Goal: Task Accomplishment & Management: Manage account settings

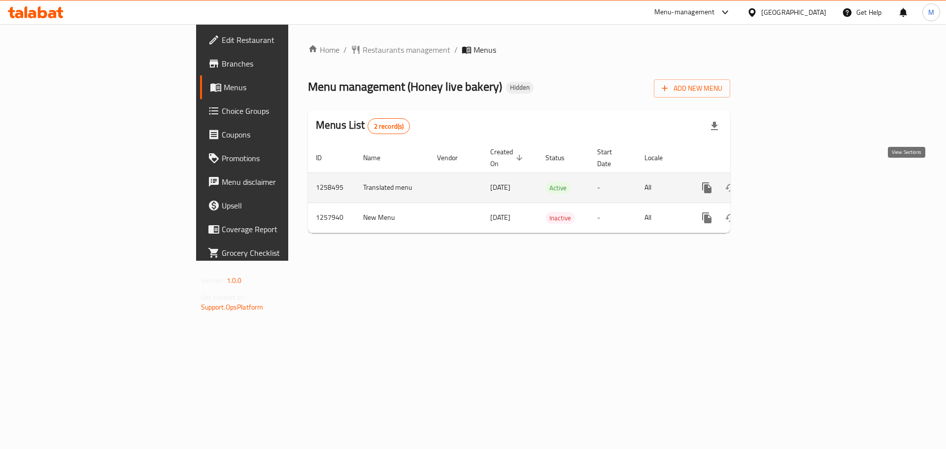
click at [790, 184] on link "enhanced table" at bounding box center [778, 188] width 24 height 24
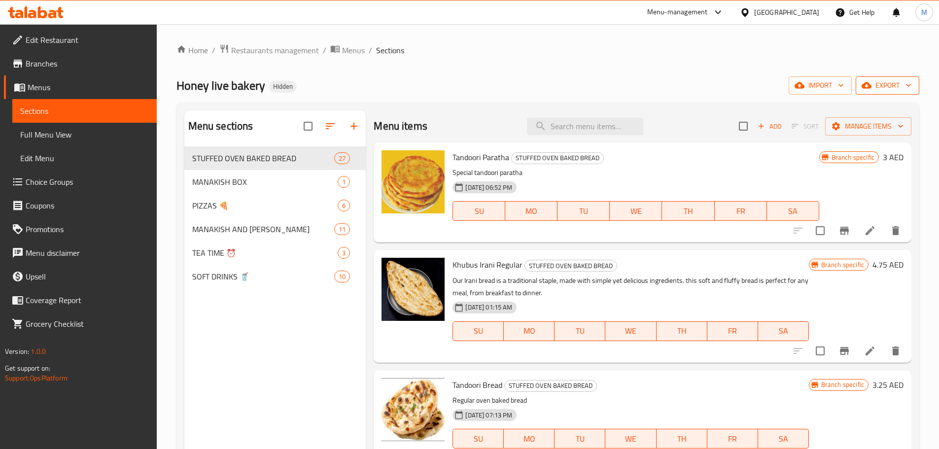
click at [875, 87] on span "export" at bounding box center [887, 85] width 48 height 12
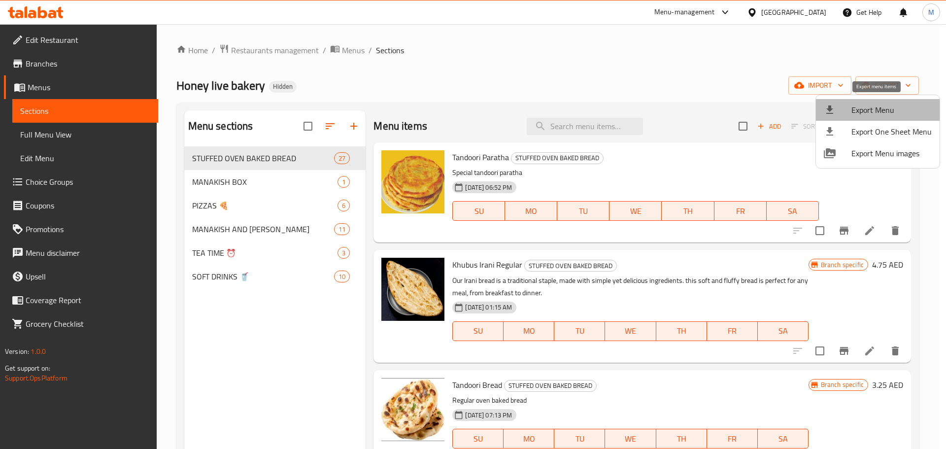
click at [878, 112] on span "Export Menu" at bounding box center [891, 110] width 80 height 12
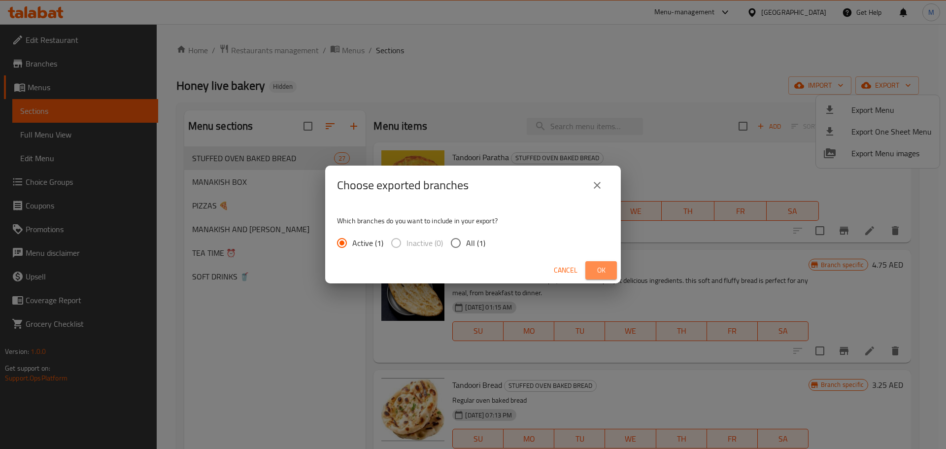
click at [590, 275] on button "Ok" at bounding box center [601, 270] width 32 height 18
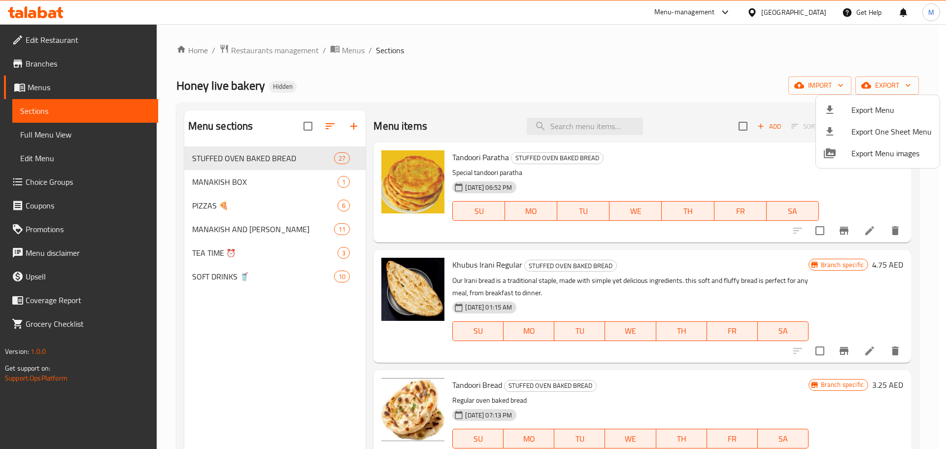
click at [57, 62] on div at bounding box center [473, 224] width 946 height 449
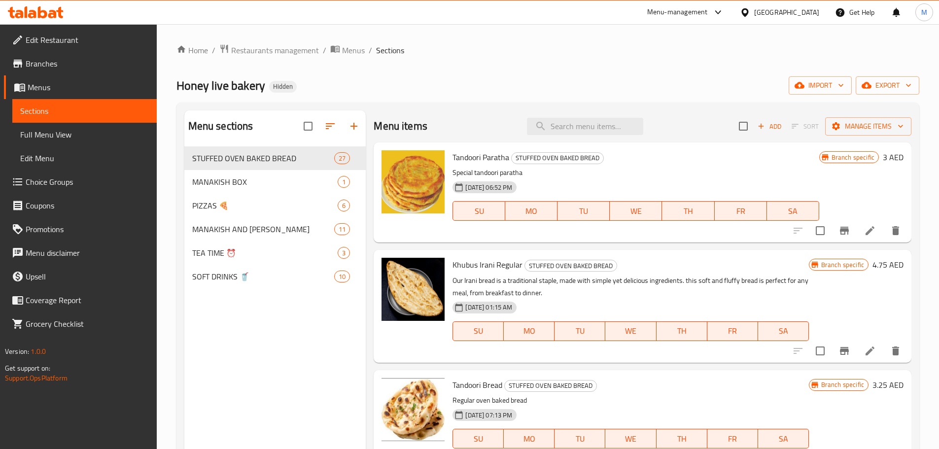
click at [58, 66] on span "Branches" at bounding box center [87, 64] width 123 height 12
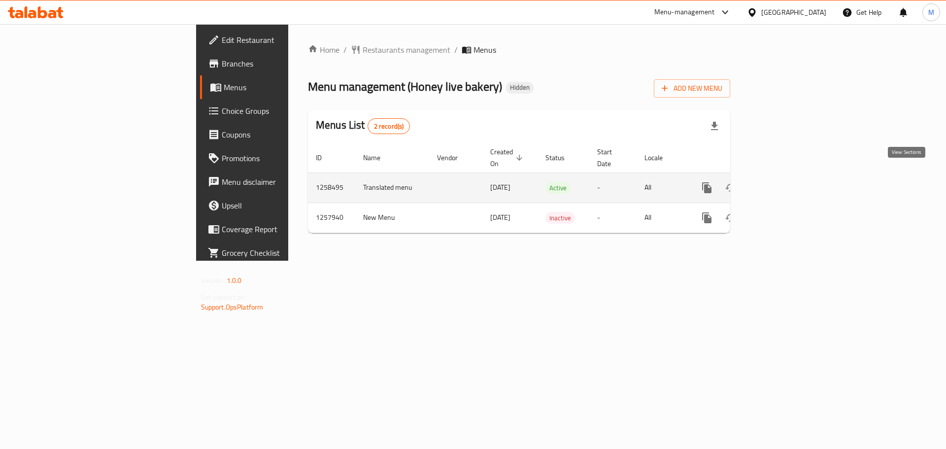
click at [790, 176] on link "enhanced table" at bounding box center [778, 188] width 24 height 24
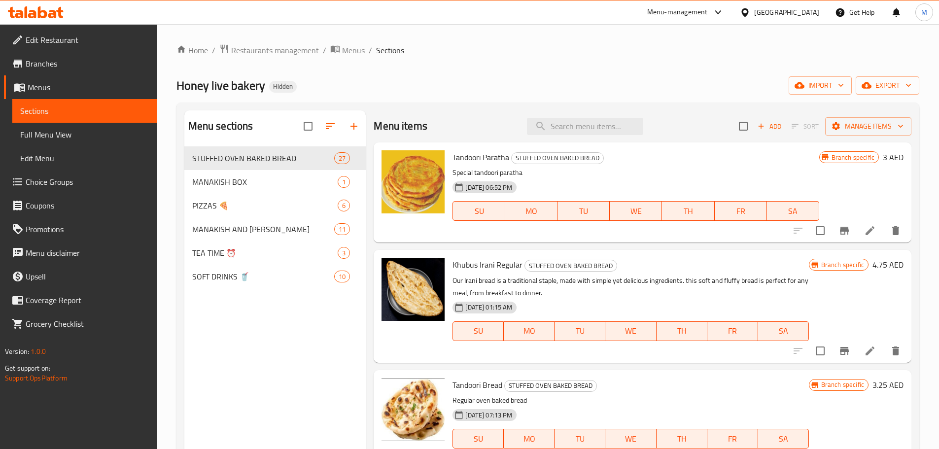
click at [579, 113] on div "Menu items Add Sort Manage items" at bounding box center [642, 126] width 538 height 32
click at [582, 122] on input "search" at bounding box center [585, 126] width 116 height 17
paste input "�رك"
type input "�رك"
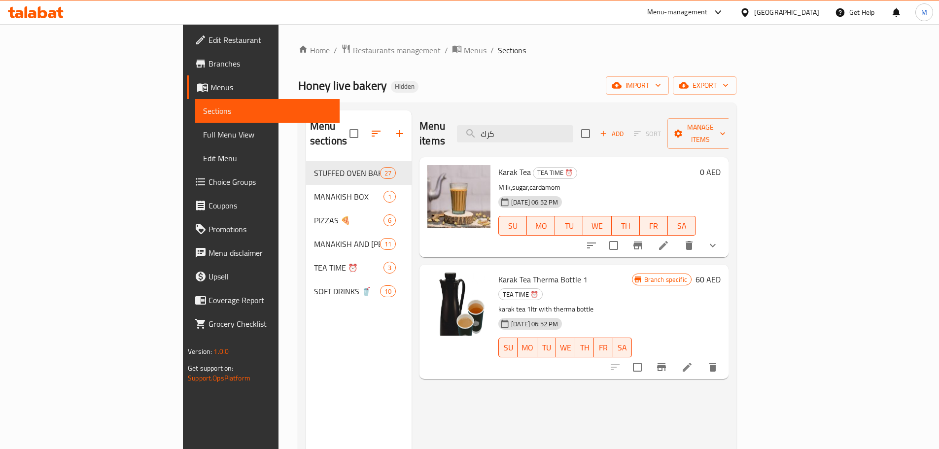
type input "كرك"
click at [718, 239] on icon "show more" at bounding box center [712, 245] width 12 height 12
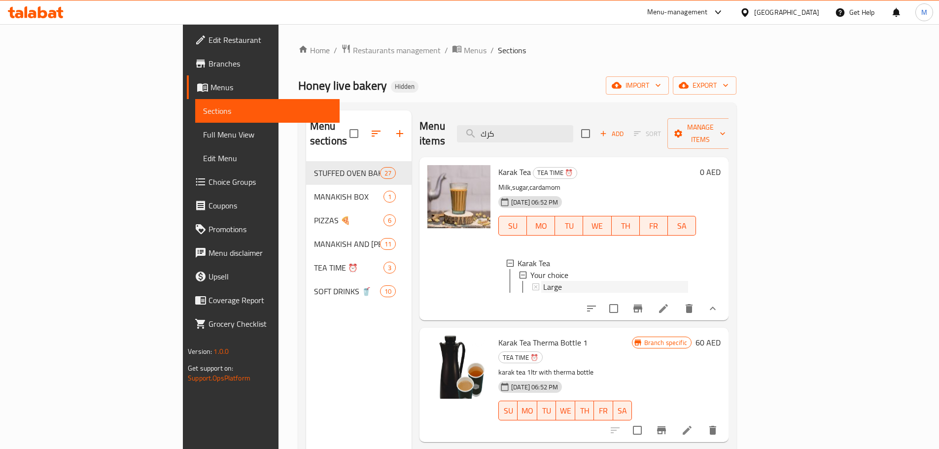
click at [543, 281] on div "Large" at bounding box center [615, 287] width 145 height 12
click at [573, 125] on input "كرك" at bounding box center [515, 133] width 116 height 17
click at [573, 125] on input "فثش" at bounding box center [515, 133] width 116 height 17
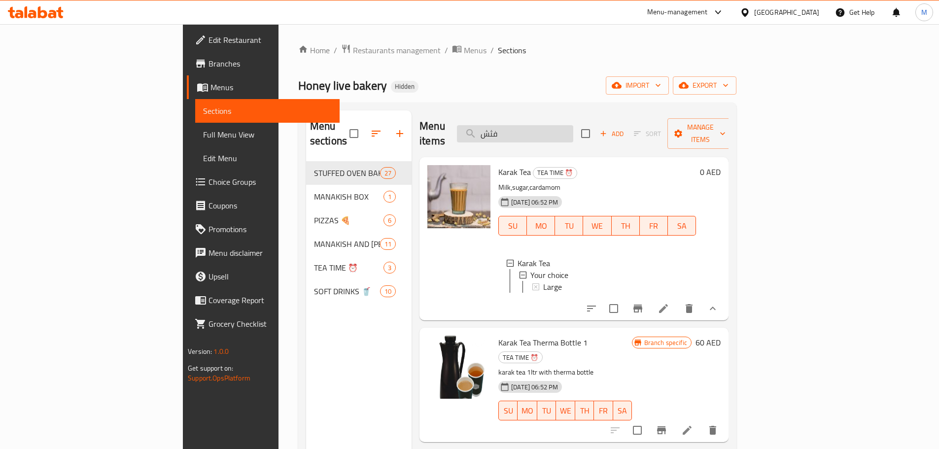
click at [573, 125] on input "فثش" at bounding box center [515, 133] width 116 height 17
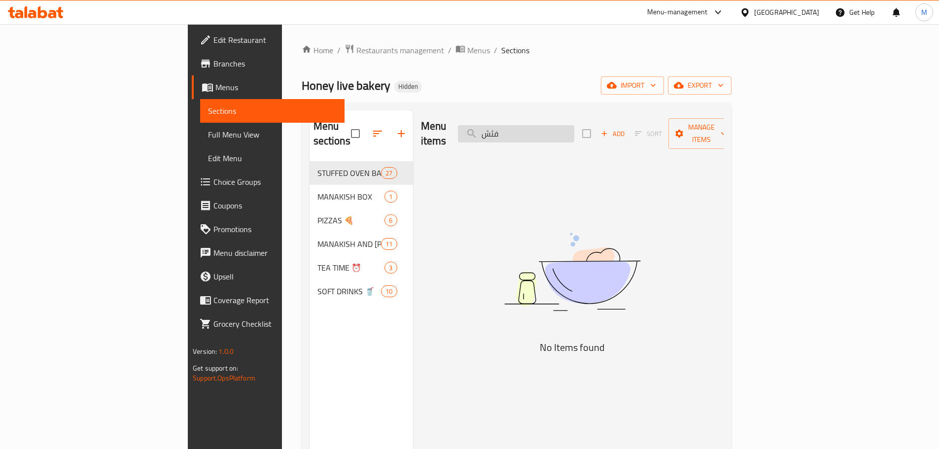
click at [574, 125] on input "فثش" at bounding box center [516, 133] width 116 height 17
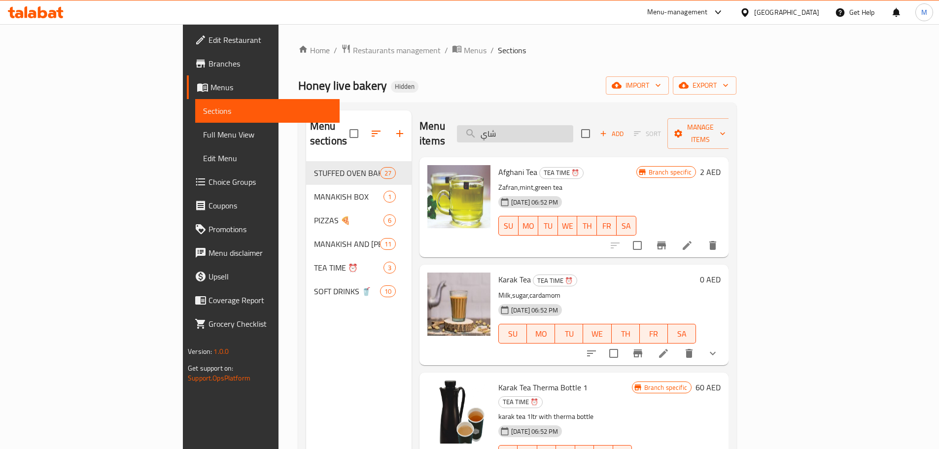
click at [573, 125] on input "شاي" at bounding box center [515, 133] width 116 height 17
paste input "Black Tea with Milk"
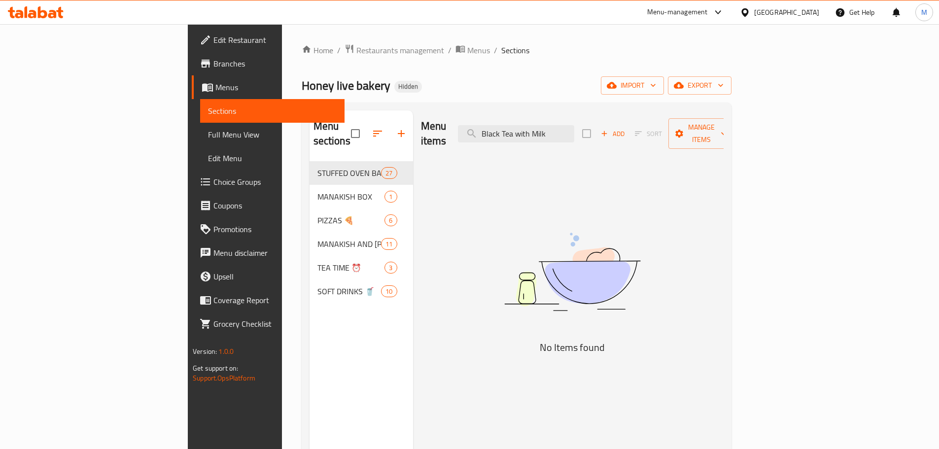
click at [555, 109] on div "Menu sections STUFFED OVEN BAKED BREAD 27 MANAKISH BOX 1 PIZZAS 🍕 6 MANAKISH AN…" at bounding box center [517, 334] width 430 height 465
click at [573, 125] on input "Black Tea with Milk" at bounding box center [516, 133] width 116 height 17
paste input "1 Ltr Karak Tea"
click at [573, 125] on input "Black Tea with Milk" at bounding box center [516, 133] width 116 height 17
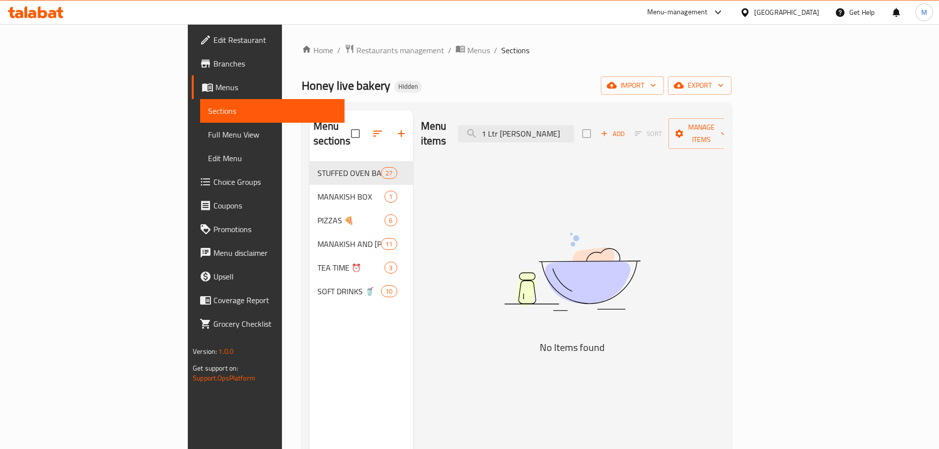
drag, startPoint x: 568, startPoint y: 124, endPoint x: 466, endPoint y: 122, distance: 102.0
click at [466, 122] on div "Menu items 1 Ltr Karak Tea Add Sort Manage items" at bounding box center [572, 133] width 303 height 47
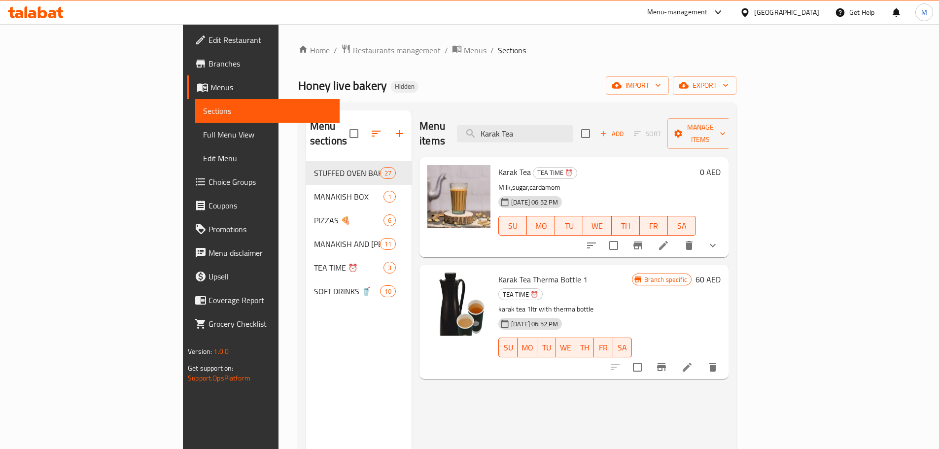
type input "Karak Tea"
click at [666, 363] on icon "Branch-specific-item" at bounding box center [661, 367] width 9 height 8
click at [573, 125] on input "Karak Tea" at bounding box center [515, 133] width 116 height 17
paste input "بیتزا �لیط الفطر"
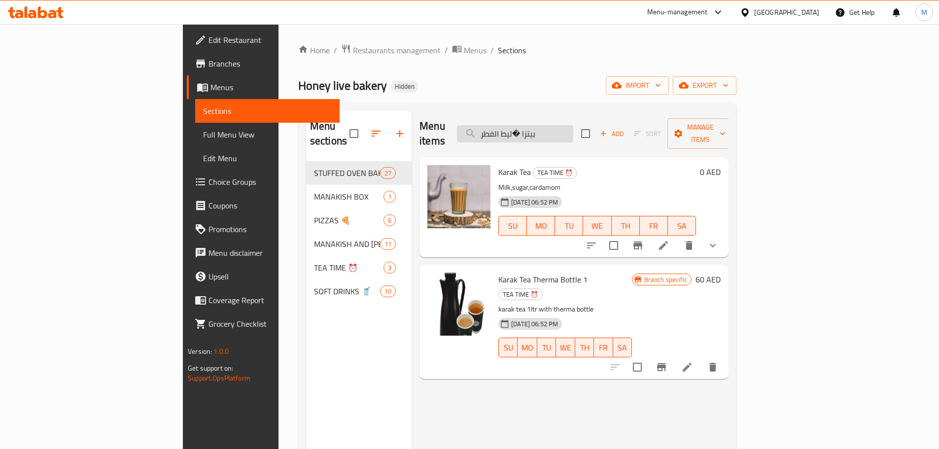
click at [573, 125] on input "بیتزا �لیط الفطر" at bounding box center [515, 133] width 116 height 17
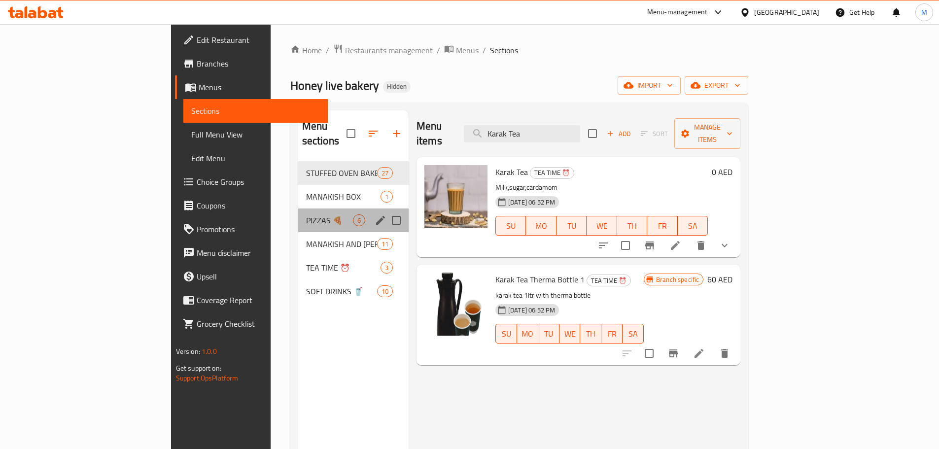
click at [298, 216] on div "PIZZAS 🍕 6" at bounding box center [353, 220] width 110 height 24
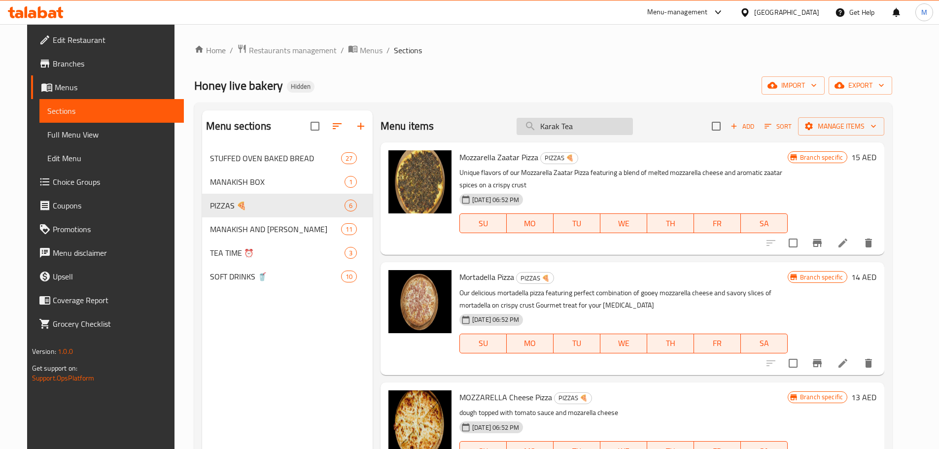
click at [591, 119] on input "Karak Tea" at bounding box center [574, 126] width 116 height 17
paste input "Mushroom Mix pizz"
click at [591, 119] on input "Karak Tea" at bounding box center [574, 126] width 116 height 17
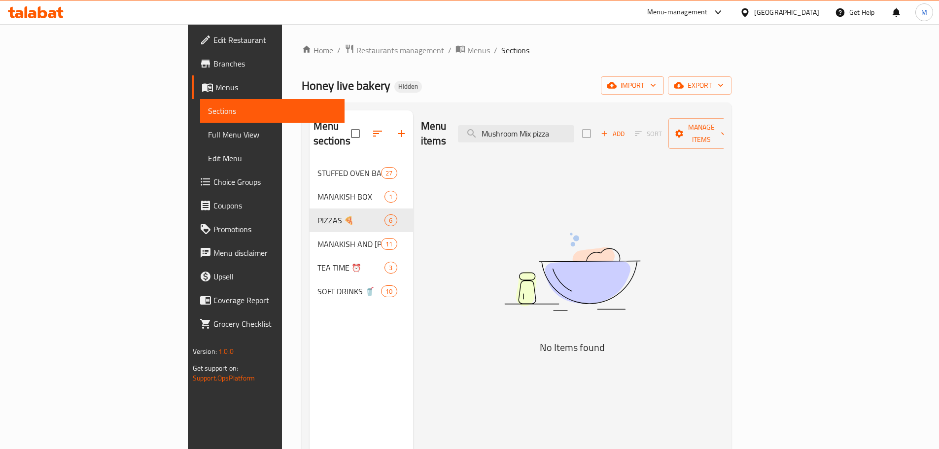
drag, startPoint x: 583, startPoint y: 125, endPoint x: 656, endPoint y: 125, distance: 72.9
click at [656, 125] on div "Menu items Mushroom Mix pizza Add Sort Manage items" at bounding box center [572, 133] width 303 height 47
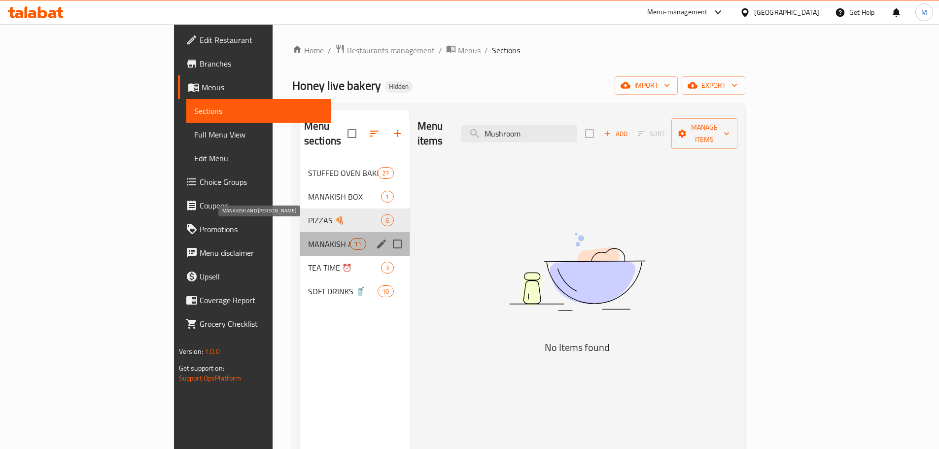
click at [308, 238] on span "MANAKISH AND MAHSHI" at bounding box center [329, 244] width 42 height 12
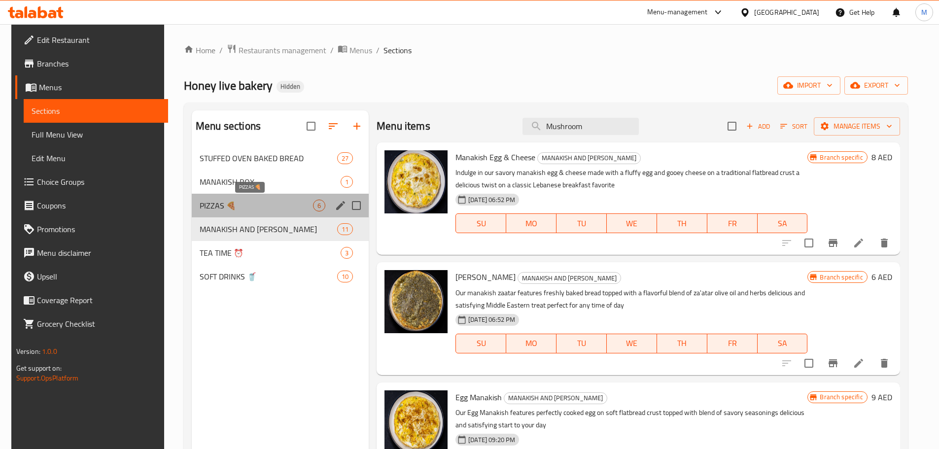
click at [236, 201] on span "PIZZAS 🍕" at bounding box center [256, 206] width 113 height 12
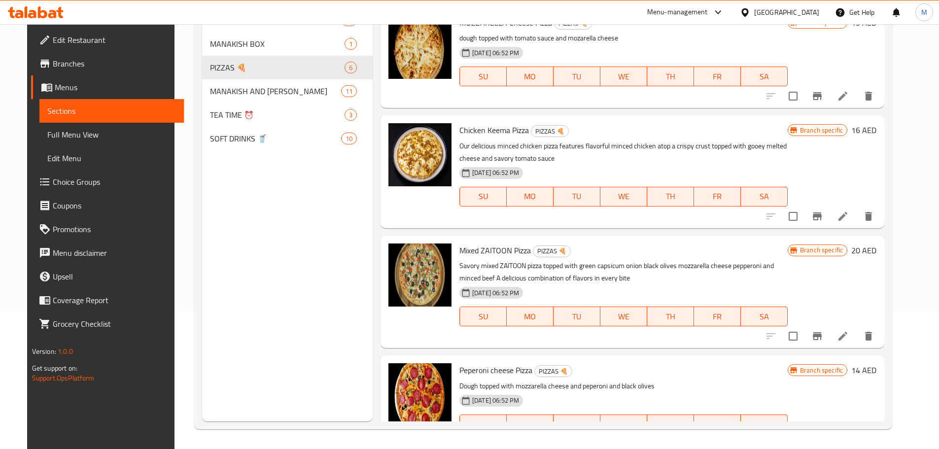
scroll to position [222, 0]
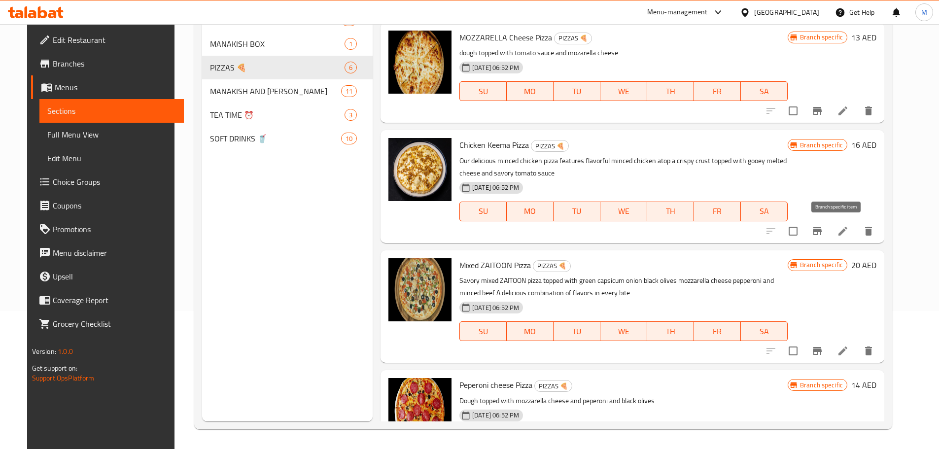
click at [823, 232] on icon "Branch-specific-item" at bounding box center [817, 231] width 12 height 12
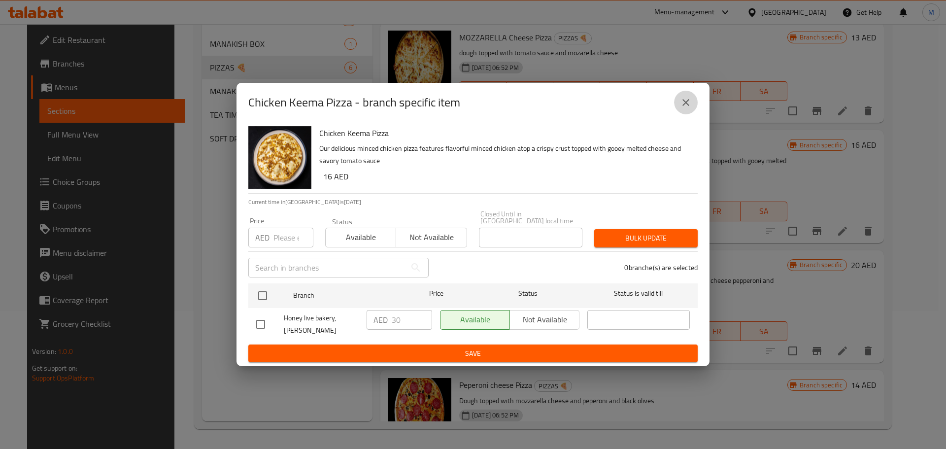
click at [694, 104] on button "close" at bounding box center [686, 103] width 24 height 24
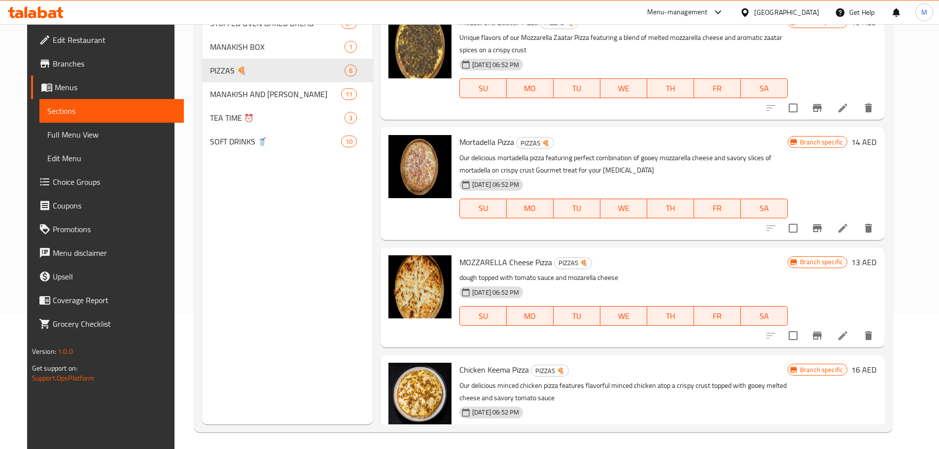
scroll to position [0, 0]
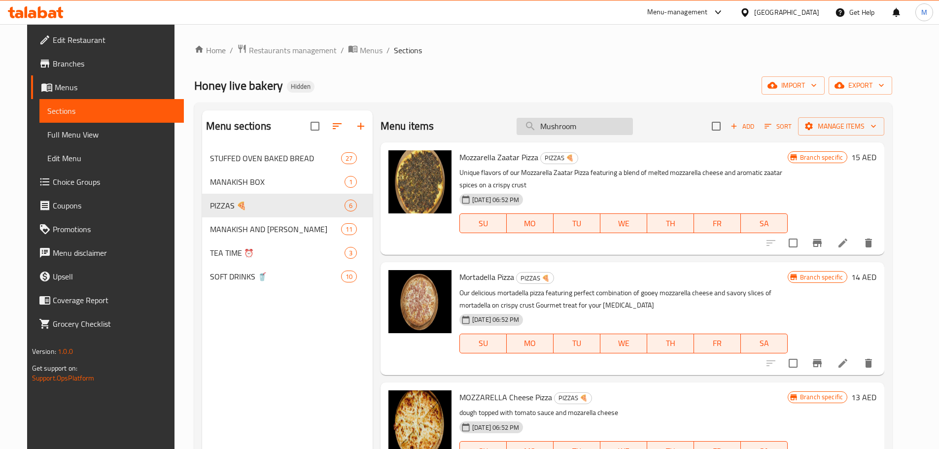
click at [609, 124] on input "Mushroom" at bounding box center [574, 126] width 116 height 17
paste input "Nutella Tanoor"
click at [609, 124] on input "Nutella Tanoor" at bounding box center [574, 126] width 116 height 17
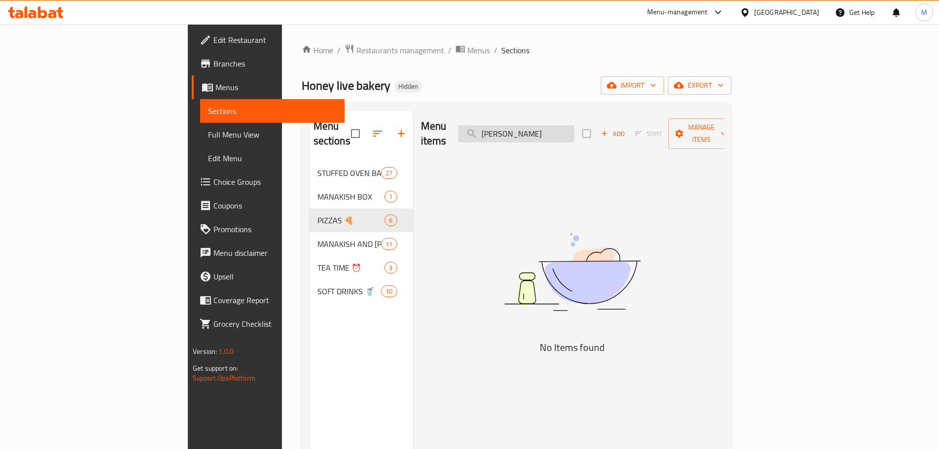
click at [574, 130] on input "Nutella Tanoor" at bounding box center [516, 133] width 116 height 17
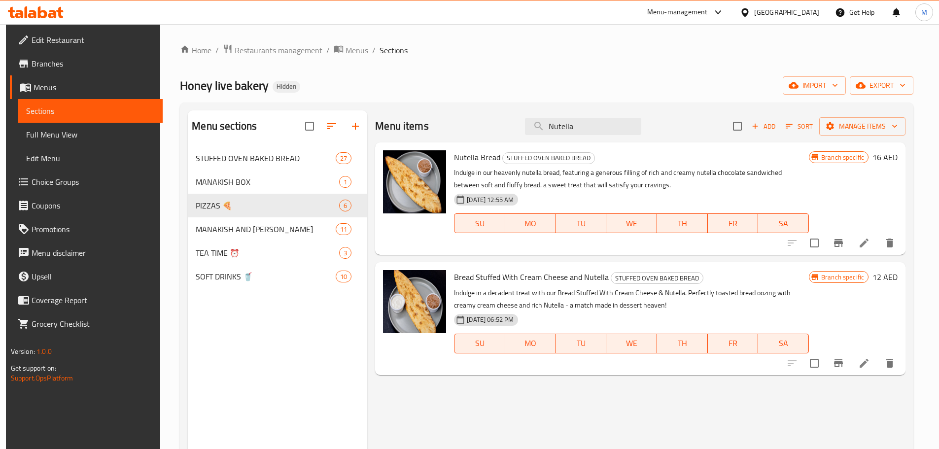
click at [586, 137] on div "Menu items Nutella Add Sort Manage items" at bounding box center [640, 126] width 530 height 32
click at [583, 127] on input "Nutella" at bounding box center [583, 126] width 116 height 17
paste input "Manakish Shakshuka"
click at [583, 127] on input "Nutella" at bounding box center [583, 126] width 116 height 17
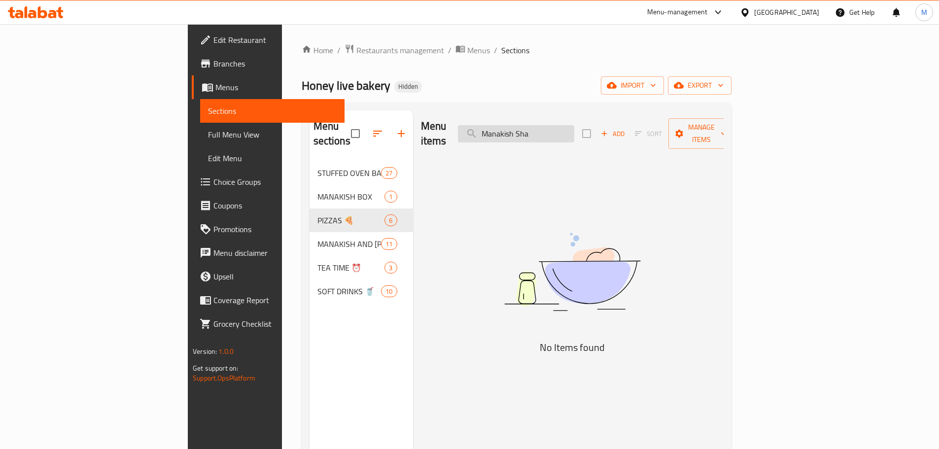
click at [558, 131] on input "Manakish Sha" at bounding box center [516, 133] width 116 height 17
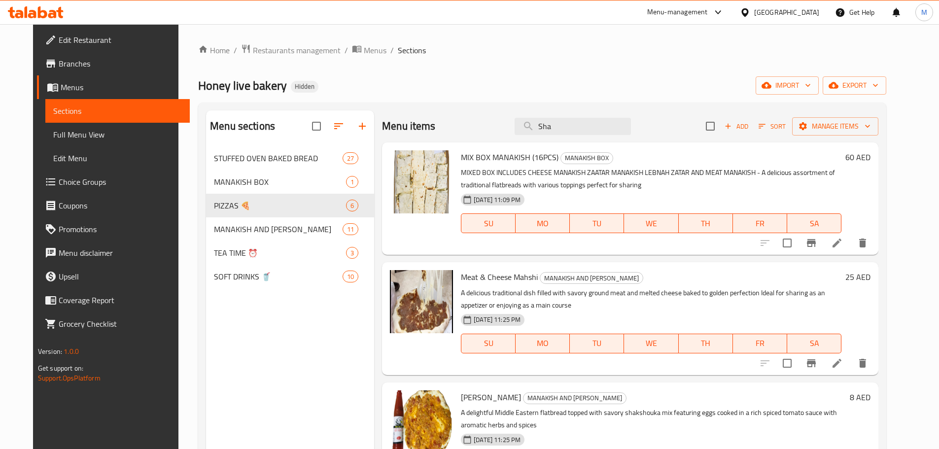
click at [606, 115] on div "Menu items Sha Add Sort Manage items" at bounding box center [630, 126] width 496 height 32
click at [603, 125] on input "Sha" at bounding box center [572, 126] width 116 height 17
paste input "Olive Spinach"
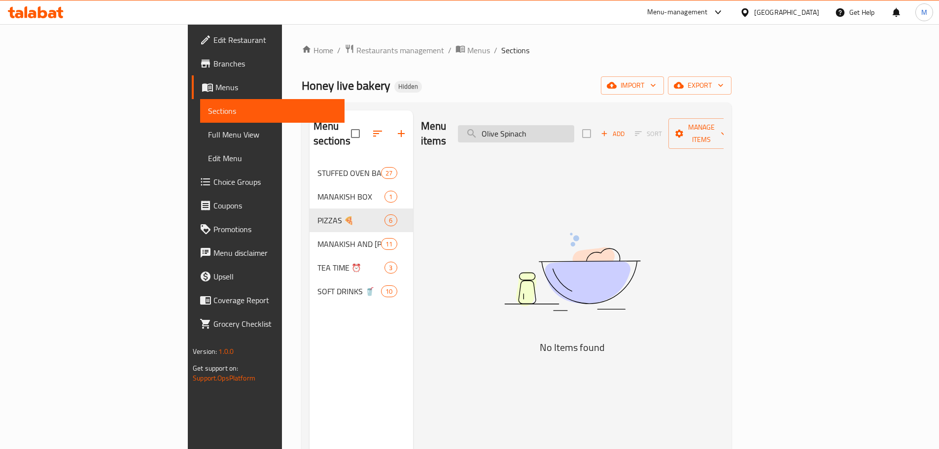
click at [545, 129] on input "Olive Spinach" at bounding box center [516, 133] width 116 height 17
click at [560, 125] on input "Olive Spinach" at bounding box center [516, 133] width 116 height 17
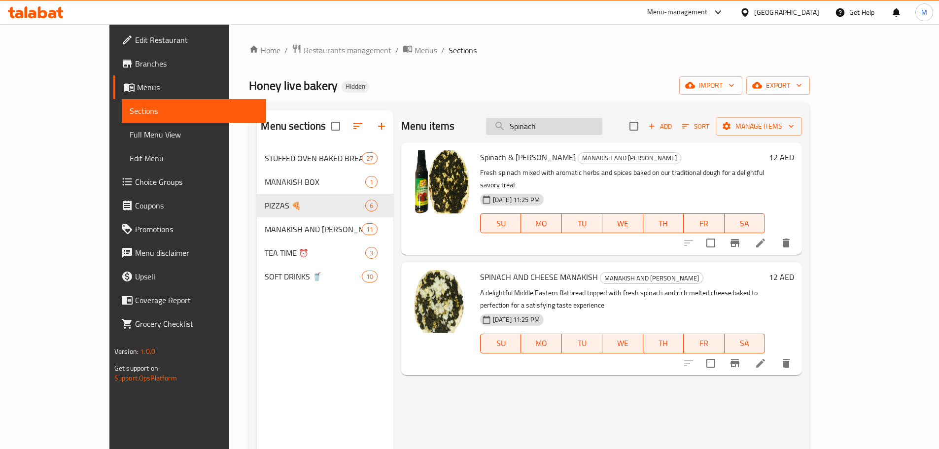
click at [582, 121] on input "Spinach" at bounding box center [544, 126] width 116 height 17
paste input "Lebna"
click at [582, 121] on input "Lebnah" at bounding box center [544, 126] width 116 height 17
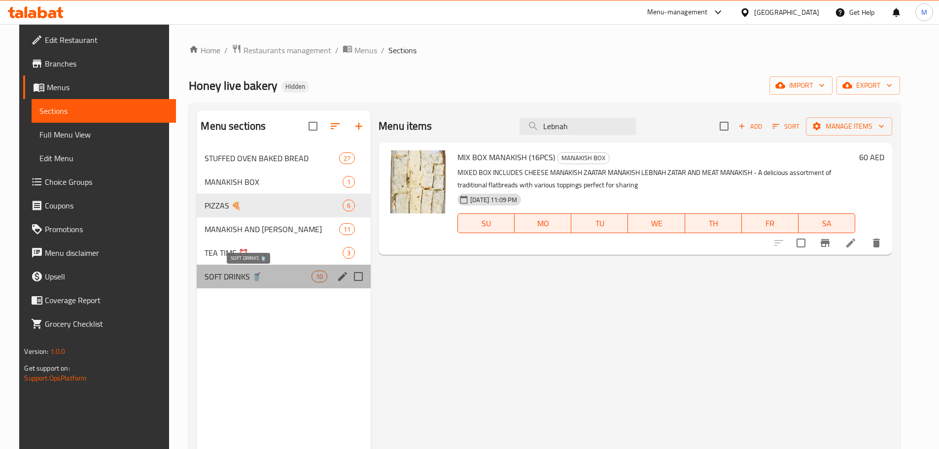
click at [252, 274] on span "SOFT DRINKS 🥤" at bounding box center [257, 276] width 106 height 12
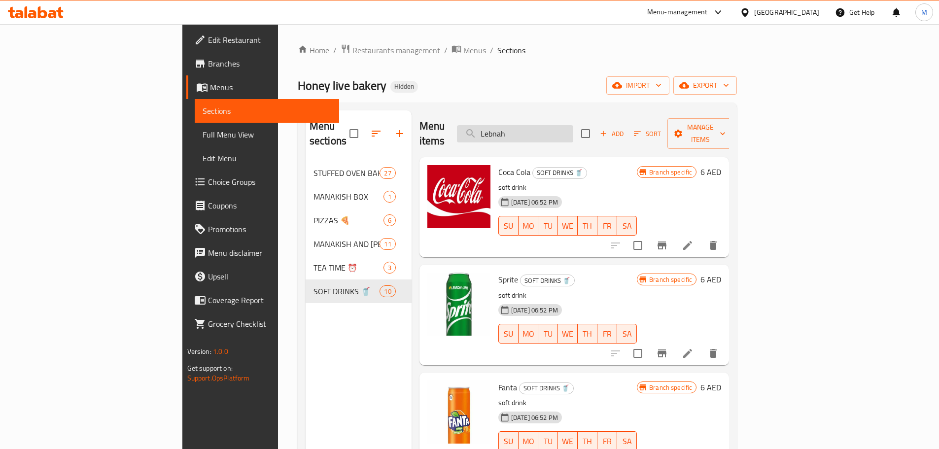
click at [542, 125] on input "Lebnah" at bounding box center [515, 133] width 116 height 17
click at [566, 125] on input "Lebnah" at bounding box center [515, 133] width 116 height 17
paste input "Orange"
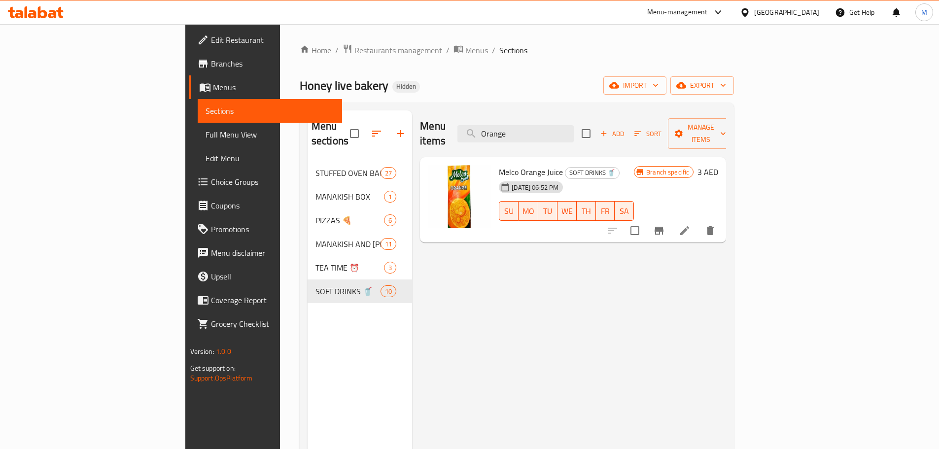
type input "Orange"
click at [573, 130] on input "Orange" at bounding box center [515, 133] width 116 height 17
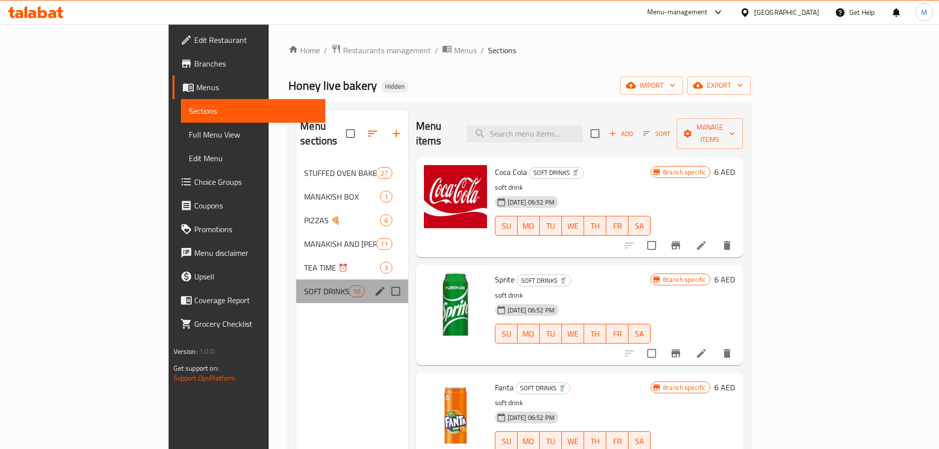
click at [296, 279] on div "SOFT DRINKS 🥤 10" at bounding box center [352, 291] width 112 height 24
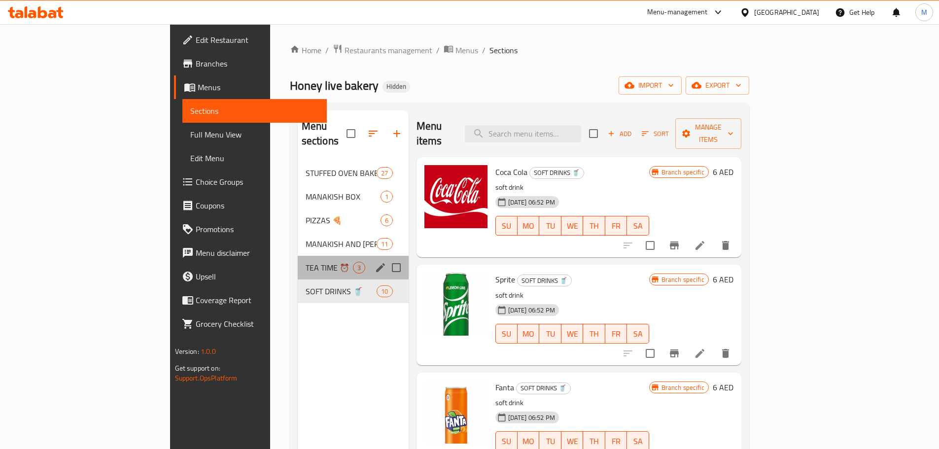
click at [305, 262] on span "TEA TIME ⏰" at bounding box center [328, 268] width 47 height 12
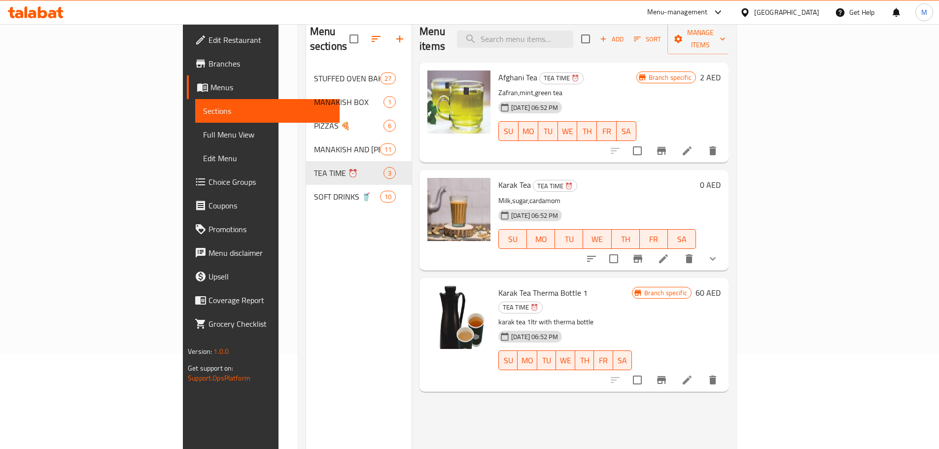
scroll to position [39, 0]
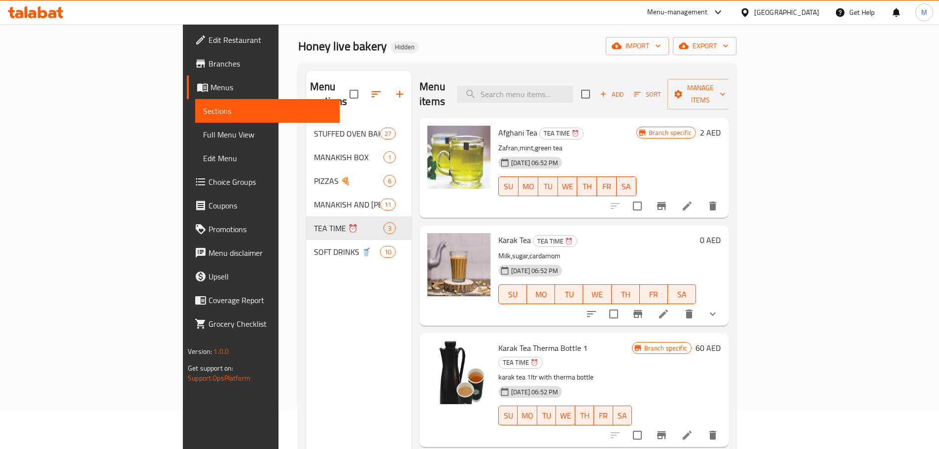
click at [724, 302] on button "show more" at bounding box center [713, 314] width 24 height 24
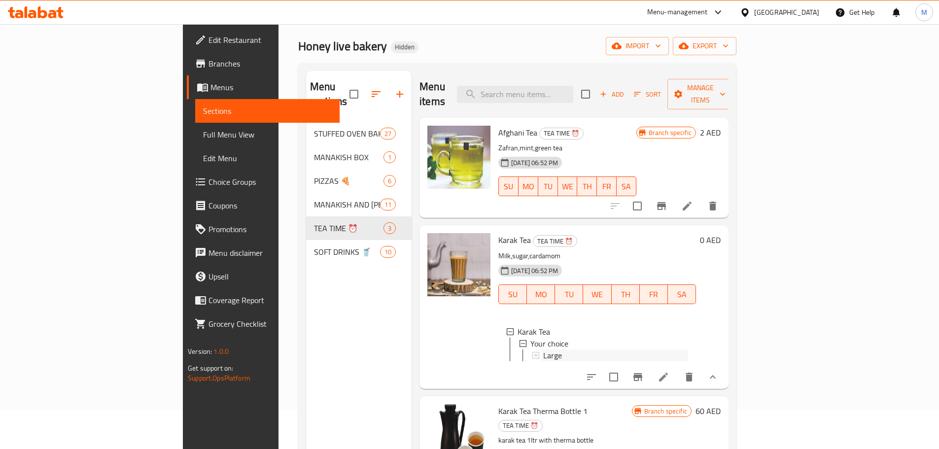
click at [584, 349] on div "Large" at bounding box center [615, 355] width 145 height 12
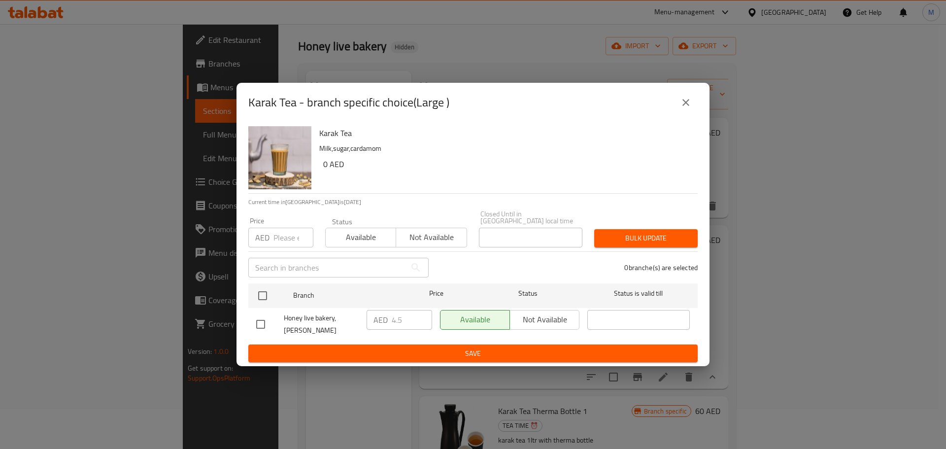
drag, startPoint x: 616, startPoint y: 122, endPoint x: 669, endPoint y: 118, distance: 53.4
click at [617, 122] on div "Karak Tea Milk,sugar,cardamom 0 AED" at bounding box center [504, 157] width 378 height 71
click at [679, 107] on button "close" at bounding box center [686, 103] width 24 height 24
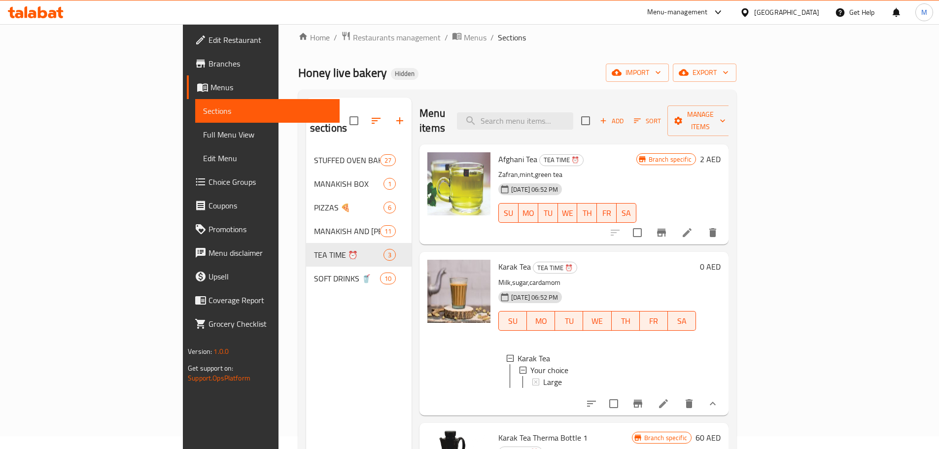
scroll to position [0, 0]
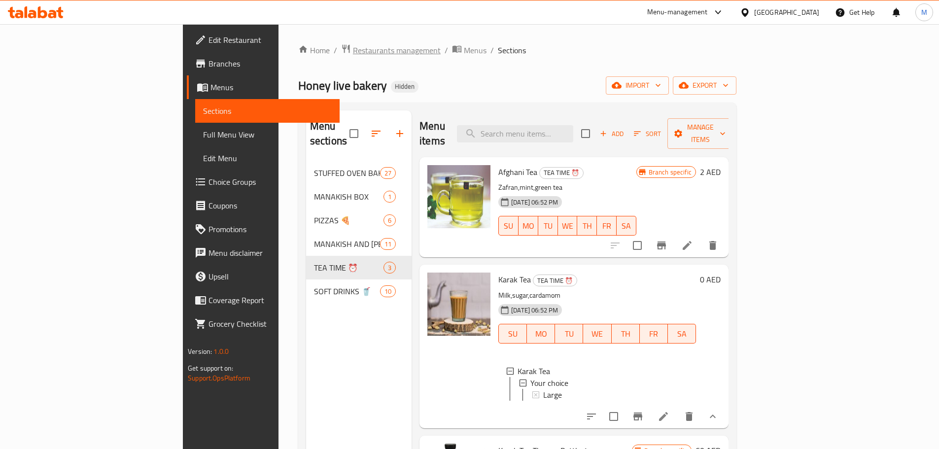
click at [353, 51] on span "Restaurants management" at bounding box center [397, 50] width 88 height 12
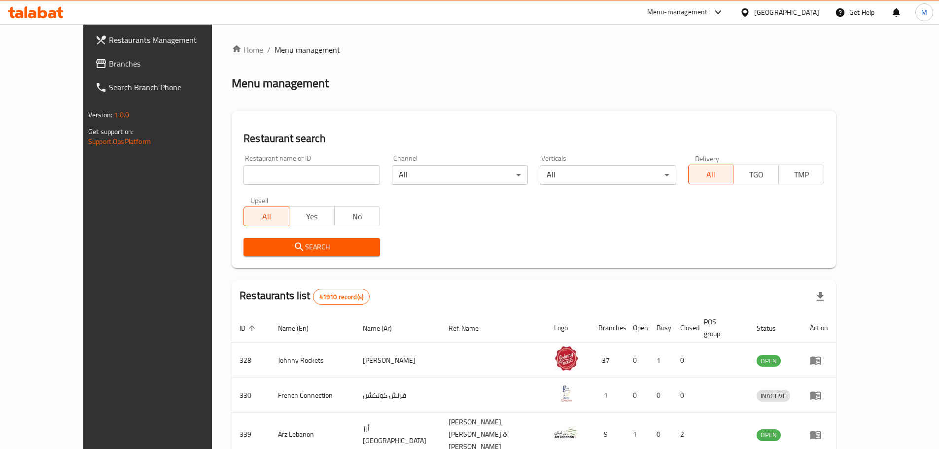
click at [300, 180] on input "search" at bounding box center [311, 175] width 136 height 20
paste input "Bach Cafe"
type input "Bach Cafe"
click button "Search" at bounding box center [311, 247] width 136 height 18
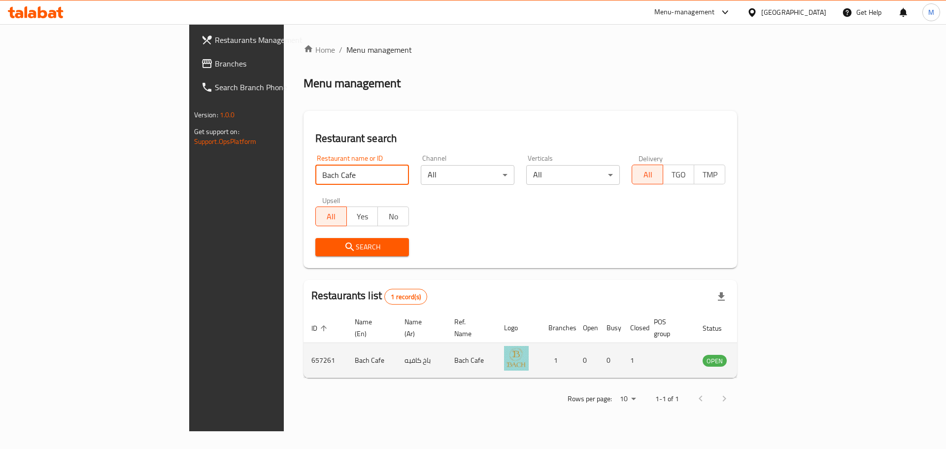
click at [764, 359] on icon "enhanced table" at bounding box center [762, 361] width 3 height 4
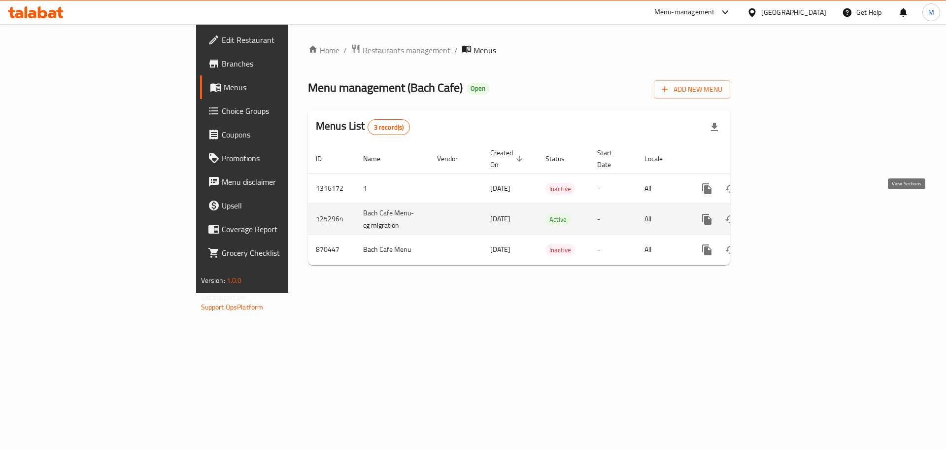
click at [790, 207] on link "enhanced table" at bounding box center [778, 219] width 24 height 24
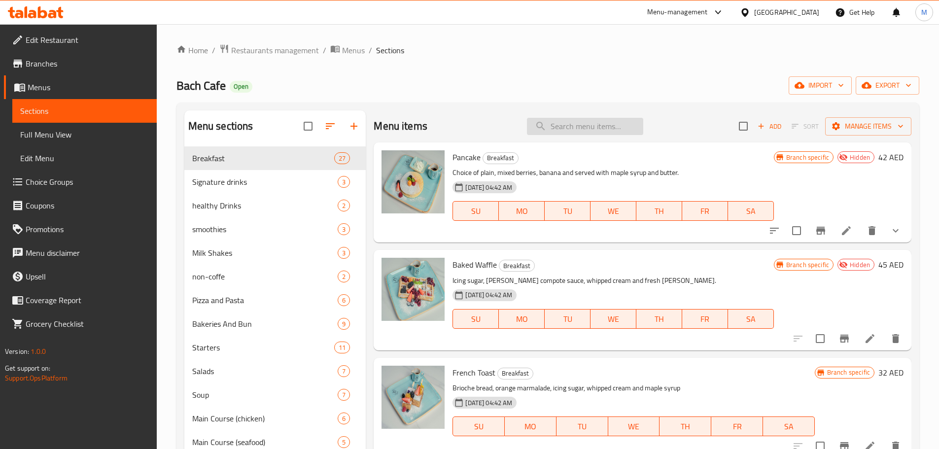
click at [580, 123] on input "search" at bounding box center [585, 126] width 116 height 17
paste input "Earl Grey Tea"
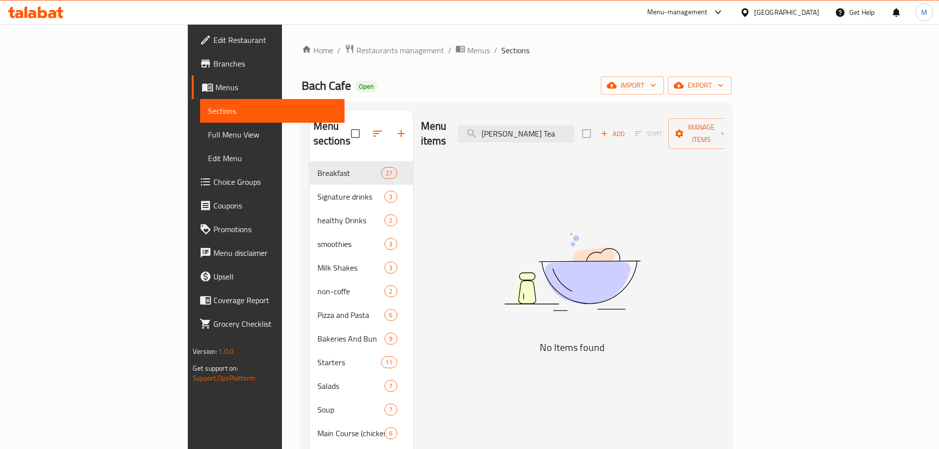
drag, startPoint x: 563, startPoint y: 127, endPoint x: 490, endPoint y: 119, distance: 73.4
click at [490, 119] on div "Menu items Earl Grey Tea Add Sort Manage items" at bounding box center [572, 133] width 303 height 47
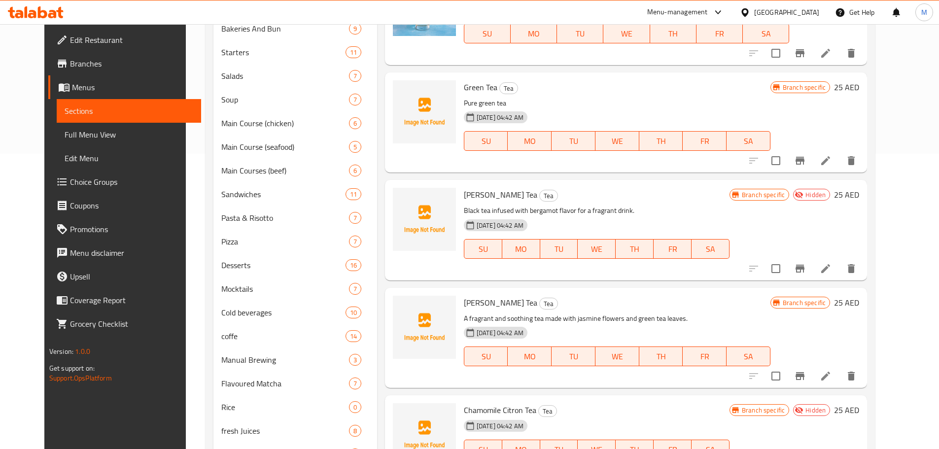
scroll to position [296, 0]
click at [867, 363] on div "Jasmine Green Tea Tea A fragrant and soothing tea made with jasmine flowers and…" at bounding box center [626, 337] width 482 height 100
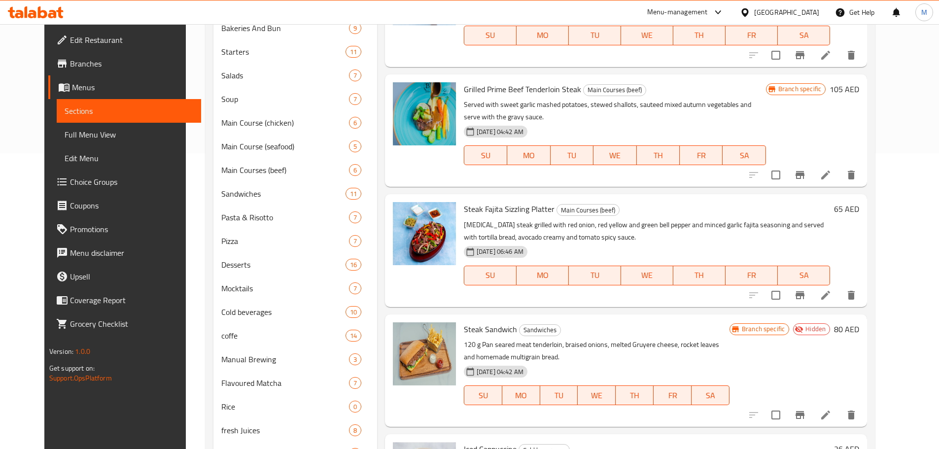
scroll to position [0, 0]
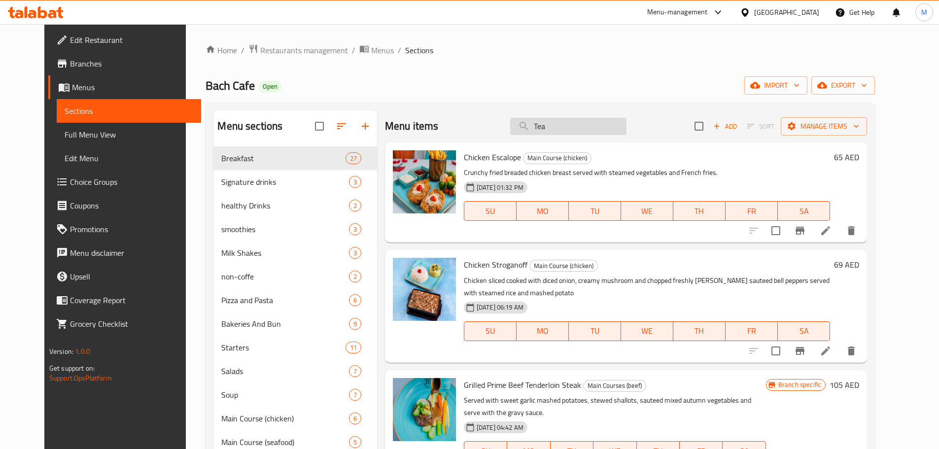
click at [589, 134] on input "Tea" at bounding box center [568, 126] width 116 height 17
paste input "Chamomile Citron"
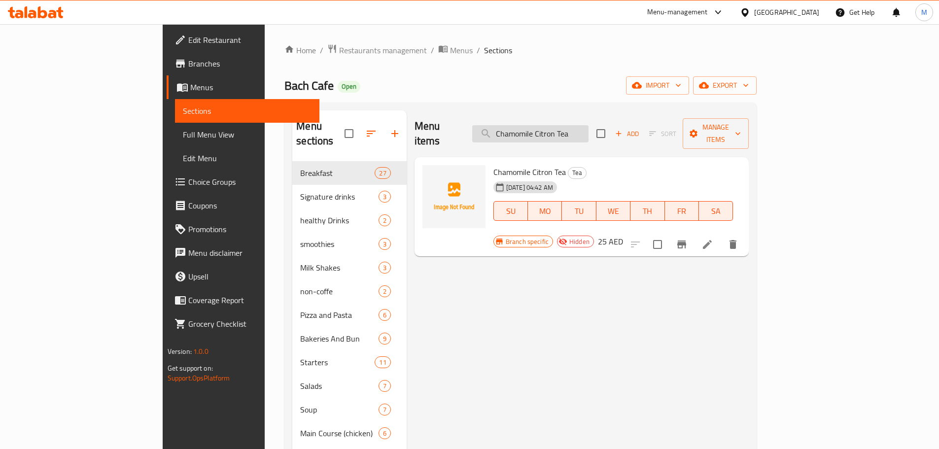
click at [588, 129] on input "Chamomile Citron Tea" at bounding box center [530, 133] width 116 height 17
paste input "Mango Matcha Latte"
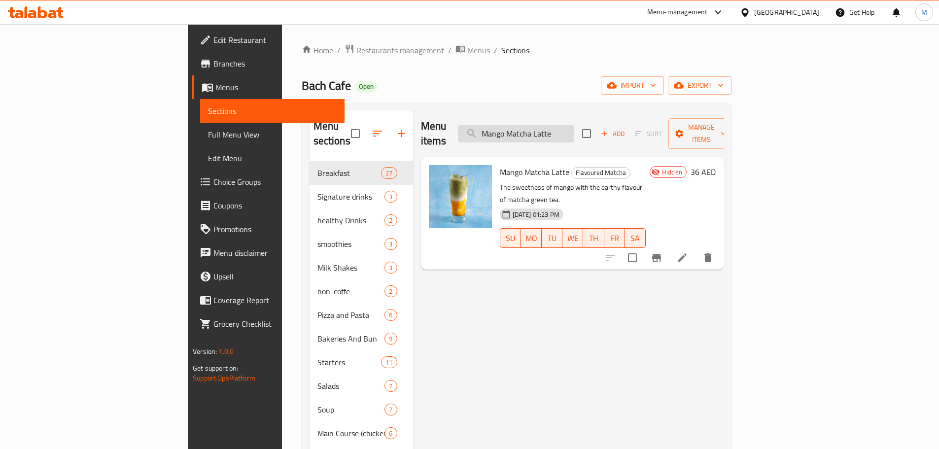
click at [574, 131] on input "Mango Matcha Latte" at bounding box center [516, 133] width 116 height 17
paste input "Taro Matcha (under Flavoured Latte)"
click at [574, 131] on input "Taro Matcha (under Flavoured Latte)" at bounding box center [516, 133] width 116 height 17
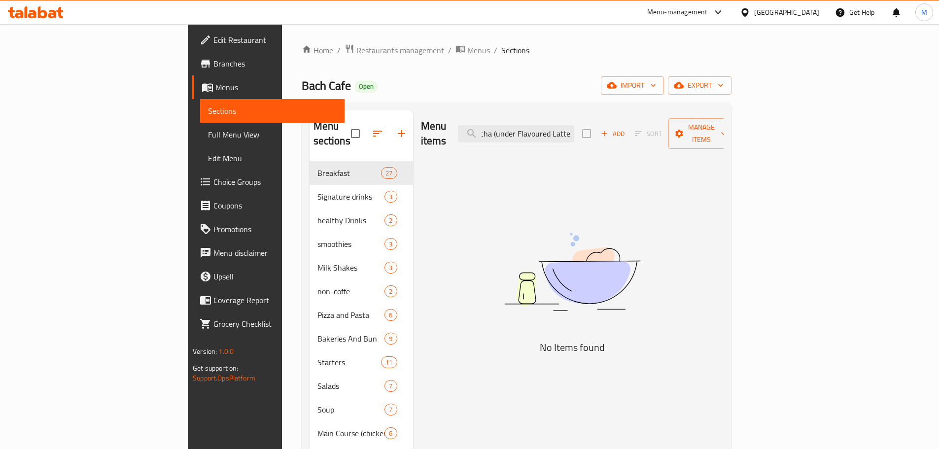
drag, startPoint x: 562, startPoint y: 125, endPoint x: 786, endPoint y: 131, distance: 223.8
click at [723, 131] on div "Menu items Taro Matcha (under Flavoured Latte) Add Sort Manage items" at bounding box center [572, 133] width 303 height 47
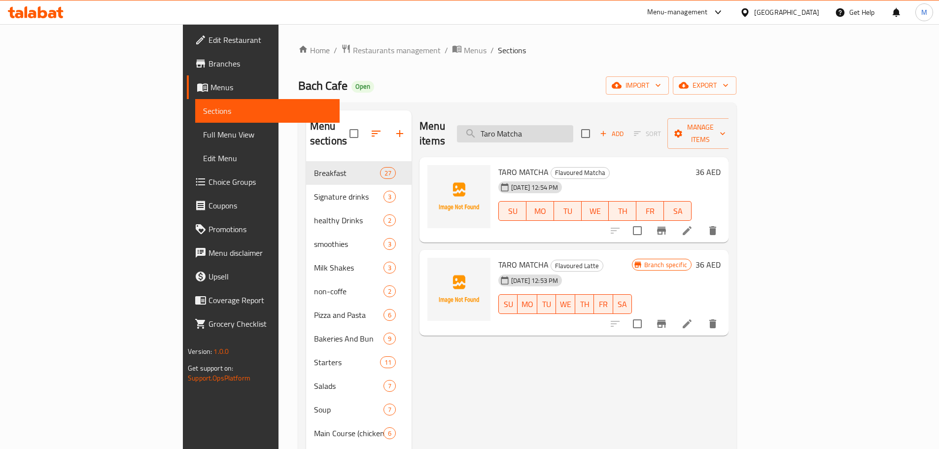
drag, startPoint x: 607, startPoint y: 111, endPoint x: 605, endPoint y: 128, distance: 16.4
click at [607, 122] on div "Menu items Taro Matcha Add Sort Manage items" at bounding box center [573, 133] width 309 height 47
click at [573, 128] on input "Taro Matcha" at bounding box center [515, 133] width 116 height 17
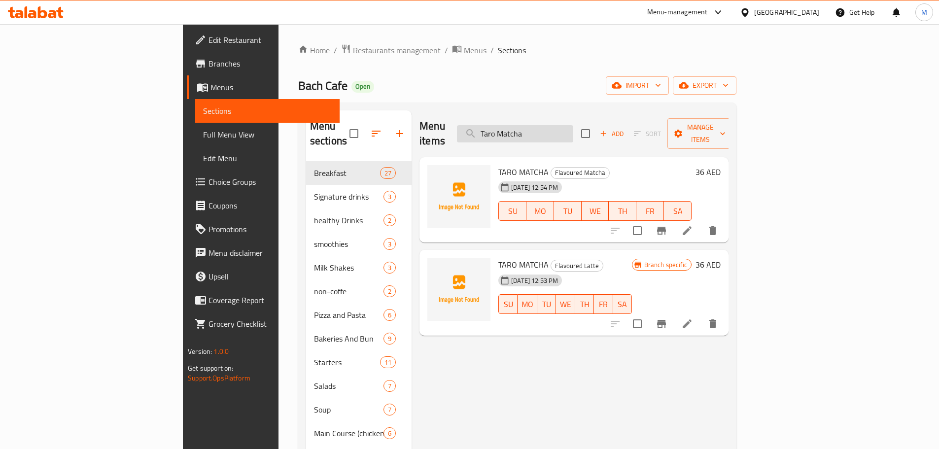
paste input "Strawberry"
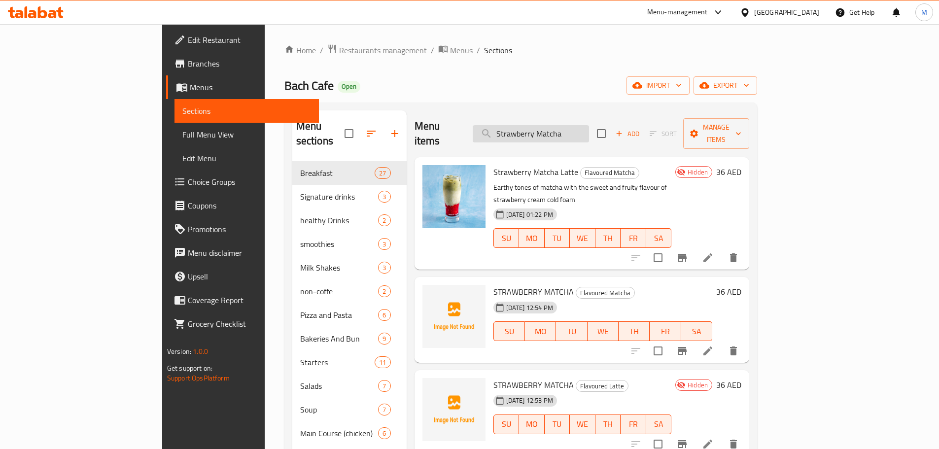
click at [589, 125] on input "Strawberry Matcha" at bounding box center [530, 133] width 116 height 17
paste input "alted Caramel"
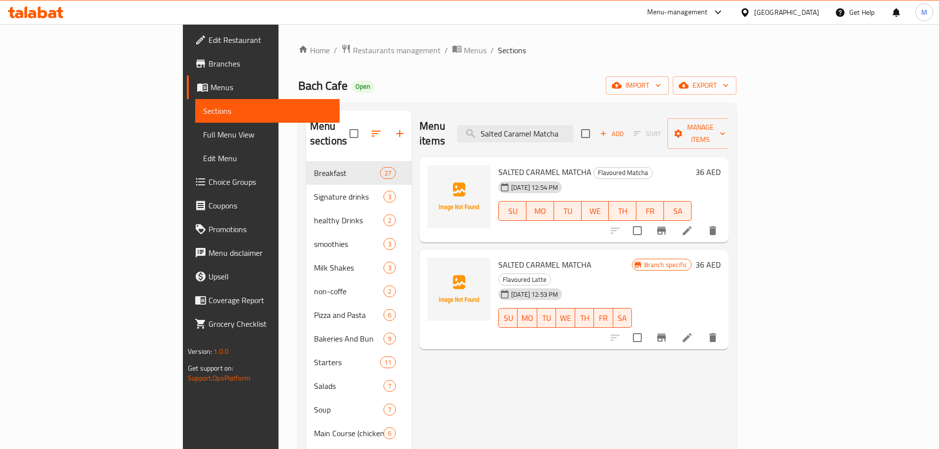
type input "Salted Caramel Matcha"
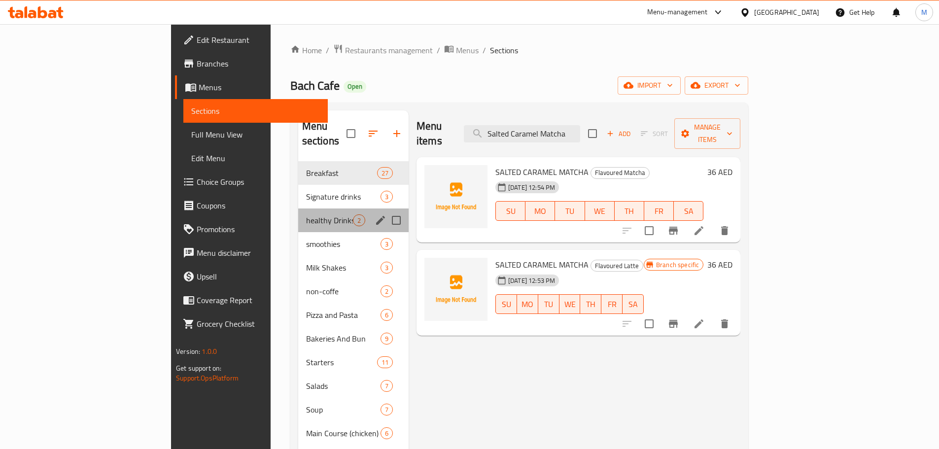
click at [298, 214] on div "healthy Drinks 2" at bounding box center [353, 220] width 110 height 24
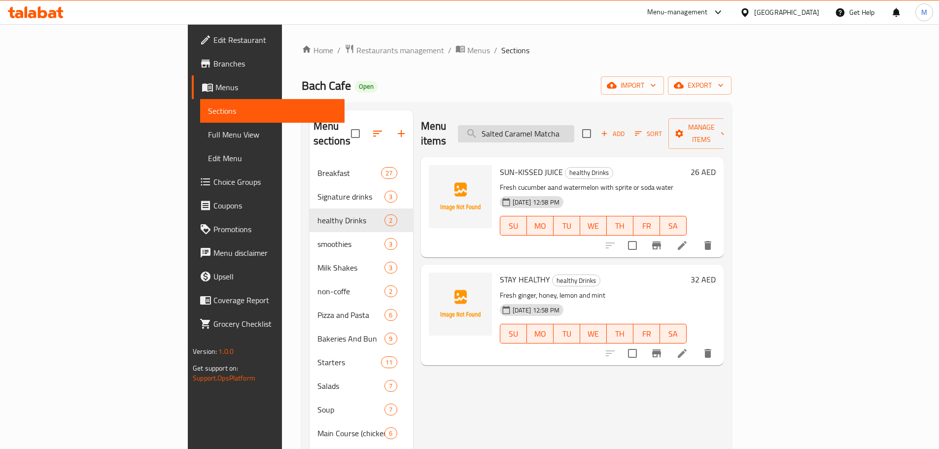
click at [574, 128] on input "Salted Caramel Matcha" at bounding box center [516, 133] width 116 height 17
click at [690, 192] on div "07-10-2025 12:58 PM SU MO TU WE TH FR SA" at bounding box center [593, 218] width 195 height 53
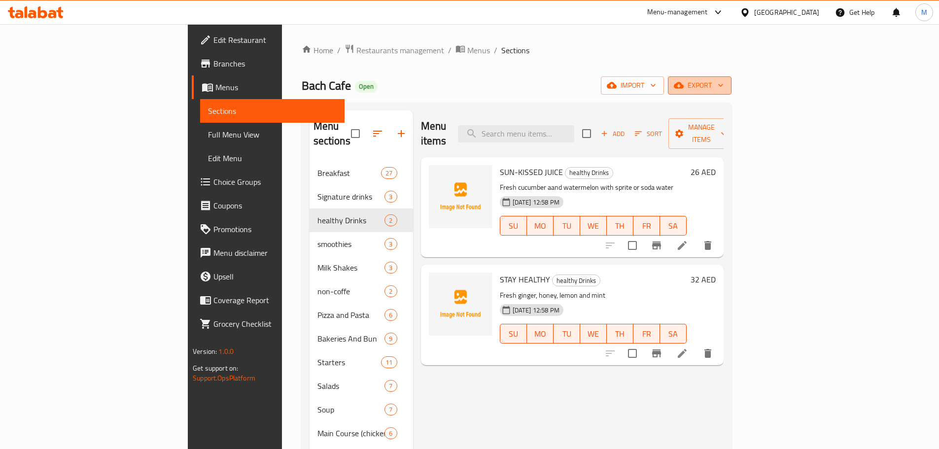
click at [723, 83] on span "export" at bounding box center [699, 85] width 48 height 12
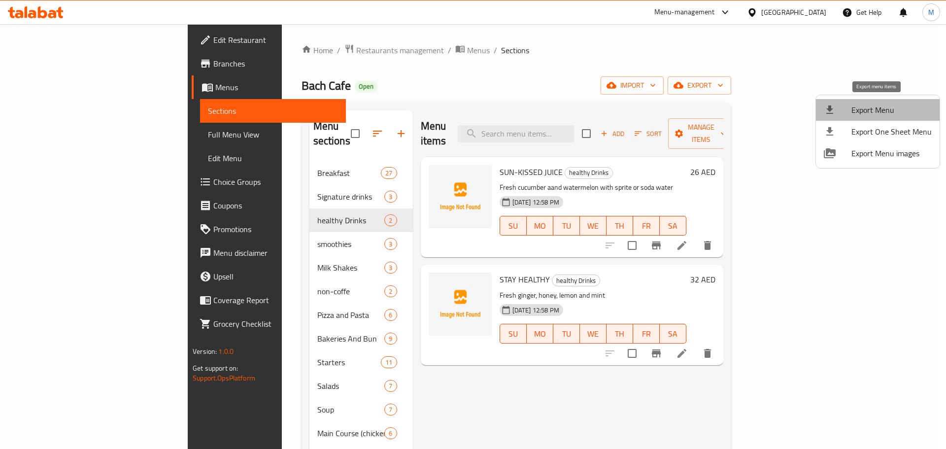
click at [882, 112] on span "Export Menu" at bounding box center [891, 110] width 80 height 12
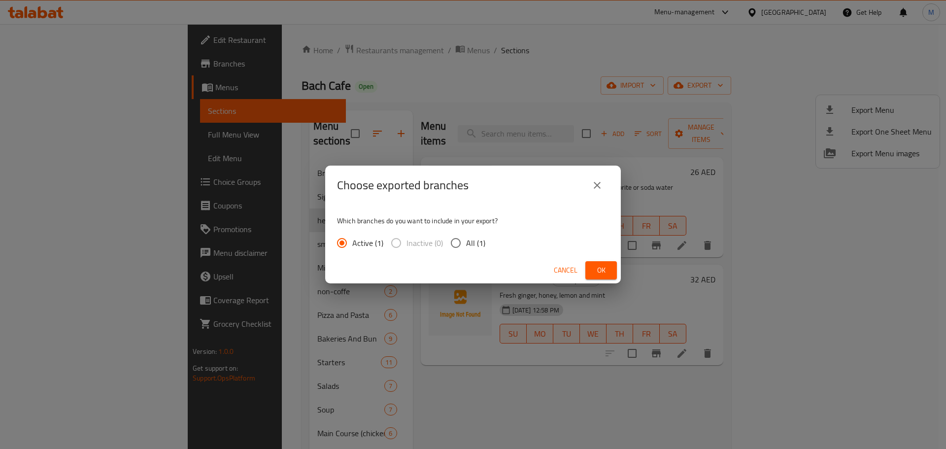
click at [605, 270] on span "Ok" at bounding box center [601, 270] width 16 height 12
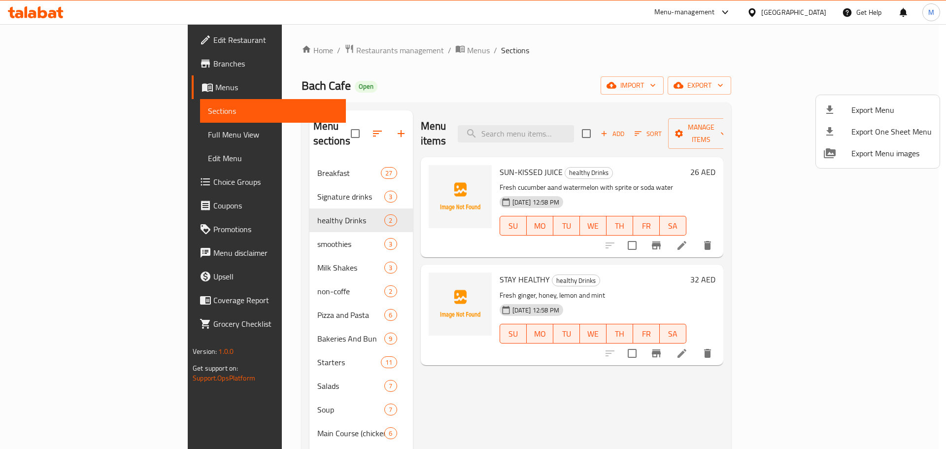
click at [598, 125] on div at bounding box center [473, 224] width 946 height 449
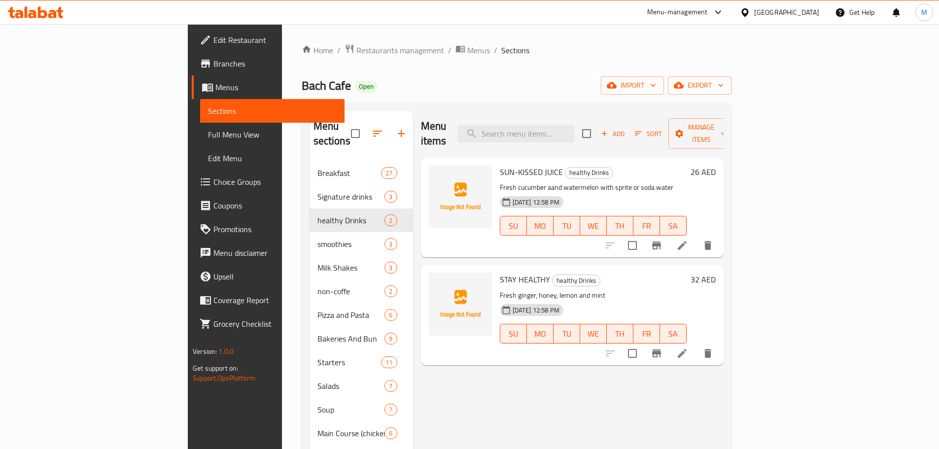
click at [574, 125] on input "search" at bounding box center [516, 133] width 116 height 17
paste input "Double Espresso"
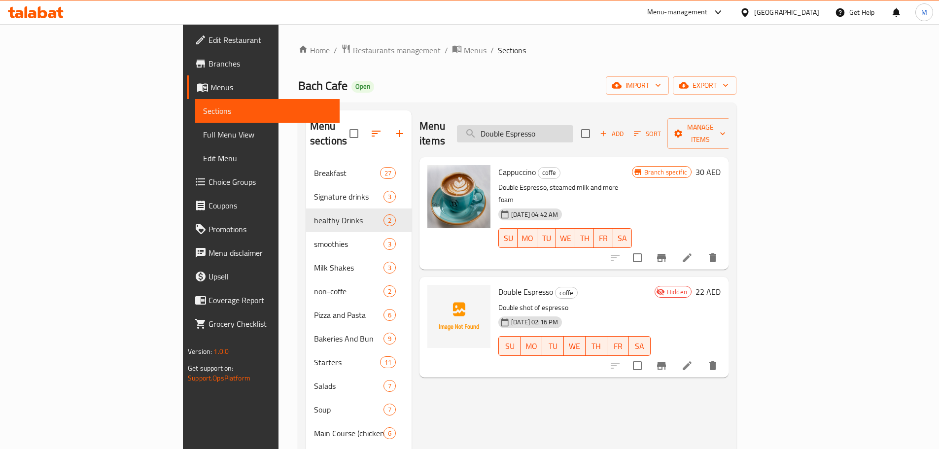
click at [573, 125] on input "Double Espresso" at bounding box center [515, 133] width 116 height 17
paste input "TARO MATCHA"
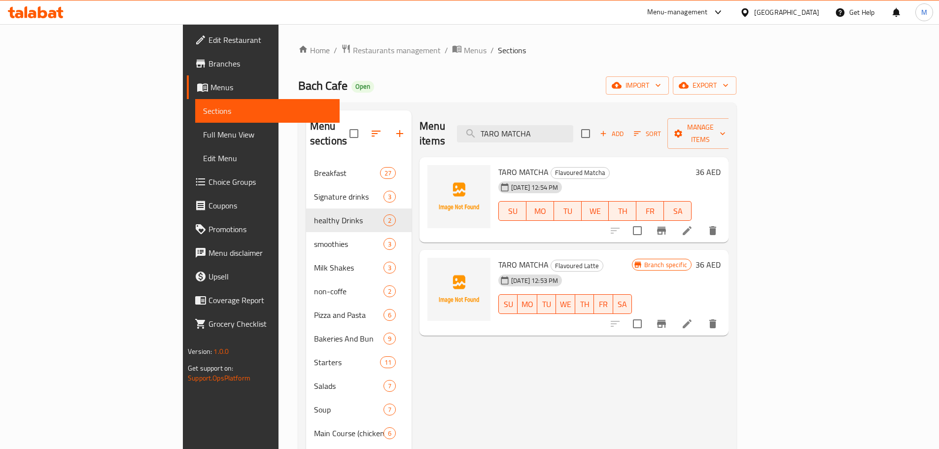
type input "TARO MATCHA"
click at [573, 131] on input "TARO MATCHA" at bounding box center [515, 133] width 116 height 17
click at [647, 313] on input "checkbox" at bounding box center [637, 323] width 21 height 21
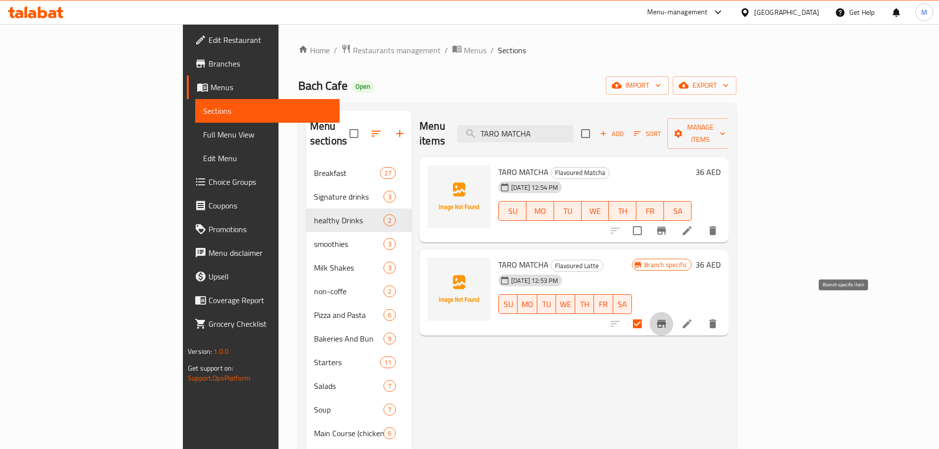
click at [667, 318] on icon "Branch-specific-item" at bounding box center [661, 324] width 12 height 12
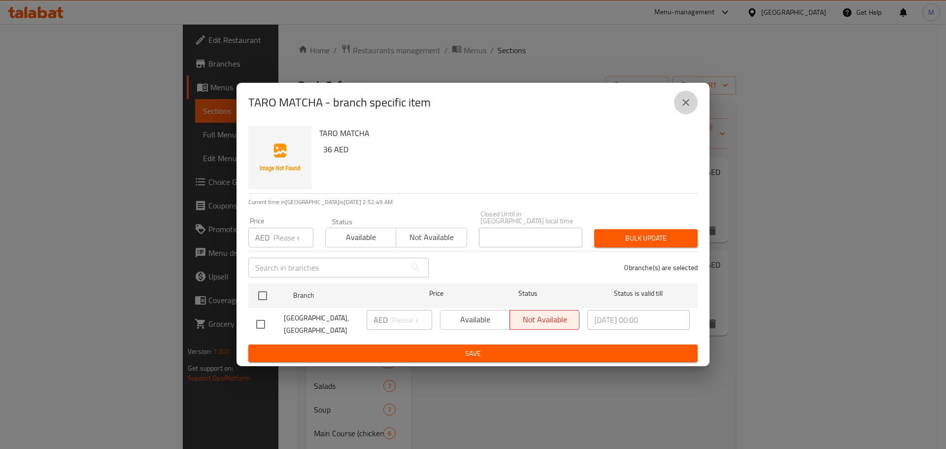
click at [689, 110] on button "close" at bounding box center [686, 103] width 24 height 24
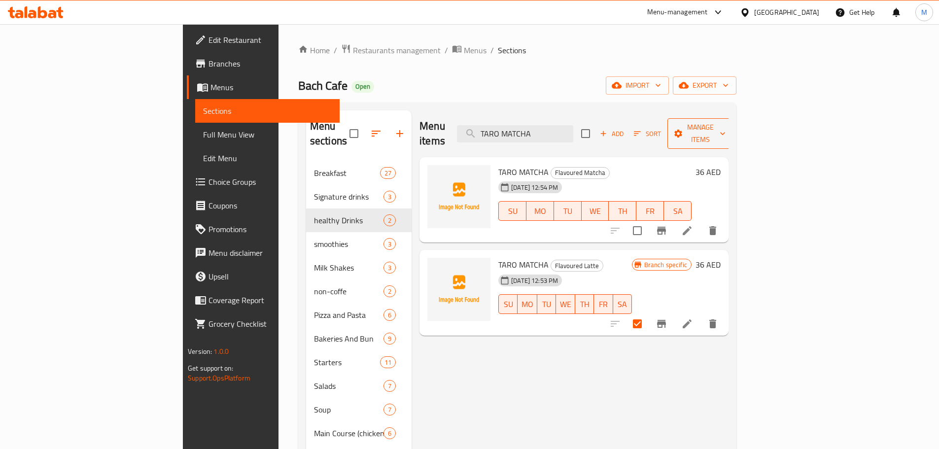
click at [725, 127] on span "Manage items" at bounding box center [700, 133] width 50 height 25
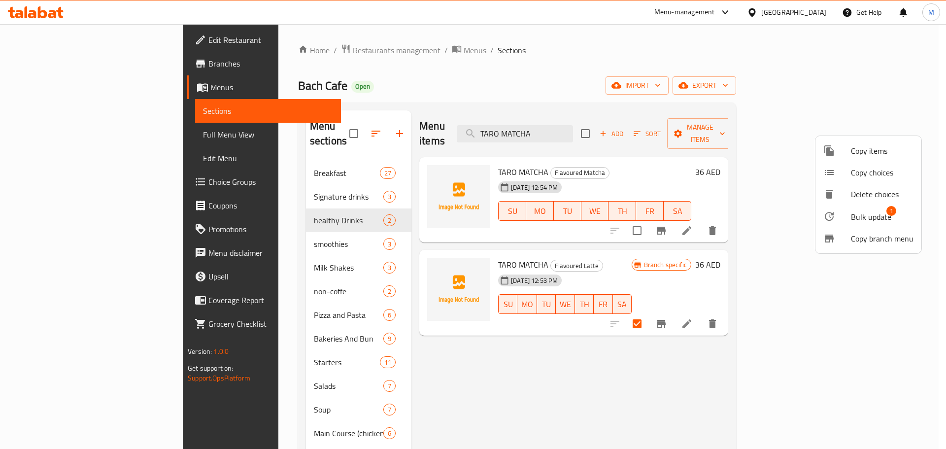
click at [866, 218] on span "Bulk update" at bounding box center [871, 217] width 40 height 12
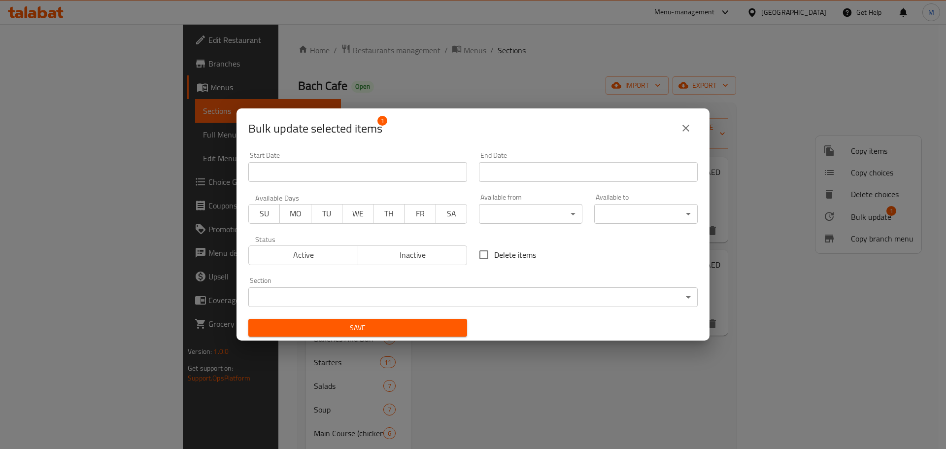
click at [415, 255] on span "Inactive" at bounding box center [412, 255] width 101 height 14
click at [404, 343] on div "Bulk update selected items 1 Start Date Start Date End Date End Date Available …" at bounding box center [473, 224] width 946 height 449
click at [404, 333] on span "Save" at bounding box center [357, 328] width 203 height 12
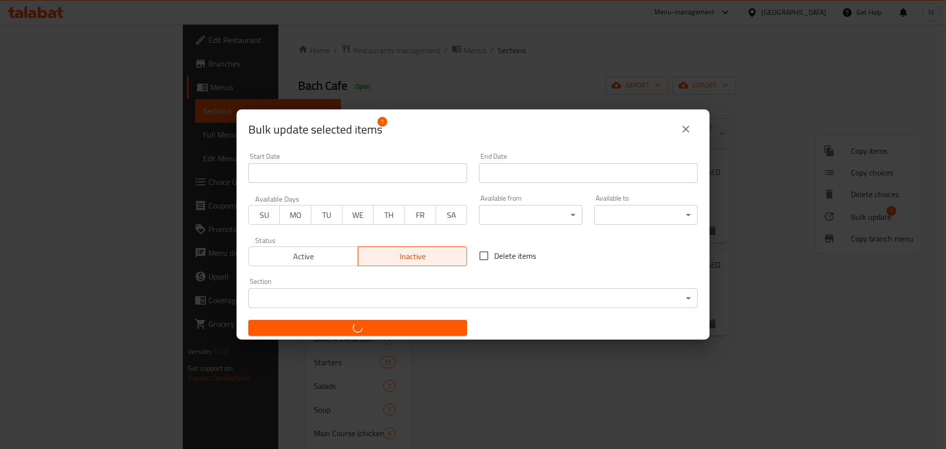
checkbox input "false"
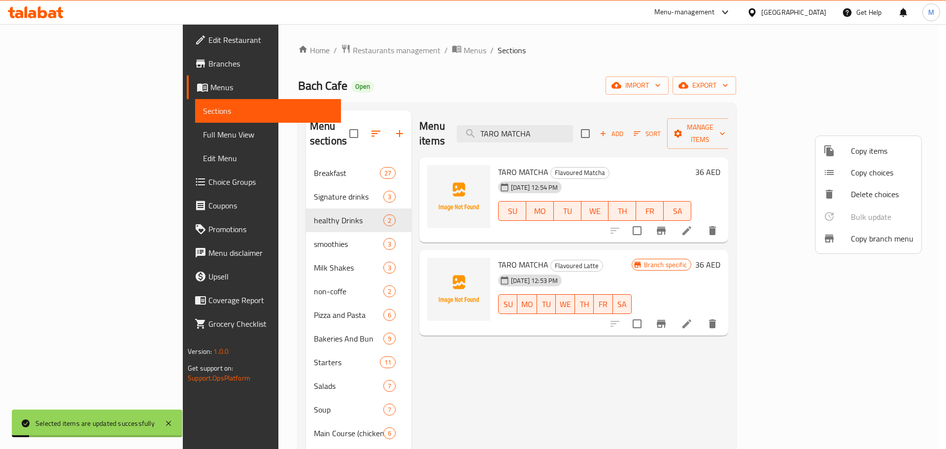
click at [255, 234] on div at bounding box center [473, 224] width 946 height 449
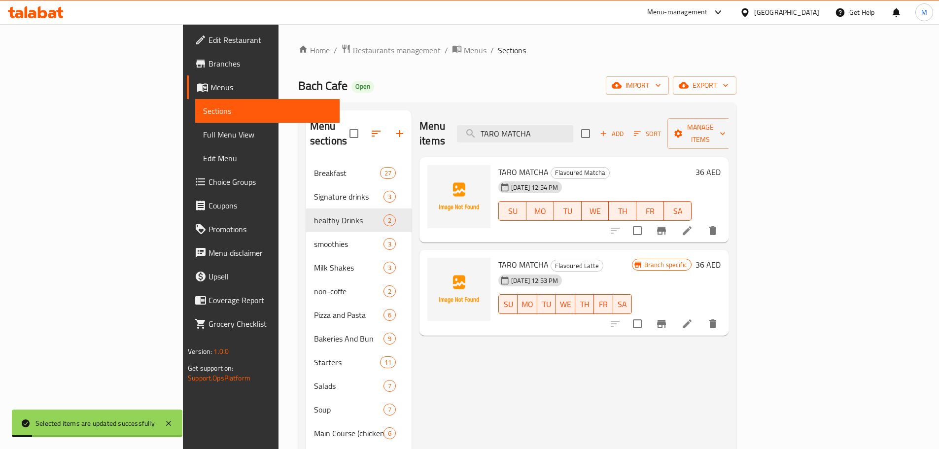
click at [306, 239] on div "smoothies 3" at bounding box center [358, 244] width 105 height 24
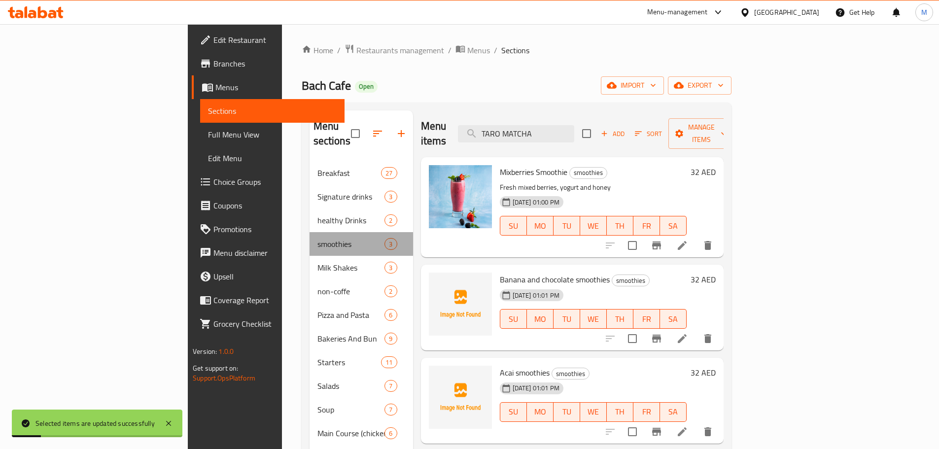
click at [309, 232] on div "smoothies 3" at bounding box center [360, 244] width 103 height 24
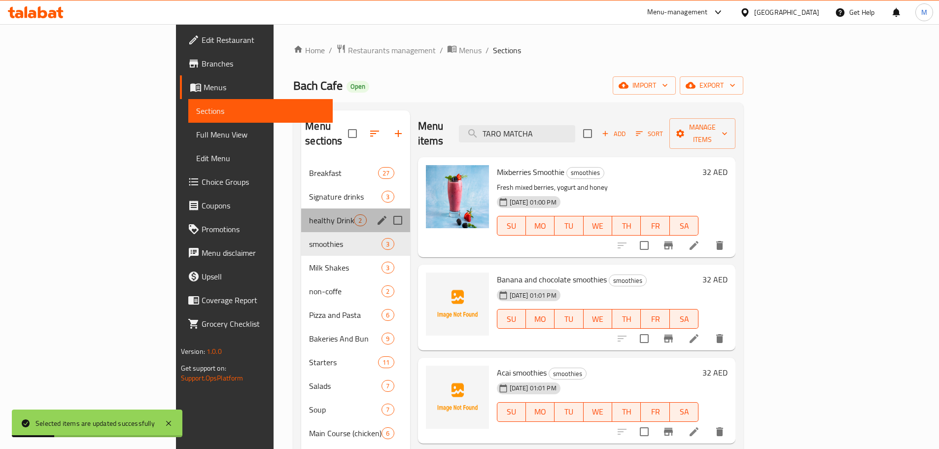
click at [301, 212] on div "healthy Drinks 2" at bounding box center [355, 220] width 108 height 24
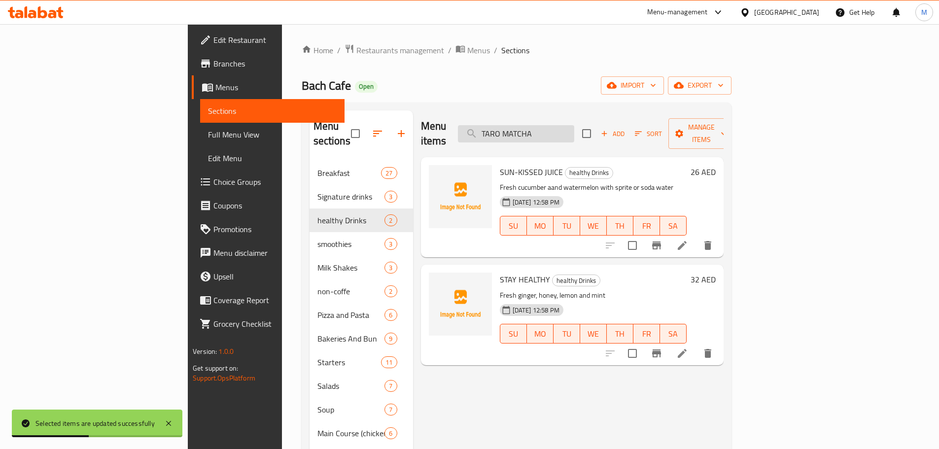
click at [574, 131] on input "TARO MATCHA" at bounding box center [516, 133] width 116 height 17
paste input "Strawberry Matcha"
click at [574, 131] on input "TARO MATCHA" at bounding box center [516, 133] width 116 height 17
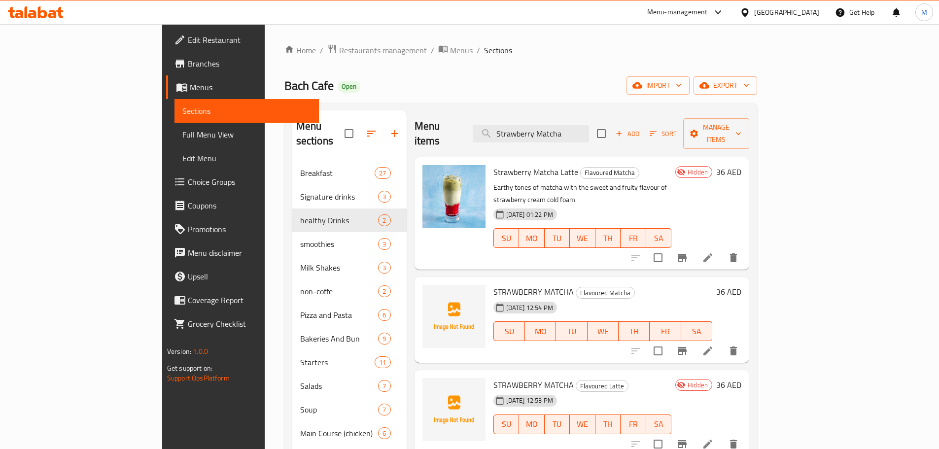
click at [493, 165] on span "Strawberry Matcha Latte" at bounding box center [535, 172] width 85 height 15
copy h6 "Strawberry Matcha Latte"
drag, startPoint x: 558, startPoint y: 111, endPoint x: 578, endPoint y: 119, distance: 21.0
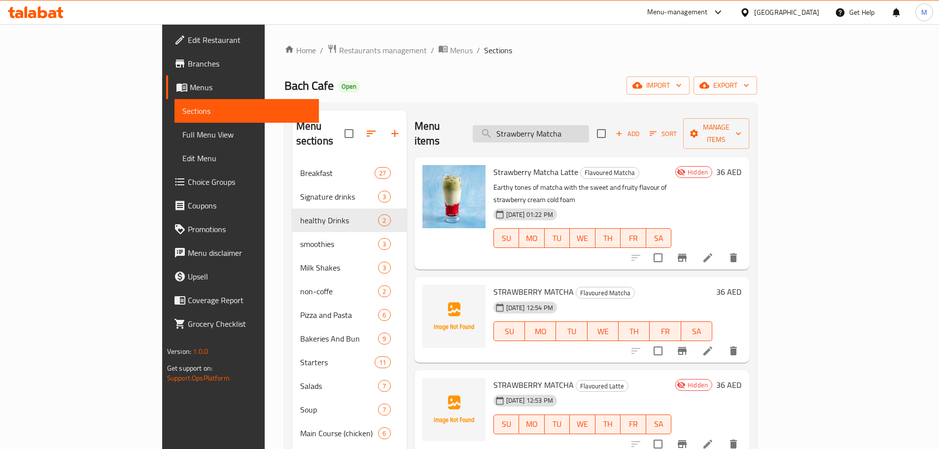
click at [565, 115] on div "Menu items Strawberry Matcha Add Sort Manage items" at bounding box center [581, 133] width 335 height 47
click at [585, 116] on div "Menu items Strawberry Matcha Add Sort Manage items" at bounding box center [581, 133] width 335 height 47
click at [589, 125] on input "Strawberry Matcha" at bounding box center [530, 133] width 116 height 17
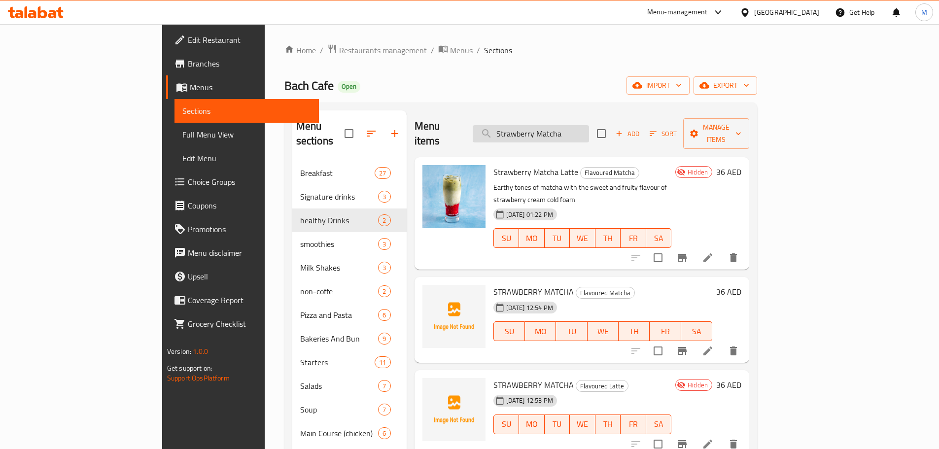
click at [589, 125] on input "Strawberry Matcha" at bounding box center [530, 133] width 116 height 17
paste input "Chamomile"
click at [589, 125] on input "Chamomile" at bounding box center [530, 133] width 116 height 17
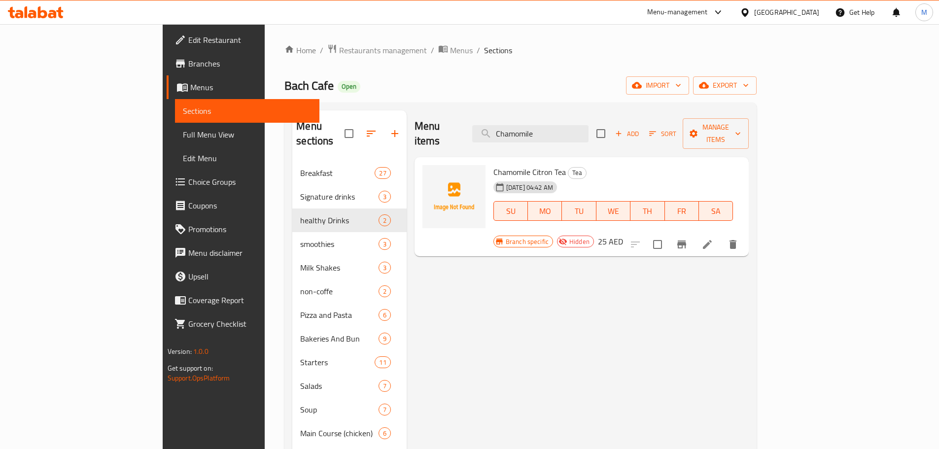
type input "Chamomile"
click at [711, 240] on icon at bounding box center [707, 244] width 9 height 9
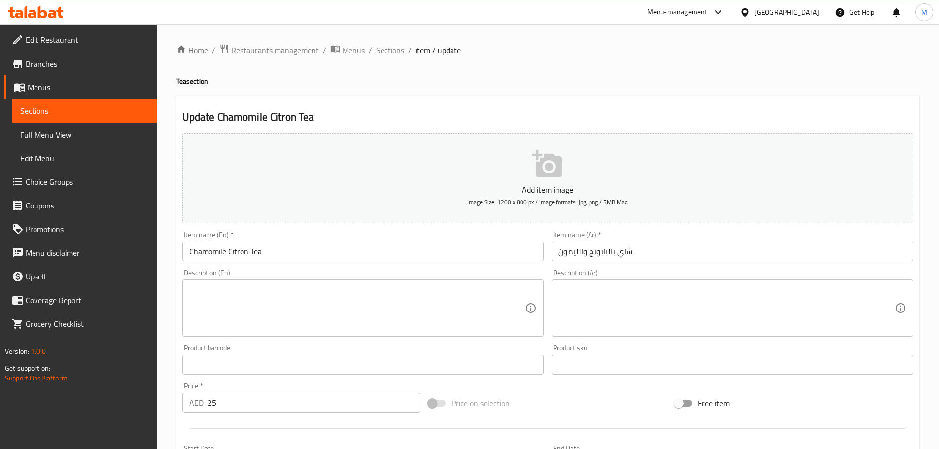
click at [383, 53] on span "Sections" at bounding box center [390, 50] width 28 height 12
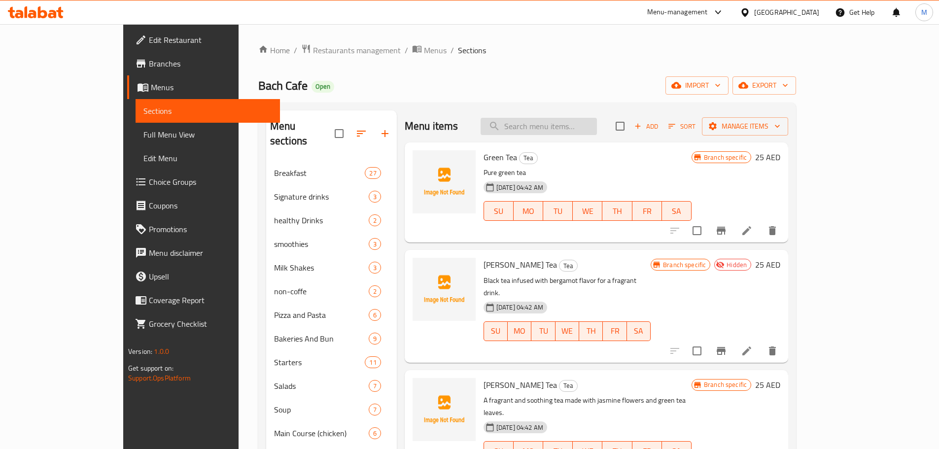
click at [584, 128] on input "search" at bounding box center [538, 126] width 116 height 17
paste input "Chamomile"
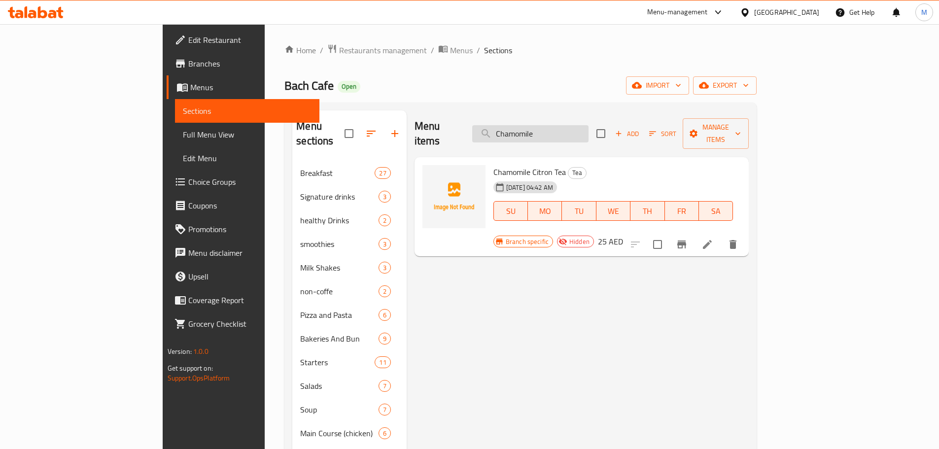
click at [588, 129] on input "Chamomile" at bounding box center [530, 133] width 116 height 17
paste input "trawberry Mocktail"
click at [588, 129] on input "trawberry Mocktail" at bounding box center [530, 133] width 116 height 17
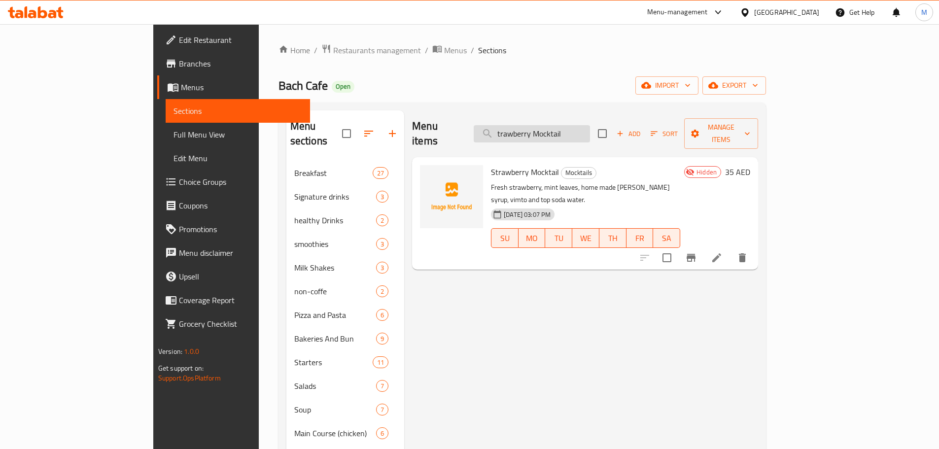
click at [576, 125] on input "trawberry Mocktail" at bounding box center [531, 133] width 116 height 17
paste input "Virgin Singapore"
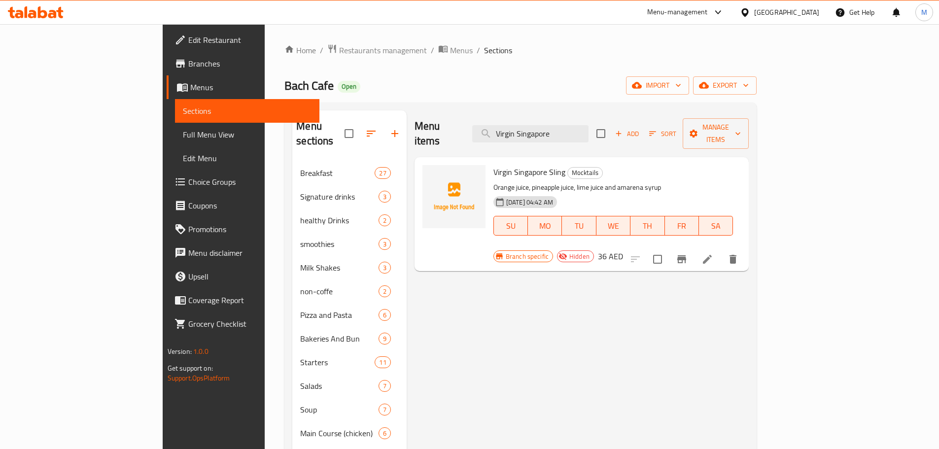
type input "Virgin Singapore"
click at [687, 253] on icon "Branch-specific-item" at bounding box center [681, 259] width 12 height 12
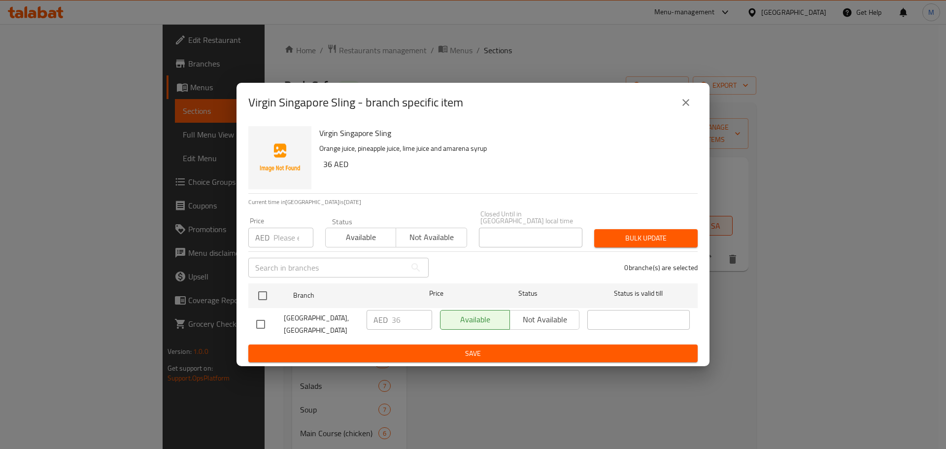
click at [683, 91] on div "Virgin Singapore Sling - branch specific item" at bounding box center [472, 103] width 449 height 24
click at [683, 104] on icon "close" at bounding box center [686, 103] width 12 height 12
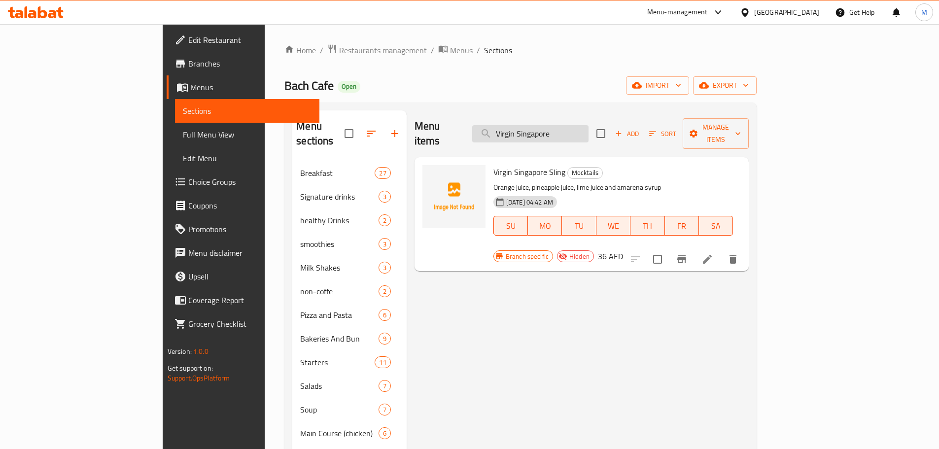
click at [588, 130] on input "Virgin Singapore" at bounding box center [530, 133] width 116 height 17
paste input "Tropical Colada"
click at [588, 130] on input "Tropical Colada" at bounding box center [530, 133] width 116 height 17
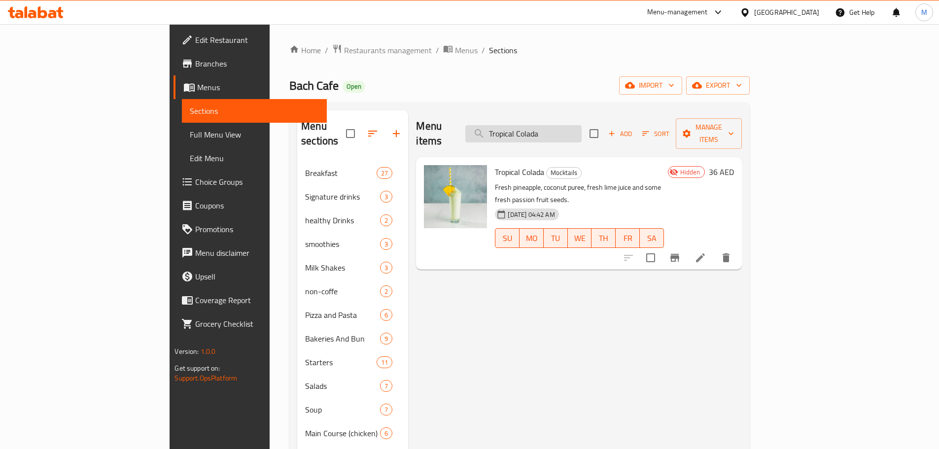
click at [581, 125] on input "Tropical Colada" at bounding box center [523, 133] width 116 height 17
paste input "Strawberry Field"
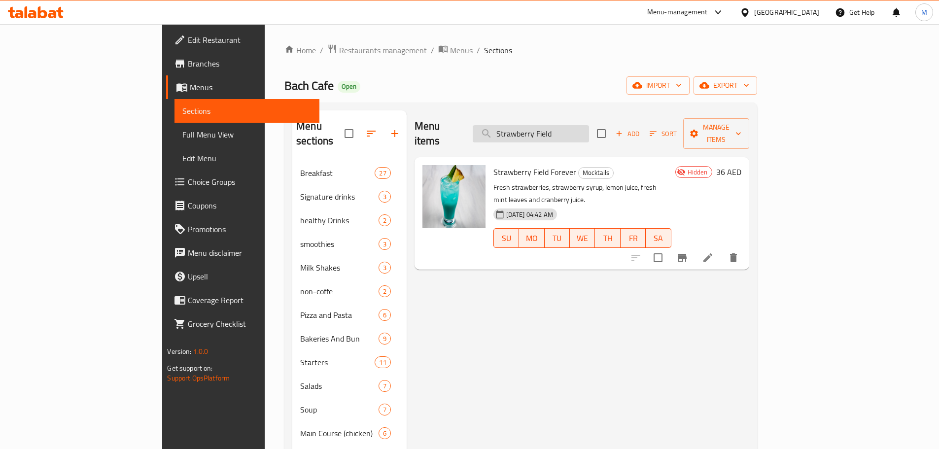
click at [557, 125] on input "Strawberry Field" at bounding box center [530, 133] width 116 height 17
paste input "Aqua"
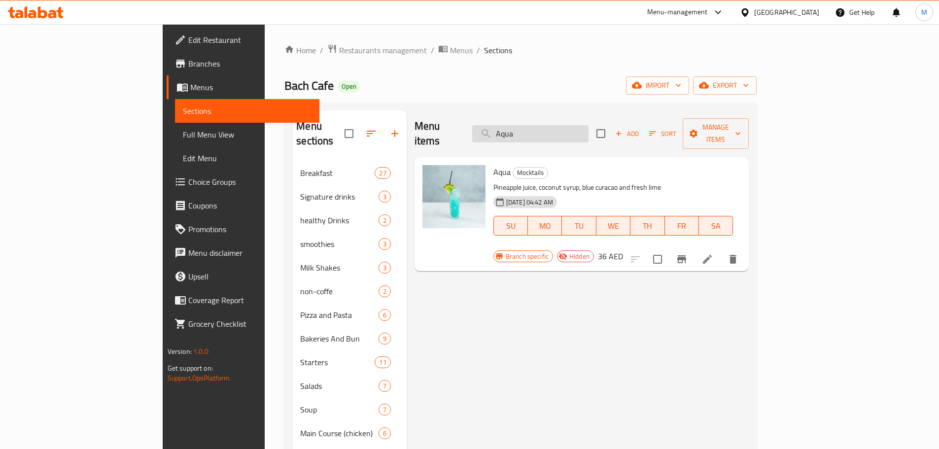
click at [588, 131] on input "Aqua" at bounding box center [530, 133] width 116 height 17
click at [588, 130] on input "Aqua" at bounding box center [530, 133] width 116 height 17
paste input "Coconut"
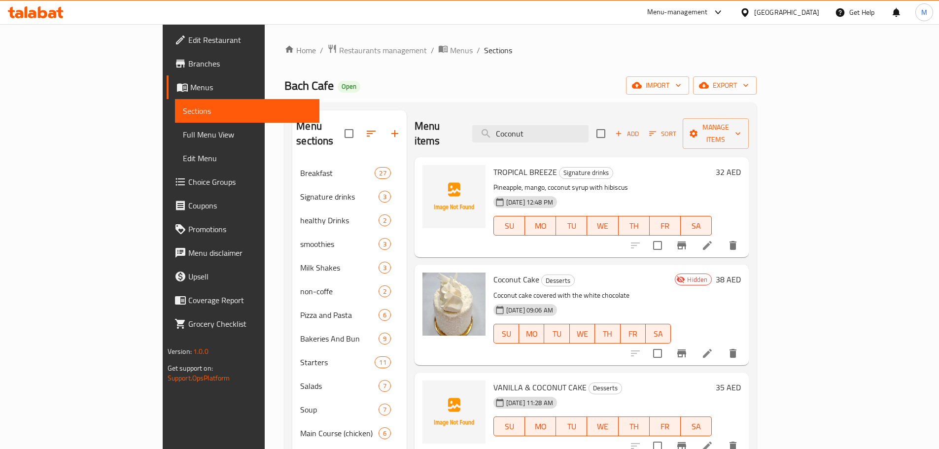
click at [602, 115] on div "Menu items Coconut Add Sort Manage items" at bounding box center [581, 133] width 335 height 47
click at [588, 125] on input "Coconut" at bounding box center [530, 133] width 116 height 17
paste input "eef Fajita"
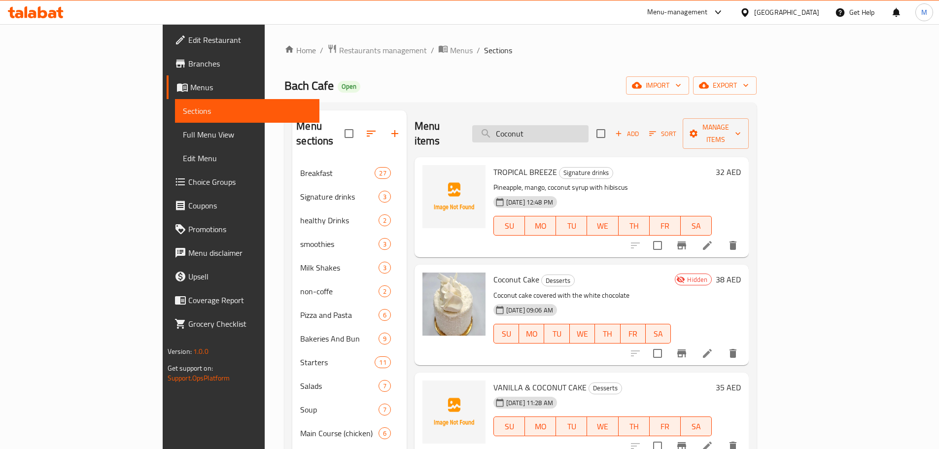
click at [588, 125] on input "Coconut" at bounding box center [530, 133] width 116 height 17
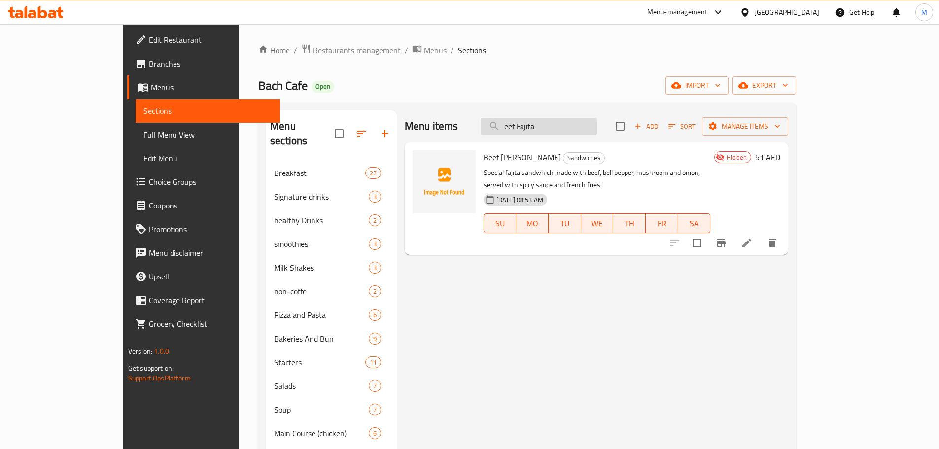
click at [596, 132] on input "eef Fajita" at bounding box center [538, 126] width 116 height 17
paste input "Chicken Fingers"
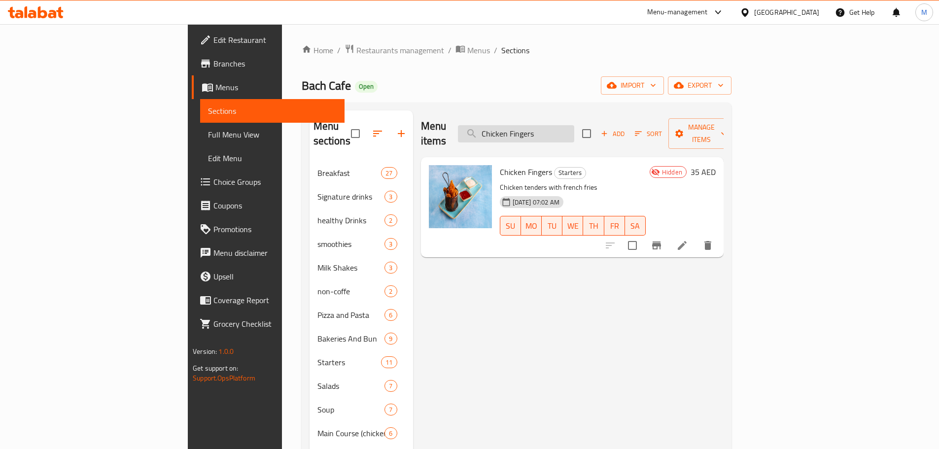
click at [572, 130] on input "Chicken Fingers" at bounding box center [516, 133] width 116 height 17
paste input "Shrimp Fajita"
click at [572, 130] on input "Shrimp Fajita" at bounding box center [516, 133] width 116 height 17
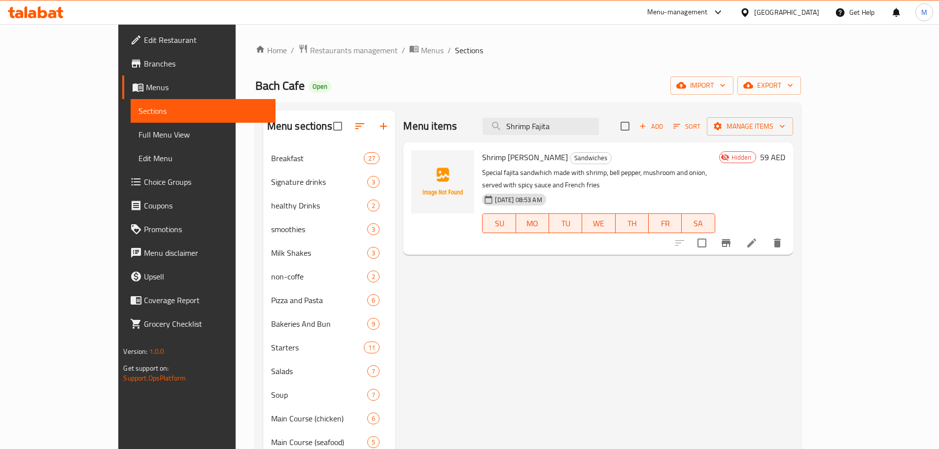
type input "Shrimp Fajita"
click at [421, 52] on span "Menus" at bounding box center [432, 50] width 23 height 12
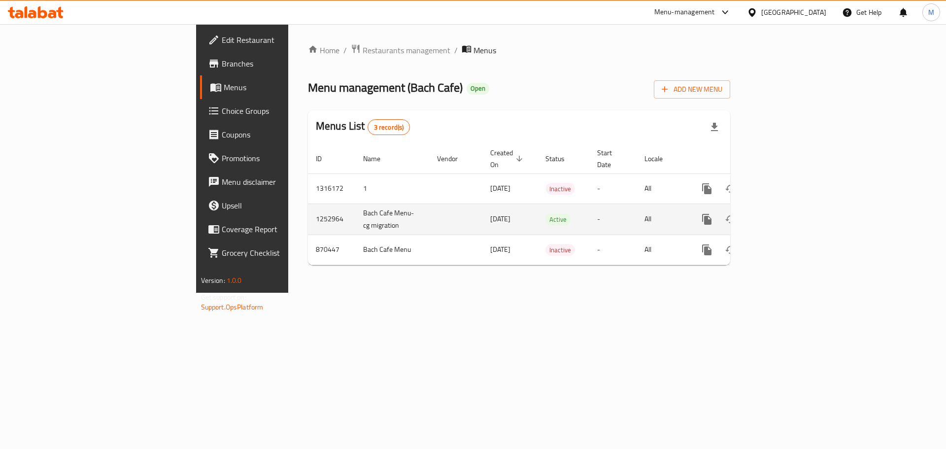
click at [784, 213] on icon "enhanced table" at bounding box center [778, 219] width 12 height 12
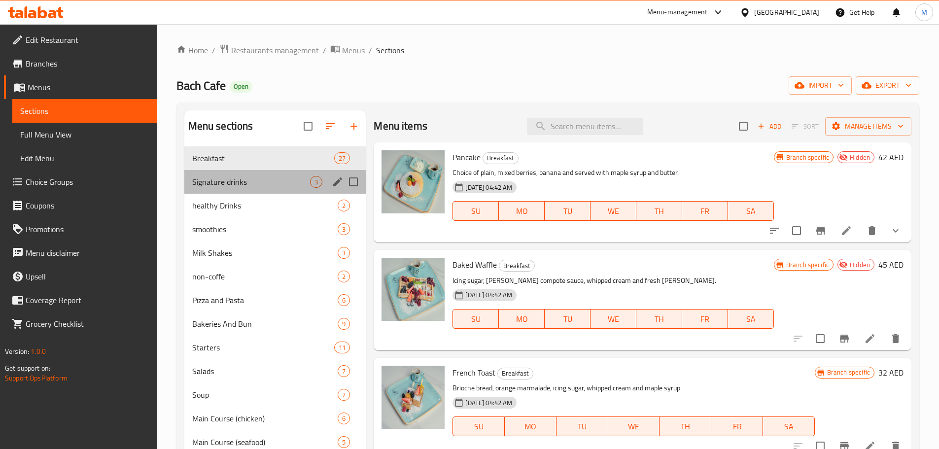
click at [259, 192] on div "Signature drinks 3" at bounding box center [275, 182] width 182 height 24
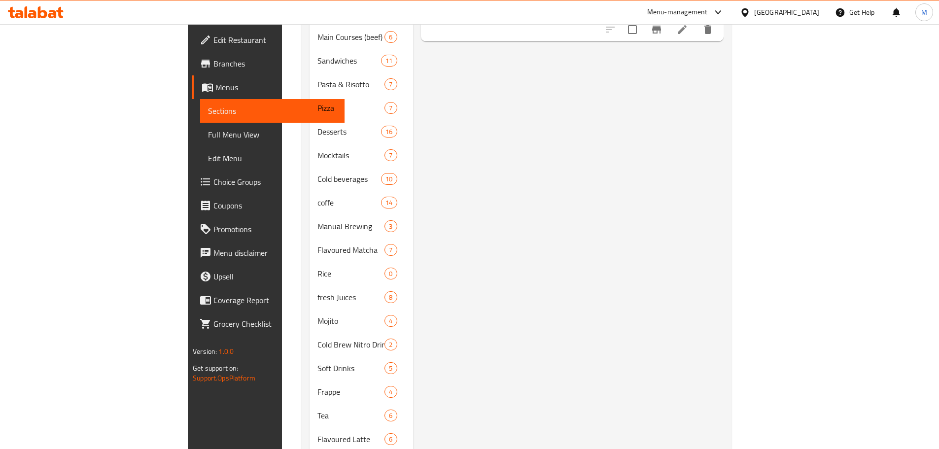
scroll to position [49, 0]
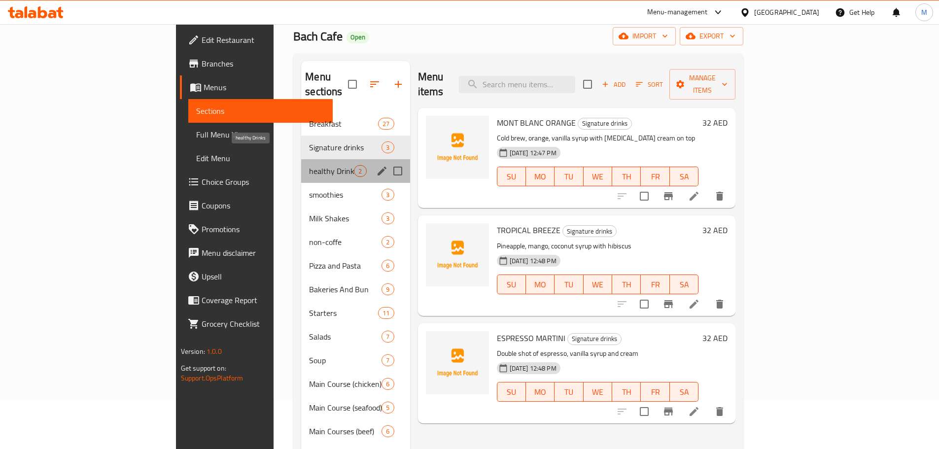
click at [309, 165] on span "healthy Drinks" at bounding box center [331, 171] width 45 height 12
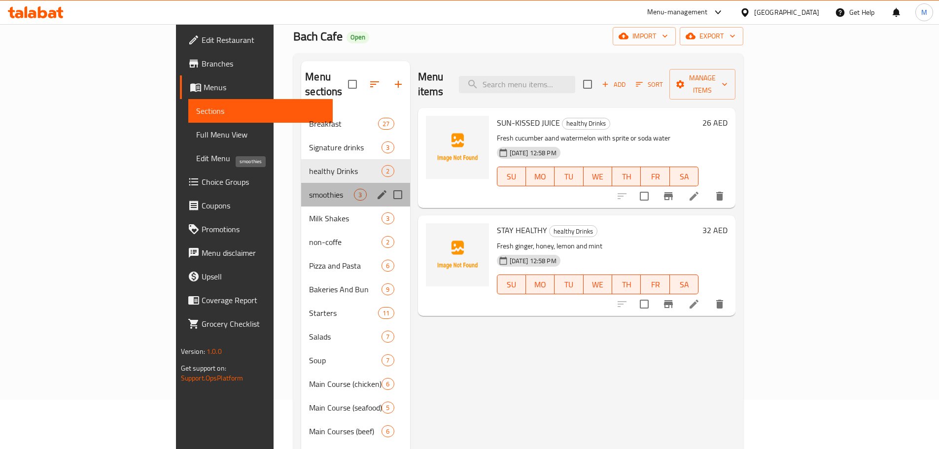
click at [309, 189] on span "smoothies" at bounding box center [331, 195] width 45 height 12
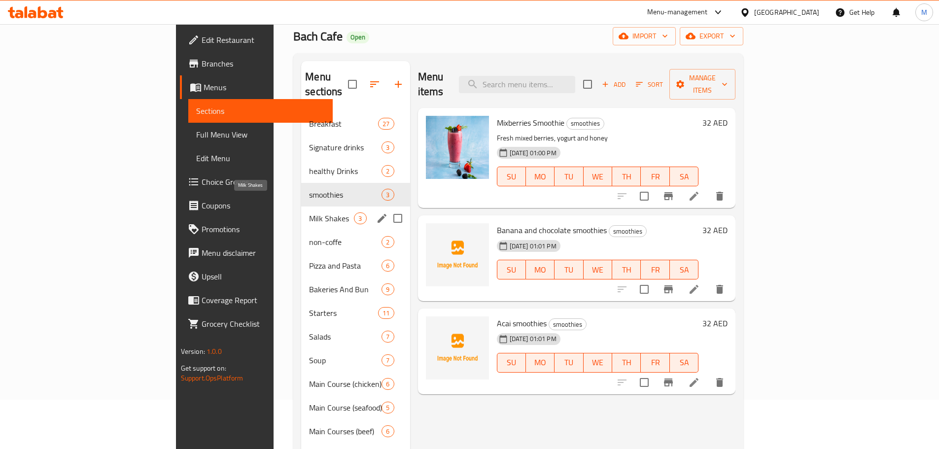
click at [309, 212] on span "Milk Shakes" at bounding box center [331, 218] width 45 height 12
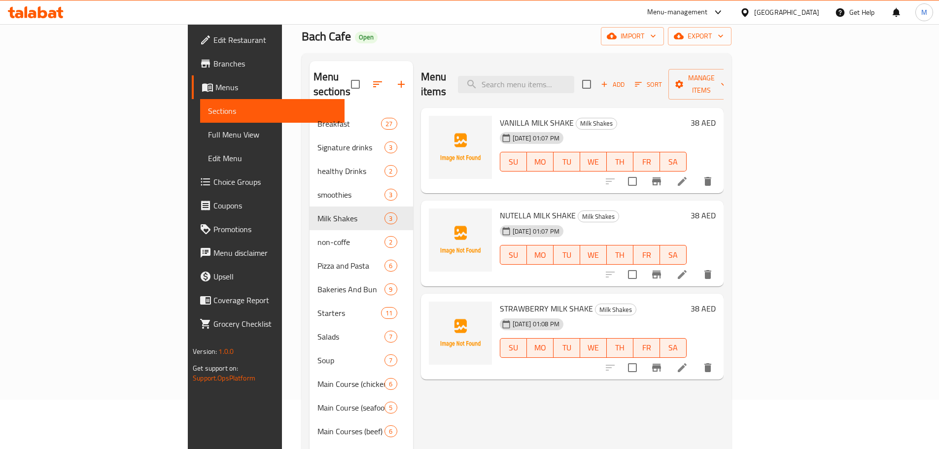
click at [804, 7] on div "United Arab Emirates" at bounding box center [786, 12] width 65 height 11
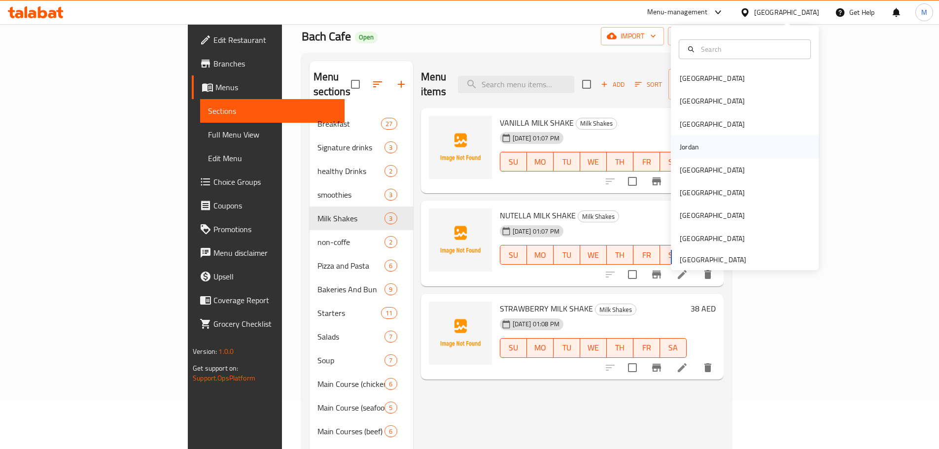
click at [703, 156] on div "Jordan" at bounding box center [745, 146] width 148 height 23
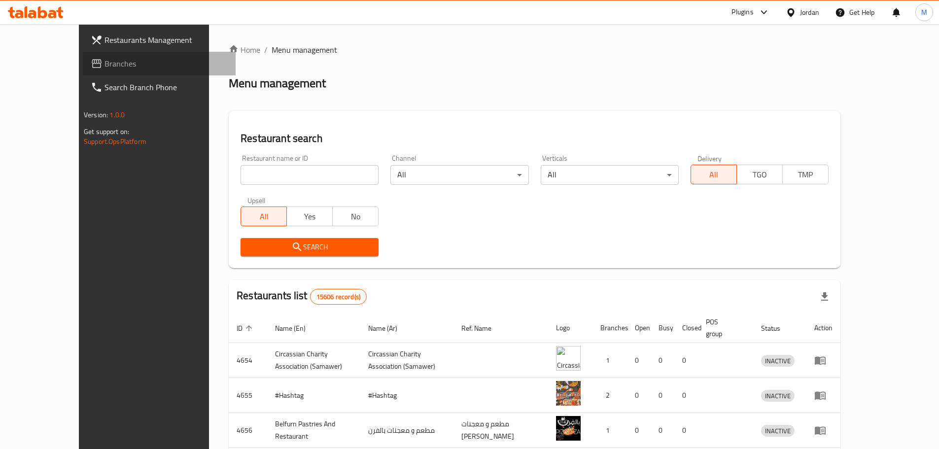
click at [83, 52] on link "Branches" at bounding box center [159, 64] width 153 height 24
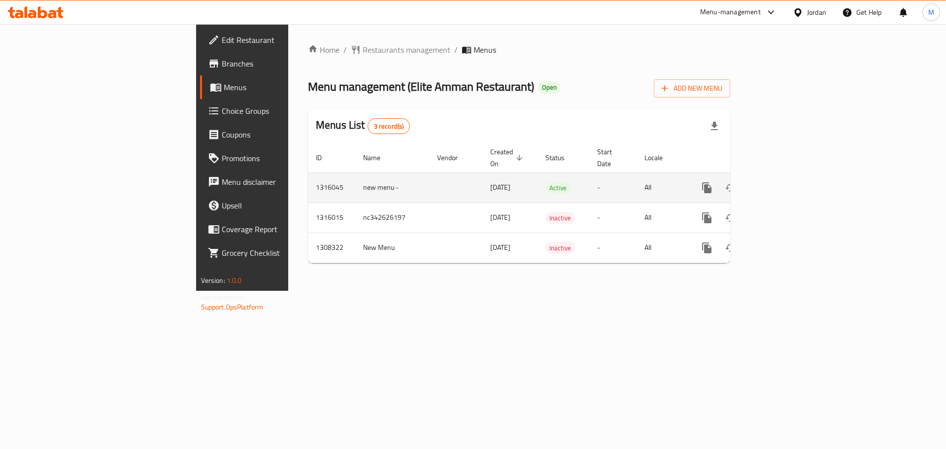
click at [784, 182] on icon "enhanced table" at bounding box center [778, 188] width 12 height 12
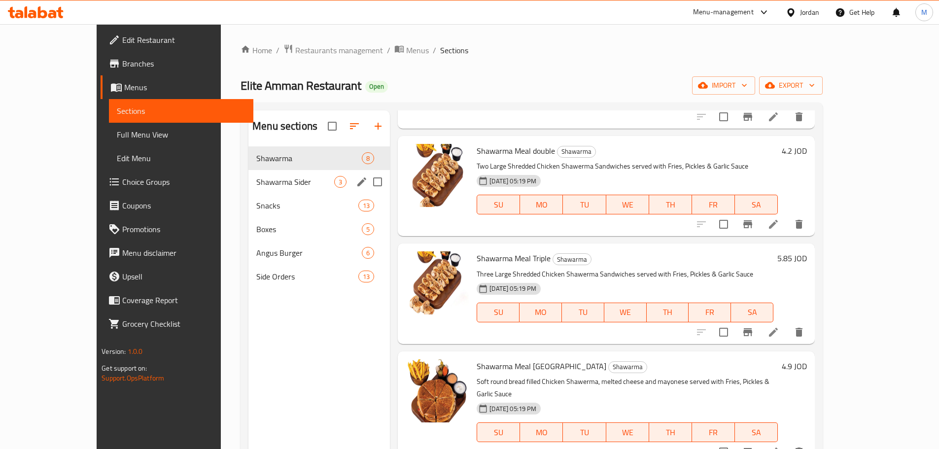
click at [266, 188] on div "Shawarma Sider 3" at bounding box center [318, 182] width 141 height 24
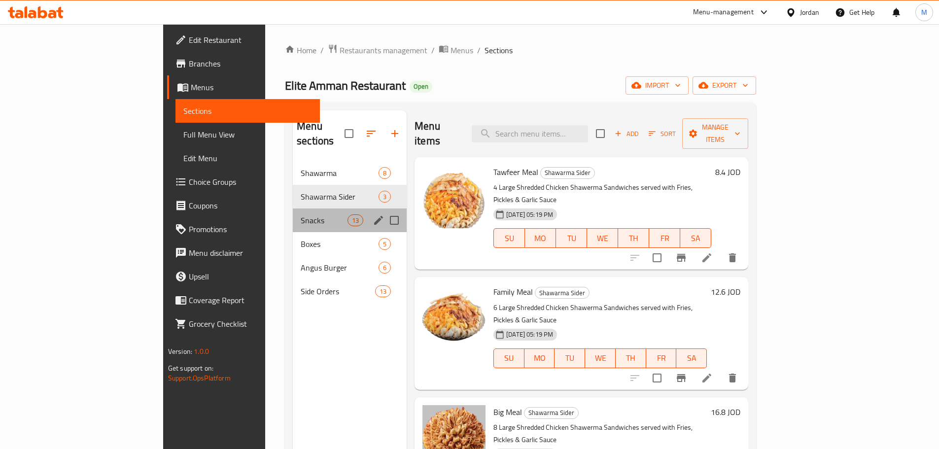
drag, startPoint x: 264, startPoint y: 197, endPoint x: 246, endPoint y: 205, distance: 19.9
click at [293, 208] on div "Snacks 13" at bounding box center [350, 220] width 114 height 24
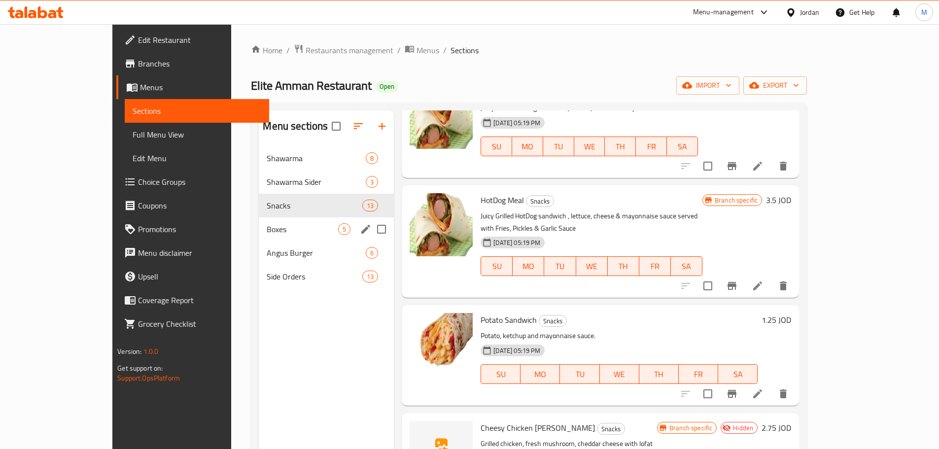
click at [267, 226] on span "Boxes" at bounding box center [302, 229] width 71 height 12
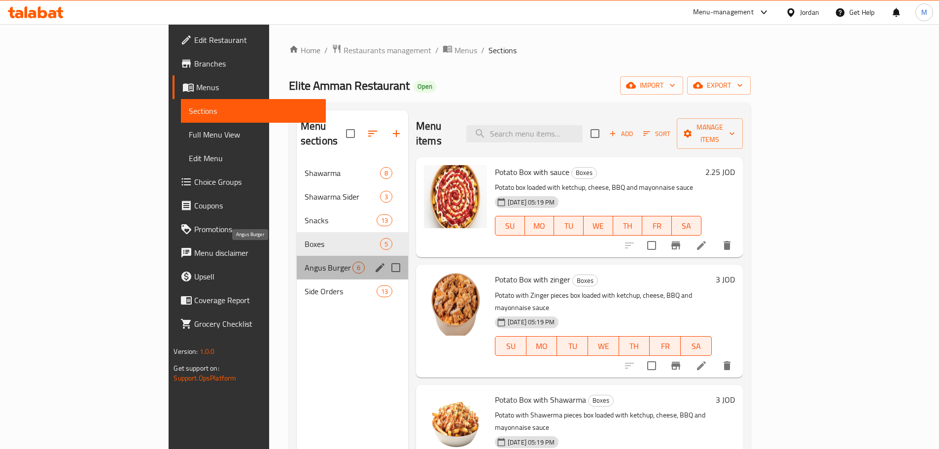
click at [304, 262] on span "Angus Burger" at bounding box center [328, 268] width 48 height 12
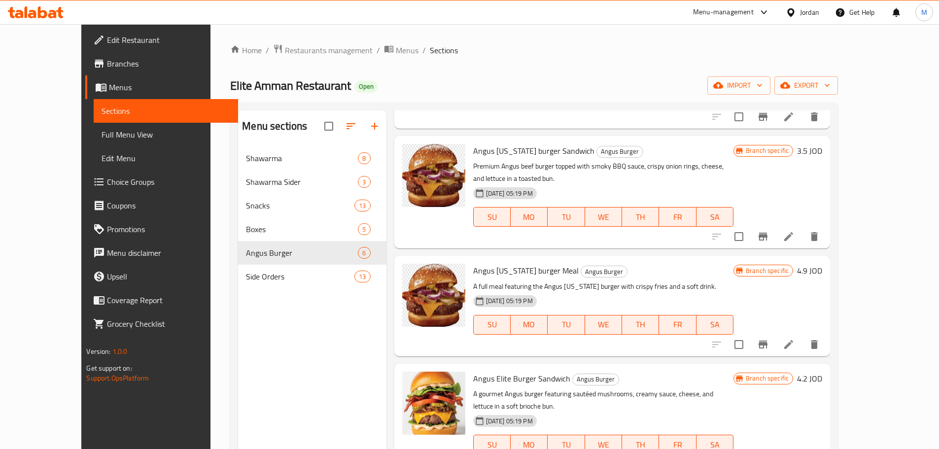
scroll to position [138, 0]
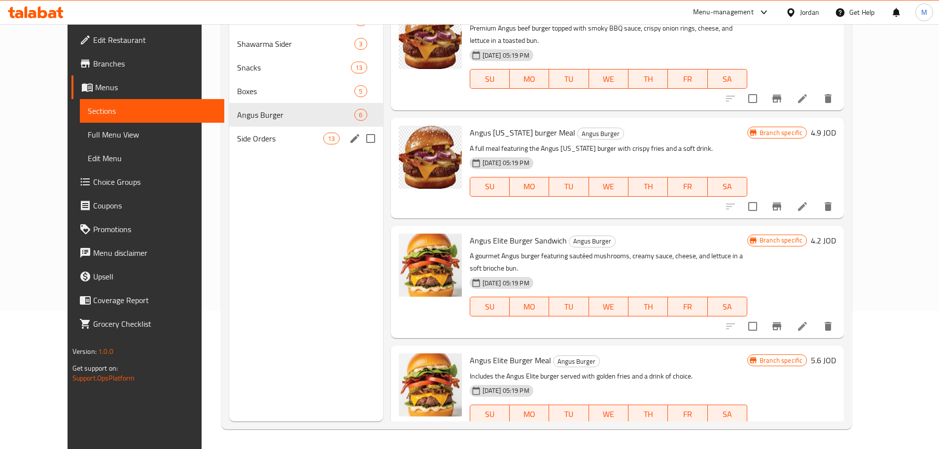
click at [250, 144] on span "Side Orders" at bounding box center [280, 139] width 87 height 12
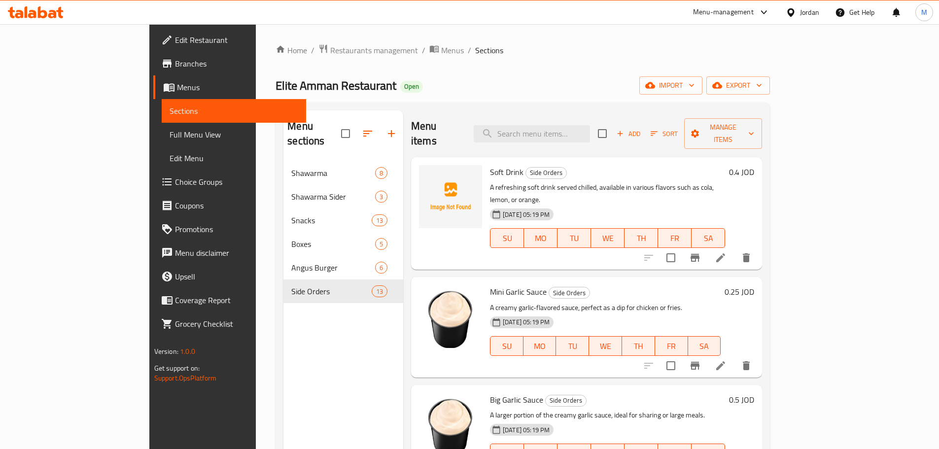
click at [598, 115] on div "Menu items Add Sort Manage items" at bounding box center [586, 133] width 351 height 47
click at [600, 135] on div "Menu items Add Sort Manage items" at bounding box center [586, 133] width 351 height 47
click at [590, 125] on input "search" at bounding box center [531, 133] width 116 height 17
paste input "Shawarma Meal Halabi"
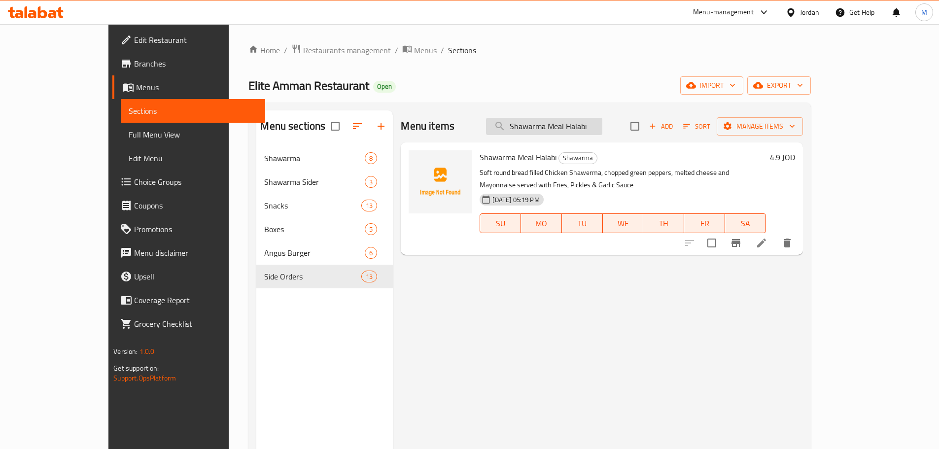
click at [602, 123] on input "Shawarma Meal Halabi" at bounding box center [544, 126] width 116 height 17
paste input "Angus Elite Burger Meal"
click at [602, 123] on input "Angus Elite Burger Meal" at bounding box center [544, 126] width 116 height 17
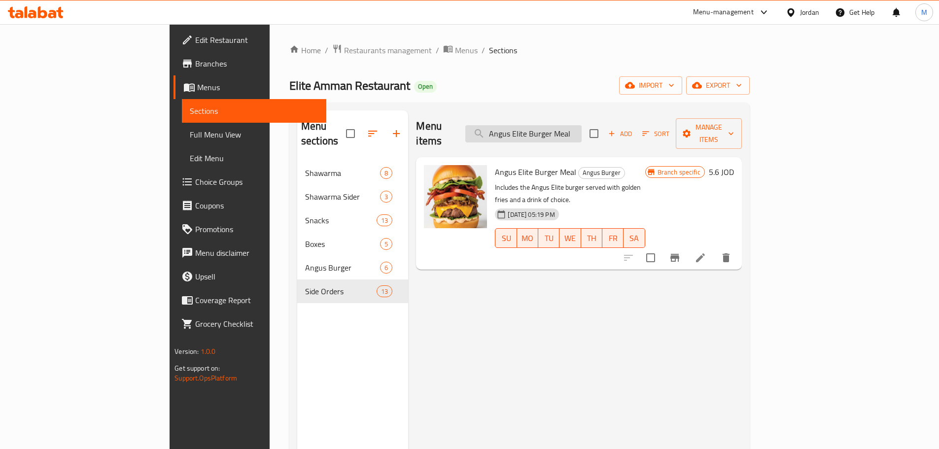
click at [576, 125] on input "Angus Elite Burger Meal" at bounding box center [523, 133] width 116 height 17
paste input "Matrix Orange"
click at [576, 125] on input "Matrix Orange" at bounding box center [523, 133] width 116 height 17
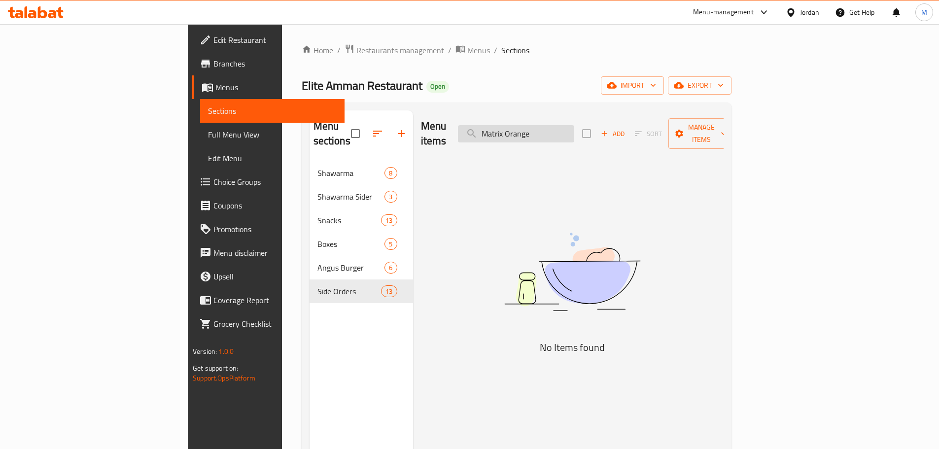
click at [574, 125] on input "Matrix Orange" at bounding box center [516, 133] width 116 height 17
drag, startPoint x: 596, startPoint y: 124, endPoint x: 519, endPoint y: 127, distance: 77.4
click at [574, 125] on input "Matrix Orange" at bounding box center [516, 133] width 116 height 17
paste input "Double Chicken burger Meal"
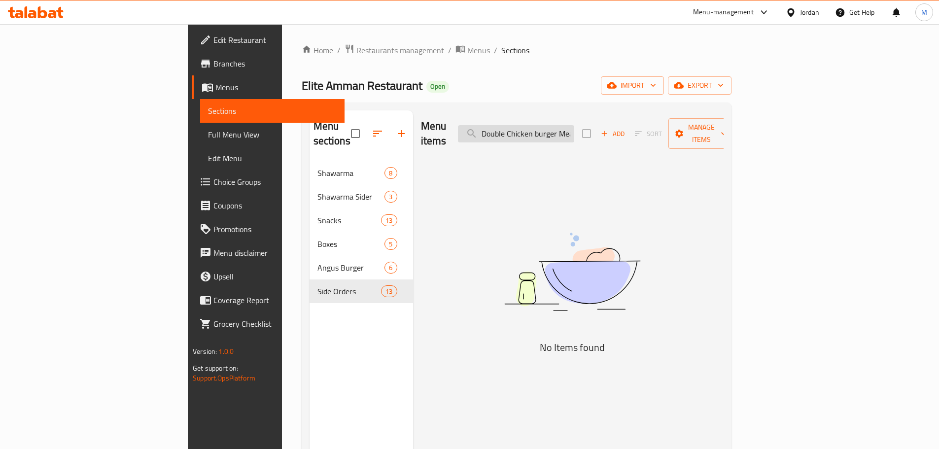
click at [574, 125] on input "Double Chicken burger Meal" at bounding box center [516, 133] width 116 height 17
paste input "Double burger beef Mea"
click at [574, 125] on input "Double Chicken burger Meal" at bounding box center [516, 133] width 116 height 17
click at [574, 125] on input "Double Double burger beef Meaburger Meal" at bounding box center [516, 133] width 116 height 17
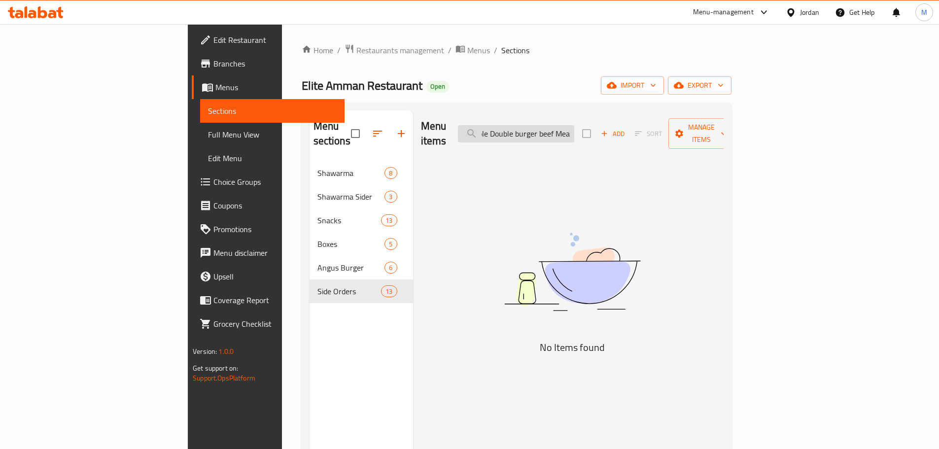
paste input "Double burger beef Mea"
click at [574, 125] on input "Double Double Double burger beef Meabeef Meaburger Meal" at bounding box center [516, 133] width 116 height 17
paste input "burger beef Mea"
click at [574, 125] on input "Double burger beef Mea" at bounding box center [516, 133] width 116 height 17
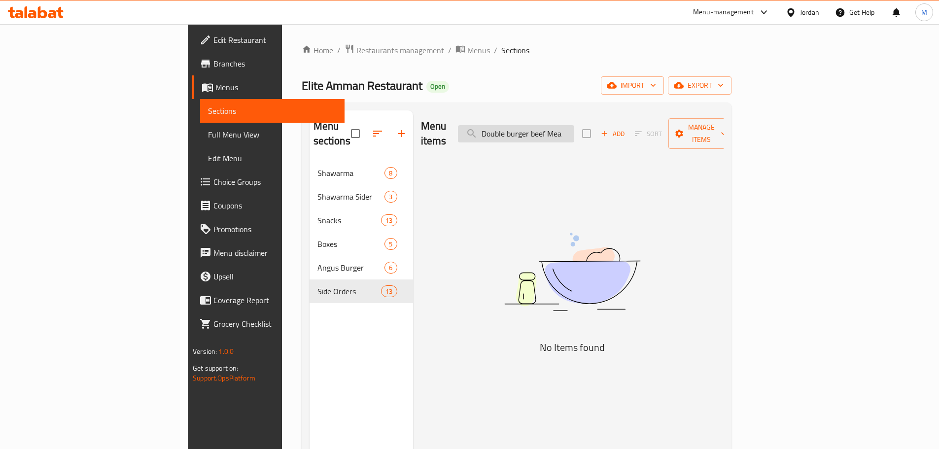
scroll to position [0, 0]
type input "Double burger beef Mea"
click at [574, 125] on input "Double burger beef Mea" at bounding box center [516, 133] width 116 height 17
click at [574, 125] on input "search" at bounding box center [516, 133] width 116 height 17
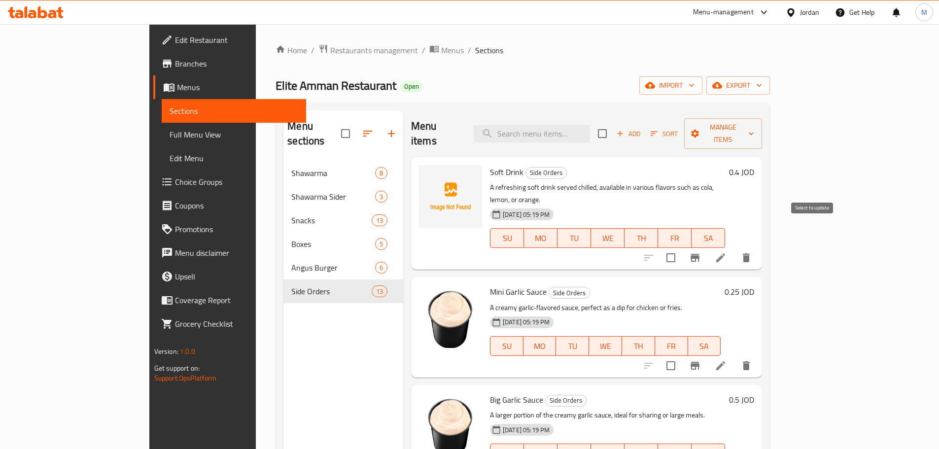
click at [681, 247] on input "checkbox" at bounding box center [670, 257] width 21 height 21
checkbox input "true"
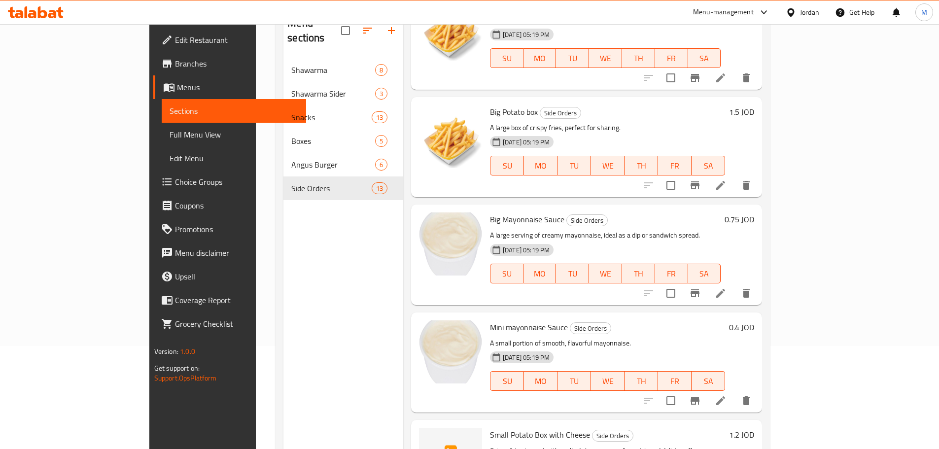
scroll to position [138, 0]
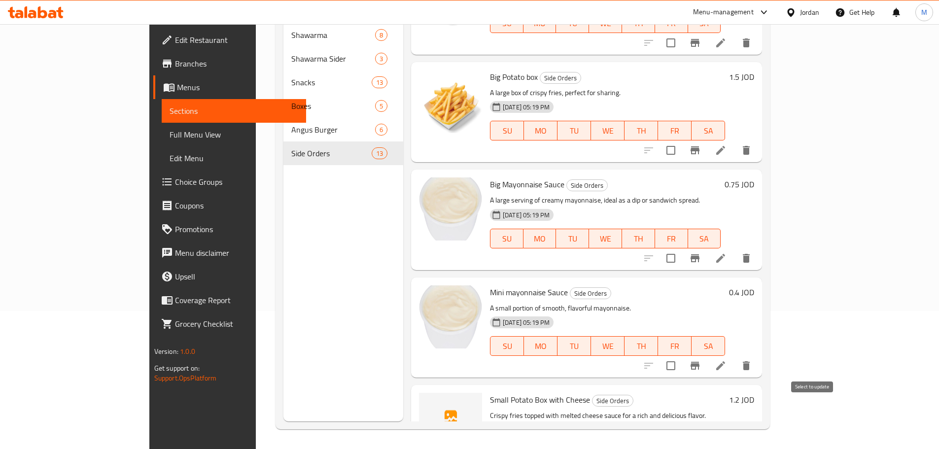
drag, startPoint x: 820, startPoint y: 404, endPoint x: 727, endPoint y: 378, distance: 96.6
checkbox input "true"
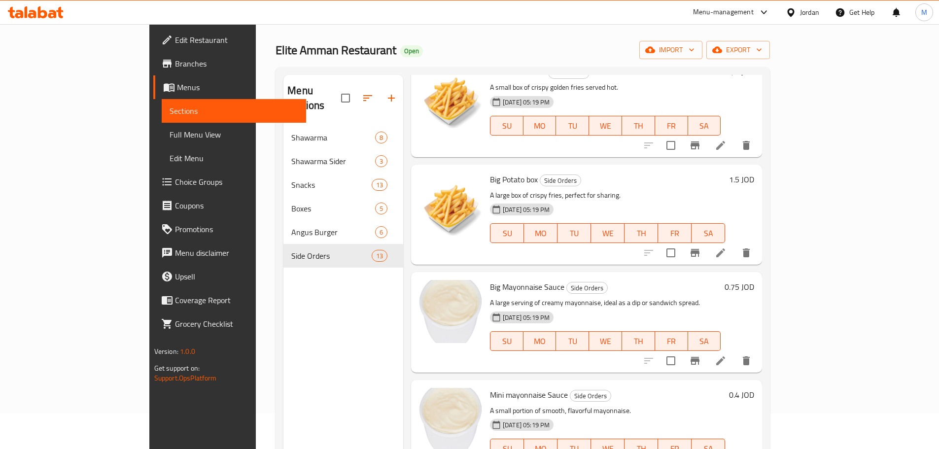
scroll to position [0, 0]
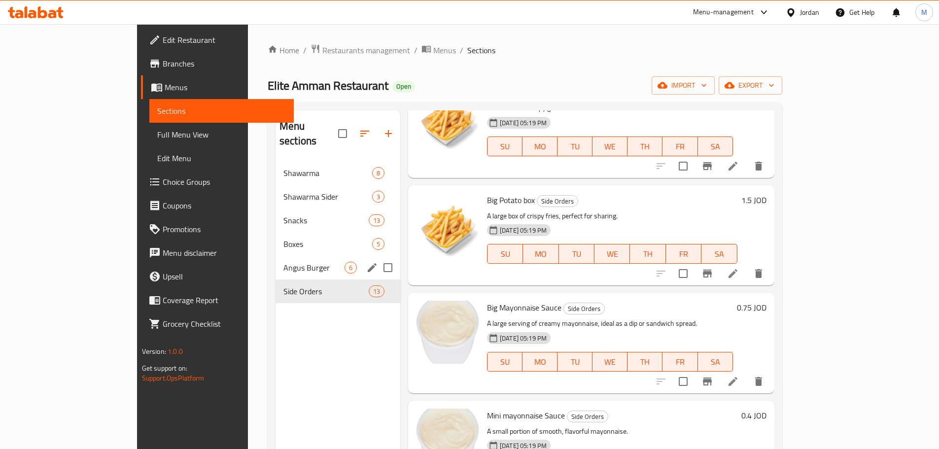
click at [283, 262] on span "Angus Burger" at bounding box center [313, 268] width 61 height 12
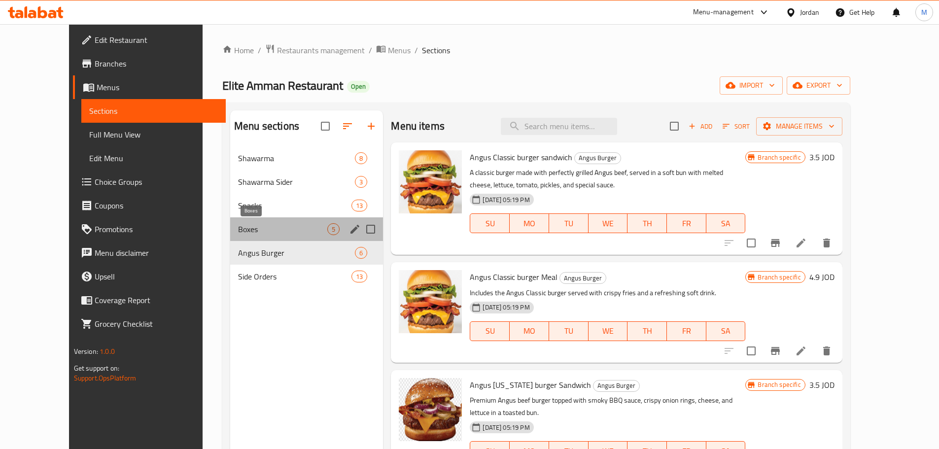
click at [255, 230] on span "Boxes" at bounding box center [282, 229] width 89 height 12
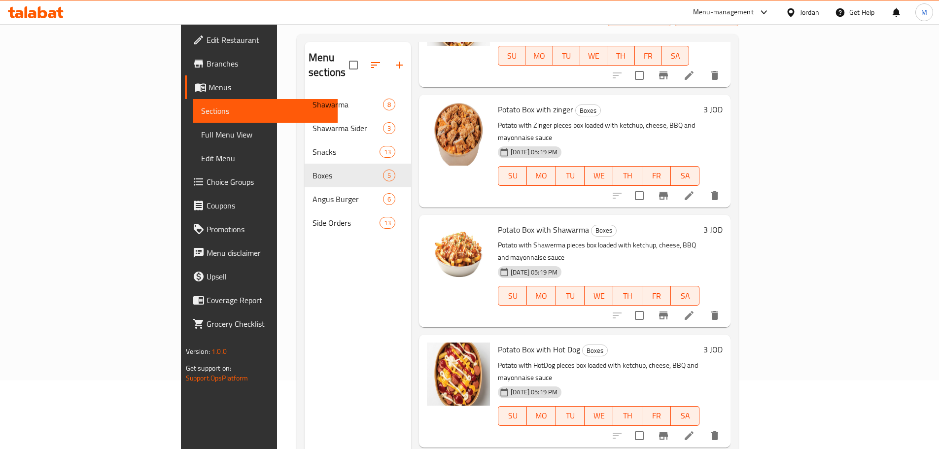
scroll to position [138, 0]
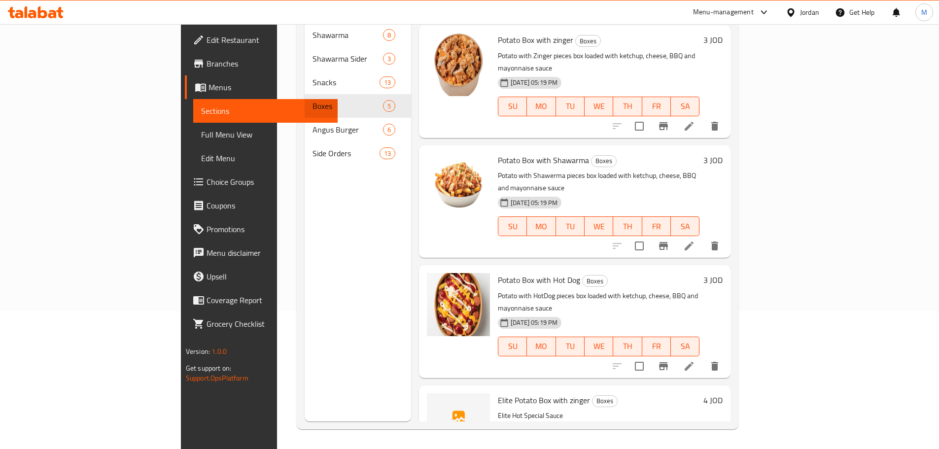
checkbox input "true"
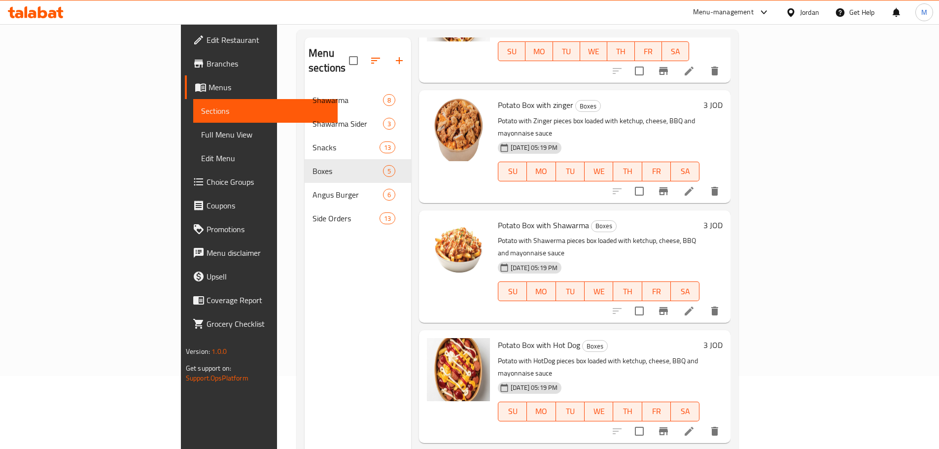
scroll to position [0, 0]
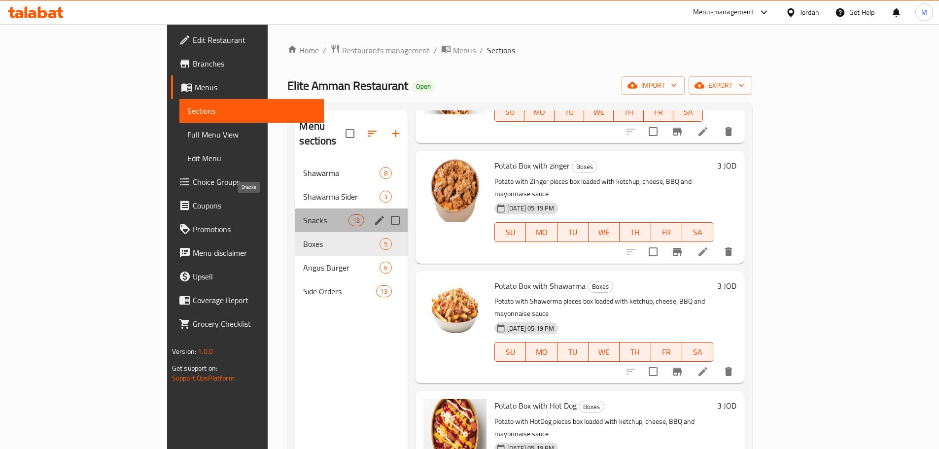
click at [303, 214] on span "Snacks" at bounding box center [325, 220] width 45 height 12
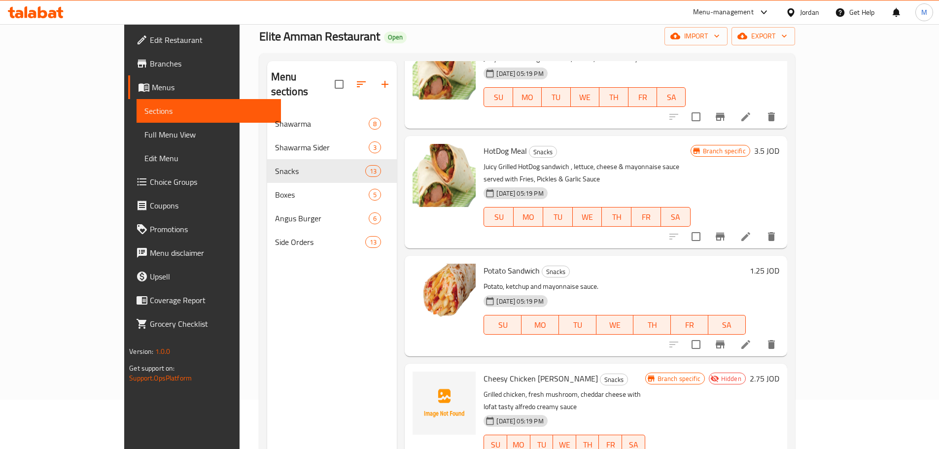
scroll to position [138, 0]
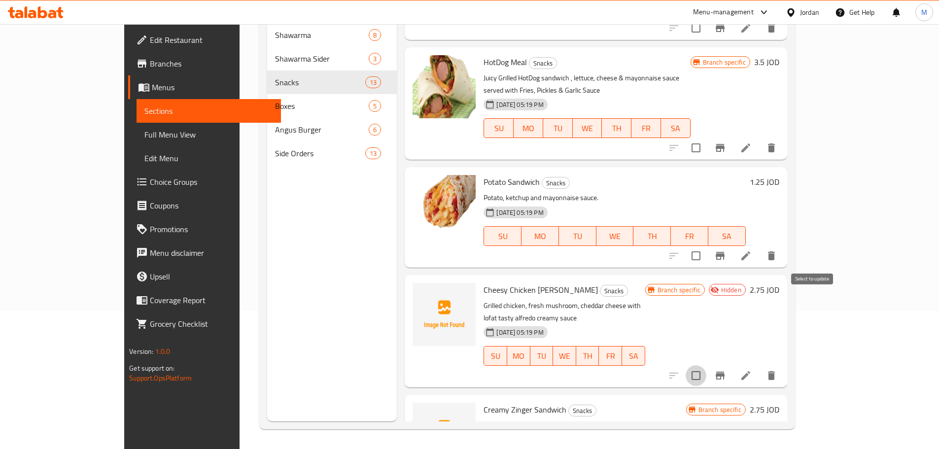
click at [706, 365] on input "checkbox" at bounding box center [695, 375] width 21 height 21
checkbox input "true"
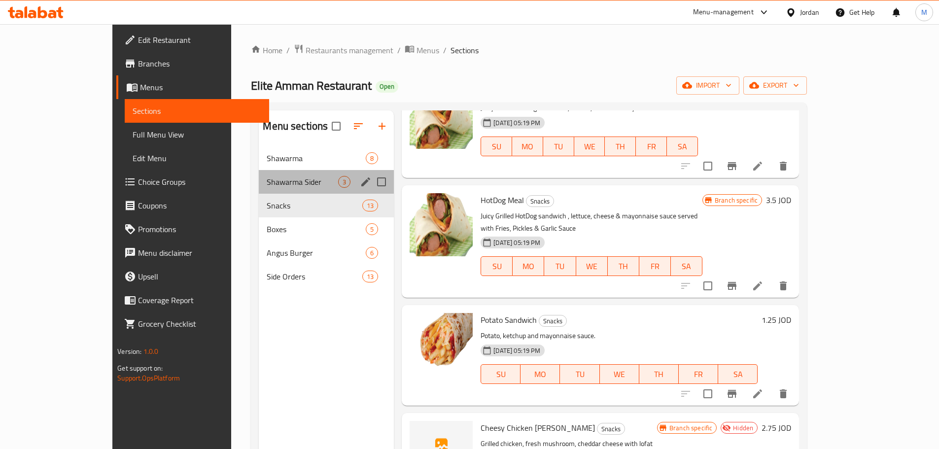
click at [259, 189] on div "Shawarma Sider 3" at bounding box center [326, 182] width 135 height 24
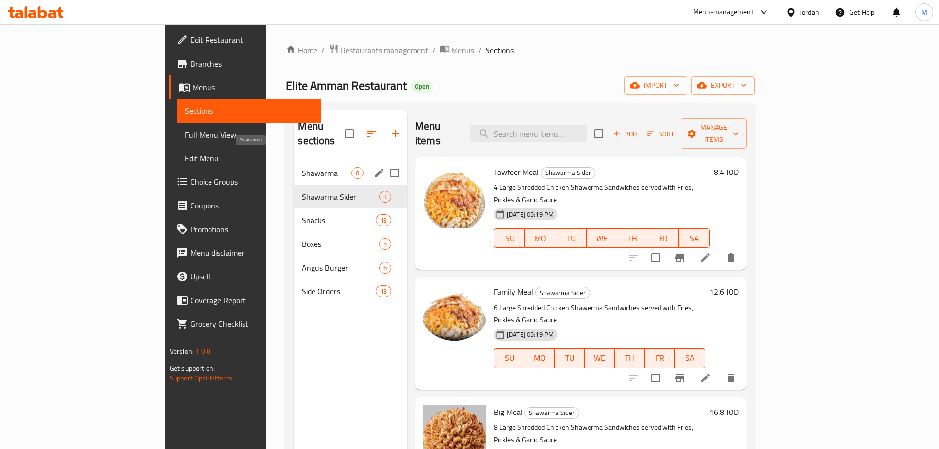
click at [302, 167] on span "Shawarma" at bounding box center [326, 173] width 49 height 12
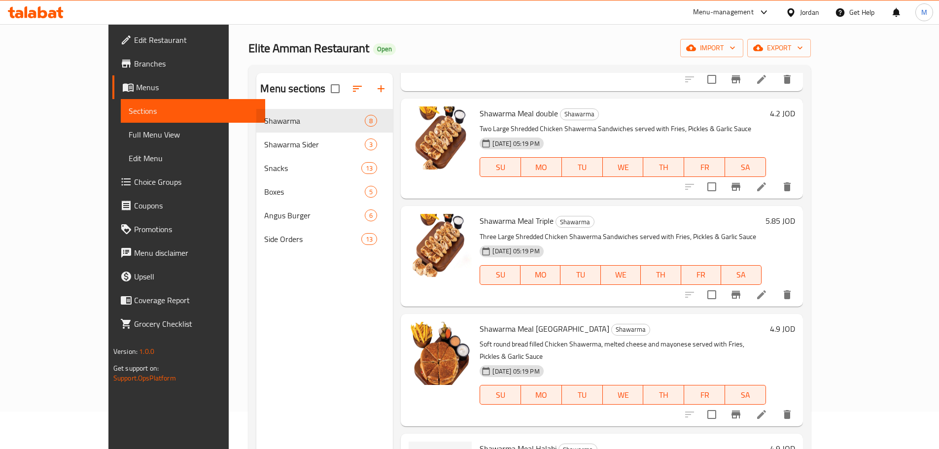
scroll to position [138, 0]
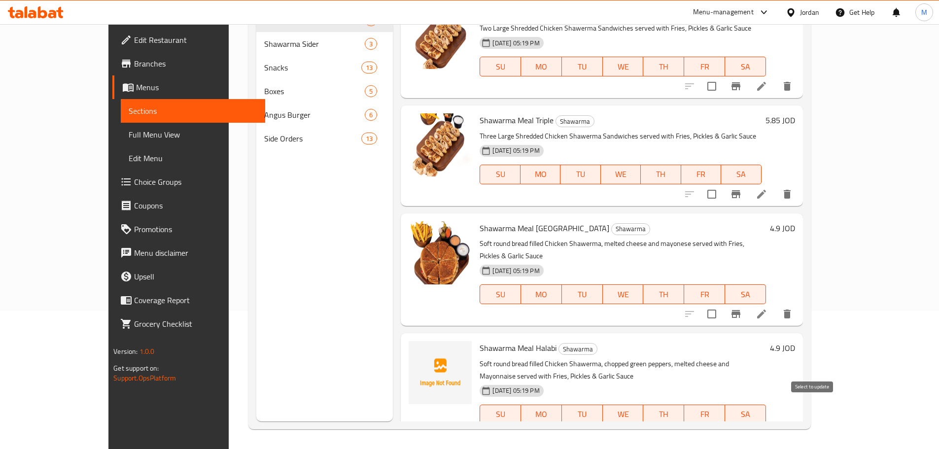
click at [722, 424] on input "checkbox" at bounding box center [711, 434] width 21 height 21
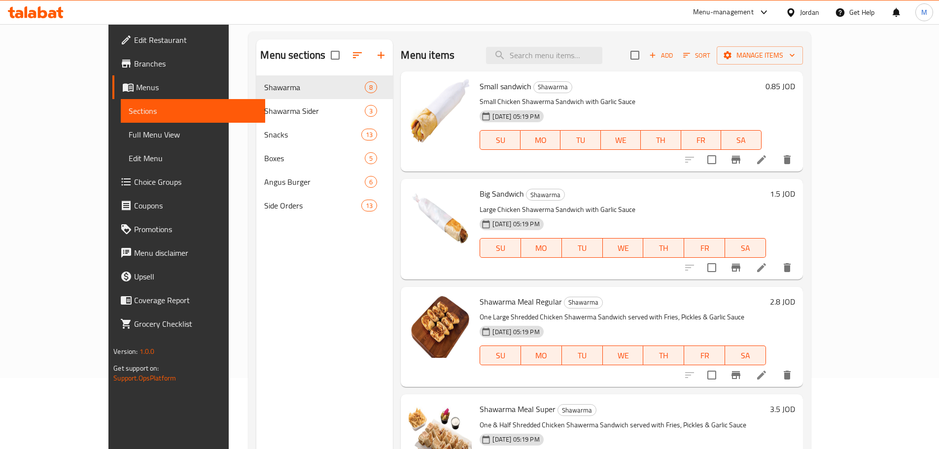
scroll to position [0, 0]
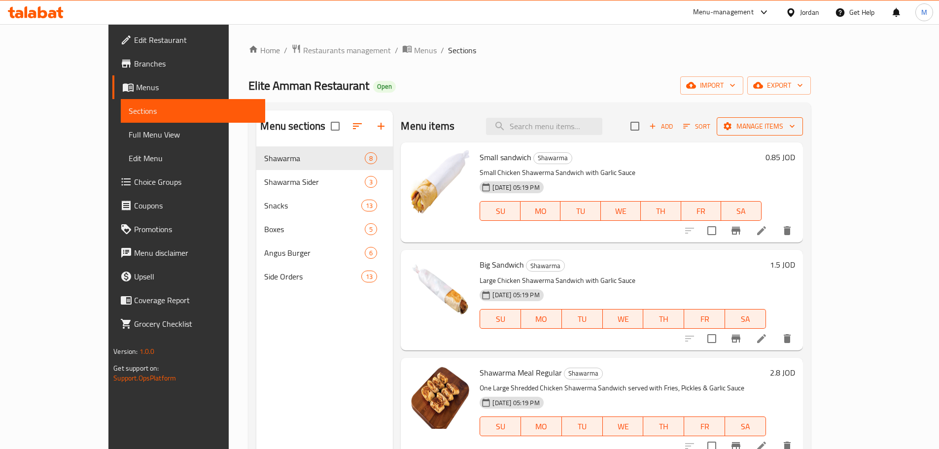
click at [795, 127] on span "Manage items" at bounding box center [759, 126] width 70 height 12
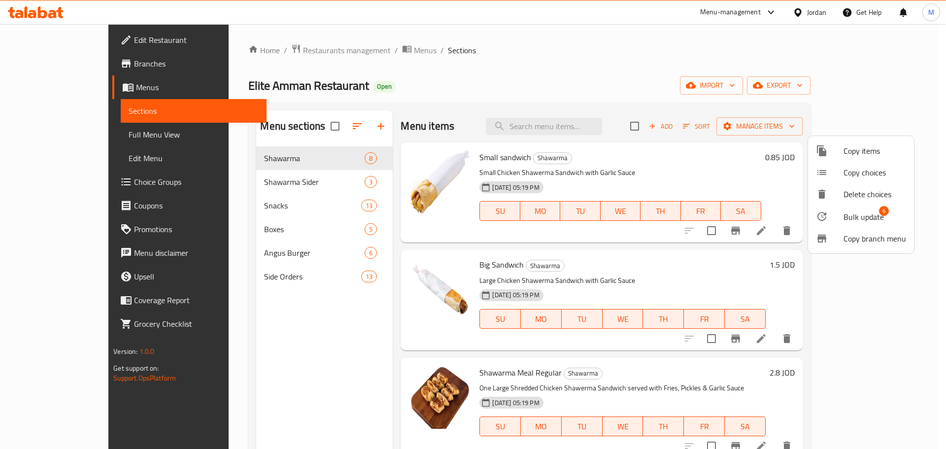
click at [870, 223] on span "Bulk update" at bounding box center [863, 217] width 40 height 12
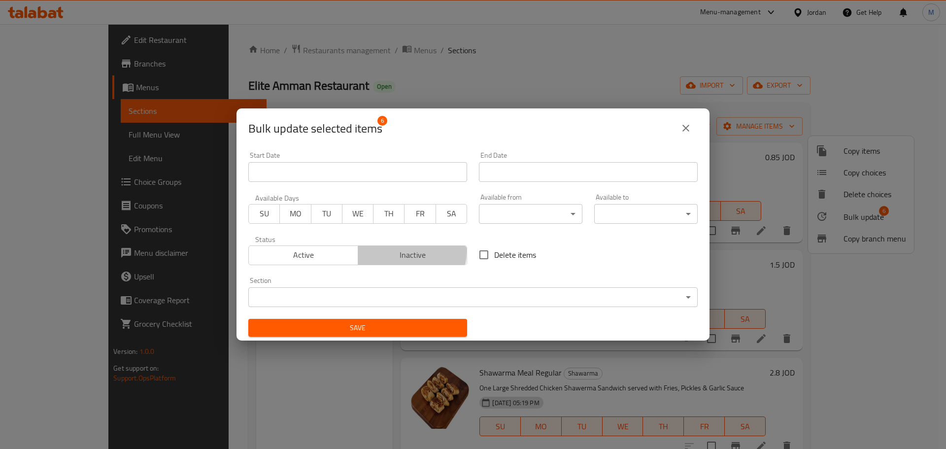
click at [391, 251] on span "Inactive" at bounding box center [412, 255] width 101 height 14
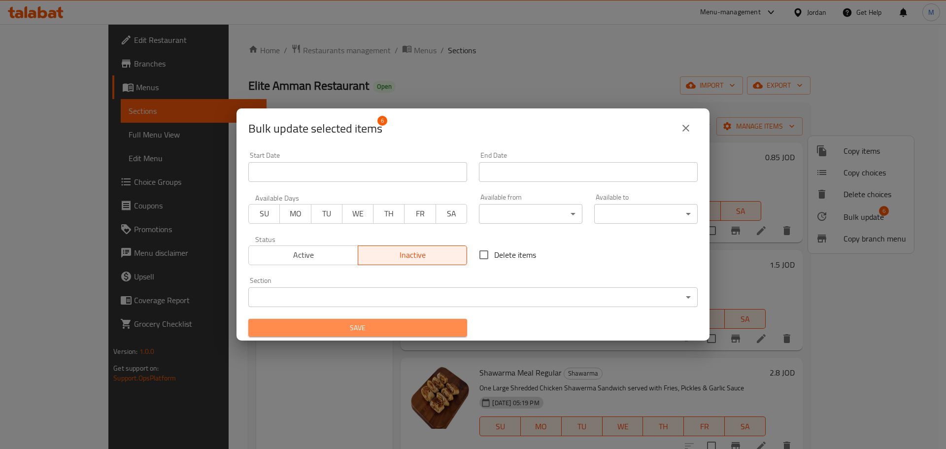
click at [401, 325] on span "Save" at bounding box center [357, 328] width 203 height 12
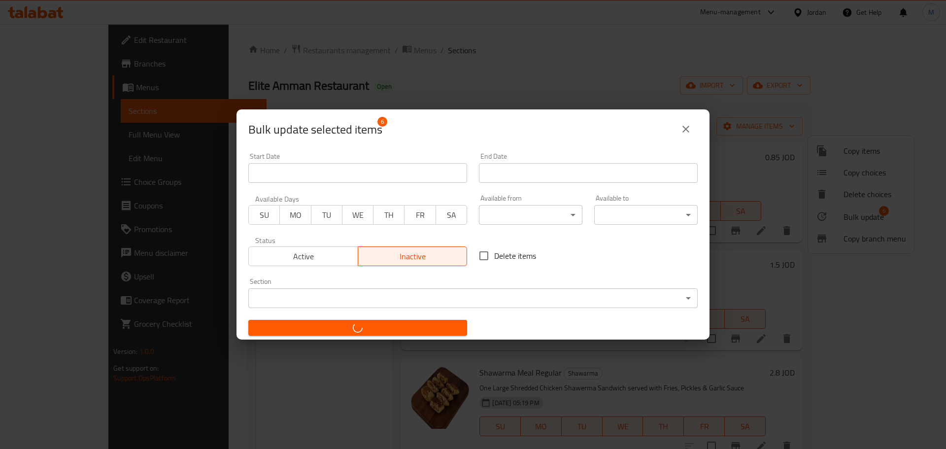
checkbox input "false"
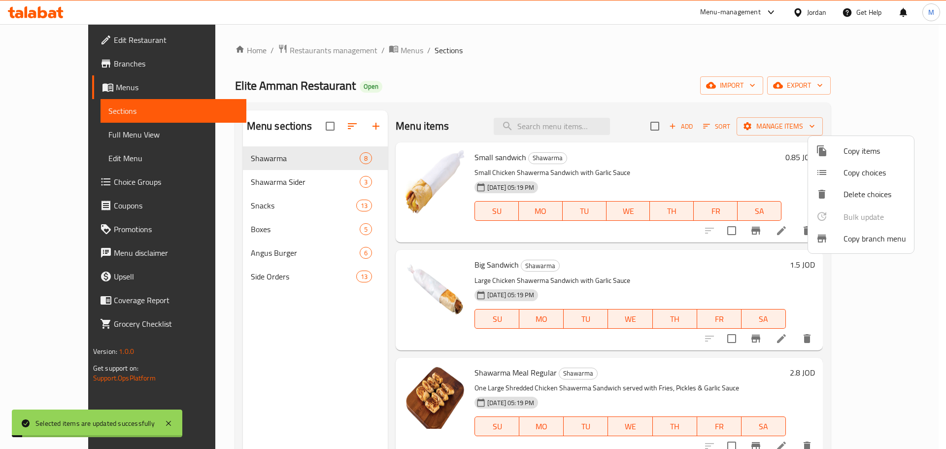
click at [886, 73] on div at bounding box center [473, 224] width 946 height 449
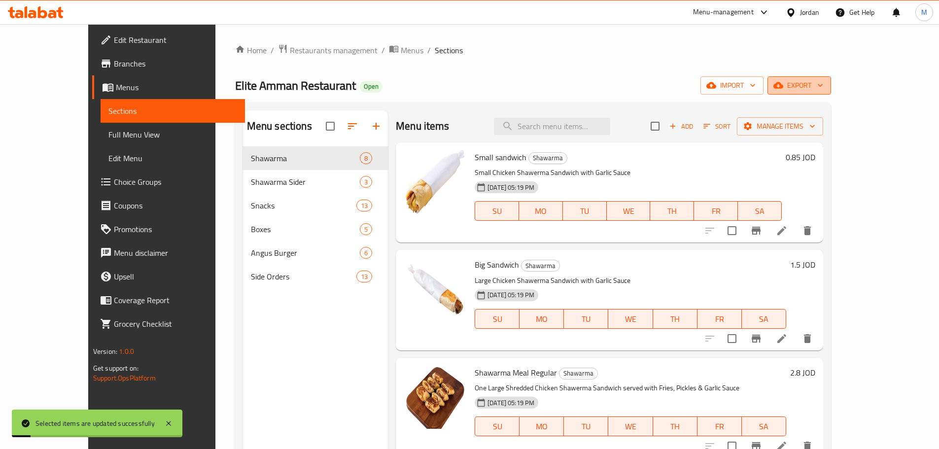
click at [823, 79] on span "export" at bounding box center [799, 85] width 48 height 12
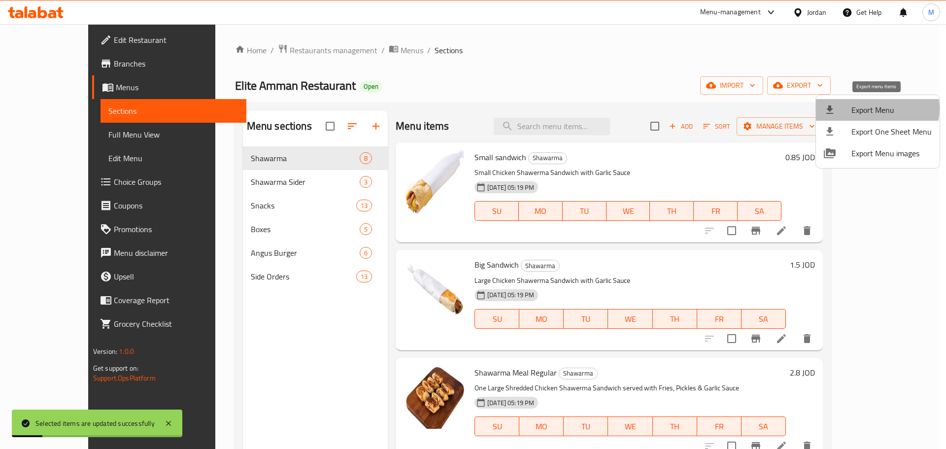
click at [875, 108] on span "Export Menu" at bounding box center [891, 110] width 80 height 12
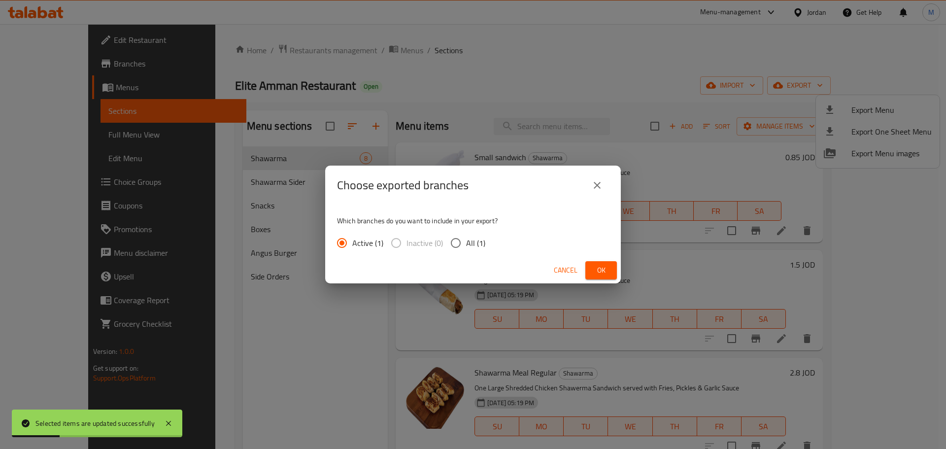
click at [607, 273] on span "Ok" at bounding box center [601, 270] width 16 height 12
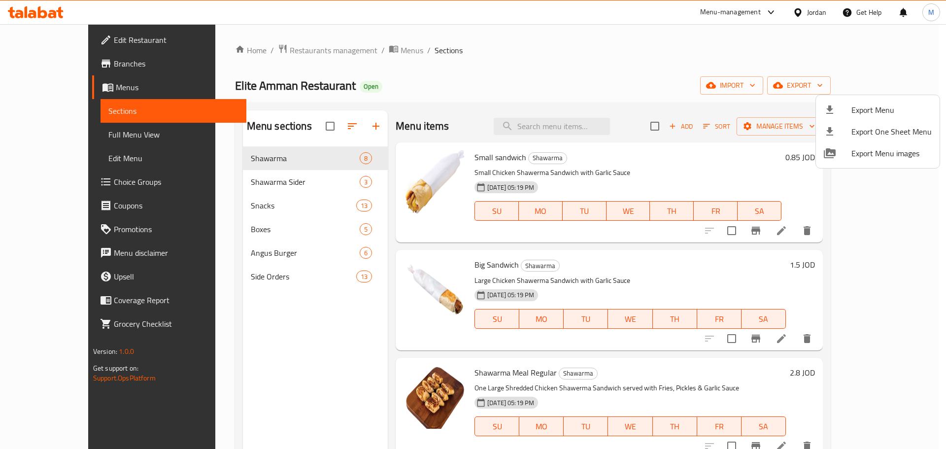
click at [265, 68] on div at bounding box center [473, 224] width 946 height 449
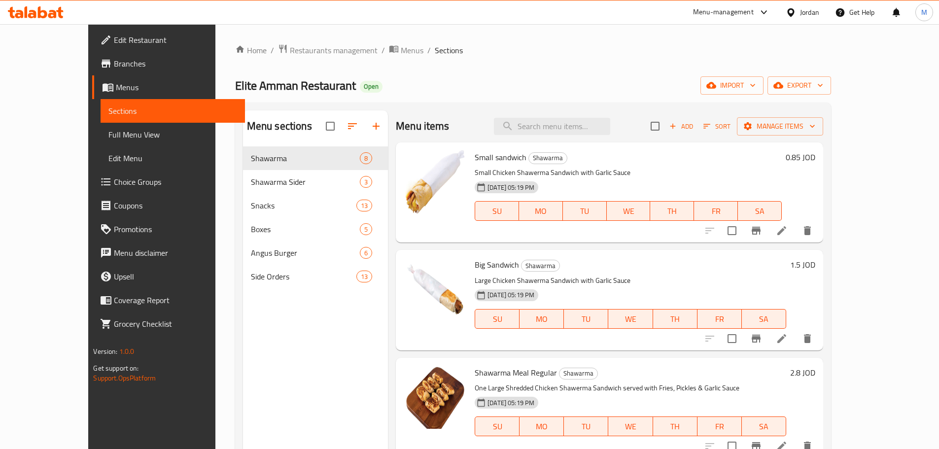
click at [269, 78] on span "Elite Amman Restaurant" at bounding box center [295, 85] width 121 height 22
copy span "Elite Amman Restaurant"
click at [92, 72] on link "Branches" at bounding box center [168, 64] width 153 height 24
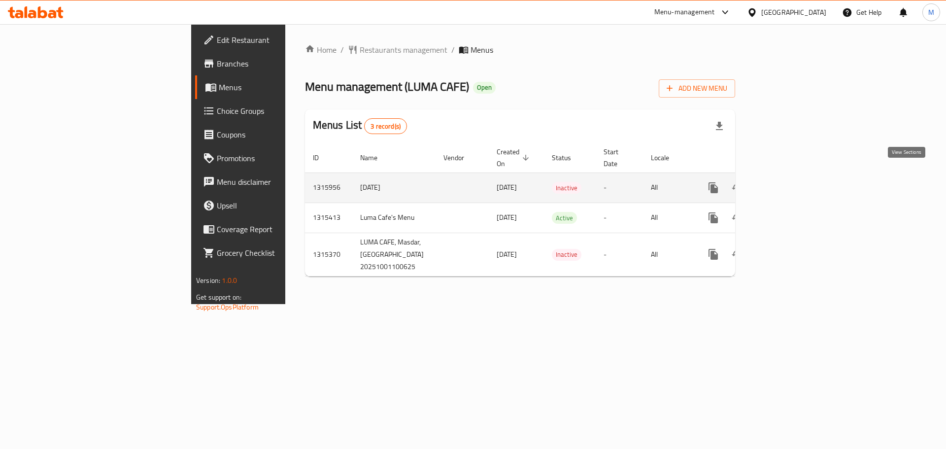
click at [790, 182] on icon "enhanced table" at bounding box center [784, 188] width 12 height 12
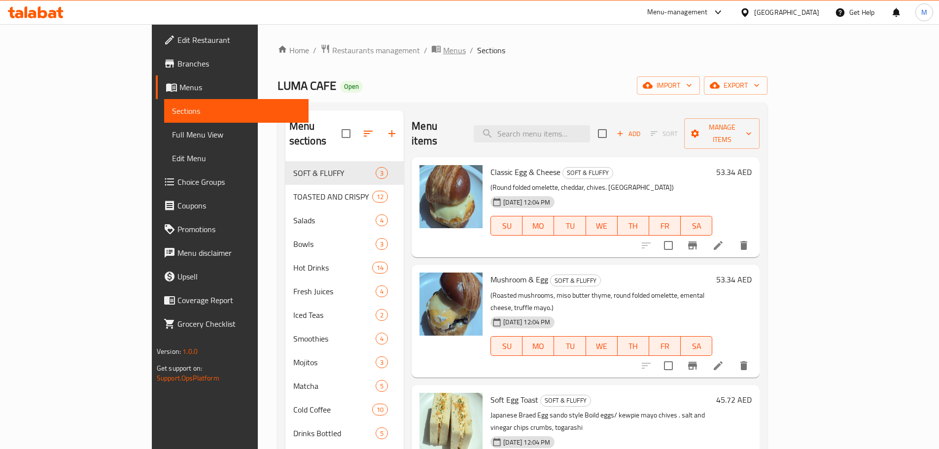
click at [443, 53] on span "Menus" at bounding box center [454, 50] width 23 height 12
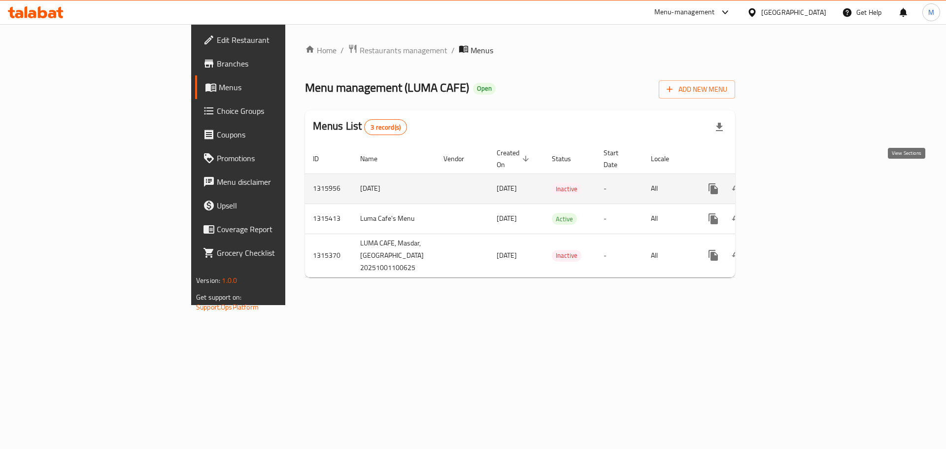
click at [789, 184] on icon "enhanced table" at bounding box center [784, 188] width 9 height 9
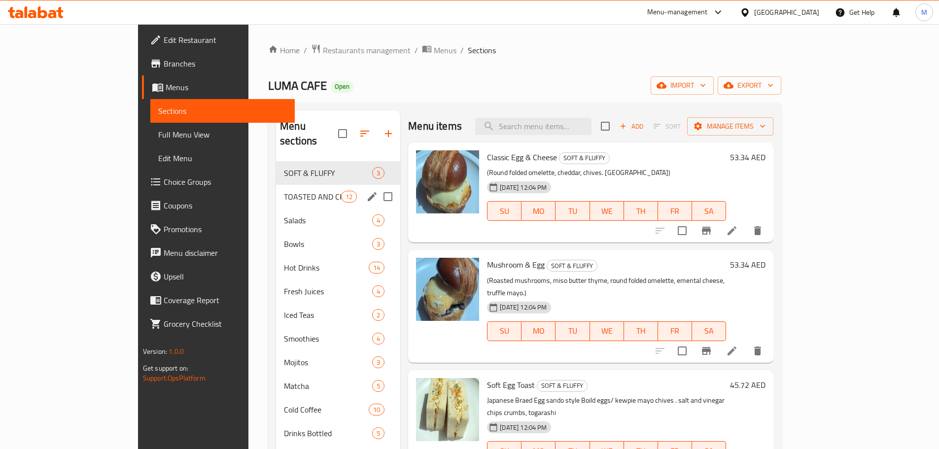
click at [276, 189] on div "TOASTED AND CRISPY 12" at bounding box center [338, 197] width 124 height 24
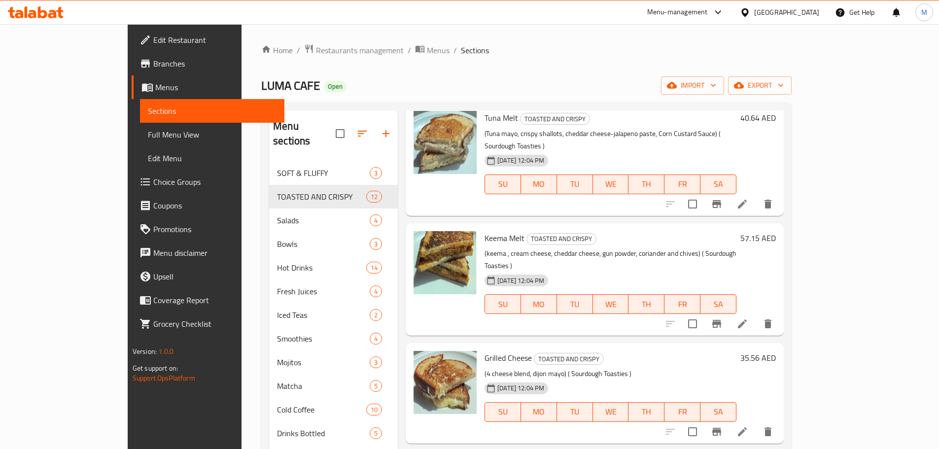
scroll to position [49, 0]
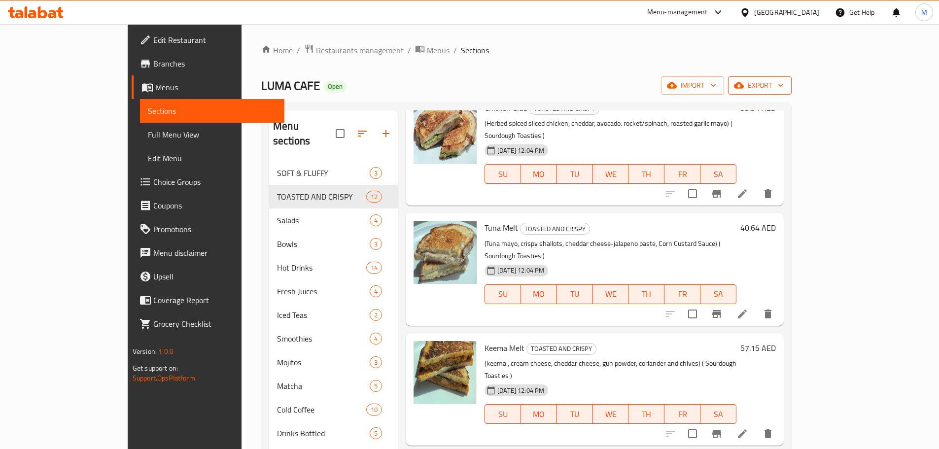
click at [783, 86] on span "export" at bounding box center [760, 85] width 48 height 12
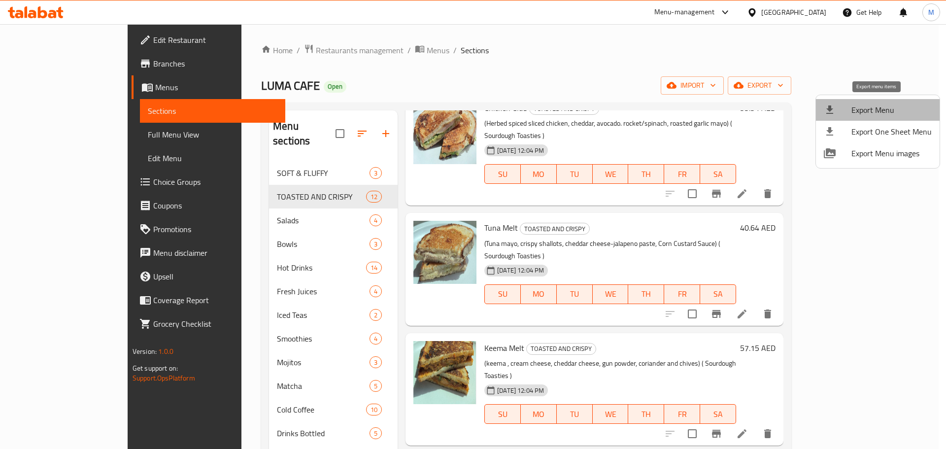
click at [877, 113] on span "Export Menu" at bounding box center [891, 110] width 80 height 12
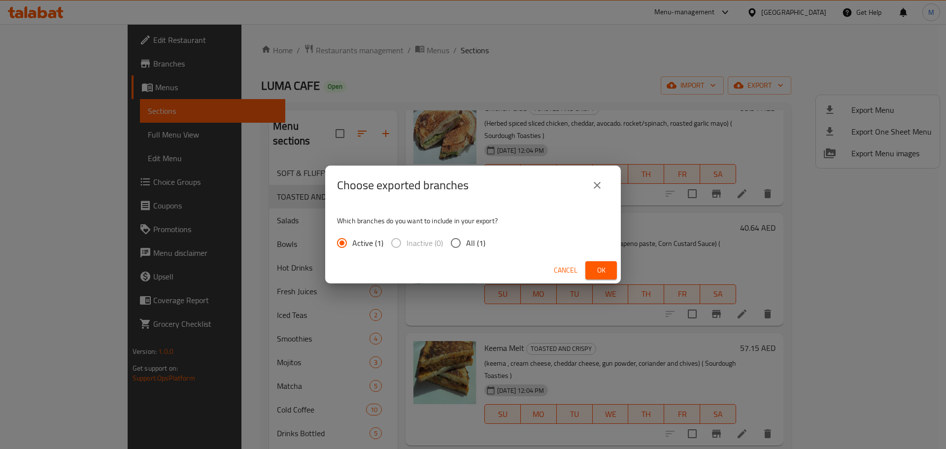
click at [602, 261] on button "Ok" at bounding box center [601, 270] width 32 height 18
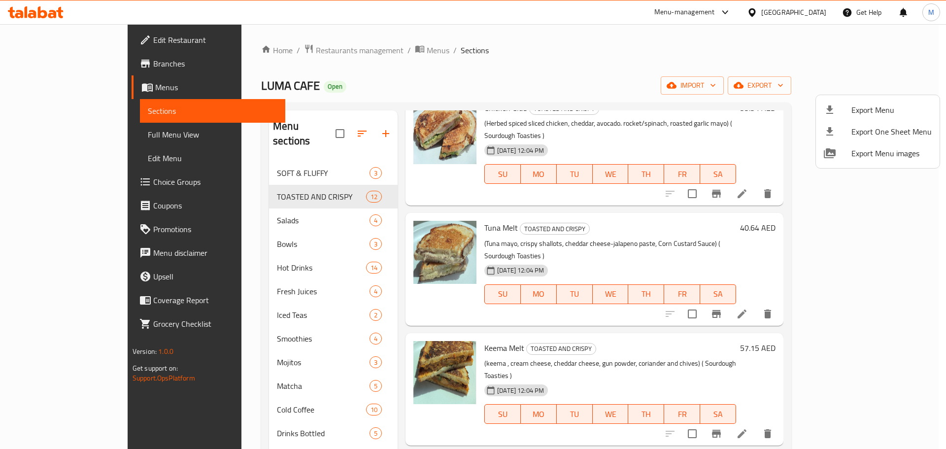
click at [341, 49] on div at bounding box center [473, 224] width 946 height 449
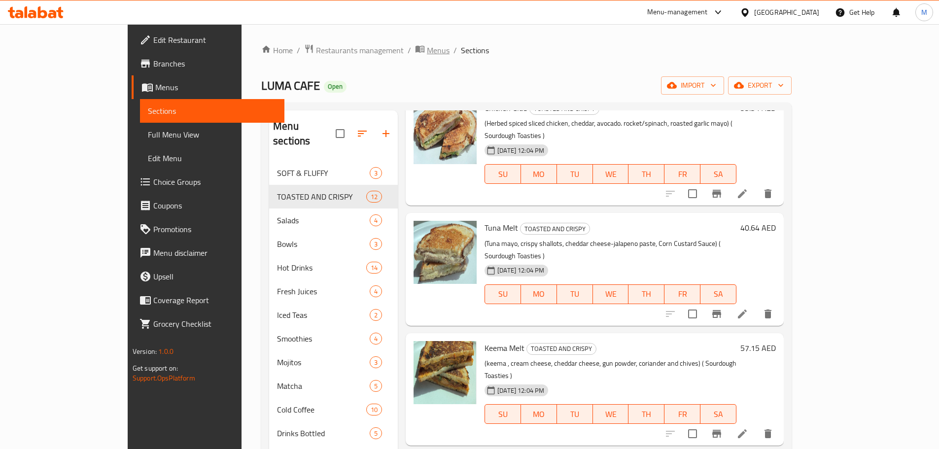
drag, startPoint x: 338, startPoint y: 61, endPoint x: 360, endPoint y: 43, distance: 28.7
click at [338, 61] on div "Home / Restaurants management / Menus / Sections LUMA CAFE Open import export M…" at bounding box center [526, 321] width 530 height 555
click at [361, 42] on div "Home / Restaurants management / Menus / Sections LUMA CAFE Open import export M…" at bounding box center [526, 321] width 570 height 594
click at [427, 52] on span "Menus" at bounding box center [438, 50] width 23 height 12
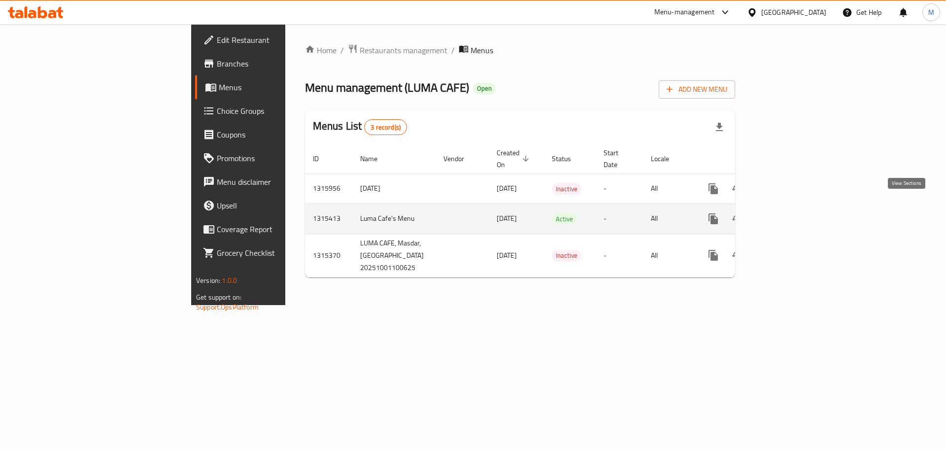
click at [790, 213] on icon "enhanced table" at bounding box center [784, 219] width 12 height 12
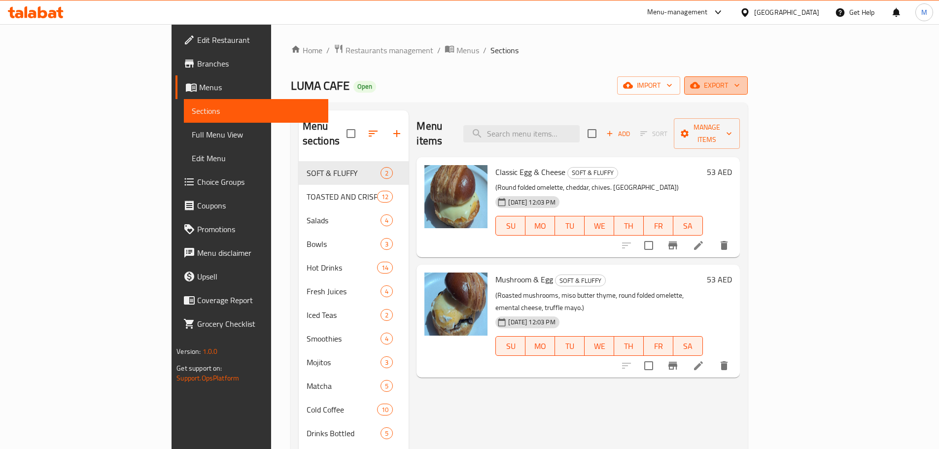
click at [740, 91] on span "export" at bounding box center [716, 85] width 48 height 12
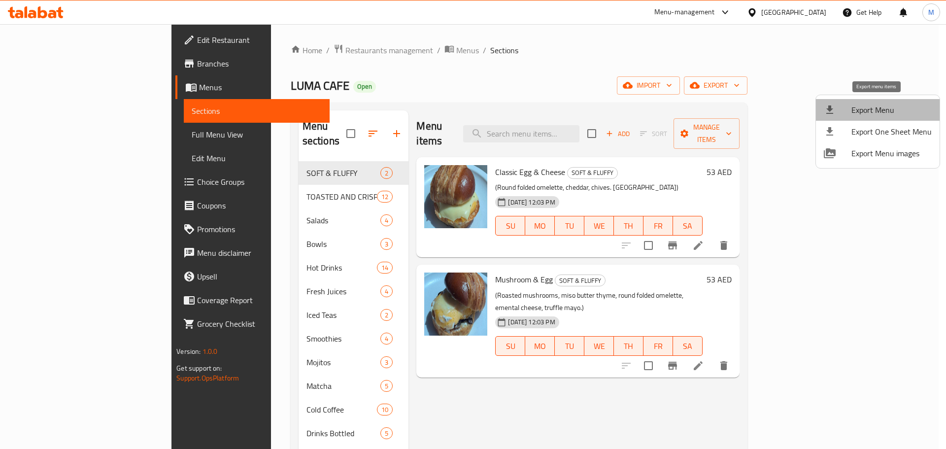
click at [884, 105] on span "Export Menu" at bounding box center [891, 110] width 80 height 12
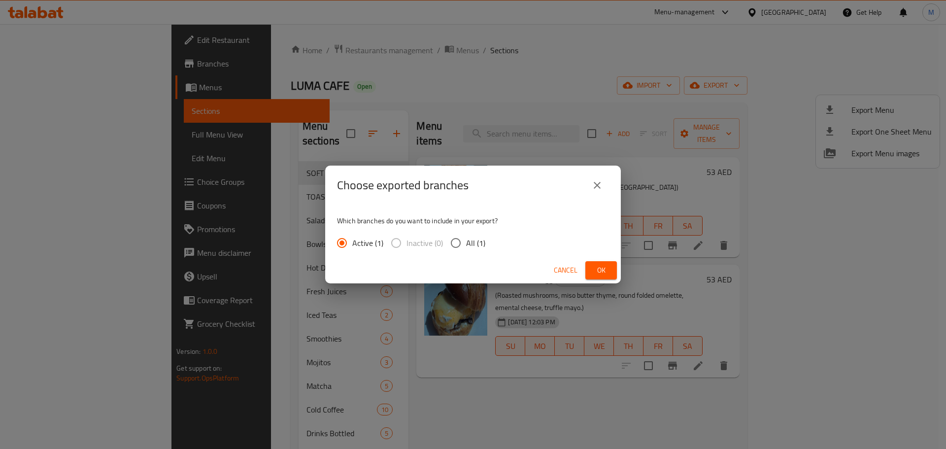
click at [591, 260] on div "Cancel Ok" at bounding box center [473, 270] width 296 height 26
click at [595, 263] on button "Ok" at bounding box center [601, 270] width 32 height 18
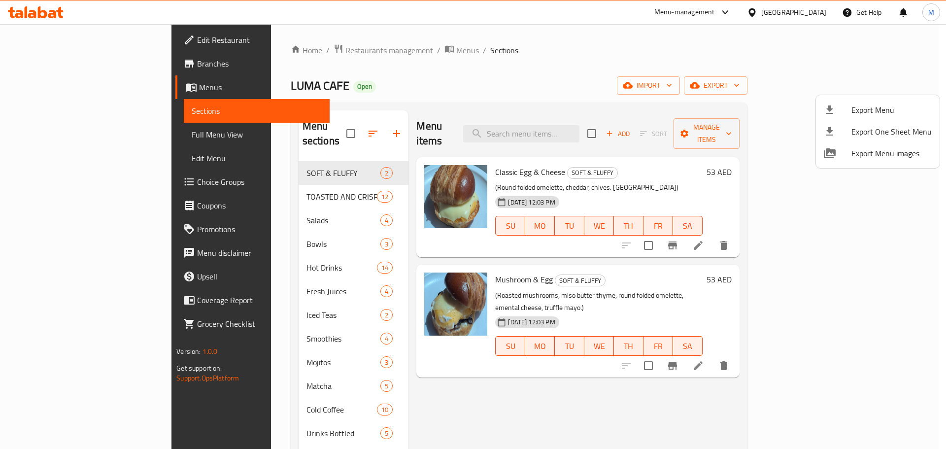
click at [303, 58] on div at bounding box center [473, 224] width 946 height 449
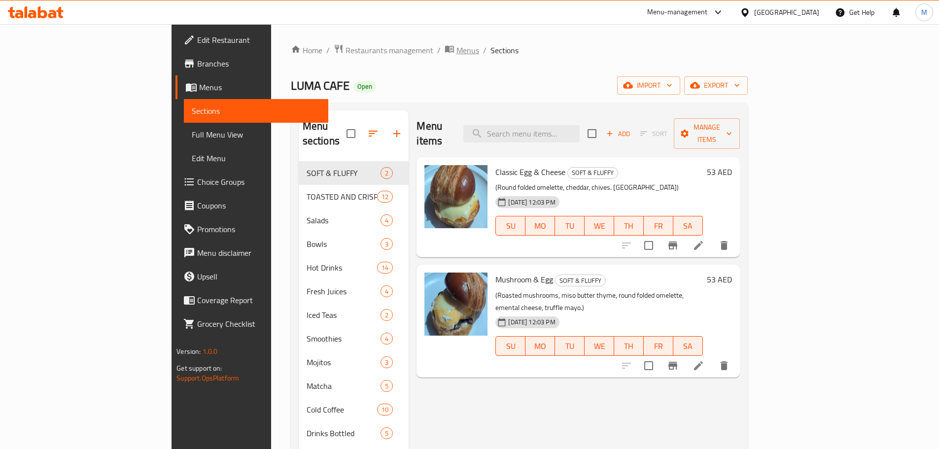
click at [456, 51] on span "Menus" at bounding box center [467, 50] width 23 height 12
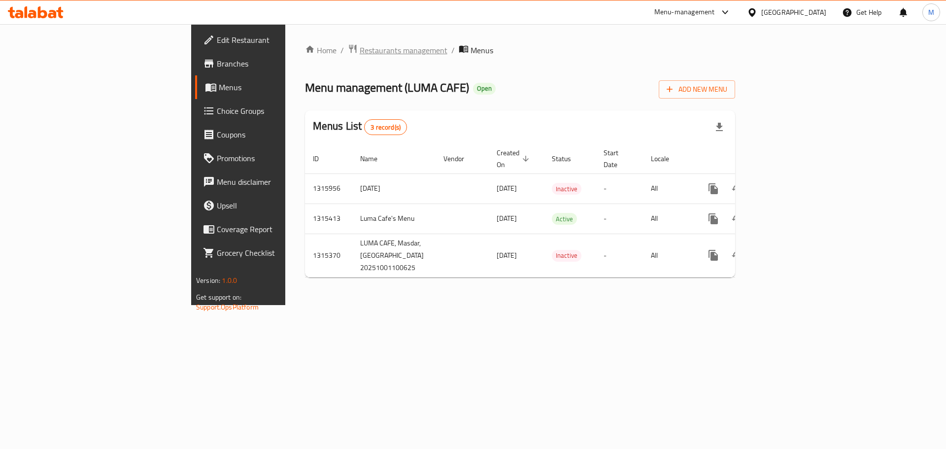
click at [360, 47] on span "Restaurants management" at bounding box center [404, 50] width 88 height 12
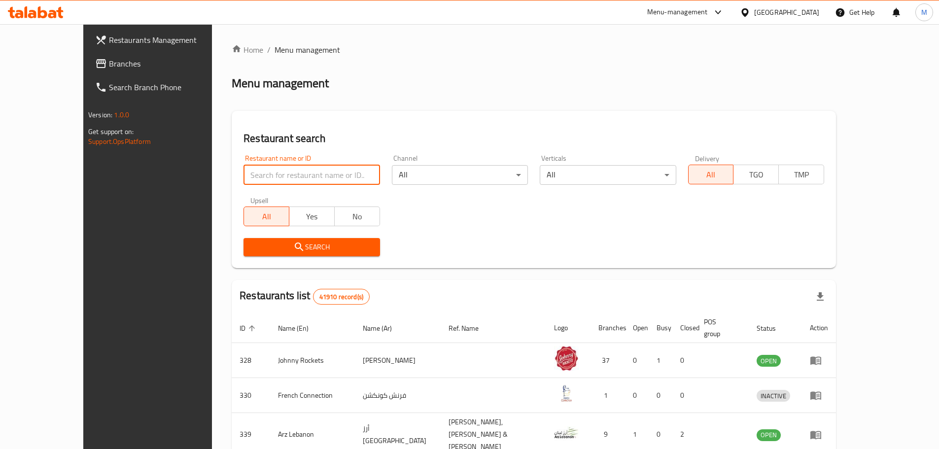
click at [243, 177] on input "search" at bounding box center [311, 175] width 136 height 20
paste input "663593"
type input "663593"
click button "Search" at bounding box center [311, 247] width 136 height 18
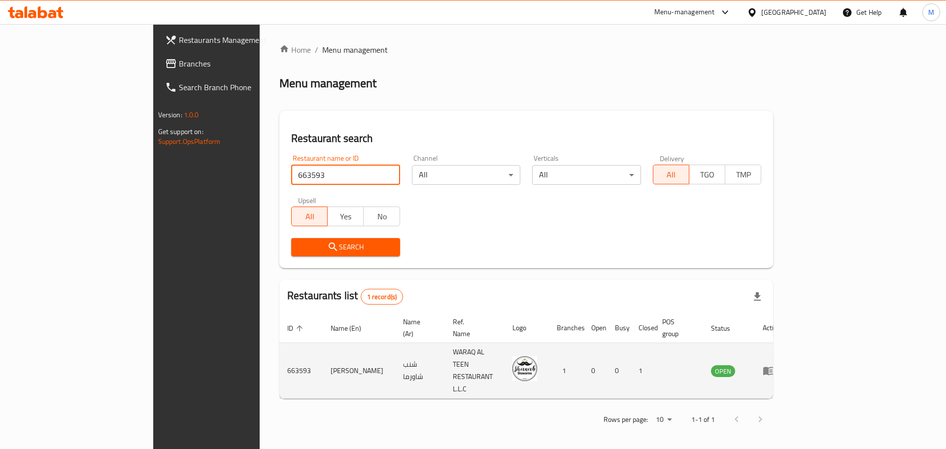
click at [789, 356] on td "enhanced table" at bounding box center [772, 371] width 34 height 56
click at [774, 367] on icon "enhanced table" at bounding box center [768, 371] width 11 height 8
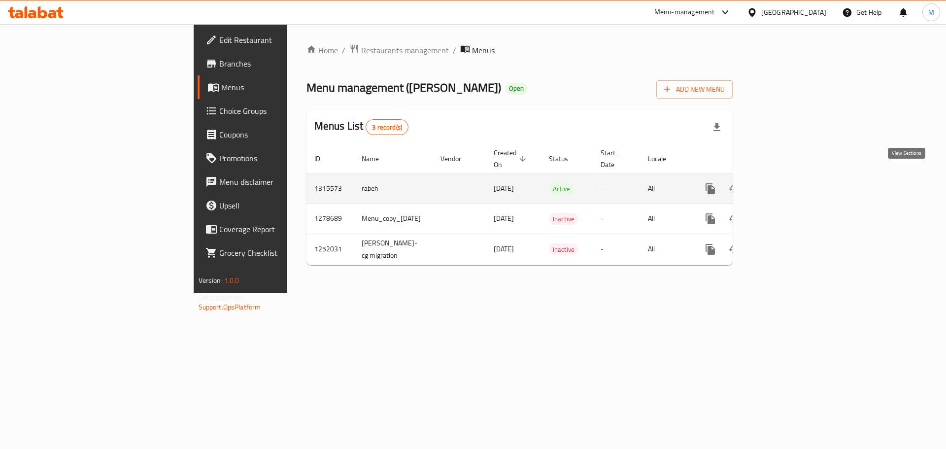
click at [787, 183] on icon "enhanced table" at bounding box center [781, 189] width 12 height 12
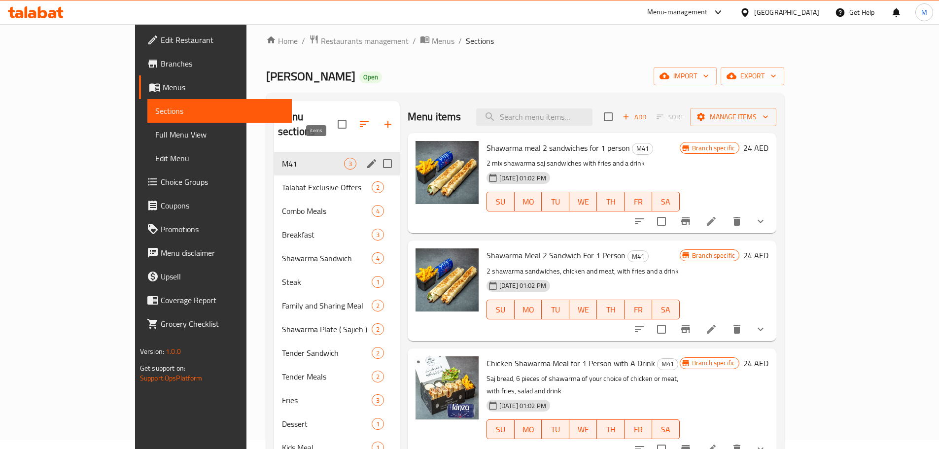
scroll to position [138, 0]
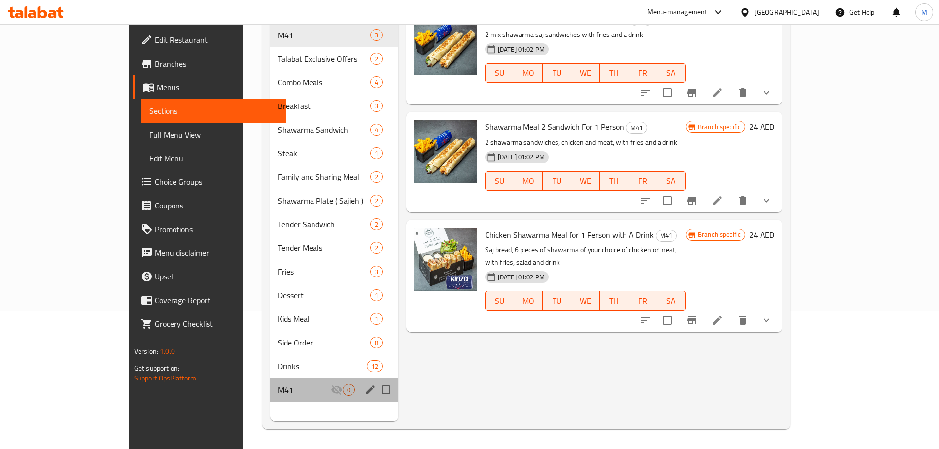
click at [273, 382] on div "M41 0" at bounding box center [334, 390] width 128 height 24
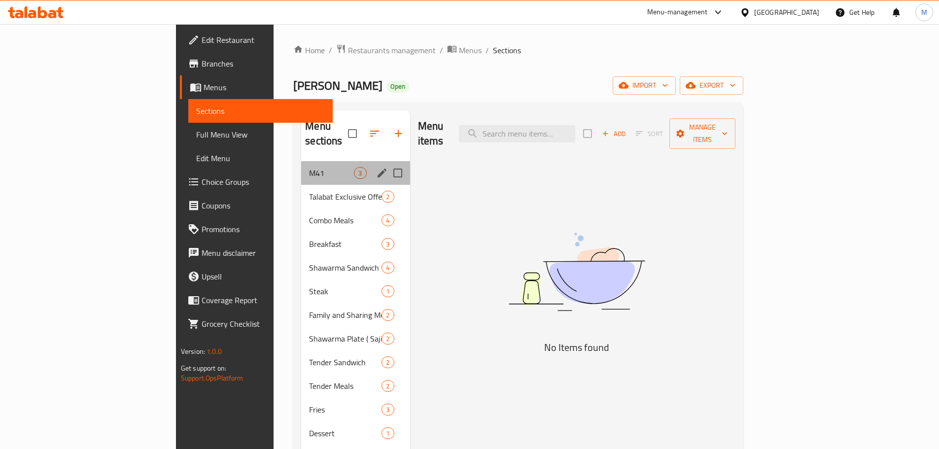
click at [301, 161] on div "M41 3" at bounding box center [355, 173] width 108 height 24
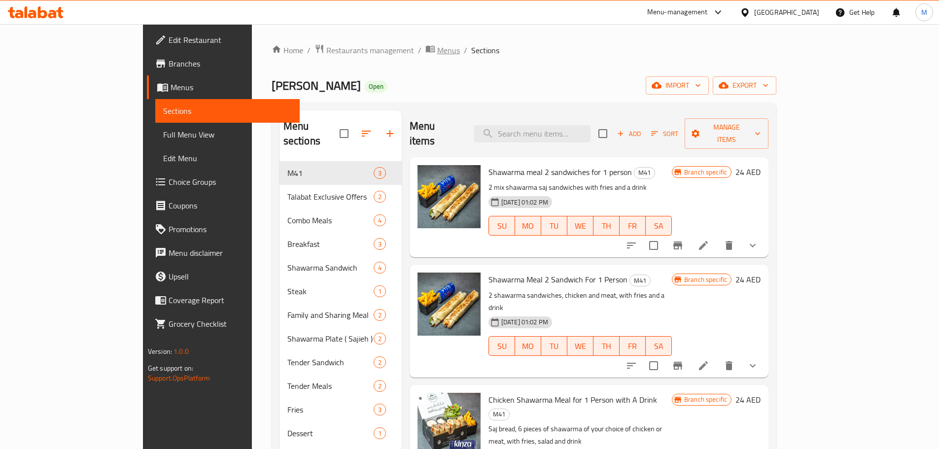
click at [437, 53] on span "Menus" at bounding box center [448, 50] width 23 height 12
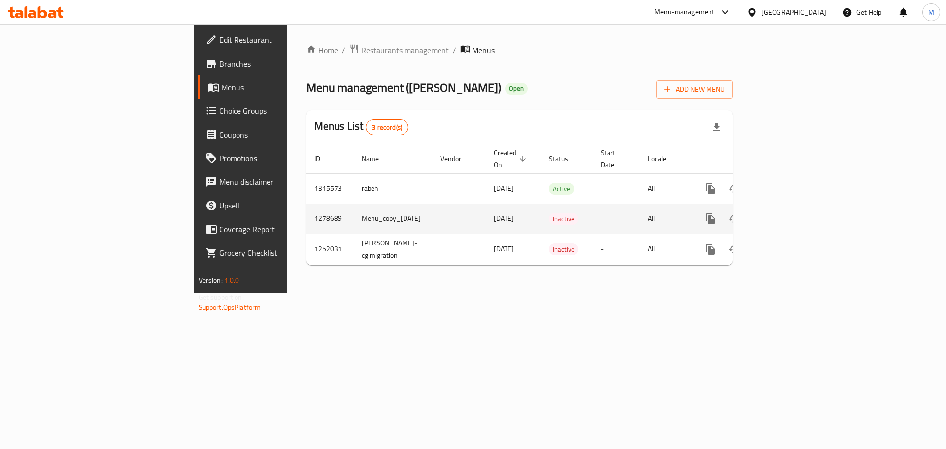
click at [787, 213] on icon "enhanced table" at bounding box center [781, 219] width 12 height 12
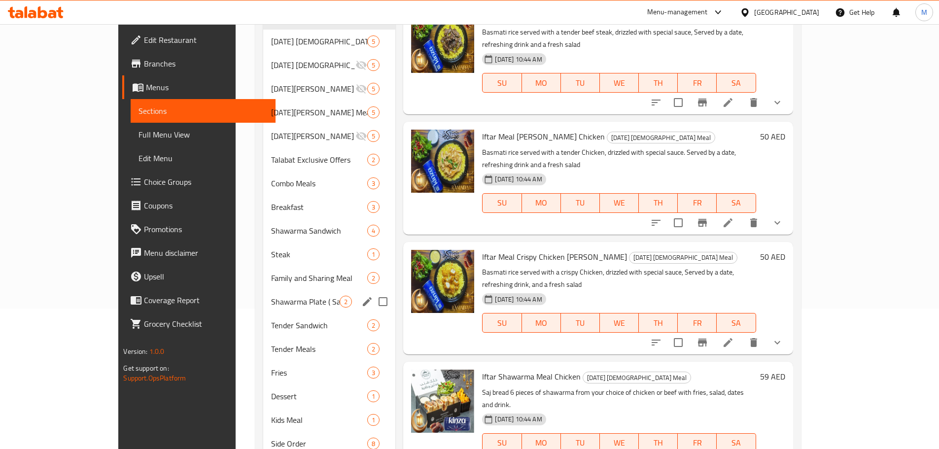
scroll to position [226, 0]
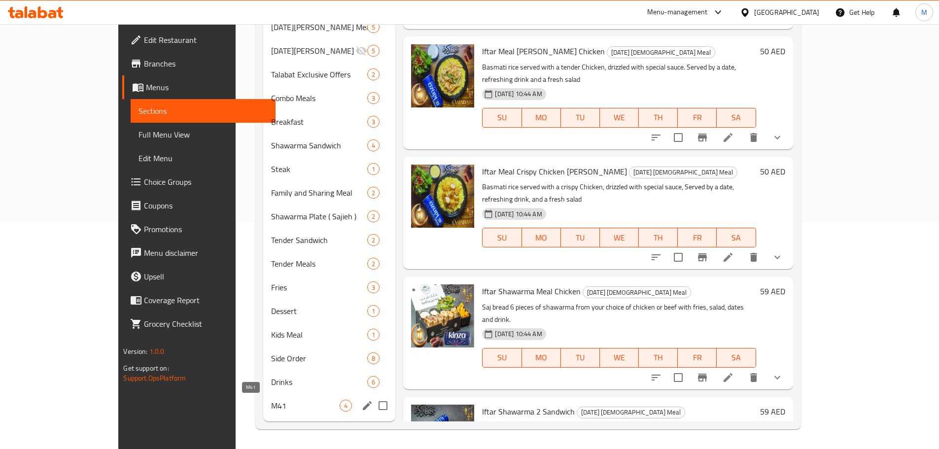
click at [271, 402] on span "M41" at bounding box center [305, 406] width 69 height 12
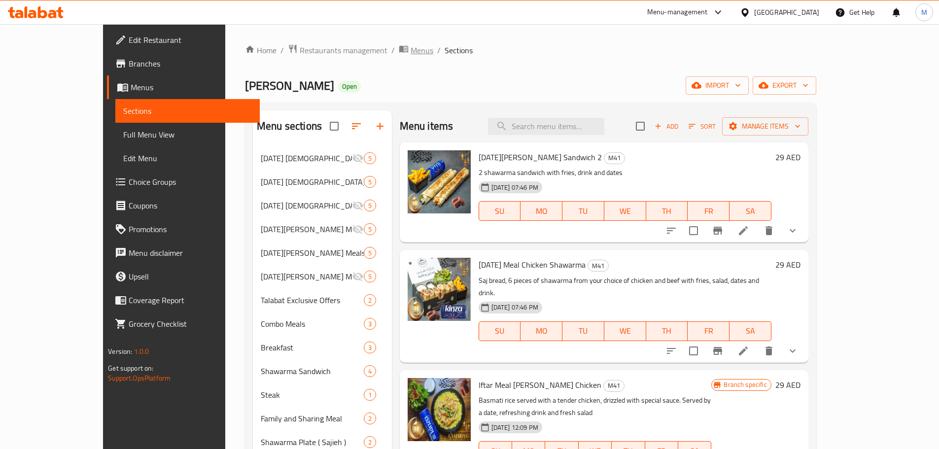
click at [410, 44] on span "Menus" at bounding box center [421, 50] width 23 height 12
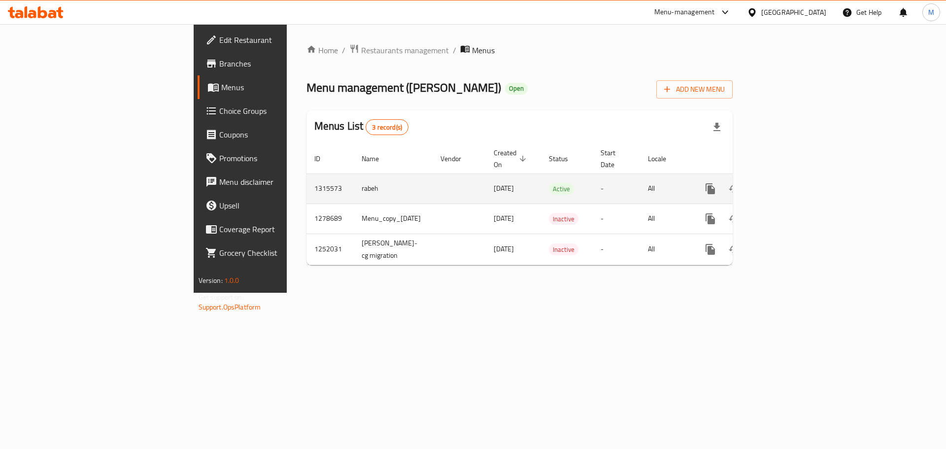
click at [793, 177] on link "enhanced table" at bounding box center [782, 189] width 24 height 24
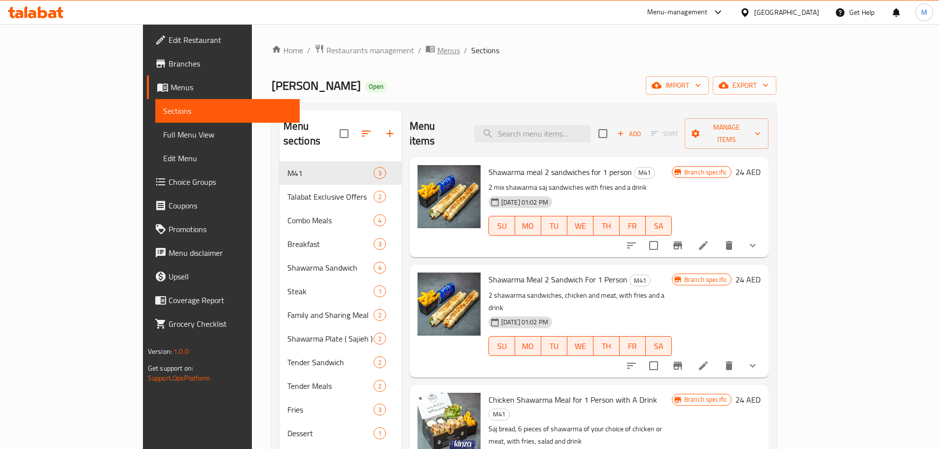
click at [437, 50] on span "Menus" at bounding box center [448, 50] width 23 height 12
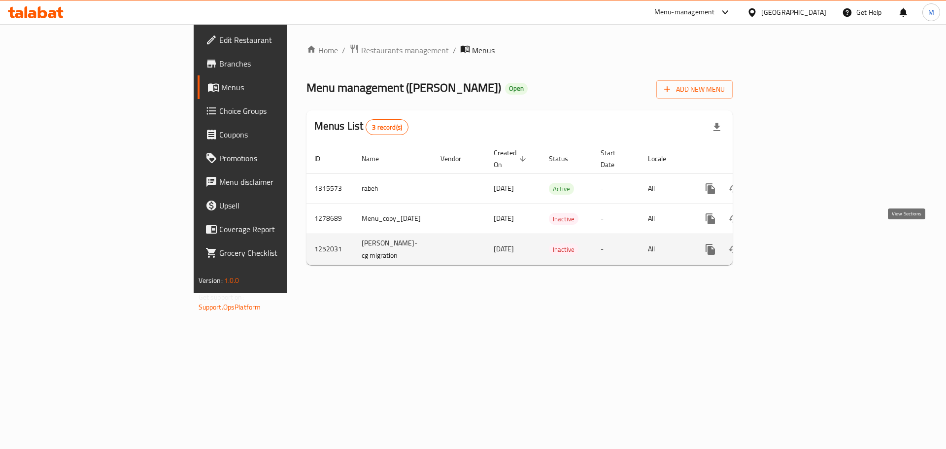
click at [787, 243] on icon "enhanced table" at bounding box center [781, 249] width 12 height 12
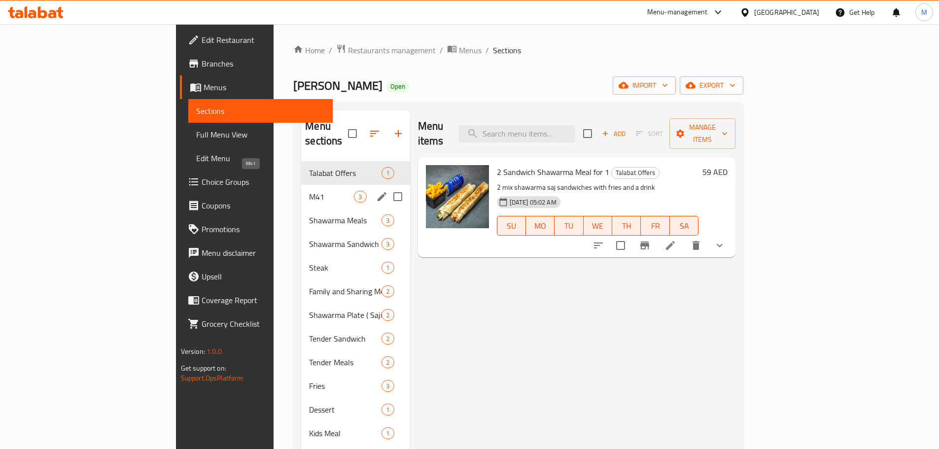
click at [309, 191] on span "M41" at bounding box center [331, 197] width 45 height 12
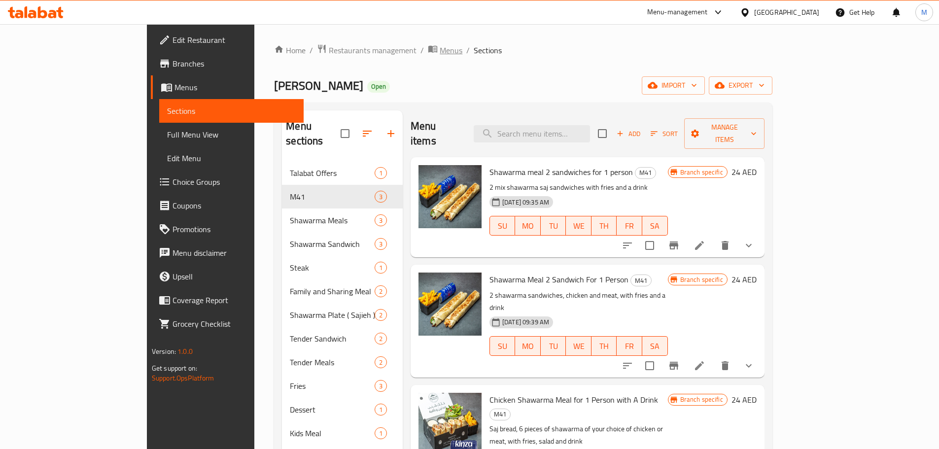
click at [428, 47] on icon "breadcrumb" at bounding box center [432, 49] width 9 height 7
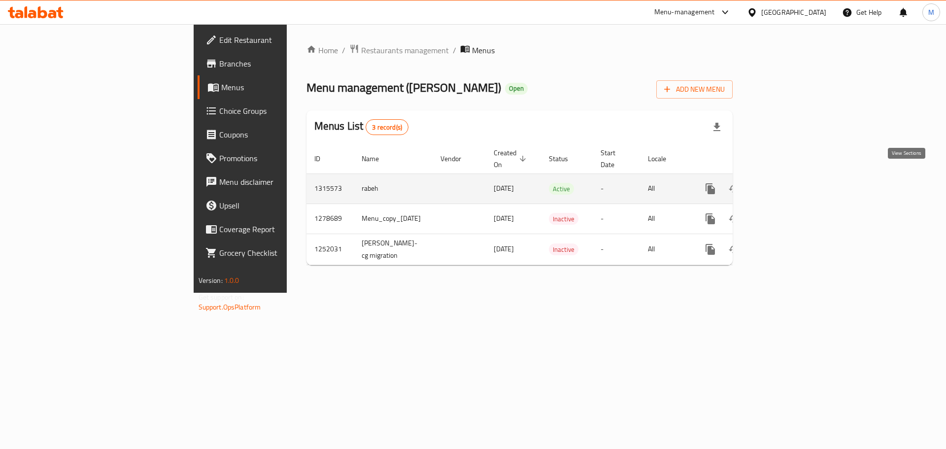
click at [787, 183] on icon "enhanced table" at bounding box center [781, 189] width 12 height 12
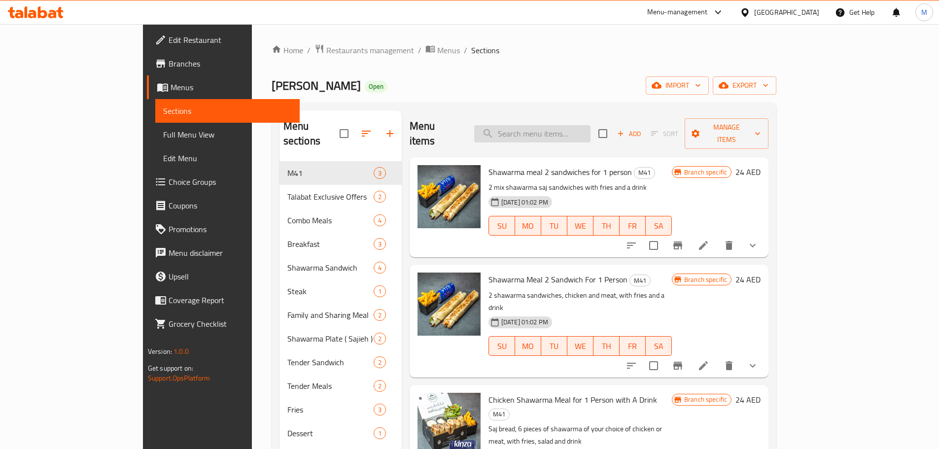
click at [571, 135] on div "Menu items Add Sort Manage items" at bounding box center [588, 133] width 359 height 47
click at [574, 128] on input "search" at bounding box center [532, 133] width 116 height 17
click at [639, 111] on div "Menu items Add Sort Manage items" at bounding box center [588, 133] width 359 height 47
click at [590, 125] on input "search" at bounding box center [532, 133] width 116 height 17
paste input "Shawarma Meal Chicken For 1 Person With Drink"
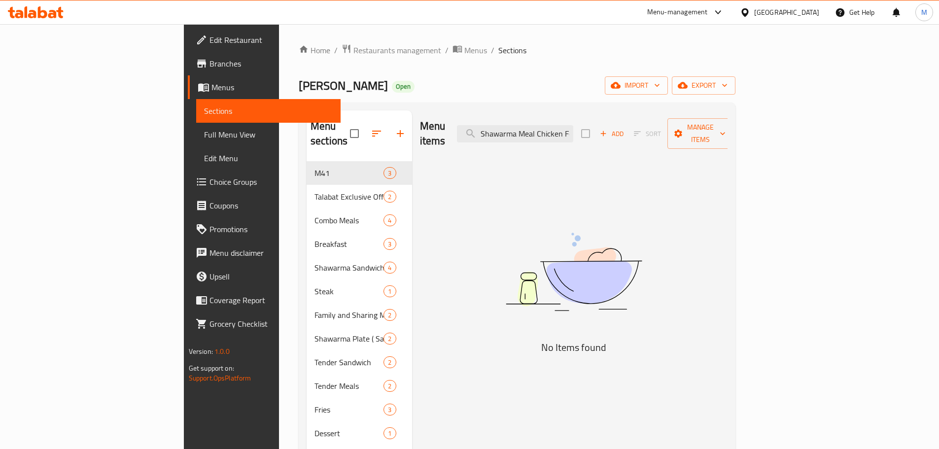
click at [597, 114] on div "Menu items Shawarma Meal Chicken For 1 Person With Drink Add Sort Manage items" at bounding box center [574, 133] width 308 height 47
click at [573, 125] on input "Shawarma Meal Chicken For 1 Person With Drink" at bounding box center [515, 133] width 116 height 17
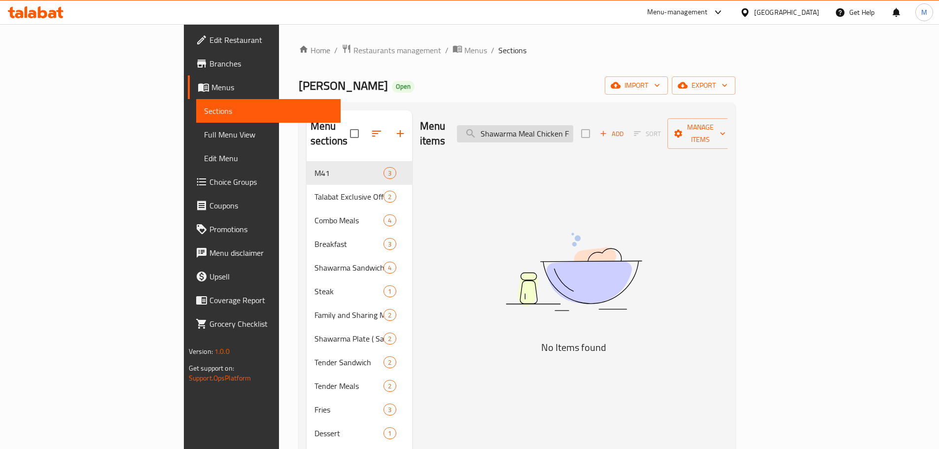
paste input "2 Shawarma Sandwich Meal for 1 Person"
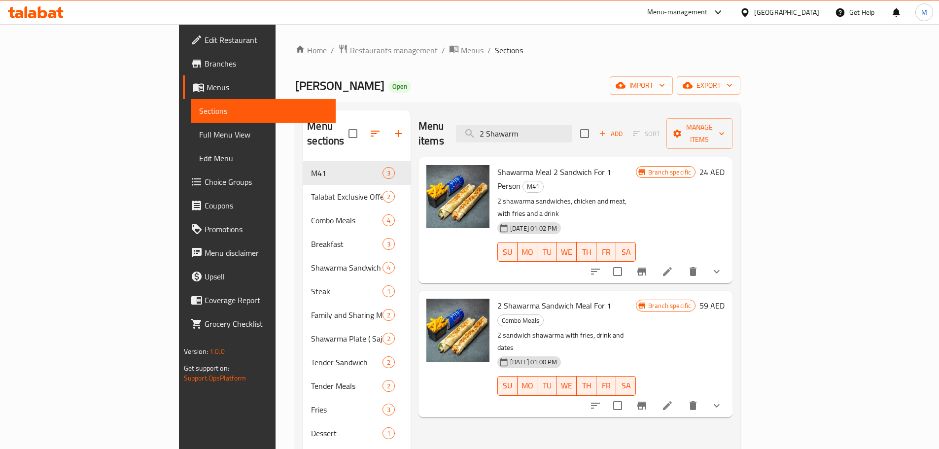
type input "2 Shawarm"
click at [461, 47] on span "Menus" at bounding box center [472, 50] width 23 height 12
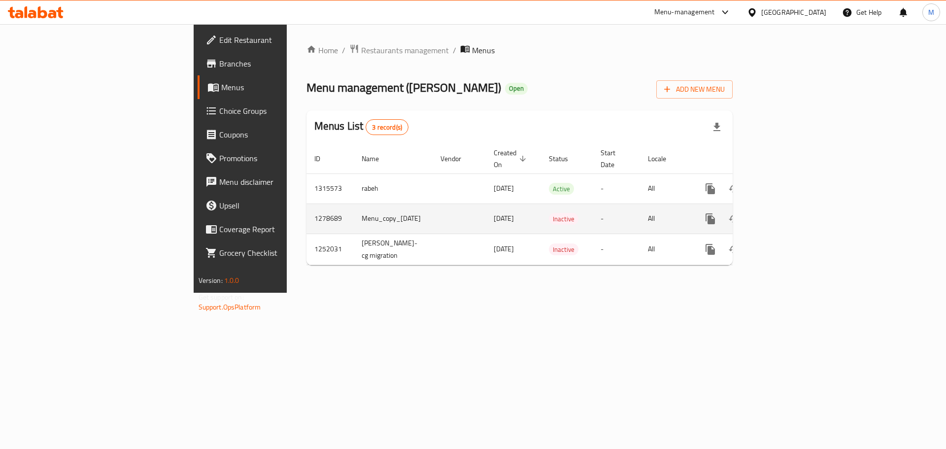
click at [787, 213] on icon "enhanced table" at bounding box center [781, 219] width 12 height 12
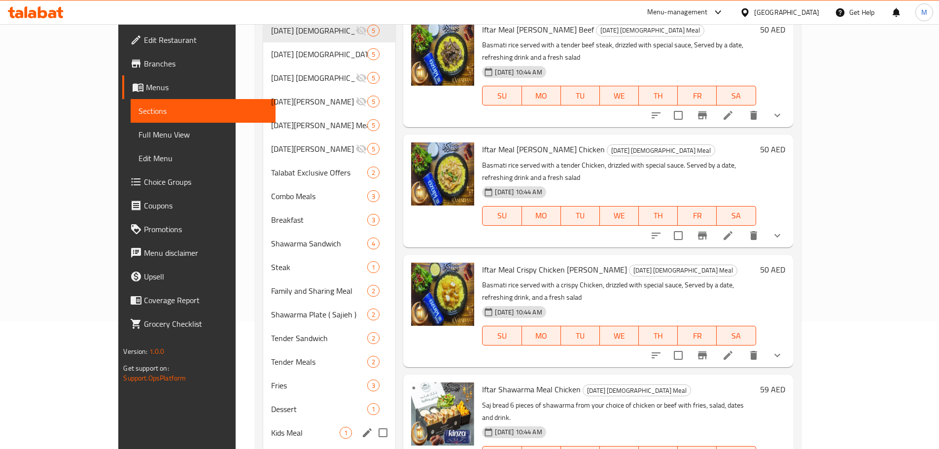
scroll to position [226, 0]
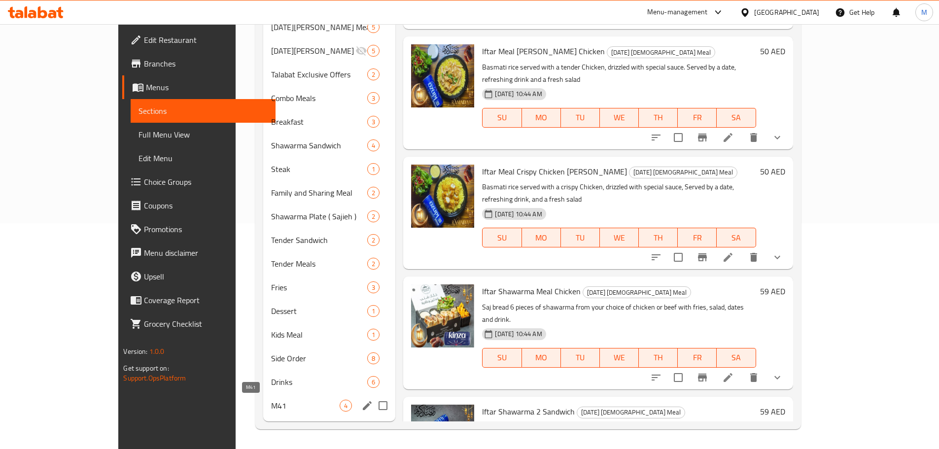
click at [271, 405] on span "M41" at bounding box center [305, 406] width 69 height 12
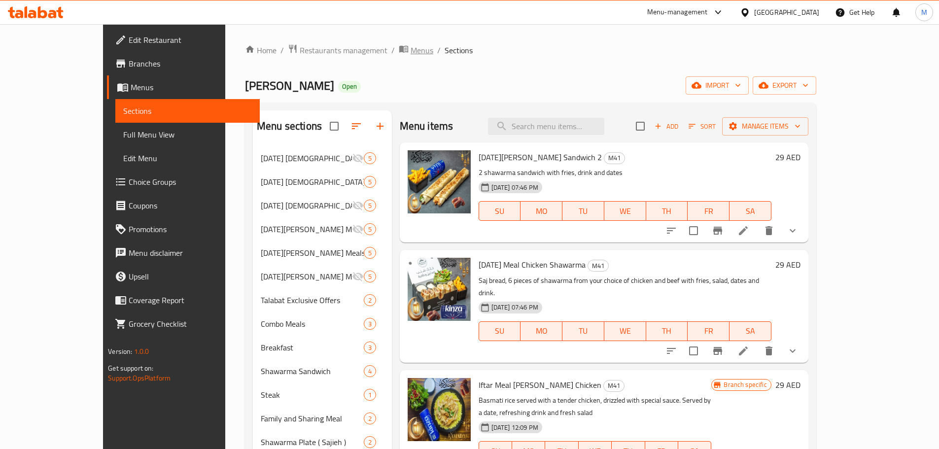
click at [399, 52] on icon "breadcrumb" at bounding box center [404, 49] width 10 height 10
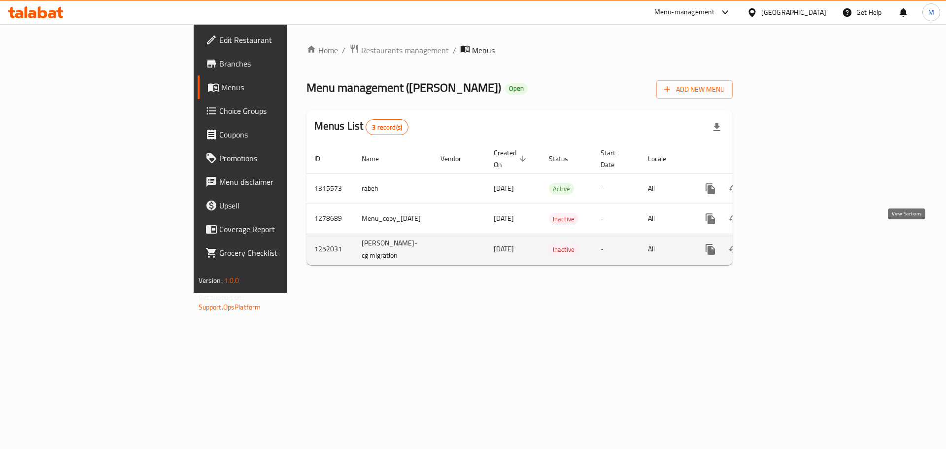
click at [786, 245] on icon "enhanced table" at bounding box center [781, 249] width 9 height 9
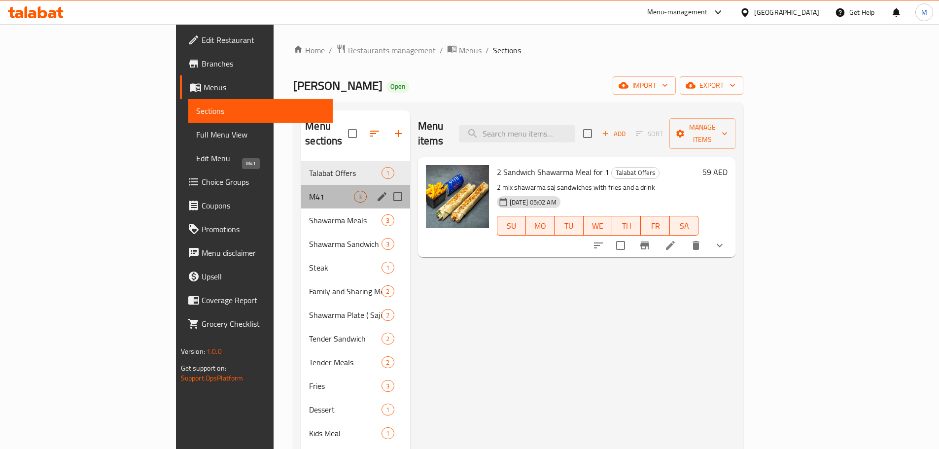
click at [309, 191] on span "M41" at bounding box center [331, 197] width 45 height 12
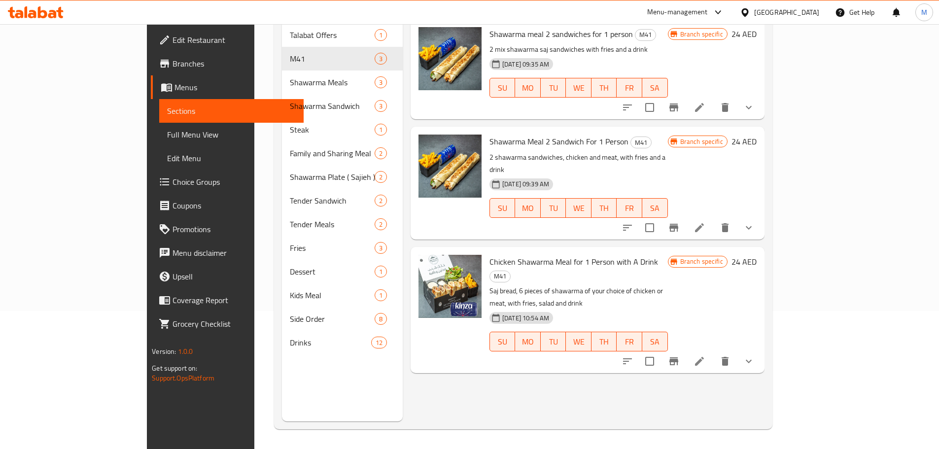
scroll to position [39, 0]
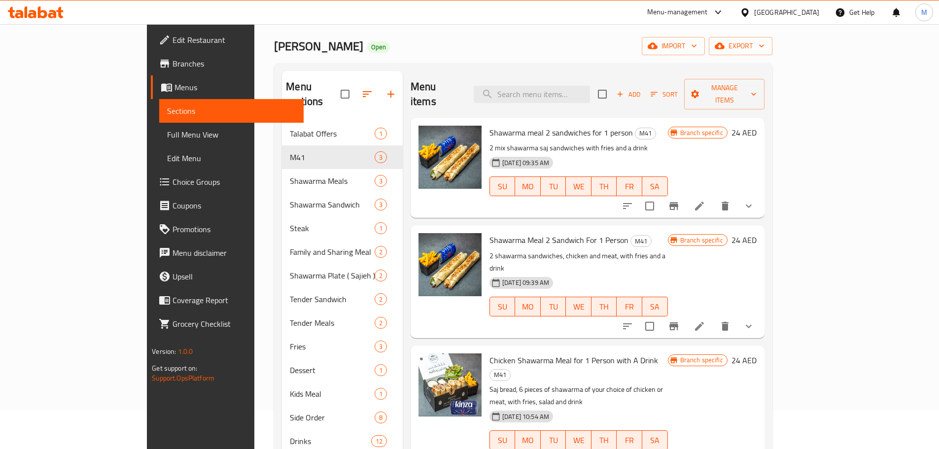
click at [560, 125] on span "Shawarma meal 2 sandwiches for 1 person" at bounding box center [560, 132] width 143 height 15
copy h6 "Shawarma meal 2 sandwiches for 1 person"
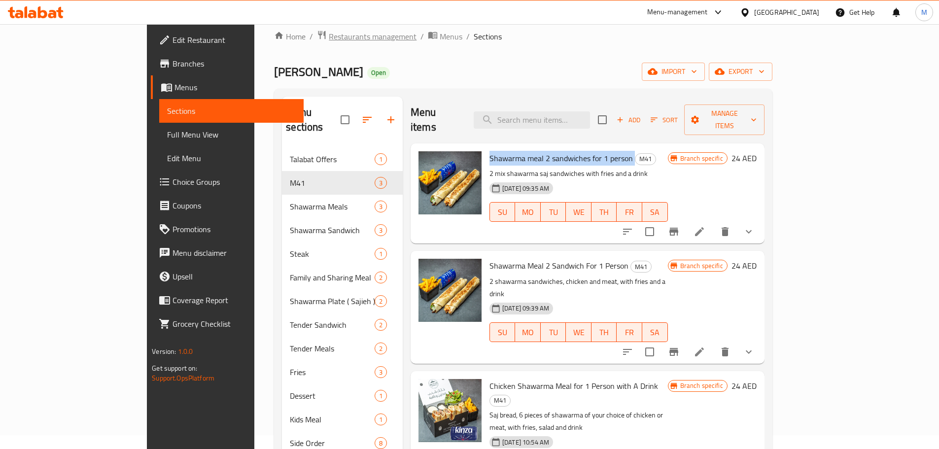
scroll to position [0, 0]
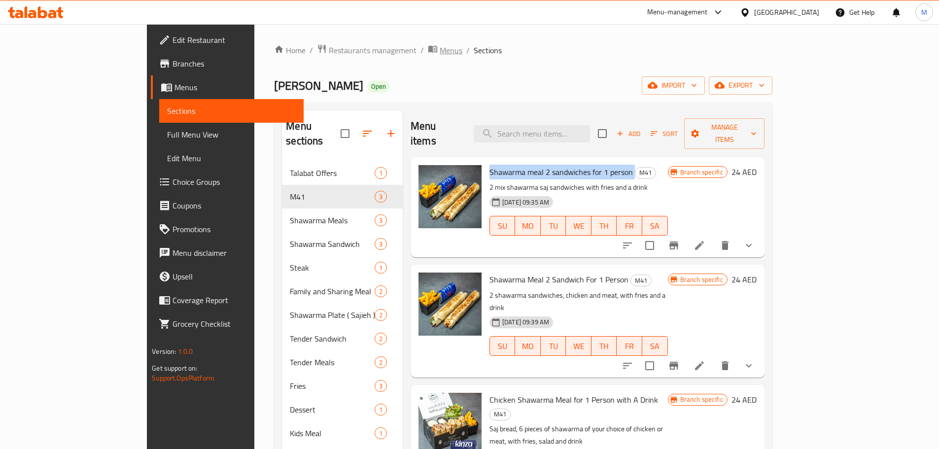
click at [428, 53] on span "breadcrumb" at bounding box center [434, 50] width 12 height 13
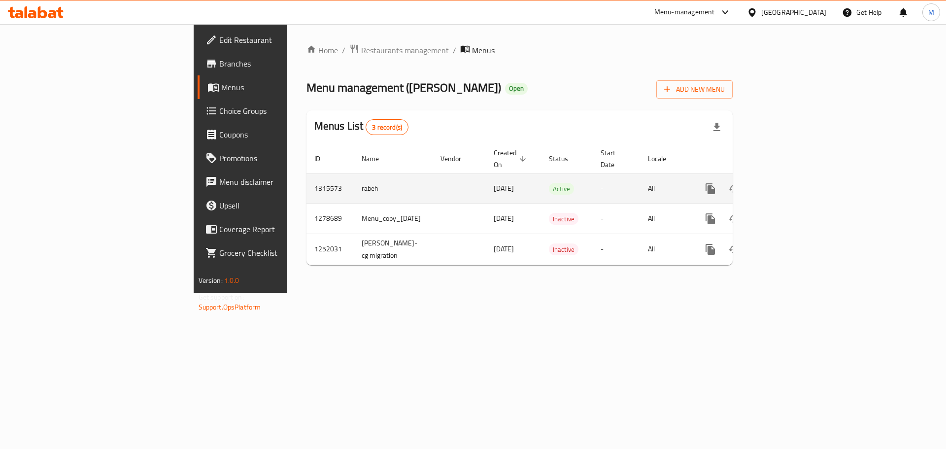
click at [801, 180] on td "enhanced table" at bounding box center [746, 188] width 110 height 30
click at [786, 184] on icon "enhanced table" at bounding box center [781, 188] width 9 height 9
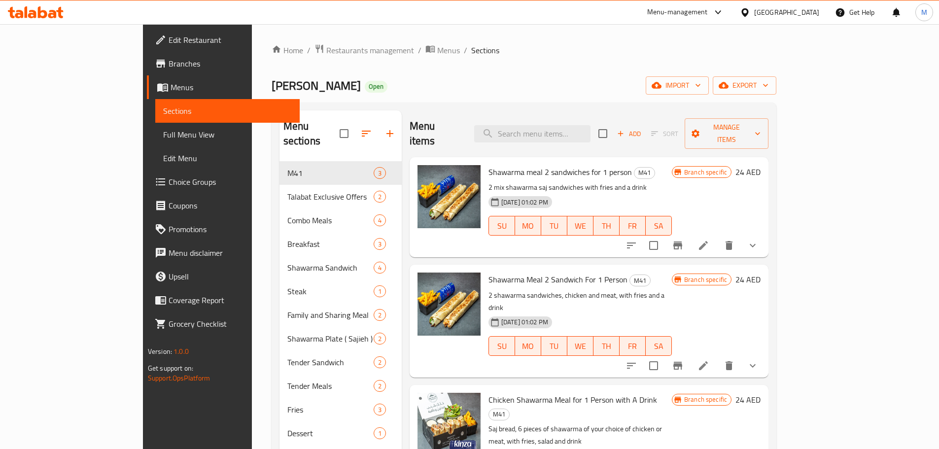
click at [346, 42] on div "Home / Restaurants management / Menus / Sections Shanab Shawerma Open import ex…" at bounding box center [524, 305] width 544 height 563
click at [437, 49] on span "Menus" at bounding box center [448, 50] width 23 height 12
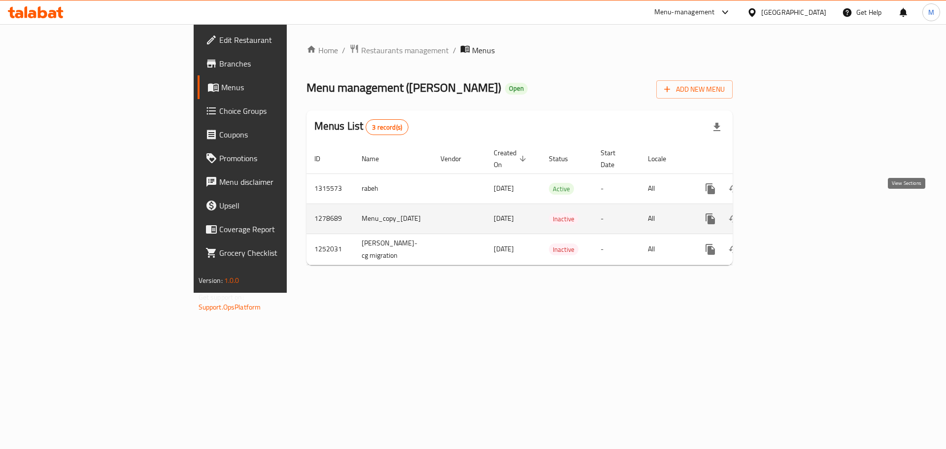
click at [786, 214] on icon "enhanced table" at bounding box center [781, 218] width 9 height 9
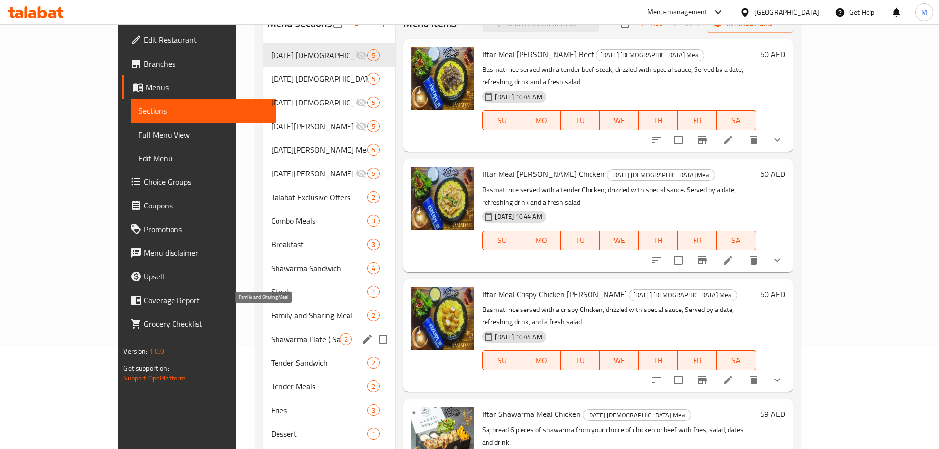
scroll to position [226, 0]
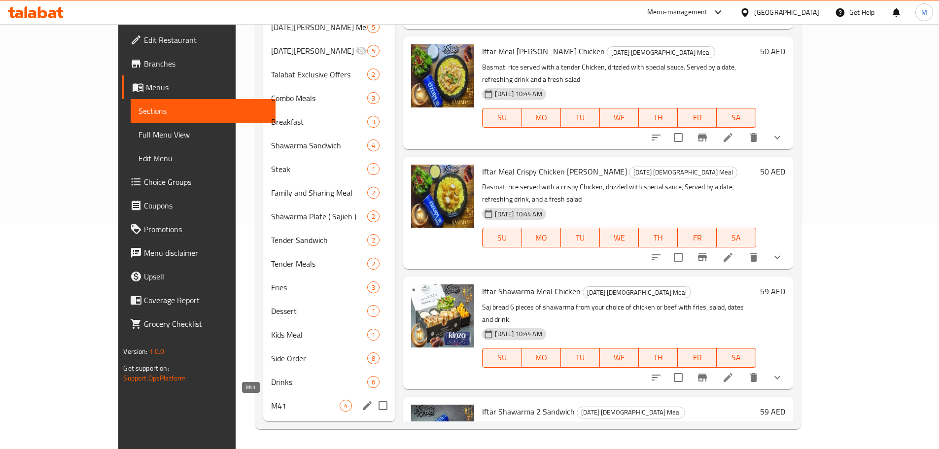
click at [271, 401] on span "M41" at bounding box center [305, 406] width 69 height 12
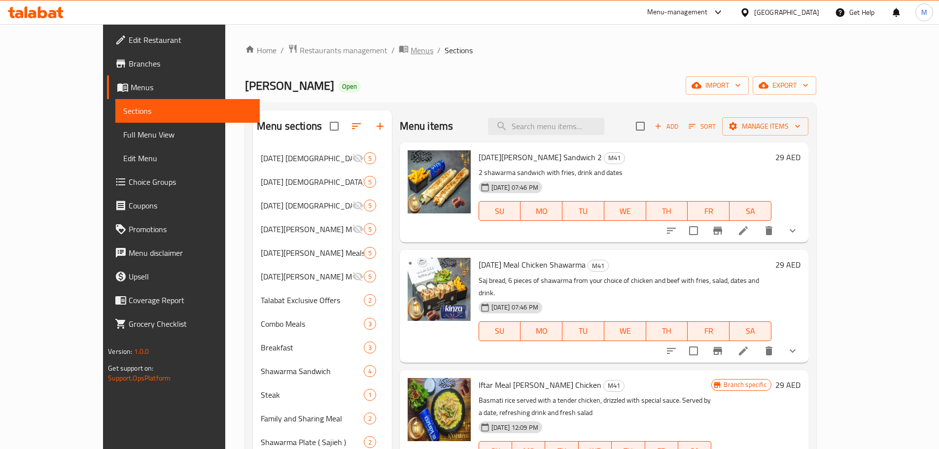
click at [410, 47] on span "Menus" at bounding box center [421, 50] width 23 height 12
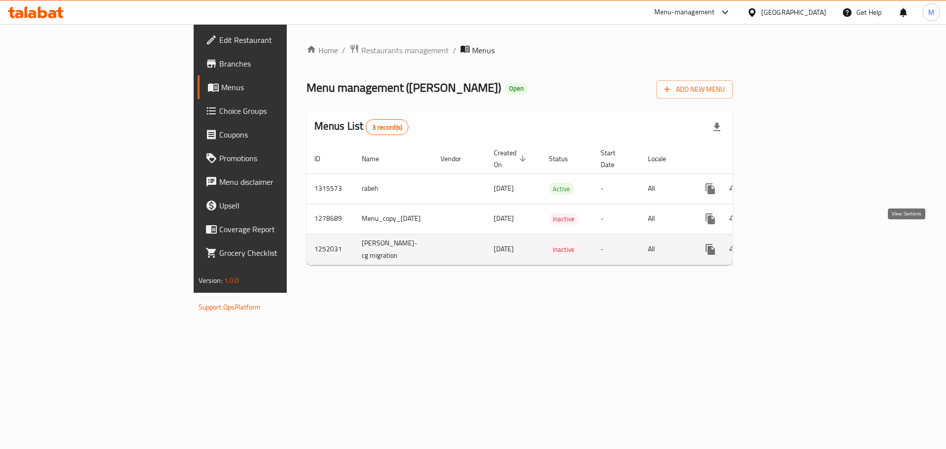
click at [787, 243] on icon "enhanced table" at bounding box center [781, 249] width 12 height 12
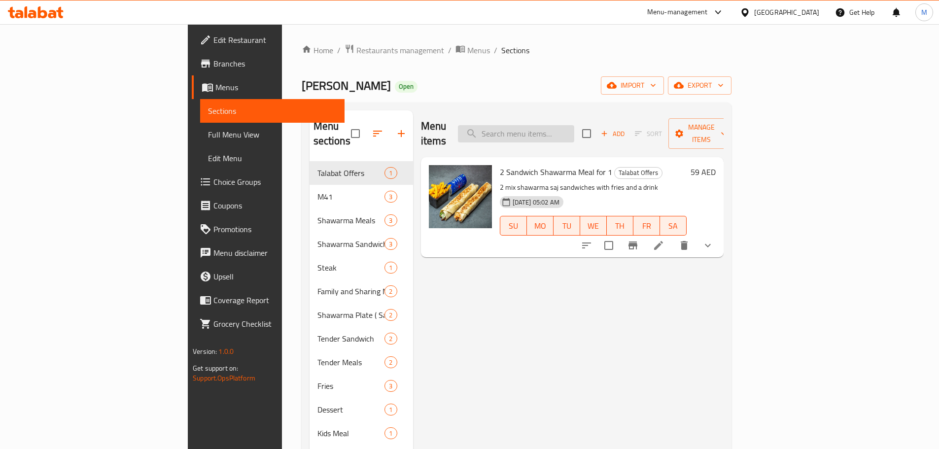
click at [574, 125] on input "search" at bounding box center [516, 133] width 116 height 17
paste input "Shawarma meal 2 sandwiches for 1"
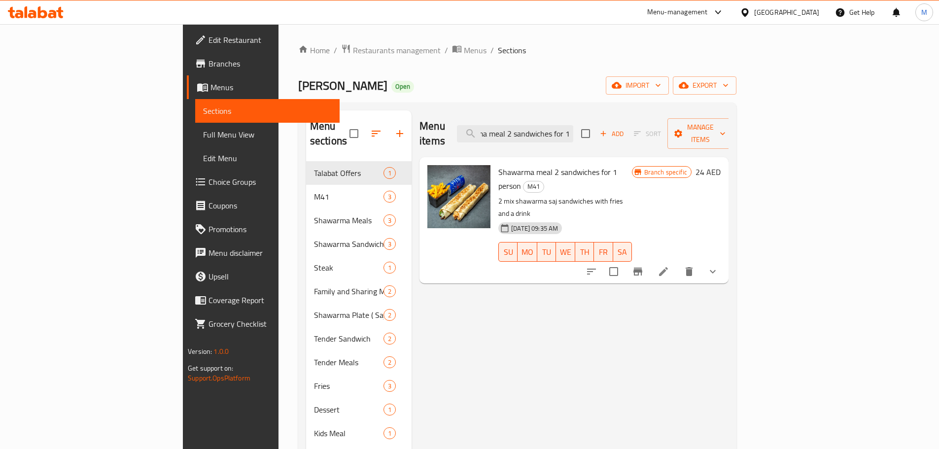
type input "Shawarma meal 2 sandwiches for 1"
click at [318, 47] on ol "Home / Restaurants management / Menus / Sections" at bounding box center [517, 50] width 438 height 13
click at [328, 47] on ol "Home / Restaurants management / Menus / Sections" at bounding box center [517, 50] width 438 height 13
click at [464, 48] on span "Menus" at bounding box center [475, 50] width 23 height 12
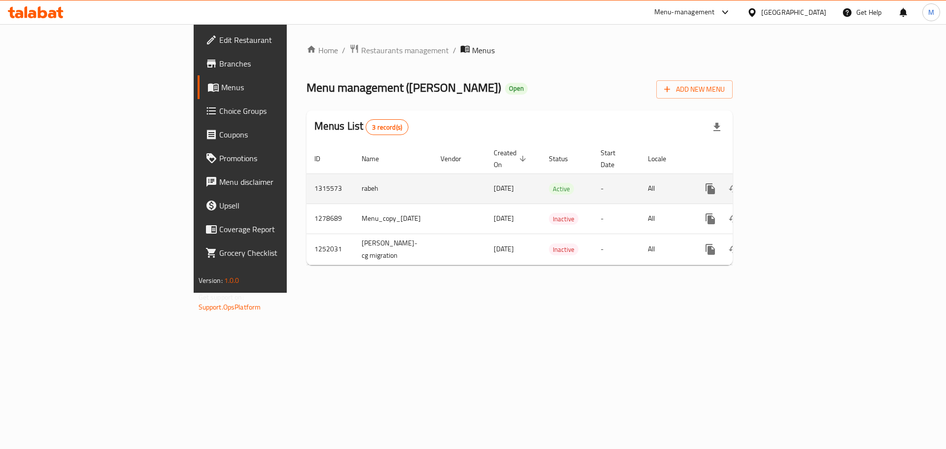
click at [801, 173] on td "enhanced table" at bounding box center [746, 188] width 110 height 30
click at [787, 183] on icon "enhanced table" at bounding box center [781, 189] width 12 height 12
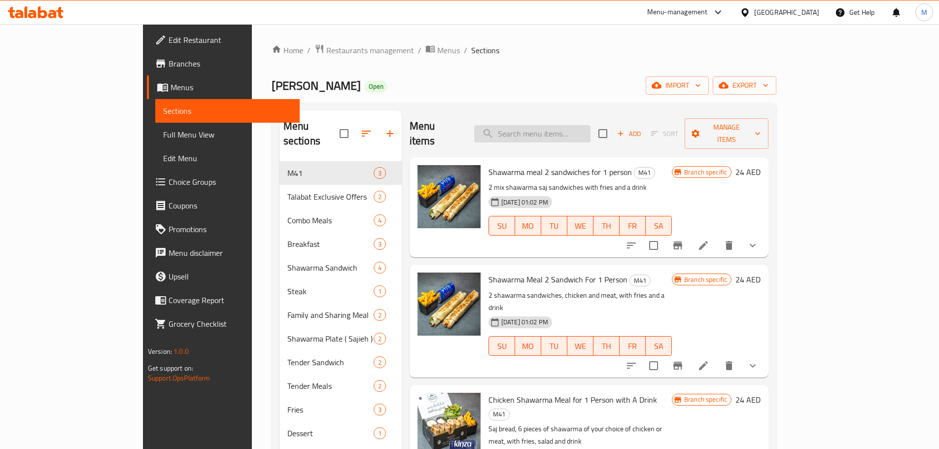
click at [540, 130] on input "search" at bounding box center [532, 133] width 116 height 17
paste input "Shawarma meal 2 sandwiches for 1"
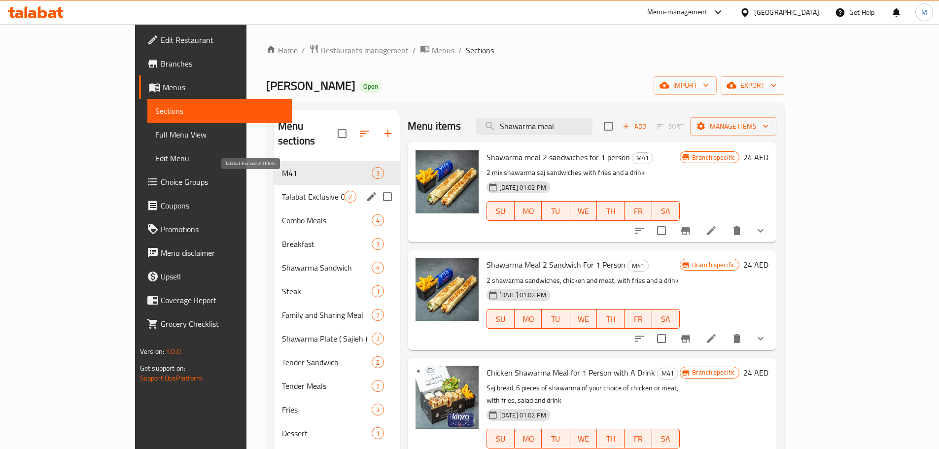
type input "Shawarma meal"
click at [282, 191] on span "Talabat Exclusive Offers" at bounding box center [313, 197] width 62 height 12
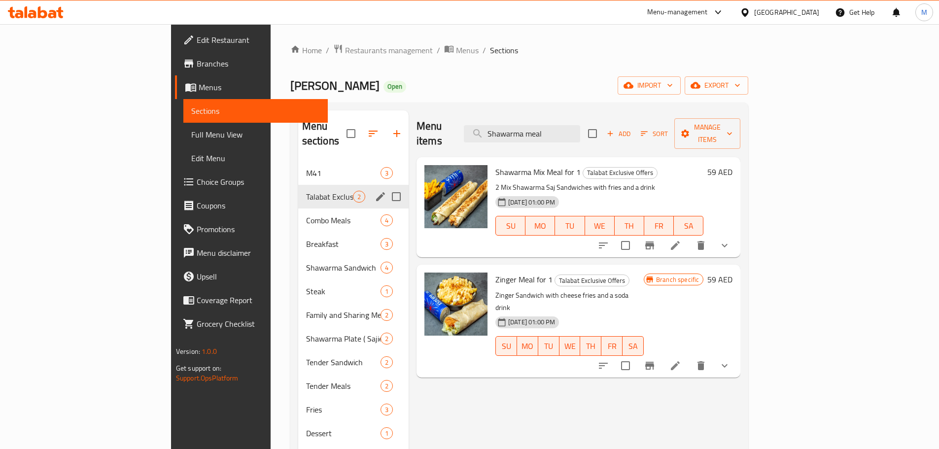
click at [306, 167] on span "M41" at bounding box center [343, 173] width 74 height 12
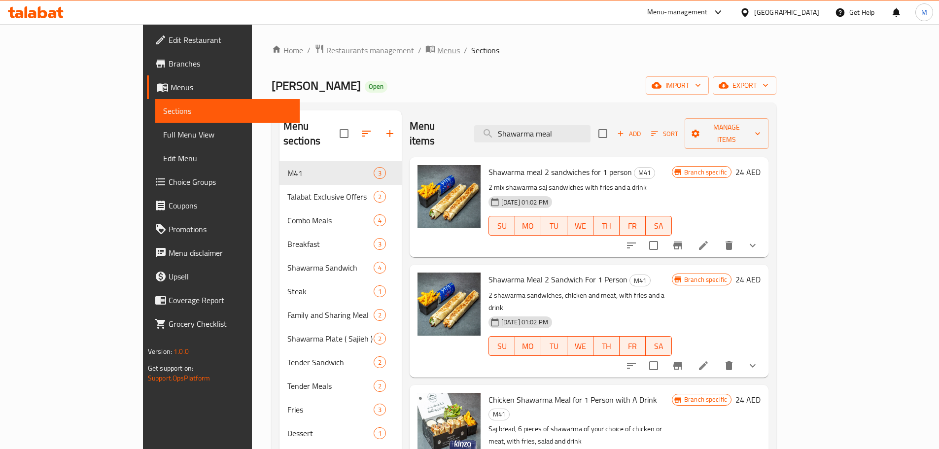
click at [437, 46] on span "Menus" at bounding box center [448, 50] width 23 height 12
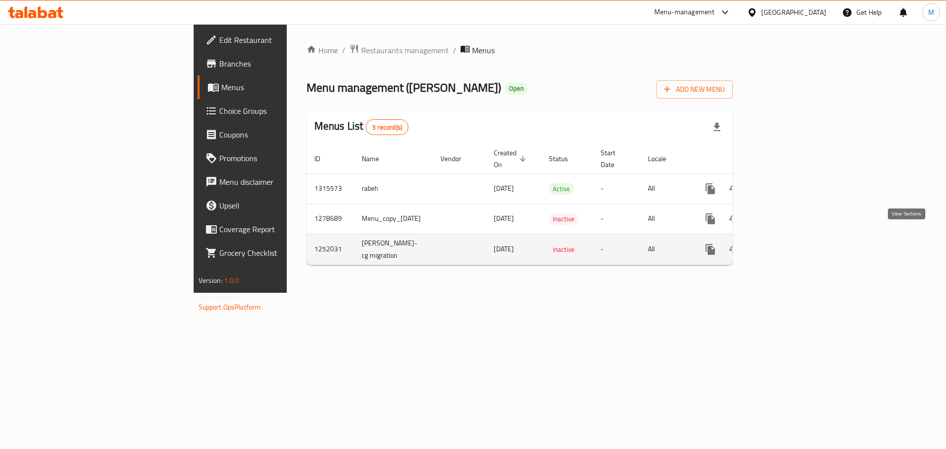
click at [787, 244] on icon "enhanced table" at bounding box center [781, 249] width 12 height 12
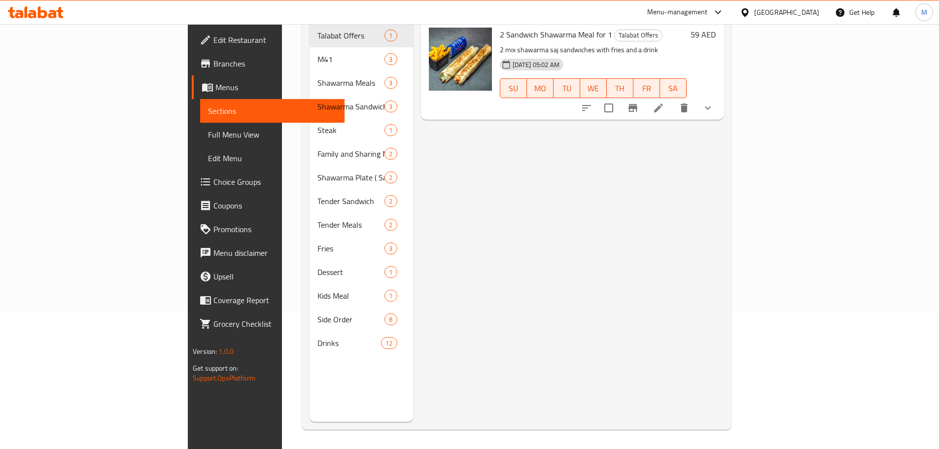
scroll to position [138, 0]
click at [317, 336] on span "Drinks" at bounding box center [349, 342] width 64 height 12
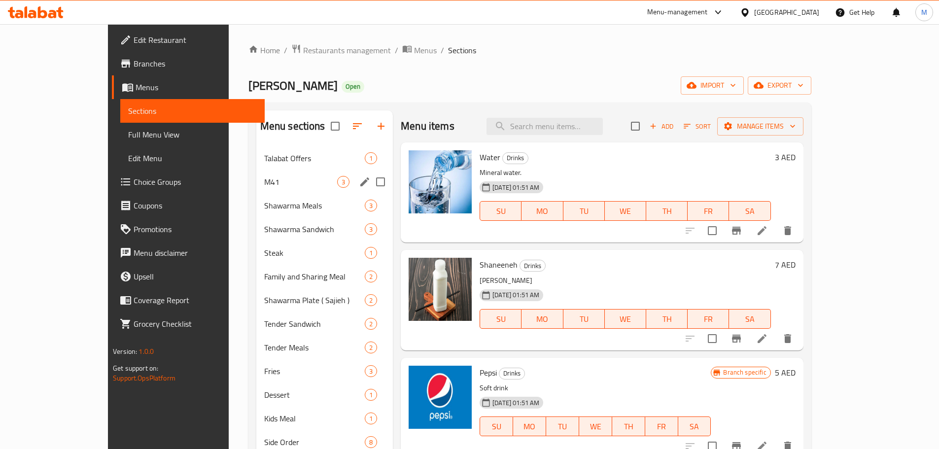
click at [264, 185] on span "M41" at bounding box center [300, 182] width 73 height 12
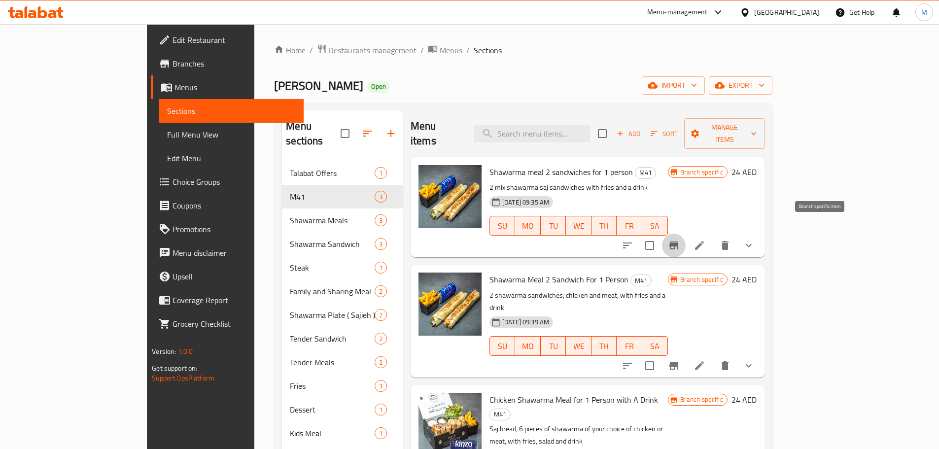
click at [679, 239] on icon "Branch-specific-item" at bounding box center [674, 245] width 12 height 12
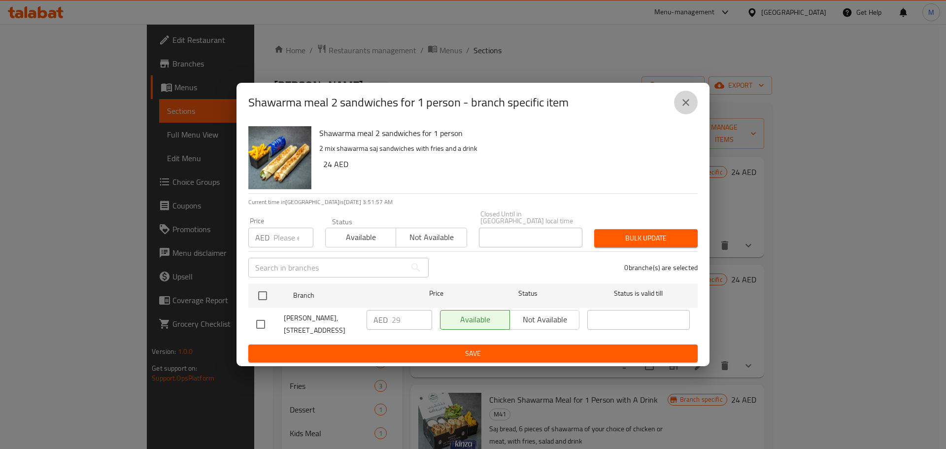
click at [682, 103] on icon "close" at bounding box center [686, 103] width 12 height 12
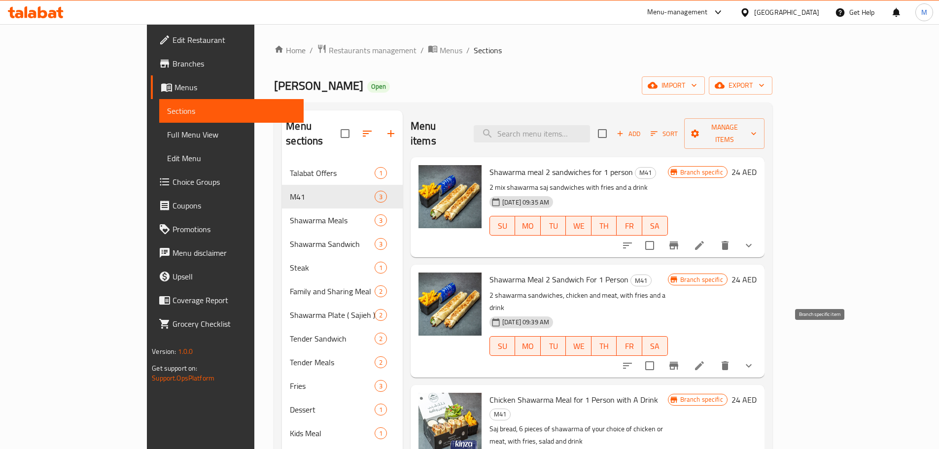
click at [678, 362] on icon "Branch-specific-item" at bounding box center [673, 366] width 9 height 8
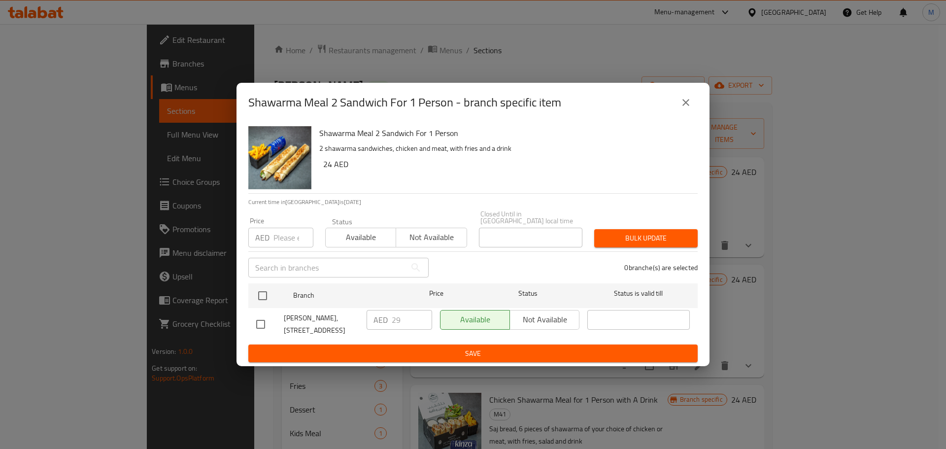
click at [698, 109] on div "Shawarma Meal 2 Sandwich For 1 Person - branch specific item" at bounding box center [472, 102] width 473 height 39
click at [691, 104] on button "close" at bounding box center [686, 103] width 24 height 24
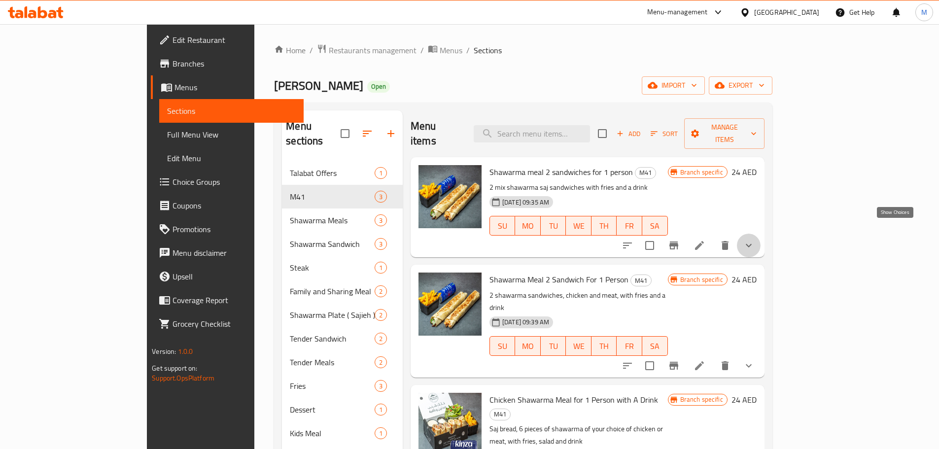
click at [754, 239] on icon "show more" at bounding box center [748, 245] width 12 height 12
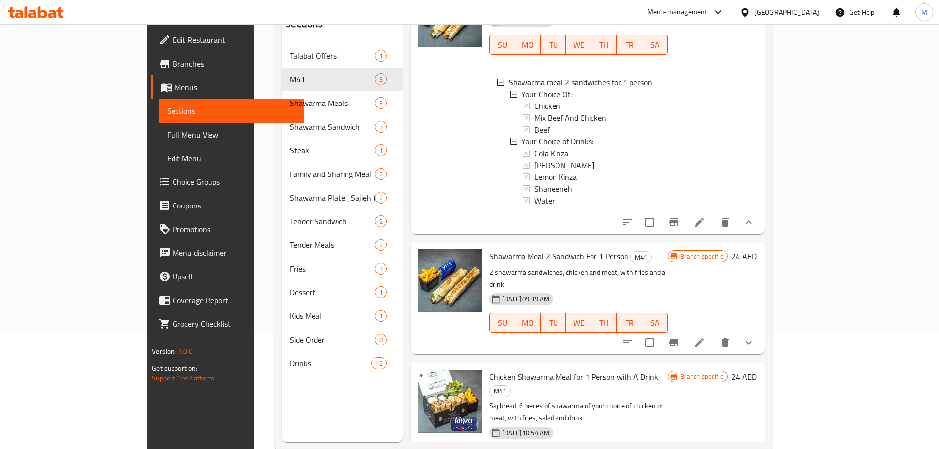
scroll to position [138, 0]
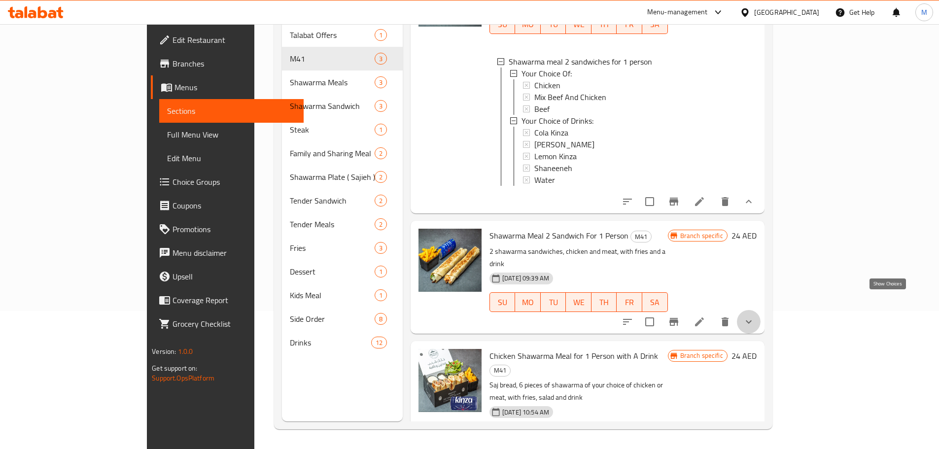
click at [754, 316] on icon "show more" at bounding box center [748, 322] width 12 height 12
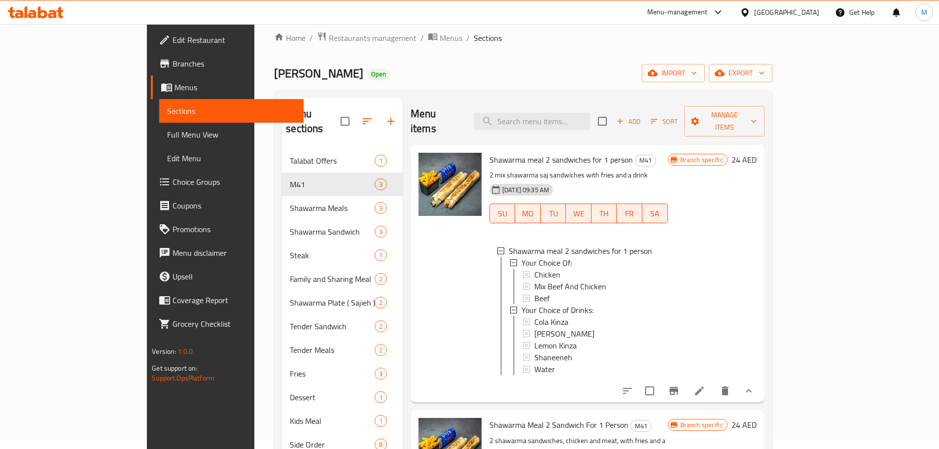
scroll to position [0, 0]
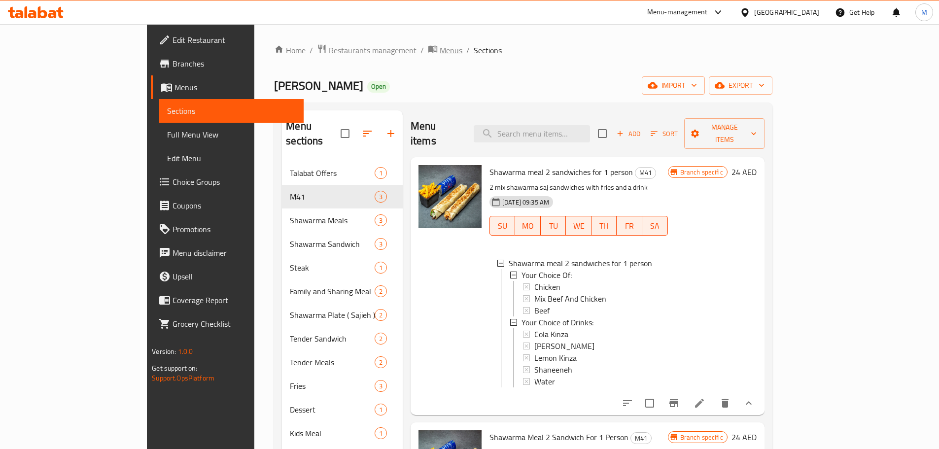
click at [439, 46] on span "Menus" at bounding box center [450, 50] width 23 height 12
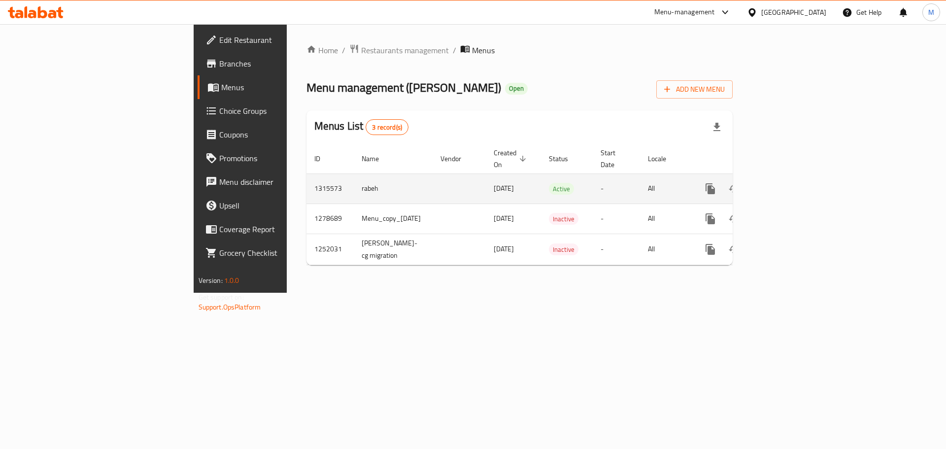
click at [787, 183] on icon "enhanced table" at bounding box center [781, 189] width 12 height 12
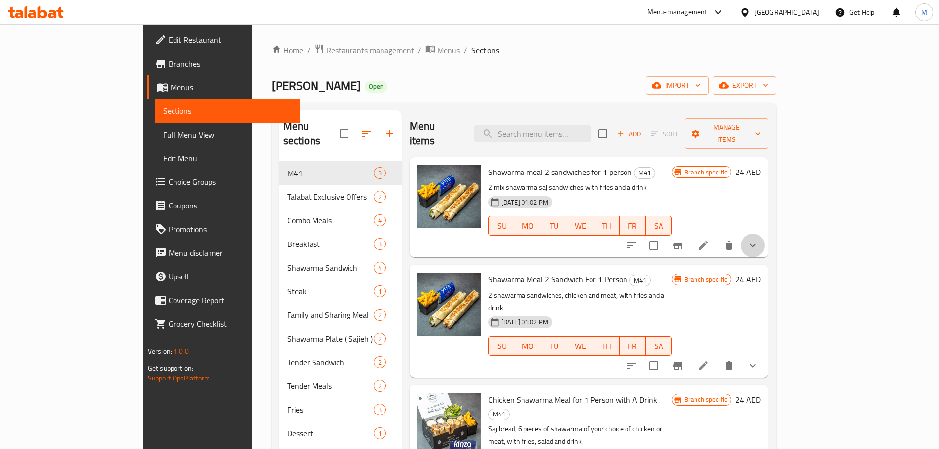
click at [764, 234] on button "show more" at bounding box center [752, 246] width 24 height 24
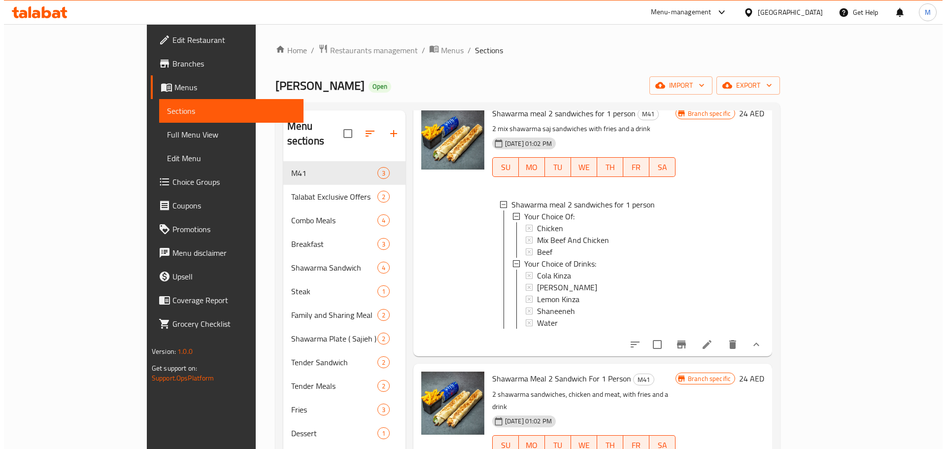
scroll to position [64, 0]
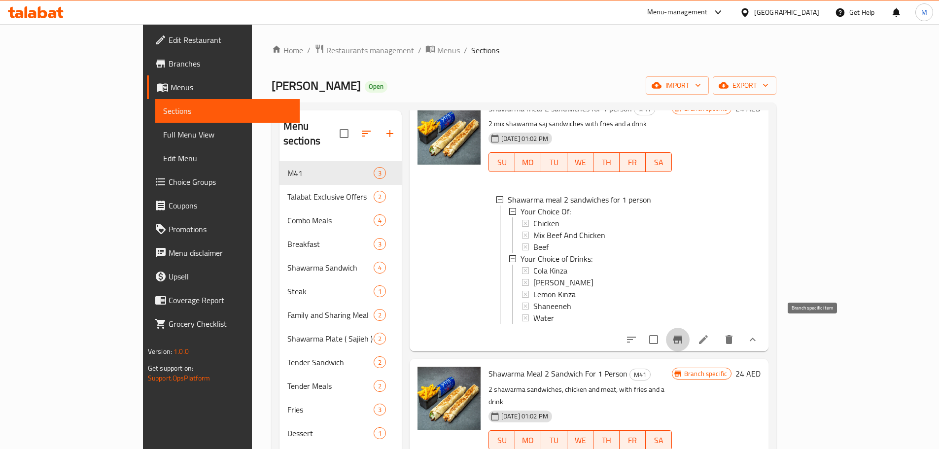
click at [683, 334] on icon "Branch-specific-item" at bounding box center [678, 340] width 12 height 12
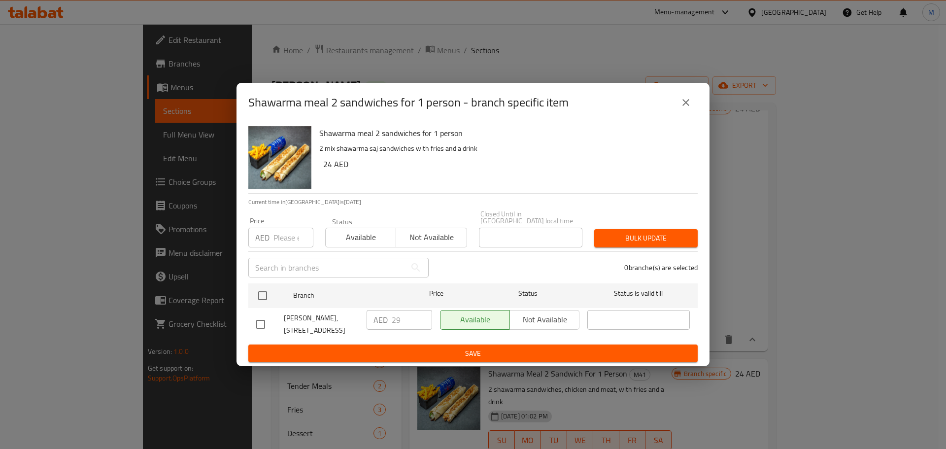
click at [703, 102] on div "Shawarma meal 2 sandwiches for 1 person - branch specific item" at bounding box center [472, 102] width 473 height 39
click at [696, 102] on button "close" at bounding box center [686, 103] width 24 height 24
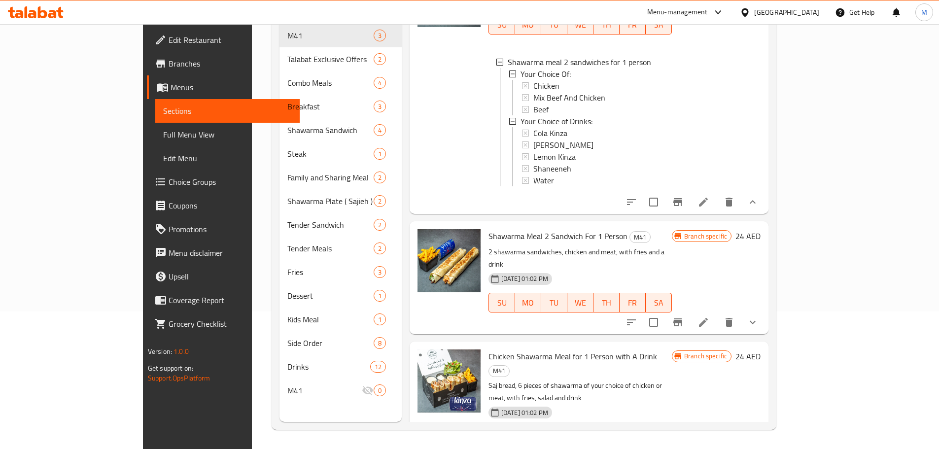
scroll to position [138, 0]
click at [689, 310] on button "Branch-specific-item" at bounding box center [678, 322] width 24 height 24
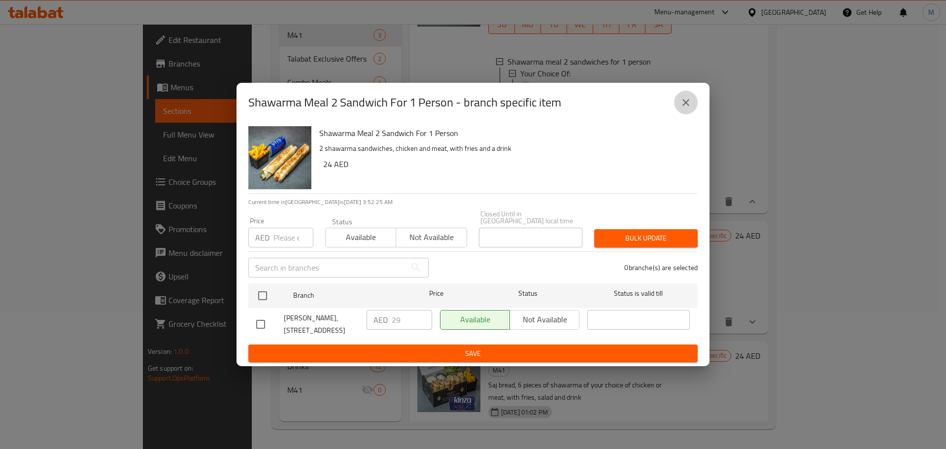
click at [683, 97] on icon "close" at bounding box center [686, 103] width 12 height 12
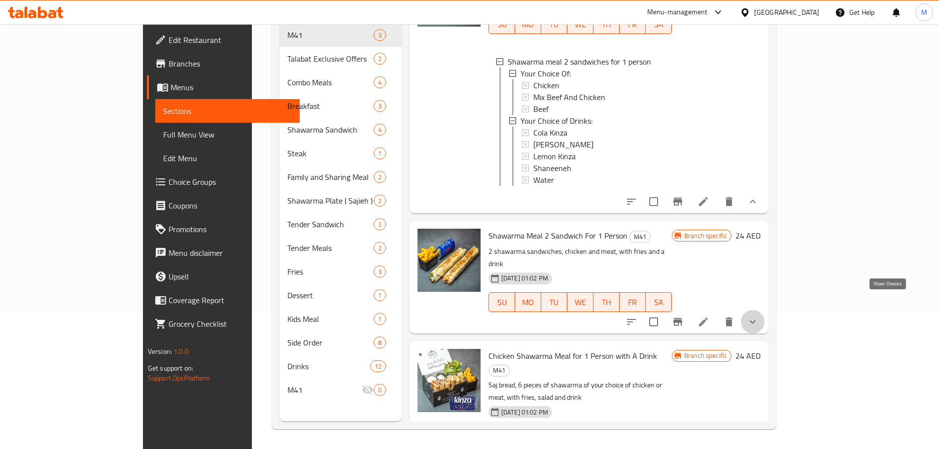
click at [758, 316] on icon "show more" at bounding box center [752, 322] width 12 height 12
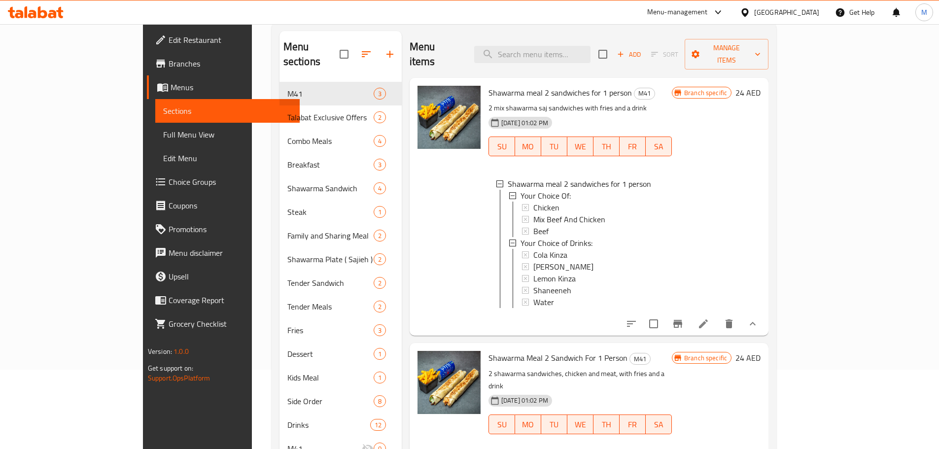
scroll to position [0, 0]
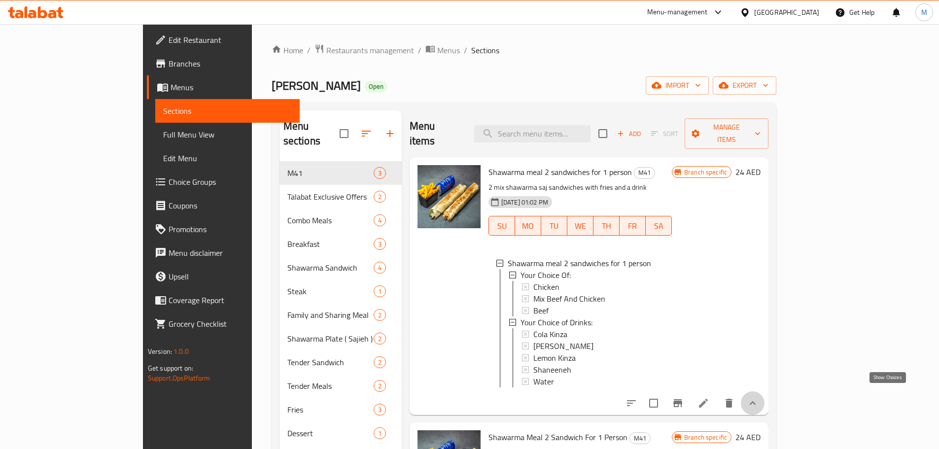
click at [758, 397] on icon "show more" at bounding box center [752, 403] width 12 height 12
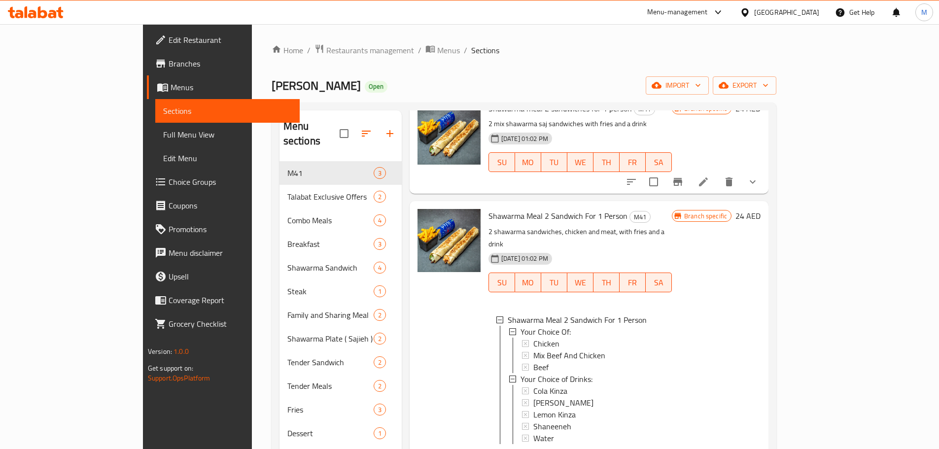
scroll to position [138, 0]
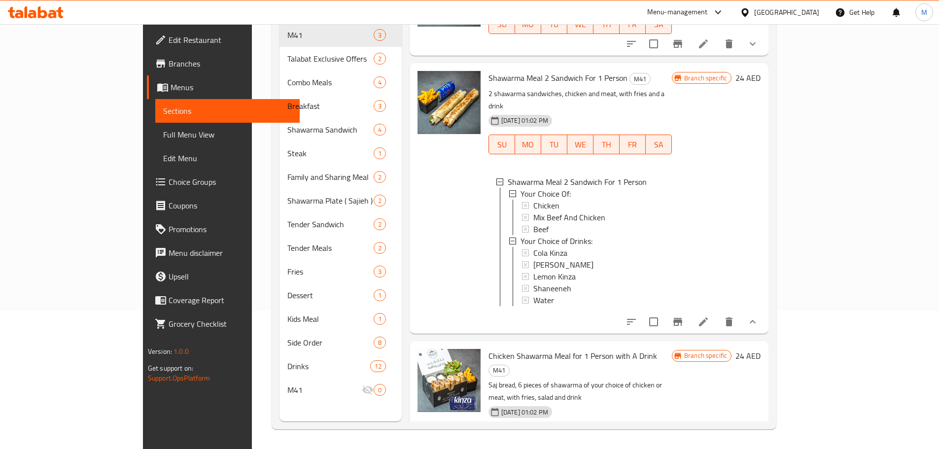
click at [764, 310] on button "show more" at bounding box center [752, 322] width 24 height 24
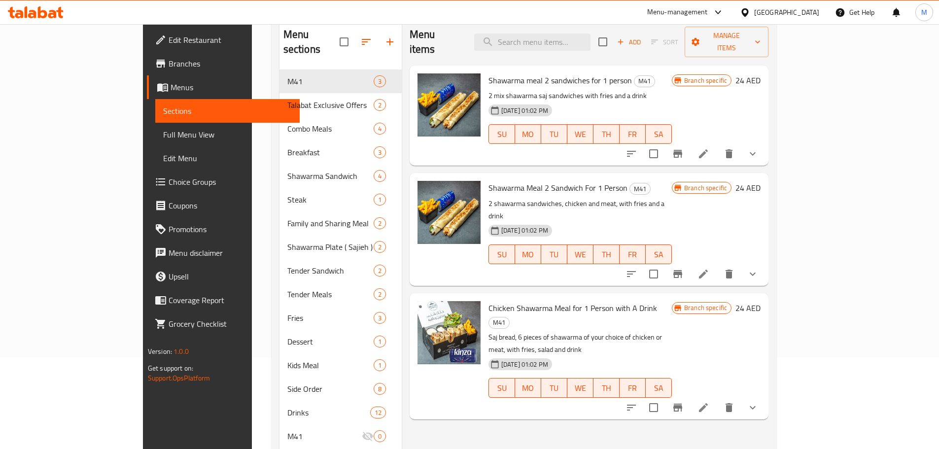
scroll to position [0, 0]
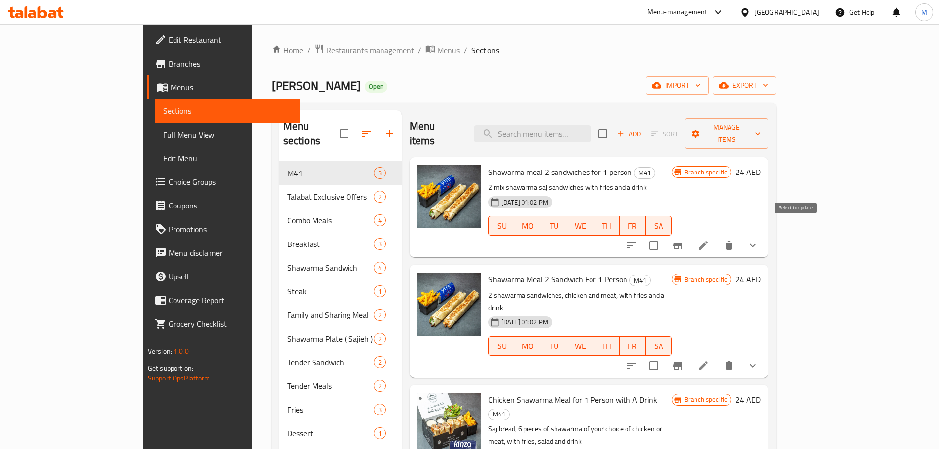
click at [664, 235] on input "checkbox" at bounding box center [653, 245] width 21 height 21
checkbox input "true"
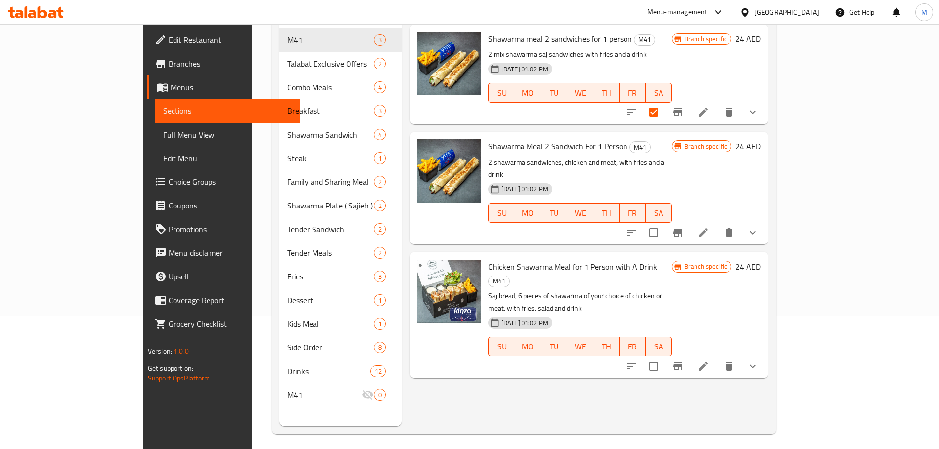
scroll to position [138, 0]
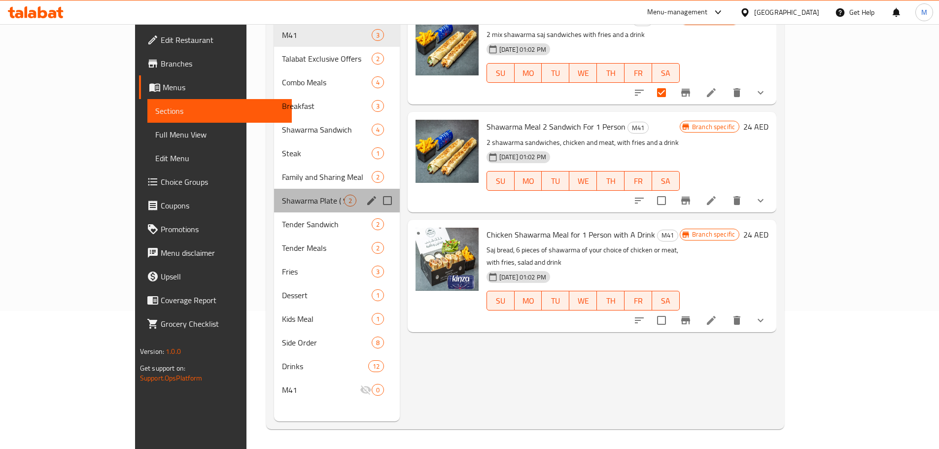
click at [274, 189] on div "Shawarma Plate ( Sajieh ) 2" at bounding box center [337, 201] width 126 height 24
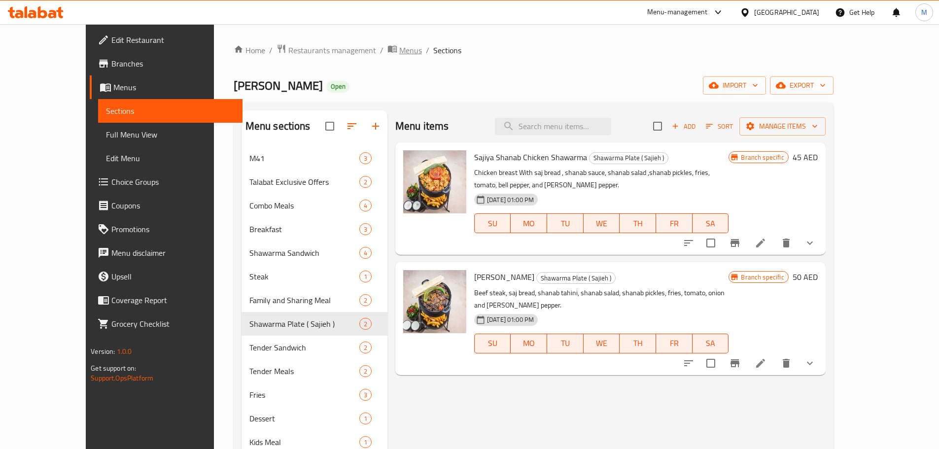
click at [399, 54] on span "Menus" at bounding box center [410, 50] width 23 height 12
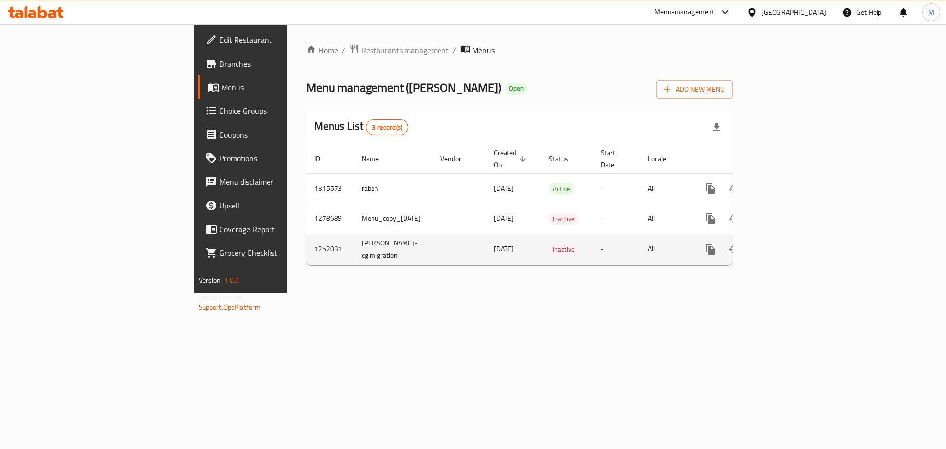
click at [793, 237] on link "enhanced table" at bounding box center [782, 249] width 24 height 24
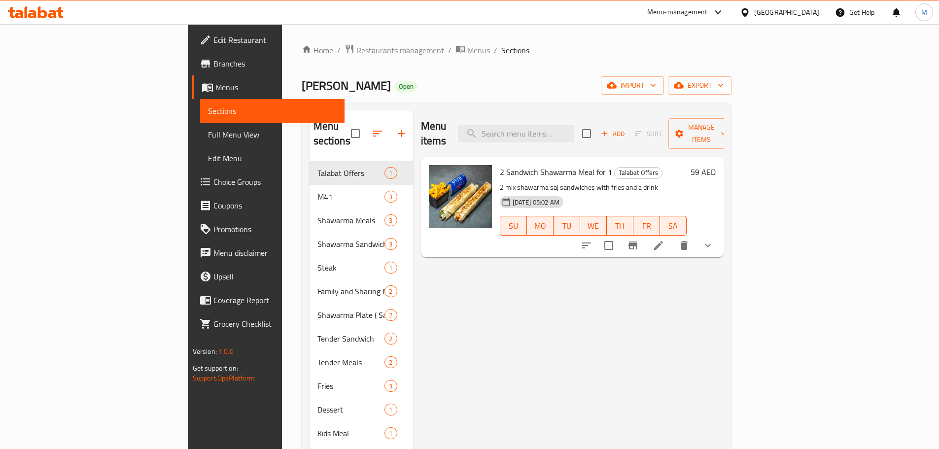
click at [467, 49] on span "Menus" at bounding box center [478, 50] width 23 height 12
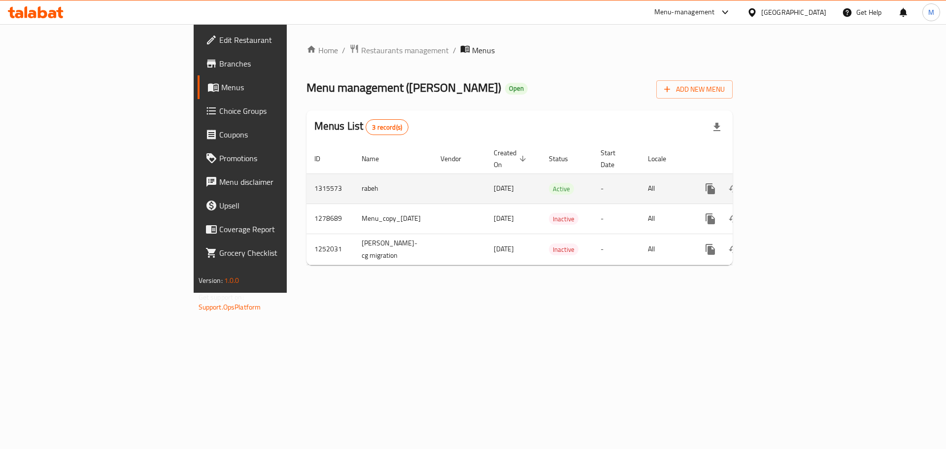
click at [793, 179] on link "enhanced table" at bounding box center [782, 189] width 24 height 24
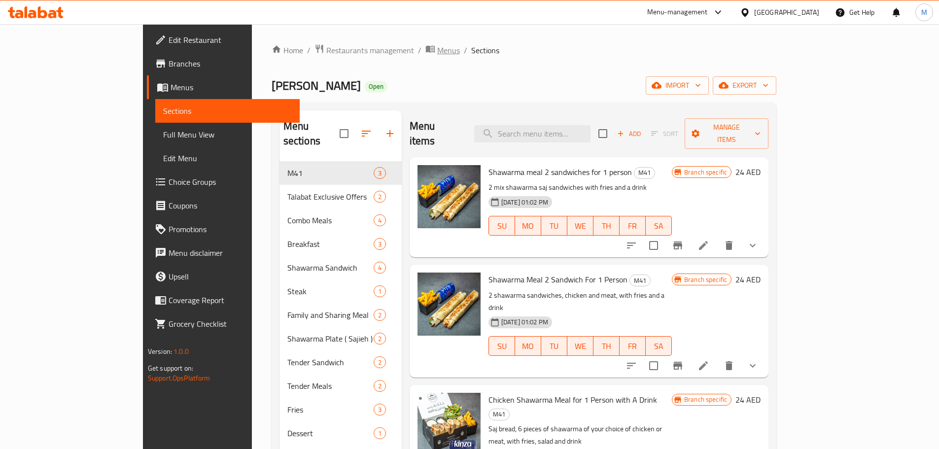
click at [437, 54] on span "Menus" at bounding box center [448, 50] width 23 height 12
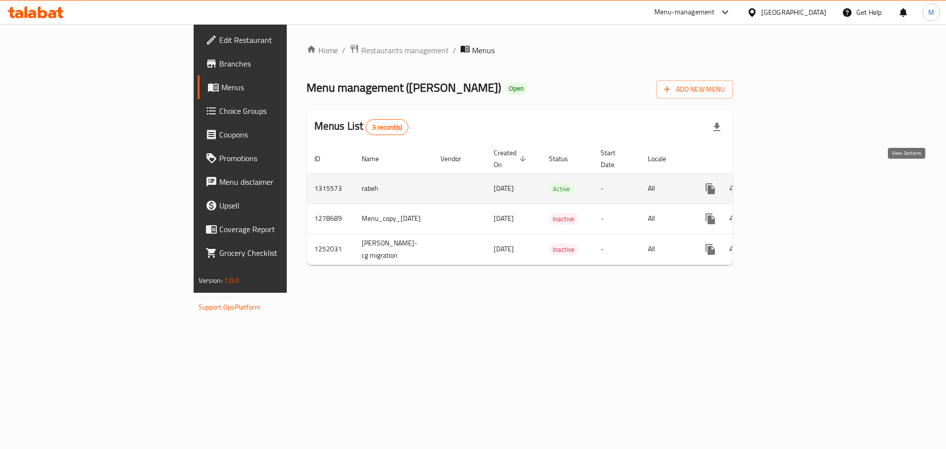
click at [787, 183] on icon "enhanced table" at bounding box center [781, 189] width 12 height 12
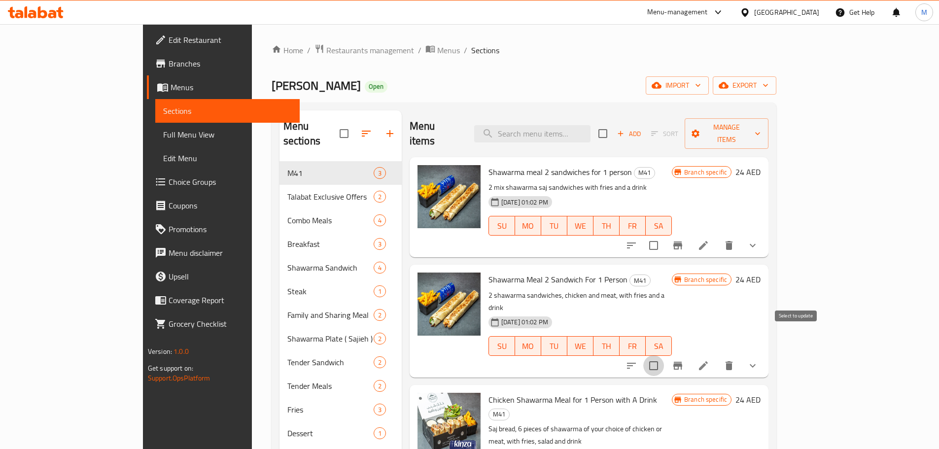
click at [664, 355] on input "checkbox" at bounding box center [653, 365] width 21 height 21
click at [768, 134] on button "Manage items" at bounding box center [726, 133] width 84 height 31
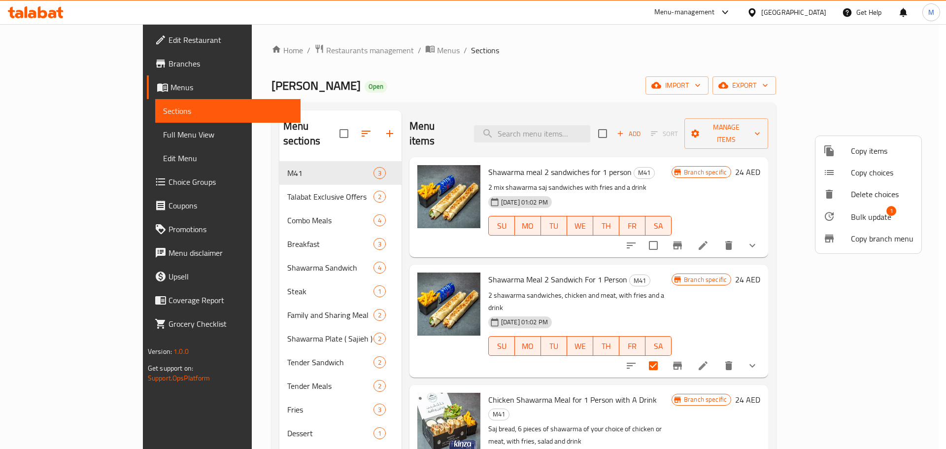
click at [863, 220] on span "Bulk update" at bounding box center [871, 217] width 40 height 12
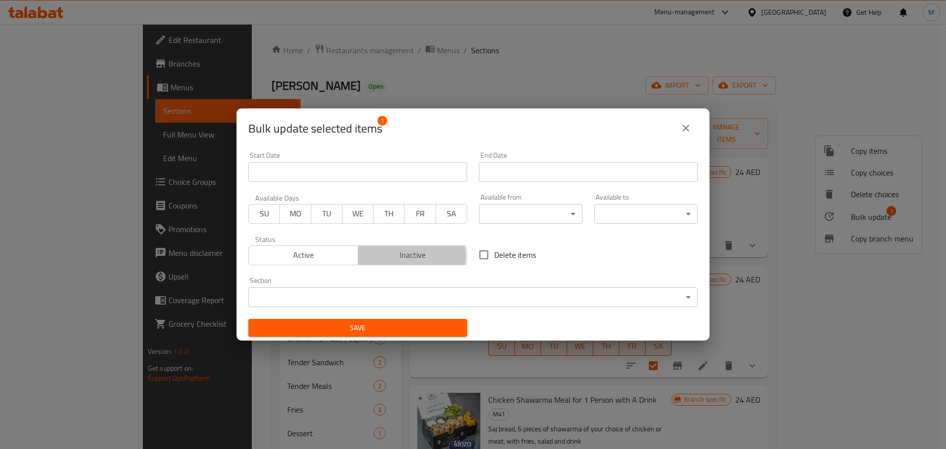
click at [406, 255] on span "Inactive" at bounding box center [412, 255] width 101 height 14
click at [414, 323] on span "Save" at bounding box center [357, 328] width 203 height 12
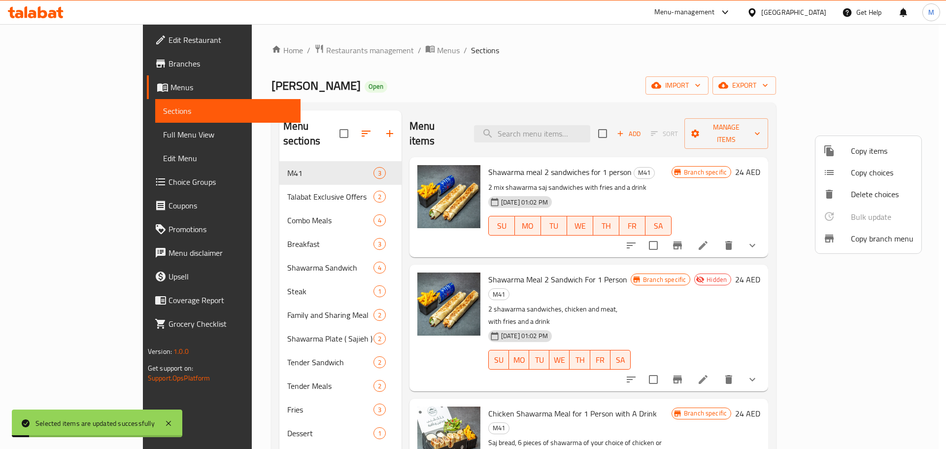
click at [753, 181] on div at bounding box center [473, 224] width 946 height 449
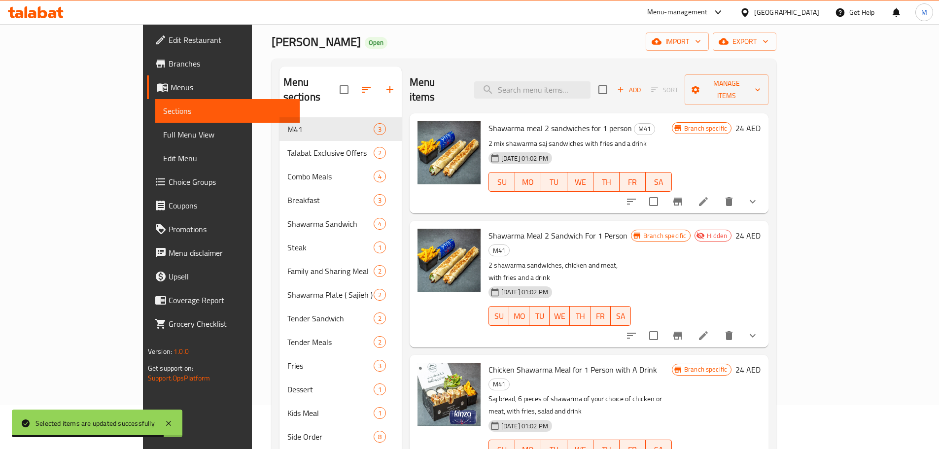
scroll to position [39, 0]
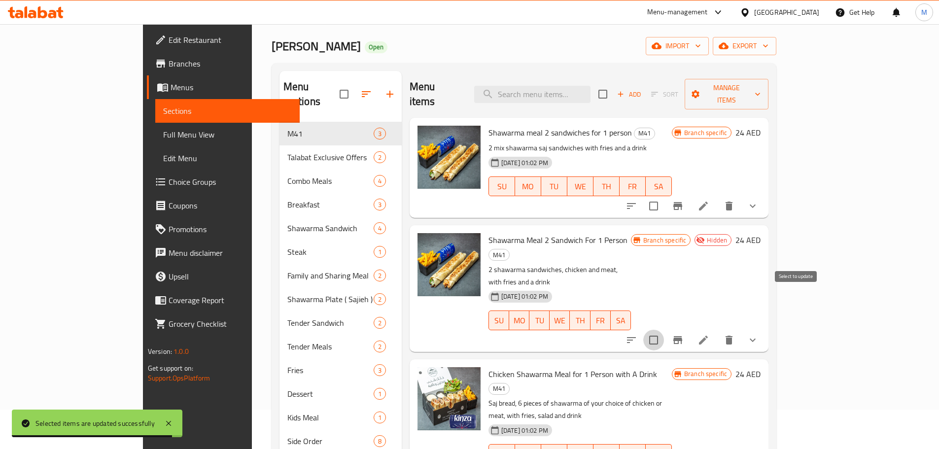
click at [664, 330] on input "checkbox" at bounding box center [653, 340] width 21 height 21
checkbox input "true"
click at [768, 40] on span "export" at bounding box center [744, 46] width 48 height 12
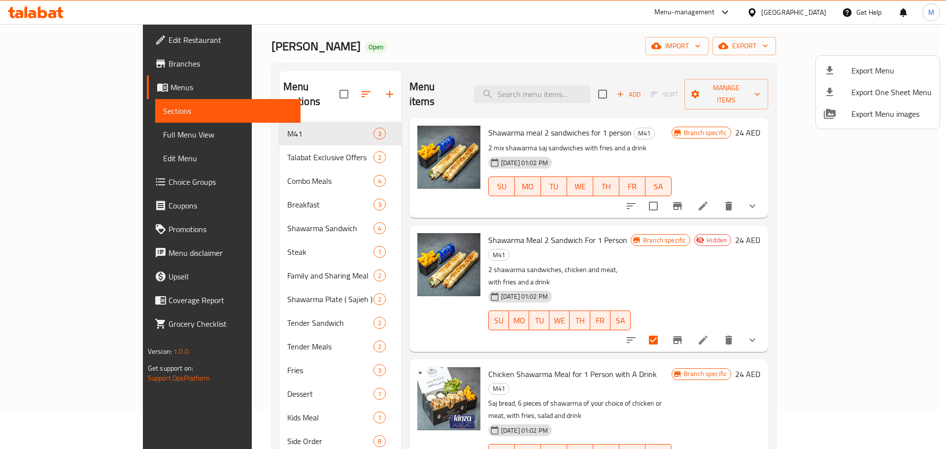
click at [833, 176] on div at bounding box center [473, 224] width 946 height 449
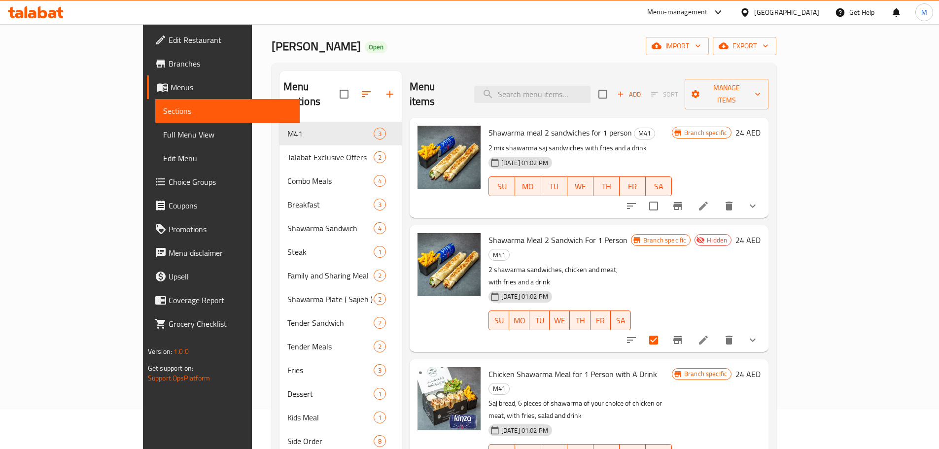
click at [768, 74] on div "Menu items Add Sort Manage items" at bounding box center [588, 94] width 359 height 47
click at [760, 87] on span "Manage items" at bounding box center [726, 94] width 68 height 25
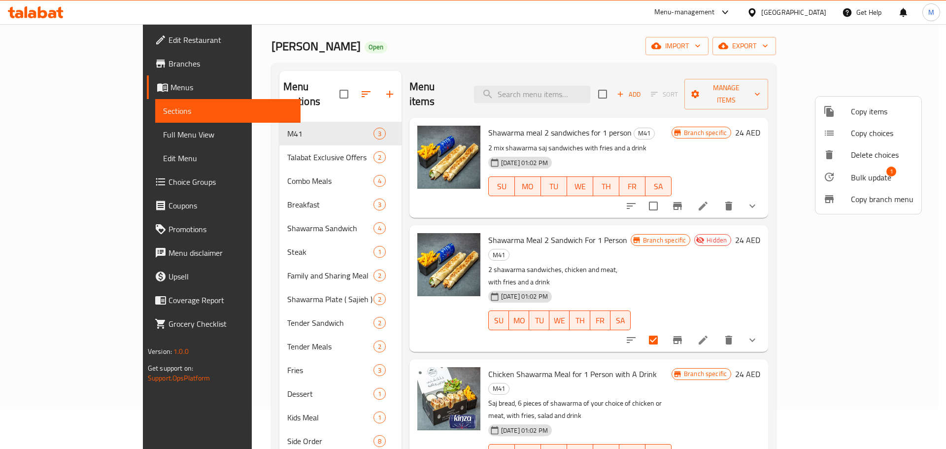
click at [606, 39] on div at bounding box center [473, 224] width 946 height 449
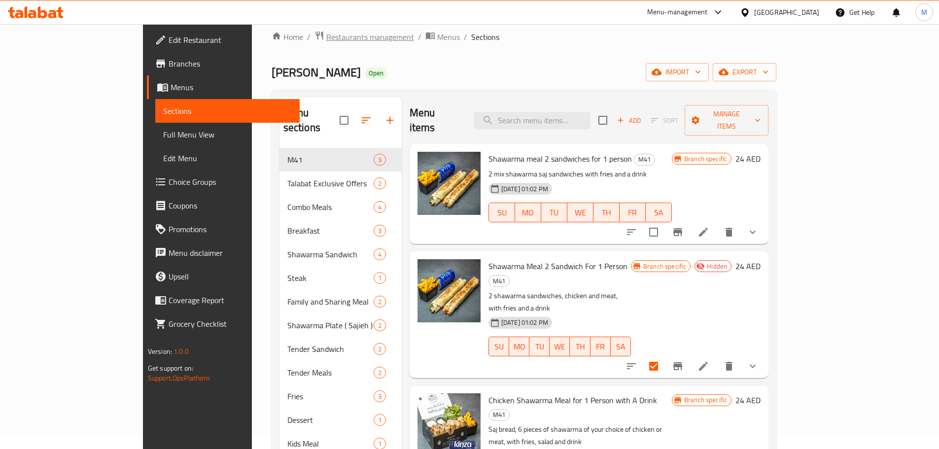
scroll to position [0, 0]
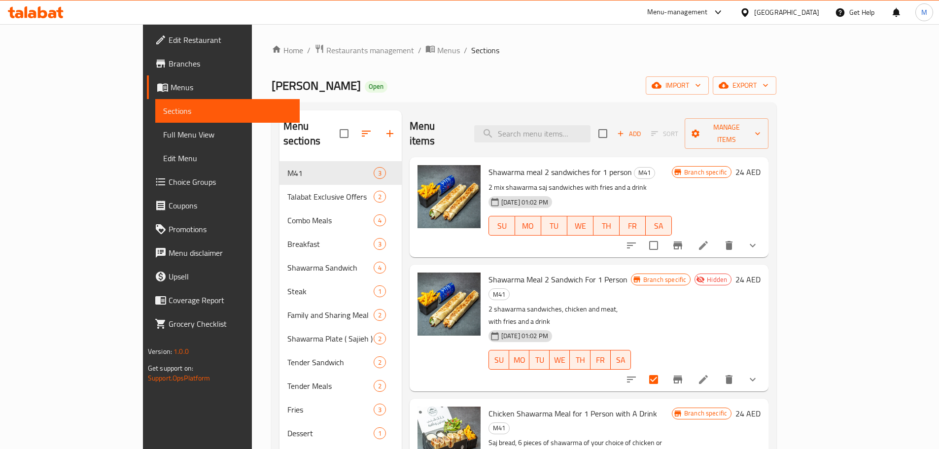
click at [271, 59] on div "Home / Restaurants management / Menus / Sections Shanab Shawerma Open import ex…" at bounding box center [523, 305] width 505 height 523
click at [326, 50] on span "Restaurants management" at bounding box center [370, 50] width 88 height 12
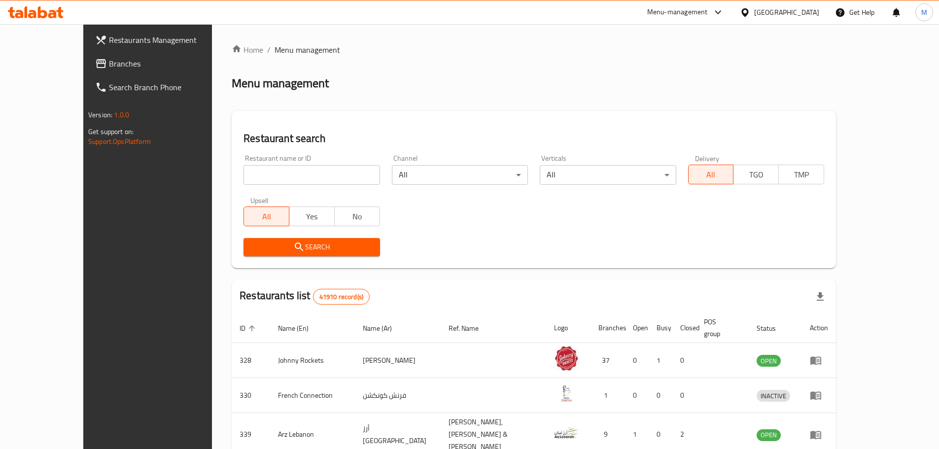
click at [783, 11] on div "United Arab Emirates" at bounding box center [786, 12] width 65 height 11
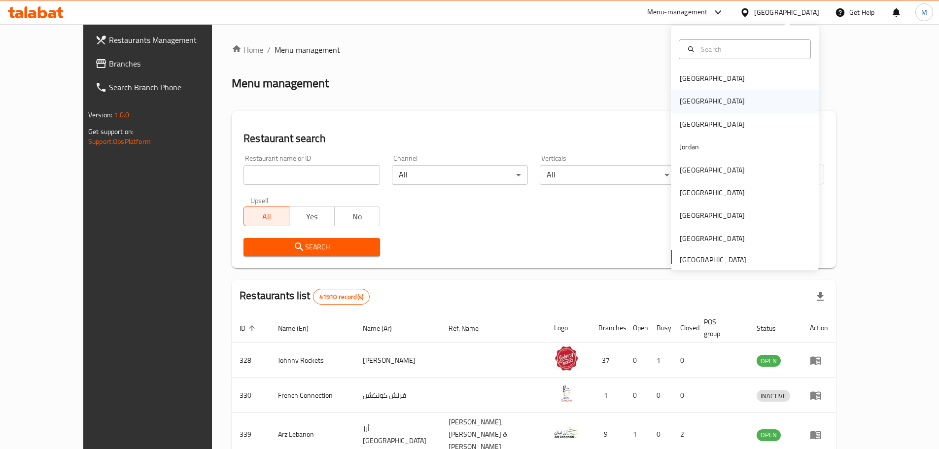
click at [713, 100] on div "[GEOGRAPHIC_DATA]" at bounding box center [745, 101] width 148 height 23
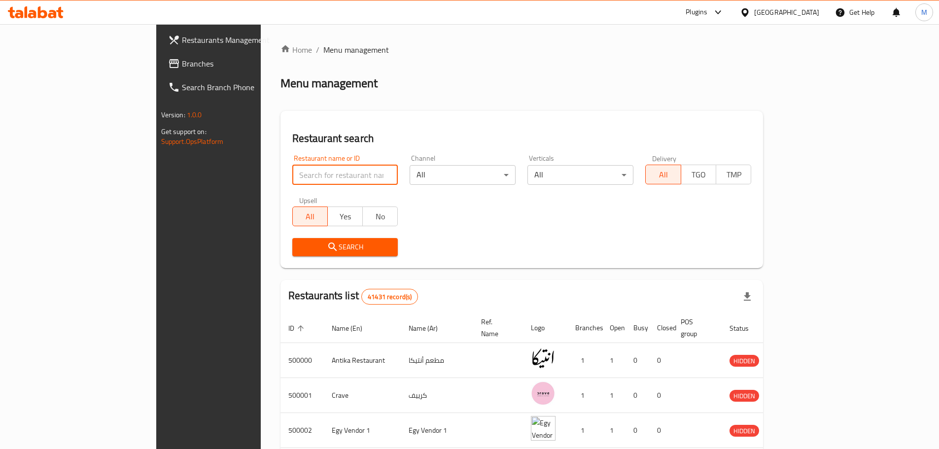
click at [292, 176] on input "search" at bounding box center [345, 175] width 106 height 20
paste input "Pizza Station"
type input "Pizza Station"
click button "Search" at bounding box center [345, 247] width 106 height 18
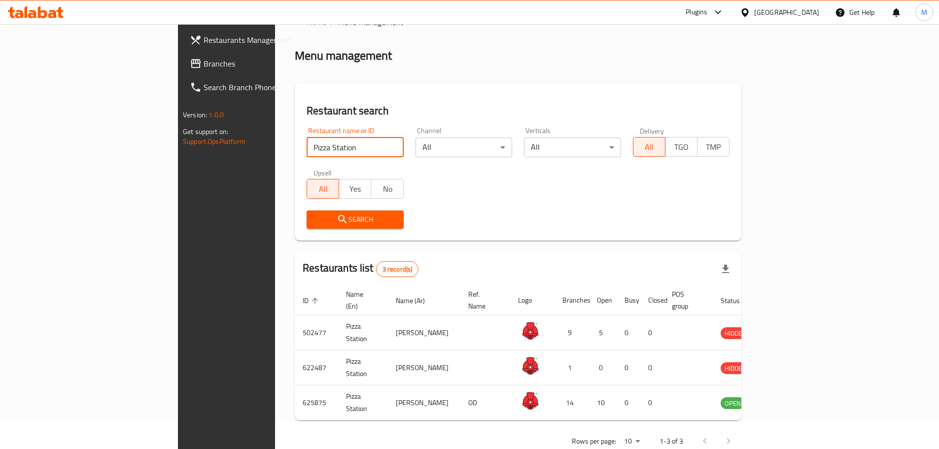
scroll to position [41, 0]
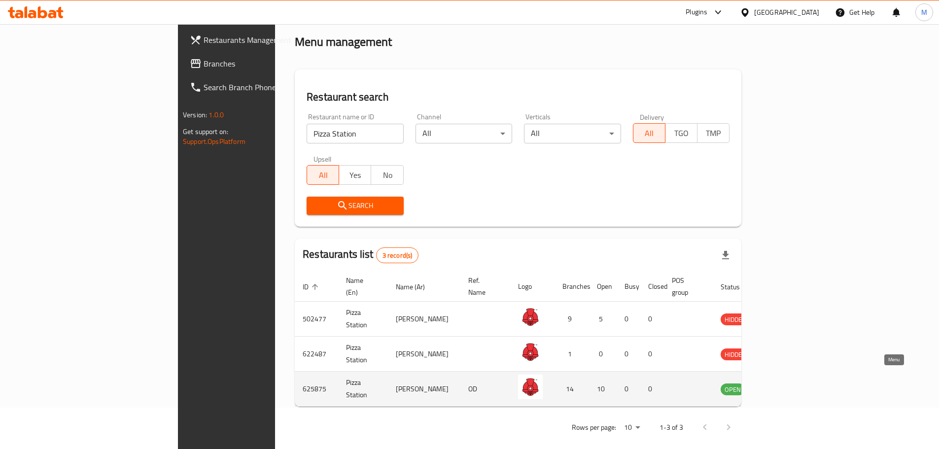
click at [784, 383] on icon "enhanced table" at bounding box center [778, 389] width 12 height 12
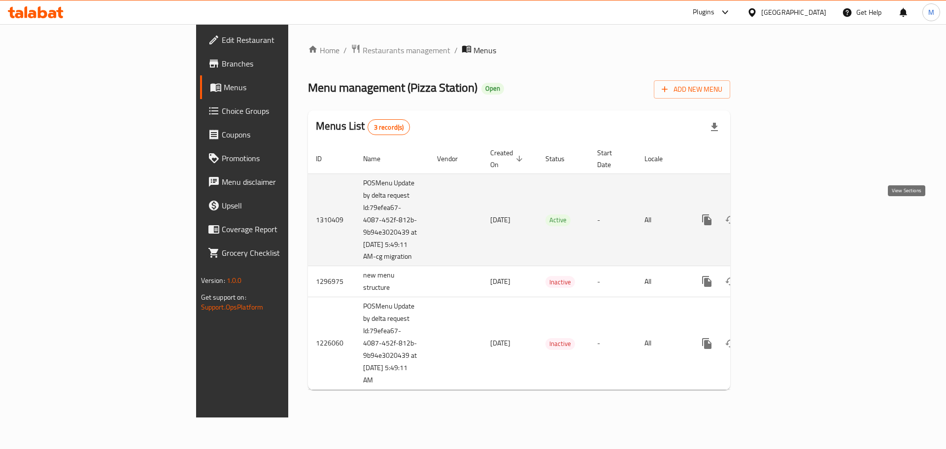
click at [784, 219] on icon "enhanced table" at bounding box center [778, 220] width 12 height 12
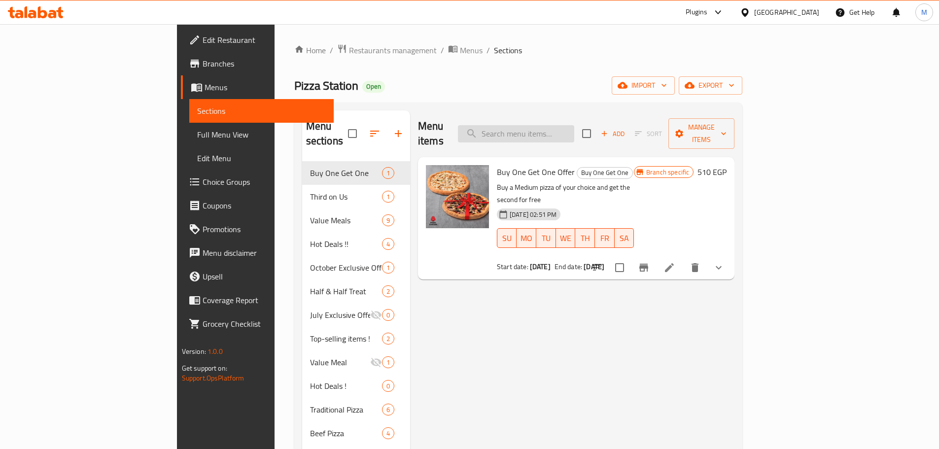
click at [574, 133] on input "search" at bounding box center [516, 133] width 116 height 17
paste input "Half & Half Pizza"
type input "Half & Half Pizza"
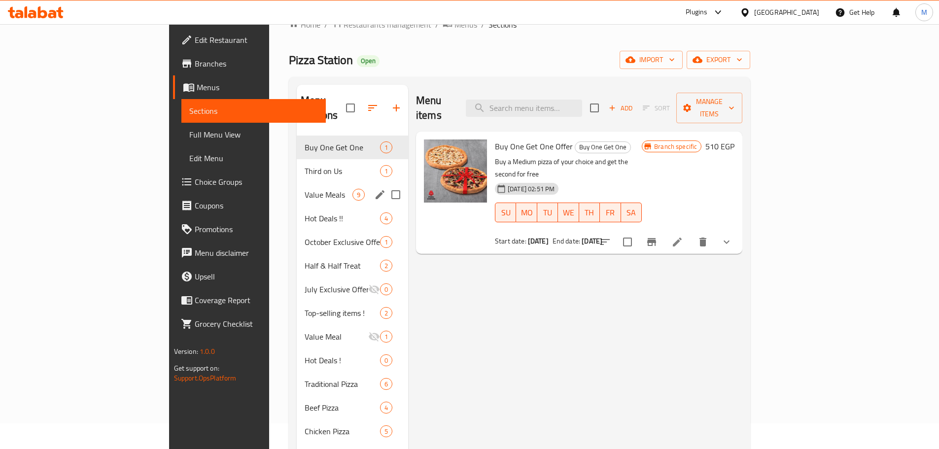
scroll to position [49, 0]
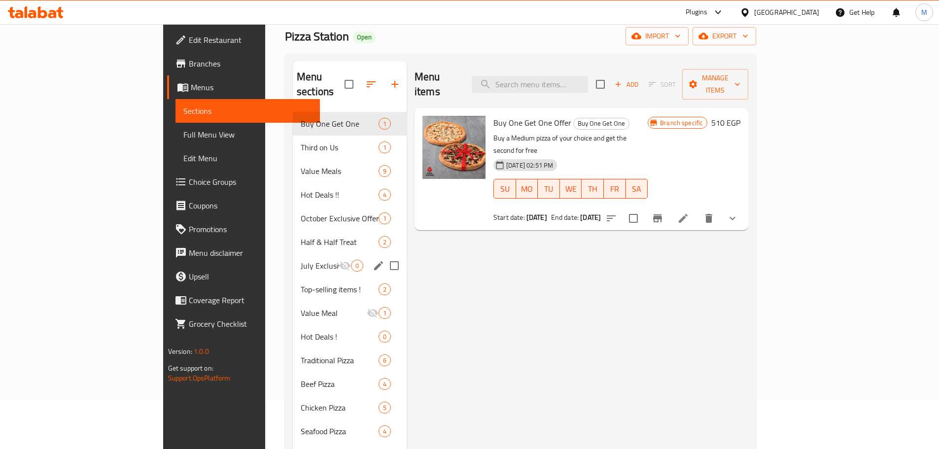
click at [301, 236] on span "Half & Half Treat" at bounding box center [340, 242] width 78 height 12
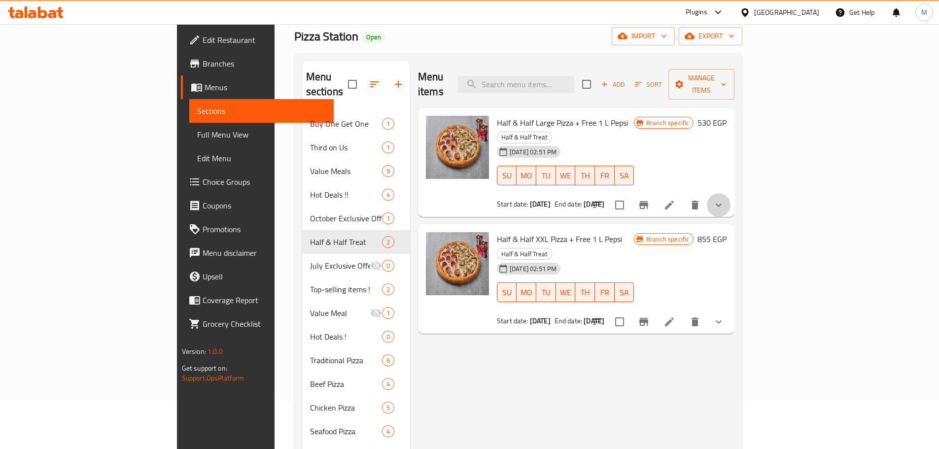
click at [721, 203] on icon "show more" at bounding box center [718, 204] width 6 height 3
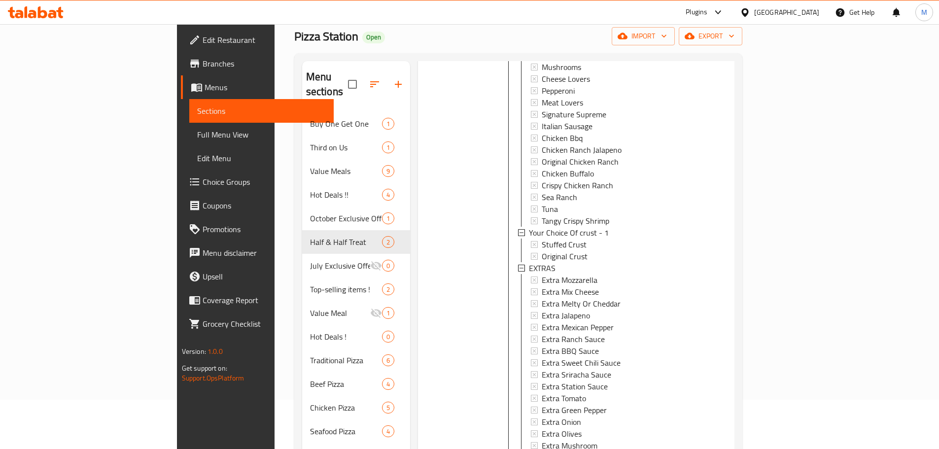
scroll to position [320, 0]
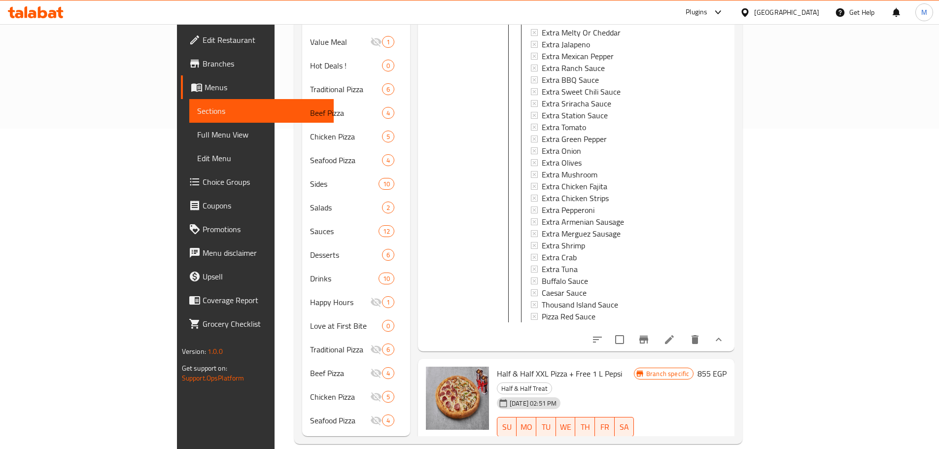
click at [730, 328] on button "show more" at bounding box center [718, 340] width 24 height 24
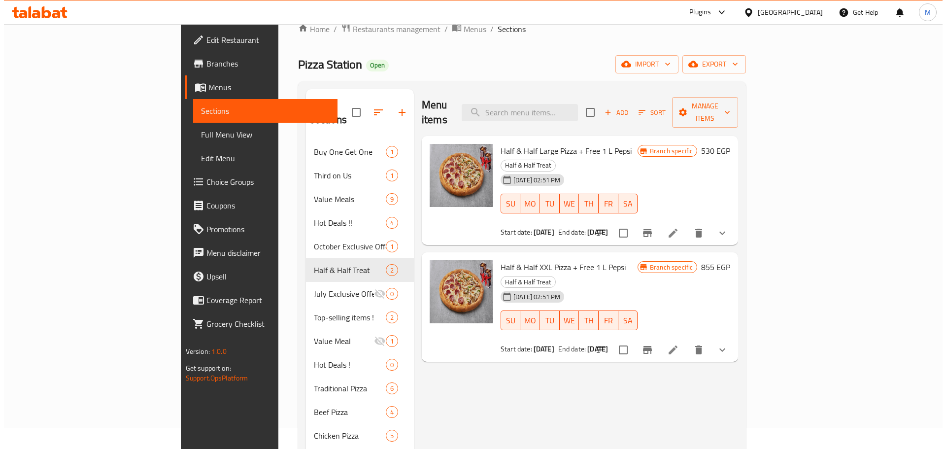
scroll to position [0, 0]
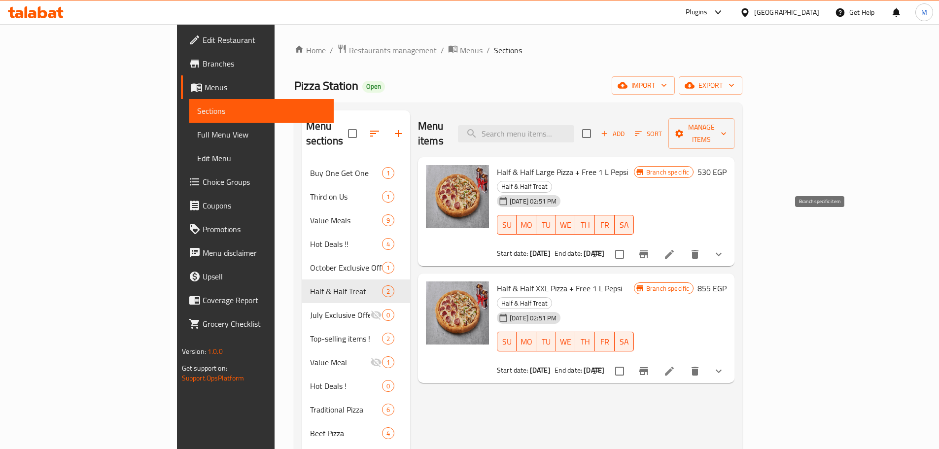
click at [648, 250] on icon "Branch-specific-item" at bounding box center [643, 254] width 9 height 8
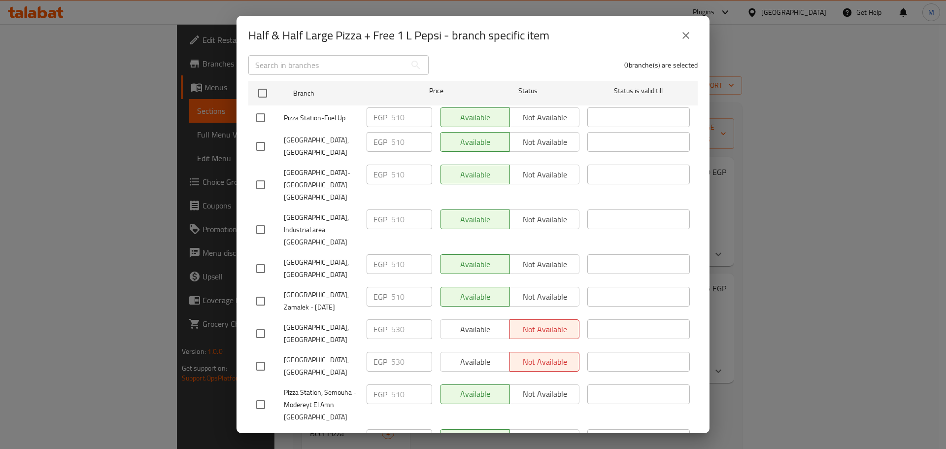
scroll to position [279, 0]
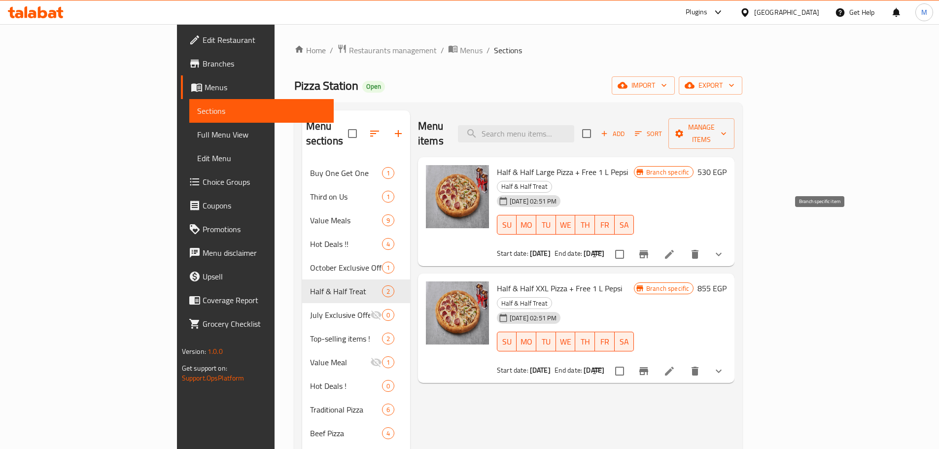
click at [649, 248] on icon "Branch-specific-item" at bounding box center [644, 254] width 12 height 12
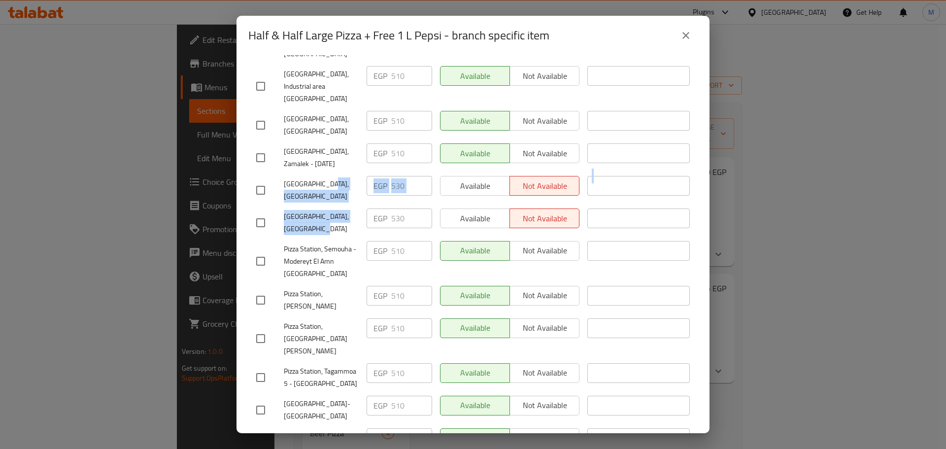
drag, startPoint x: 323, startPoint y: 147, endPoint x: 350, endPoint y: 202, distance: 60.6
click at [350, 202] on ul "Branch Price Status Status is valid till Pizza Station-Fuel Up EGP 510 ​ Availa…" at bounding box center [472, 197] width 449 height 529
click at [350, 210] on span "[GEOGRAPHIC_DATA], [GEOGRAPHIC_DATA]" at bounding box center [321, 222] width 75 height 25
click at [687, 46] on button "close" at bounding box center [686, 36] width 24 height 24
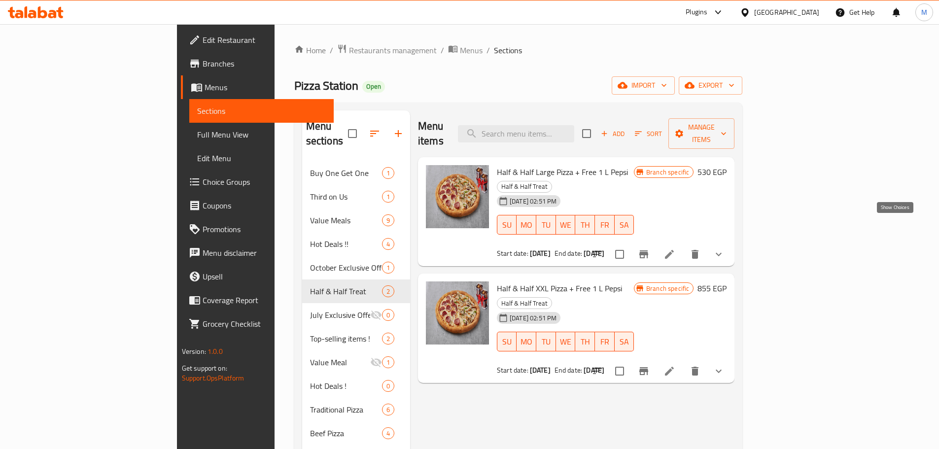
click at [724, 248] on icon "show more" at bounding box center [718, 254] width 12 height 12
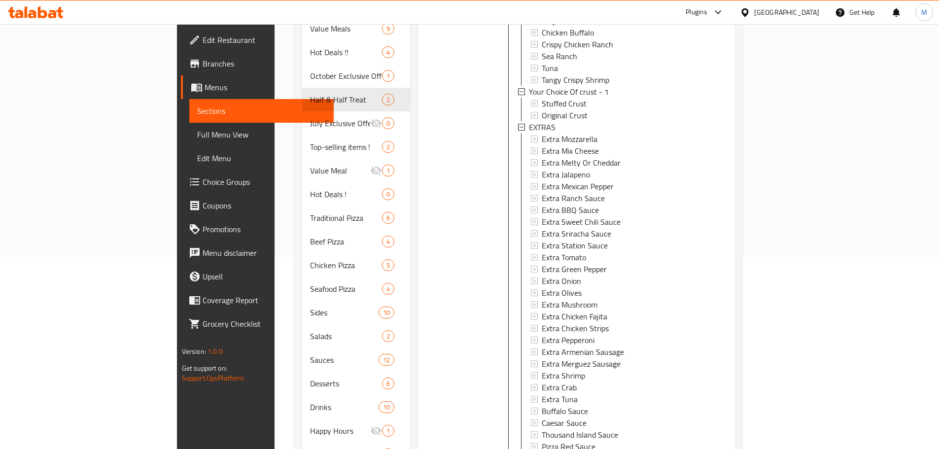
scroll to position [320, 0]
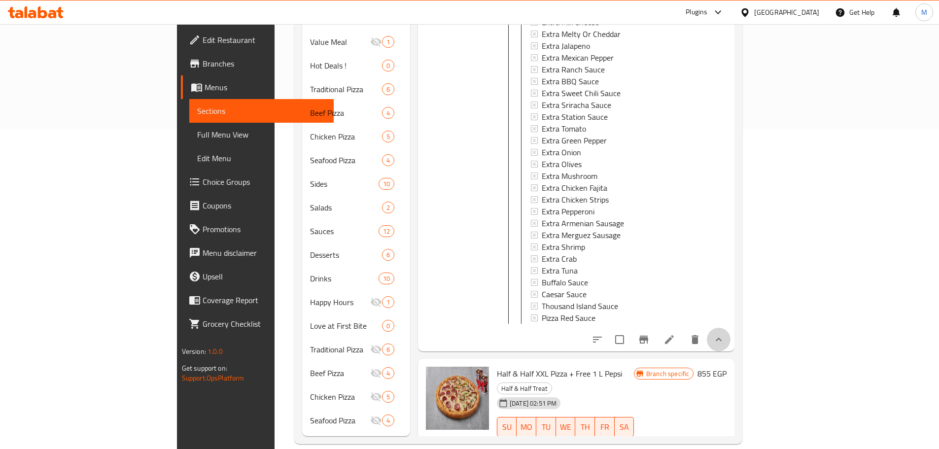
click at [730, 328] on button "show more" at bounding box center [718, 340] width 24 height 24
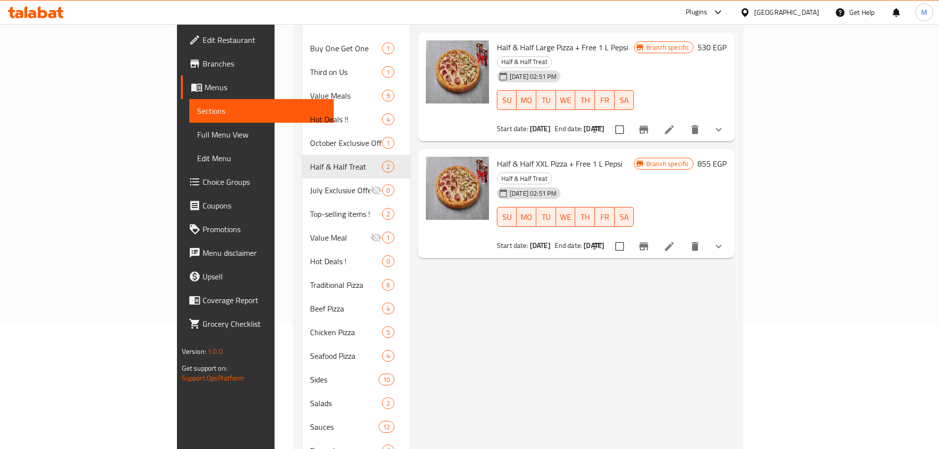
scroll to position [123, 0]
click at [724, 242] on icon "show more" at bounding box center [718, 248] width 12 height 12
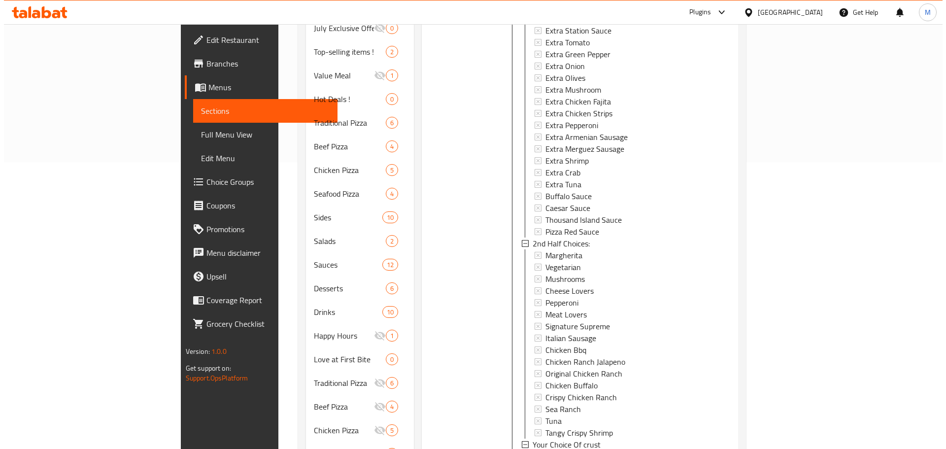
scroll to position [320, 0]
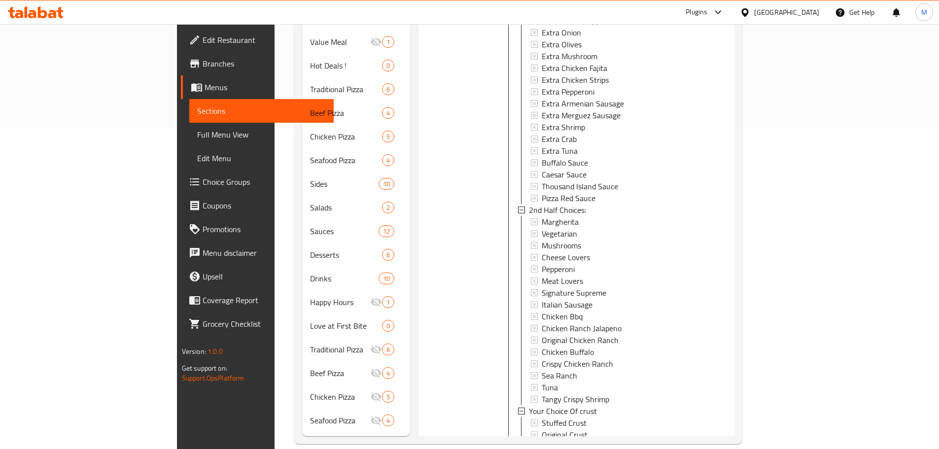
click at [648, 448] on icon "Branch-specific-item" at bounding box center [643, 456] width 9 height 8
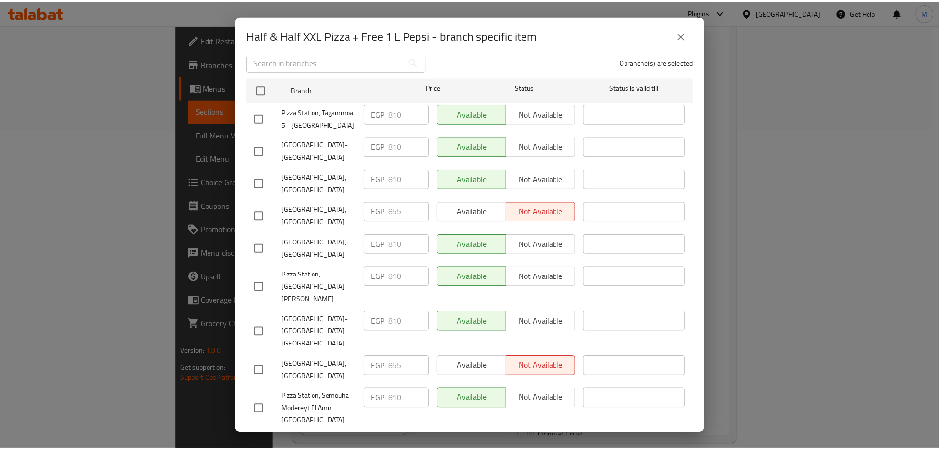
scroll to position [0, 0]
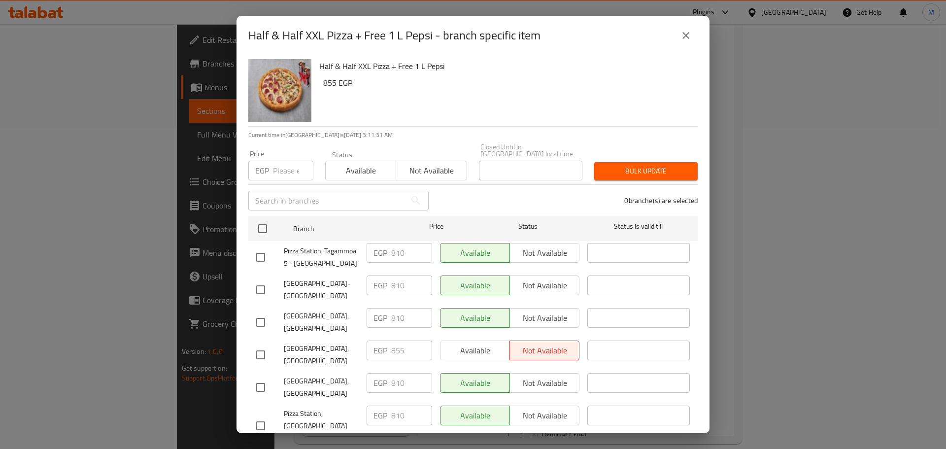
click at [681, 44] on button "close" at bounding box center [686, 36] width 24 height 24
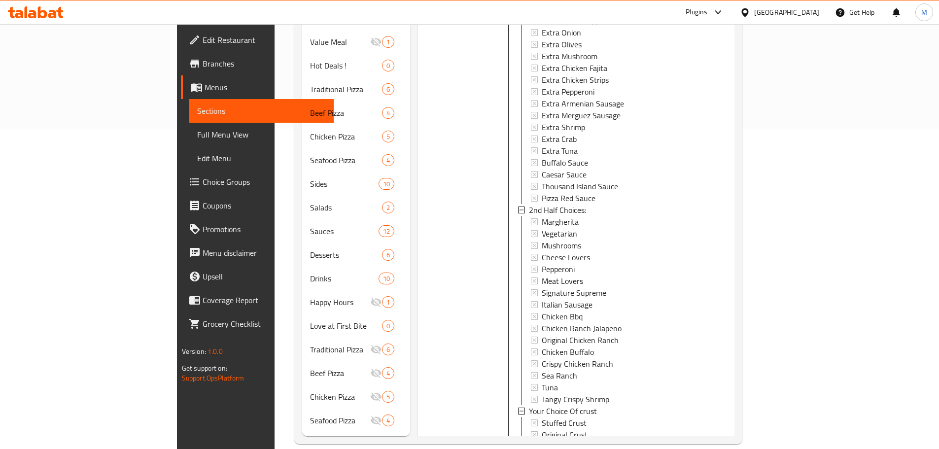
click at [730, 444] on button "show more" at bounding box center [718, 456] width 24 height 24
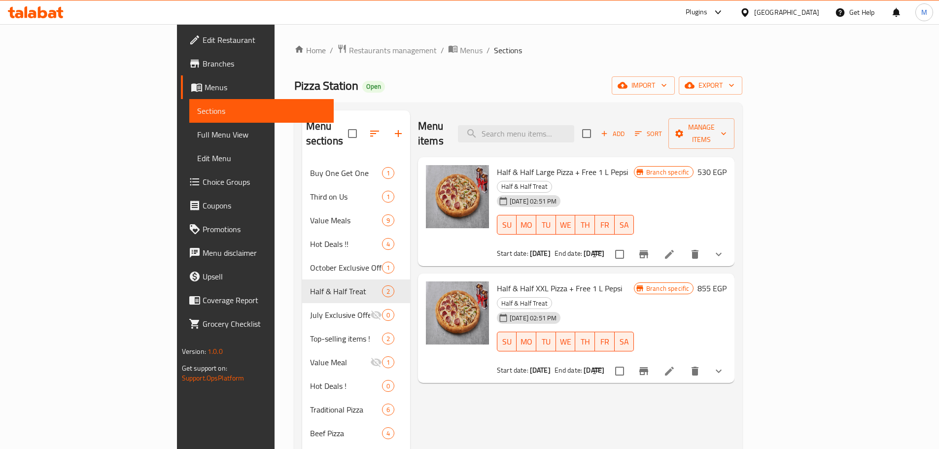
click at [730, 242] on button "show more" at bounding box center [718, 254] width 24 height 24
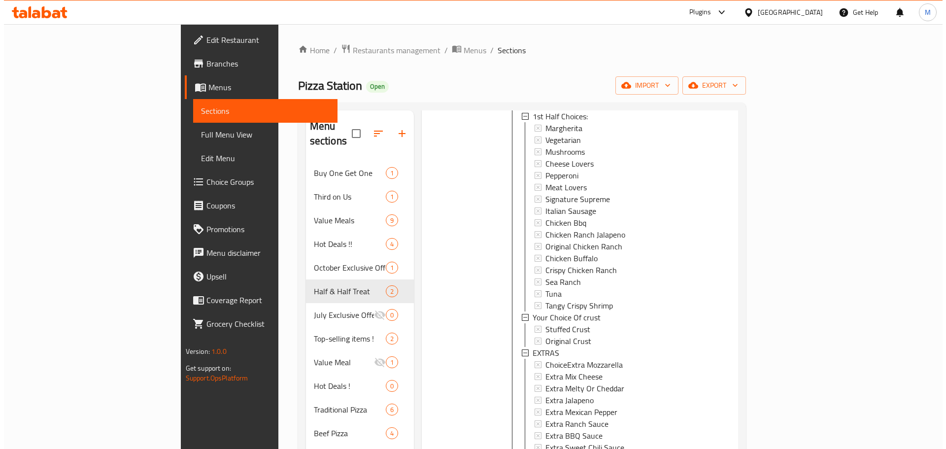
scroll to position [197, 0]
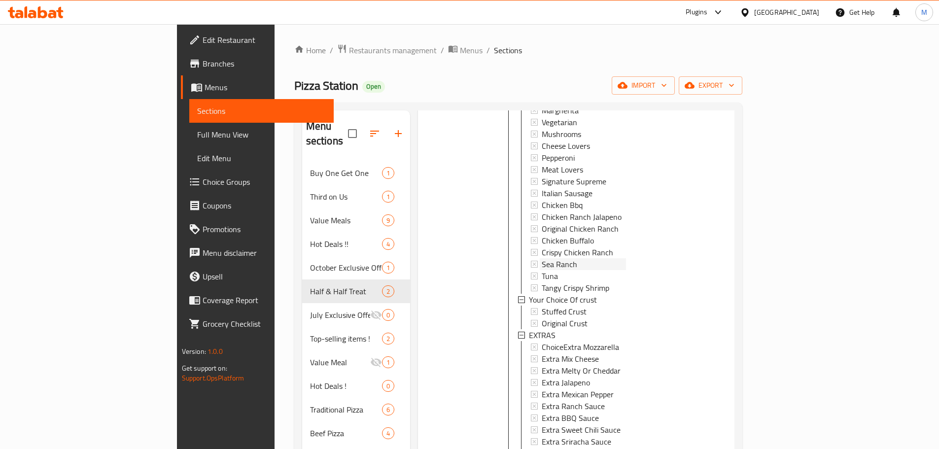
click at [541, 258] on span "Sea Ranch" at bounding box center [558, 264] width 35 height 12
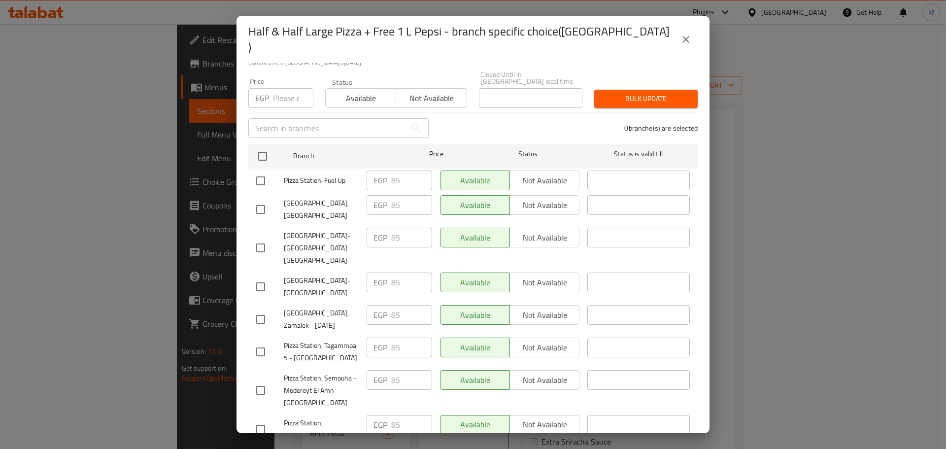
scroll to position [279, 0]
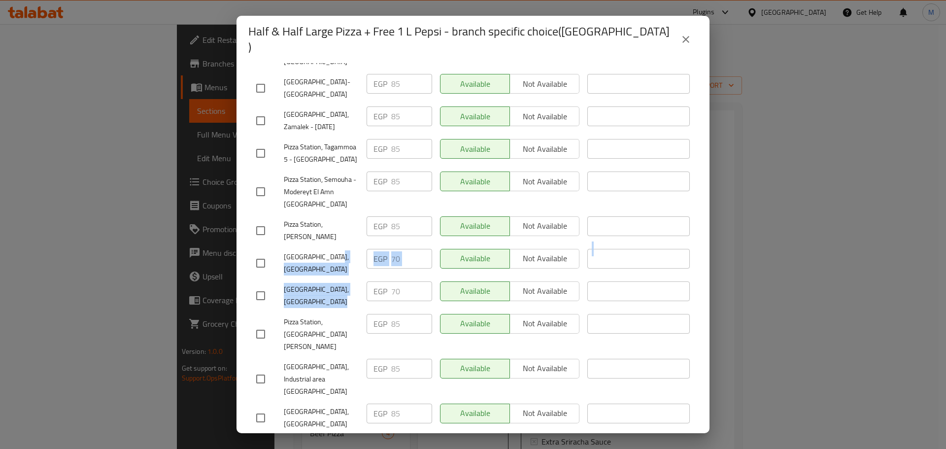
click at [419, 261] on ul "Branch Price Status Status is valid till Pizza Station-Fuel Up EGP 85 ​ Availab…" at bounding box center [472, 205] width 449 height 529
click at [679, 42] on button "close" at bounding box center [686, 40] width 24 height 24
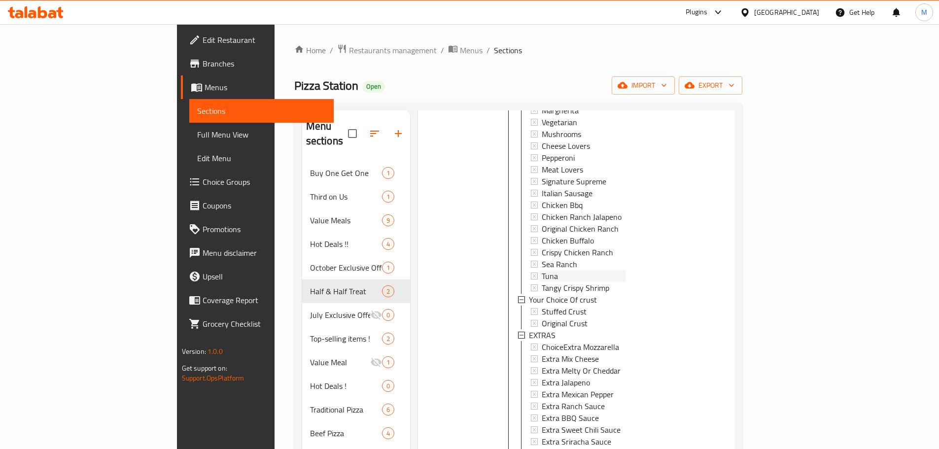
click at [541, 270] on div "Tuna" at bounding box center [583, 276] width 84 height 12
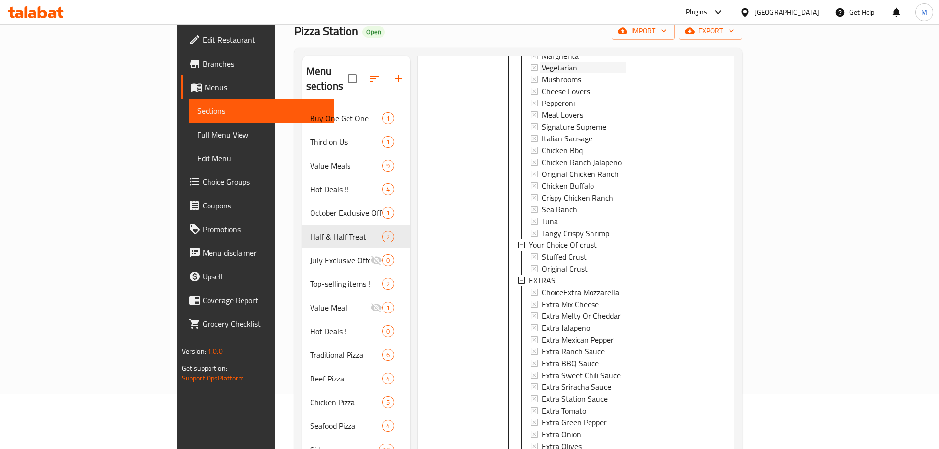
scroll to position [0, 0]
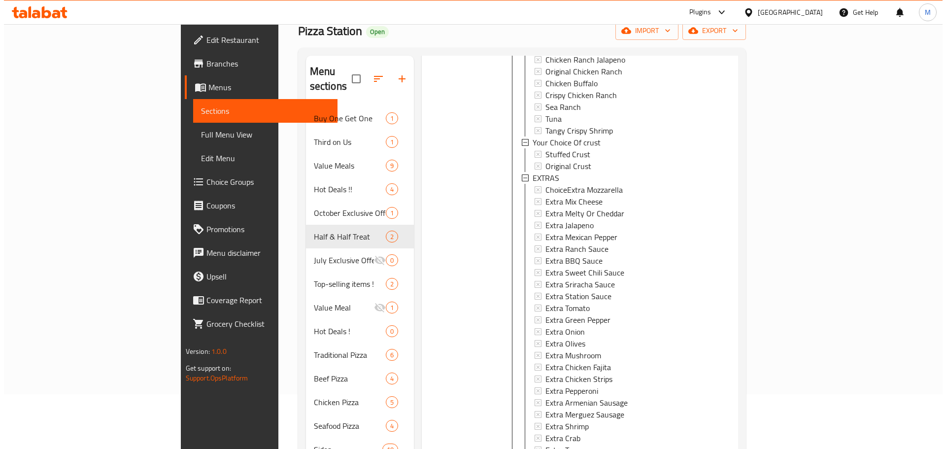
scroll to position [296, 0]
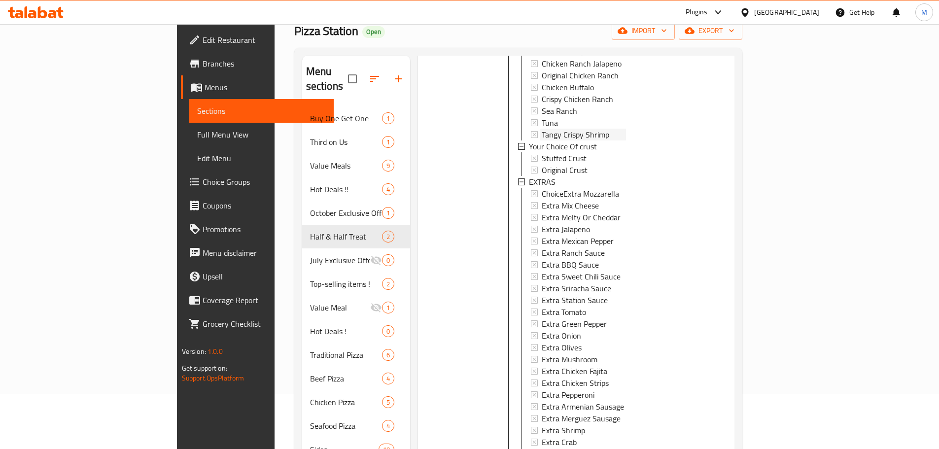
click at [590, 129] on div "Tangy Crispy Shrimp" at bounding box center [583, 135] width 84 height 12
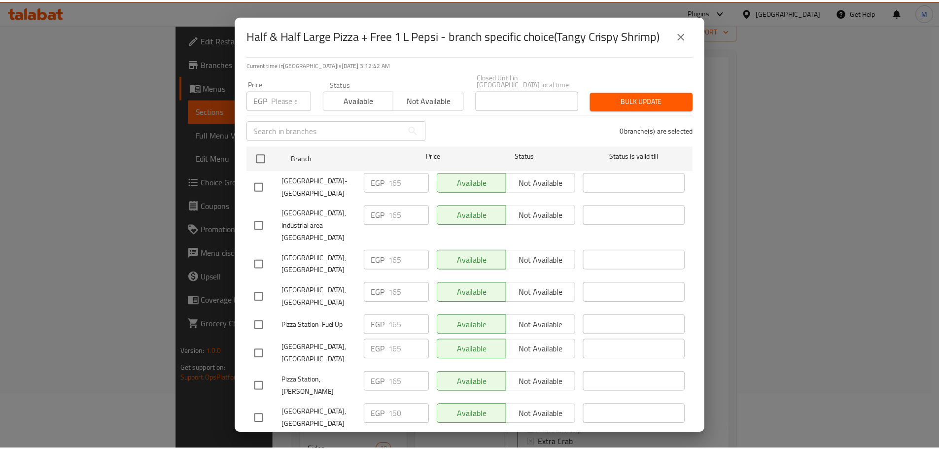
scroll to position [0, 0]
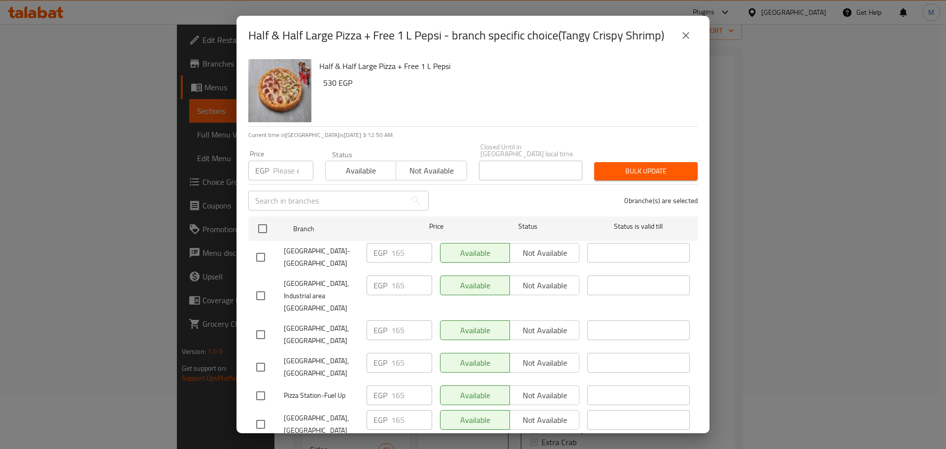
click at [693, 42] on button "close" at bounding box center [686, 36] width 24 height 24
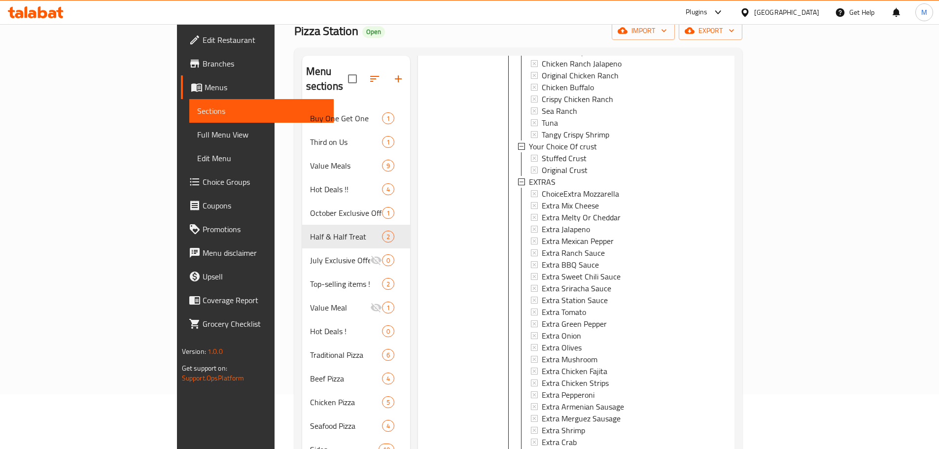
scroll to position [320, 0]
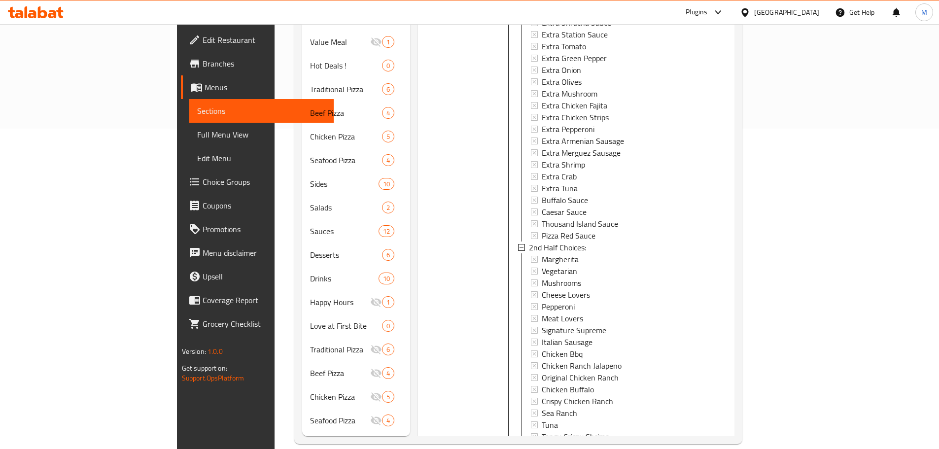
click at [422, 293] on div at bounding box center [457, 189] width 71 height 1288
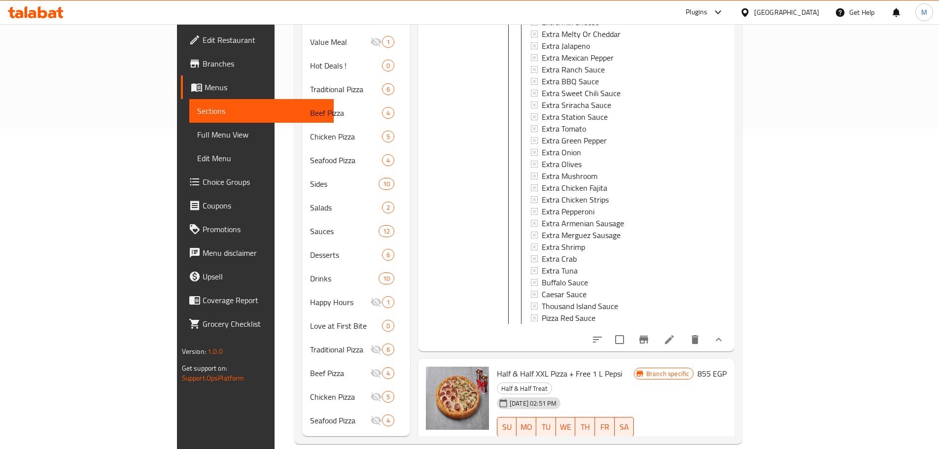
click at [724, 448] on icon "show more" at bounding box center [718, 456] width 12 height 12
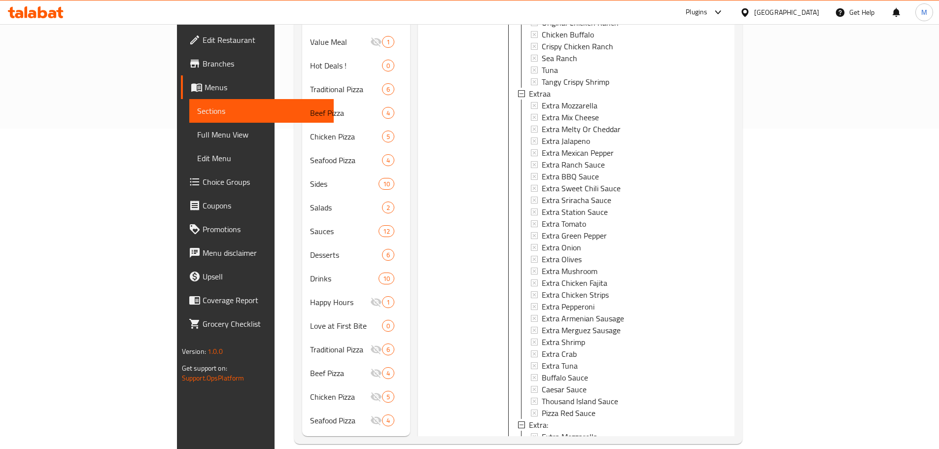
scroll to position [563, 0]
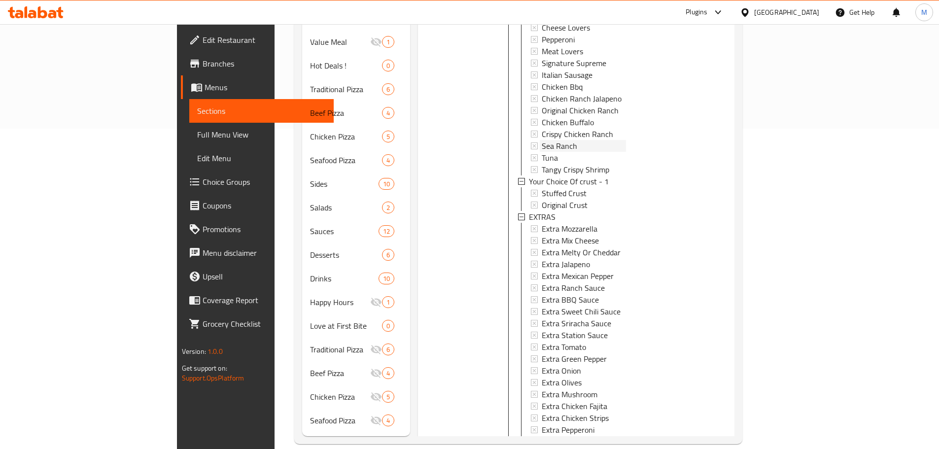
click at [541, 140] on span "Sea Ranch" at bounding box center [558, 146] width 35 height 12
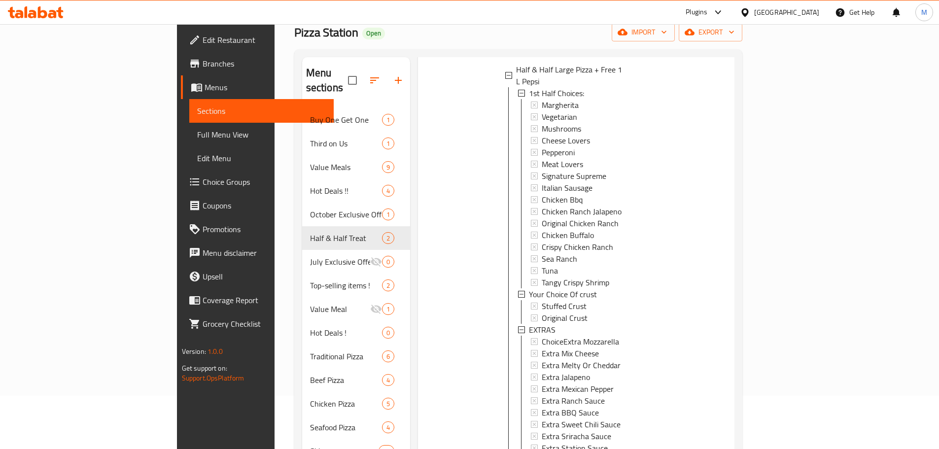
scroll to position [561, 0]
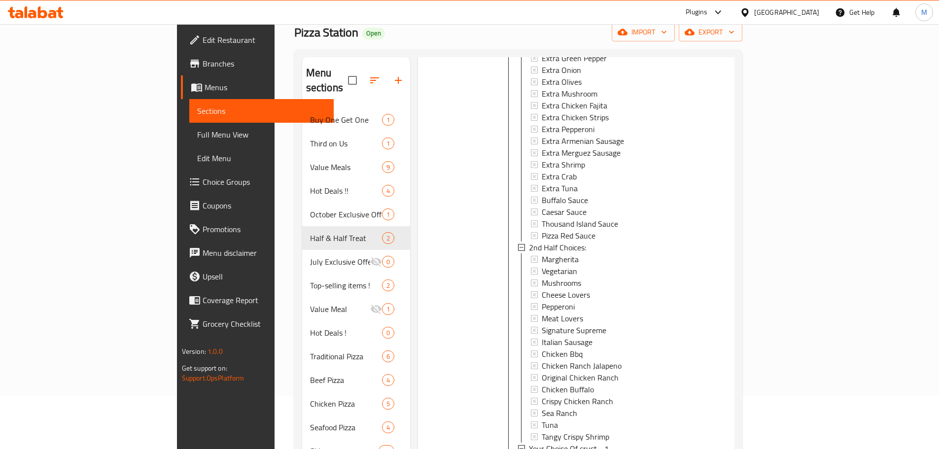
click at [541, 407] on span "Sea Ranch" at bounding box center [558, 413] width 35 height 12
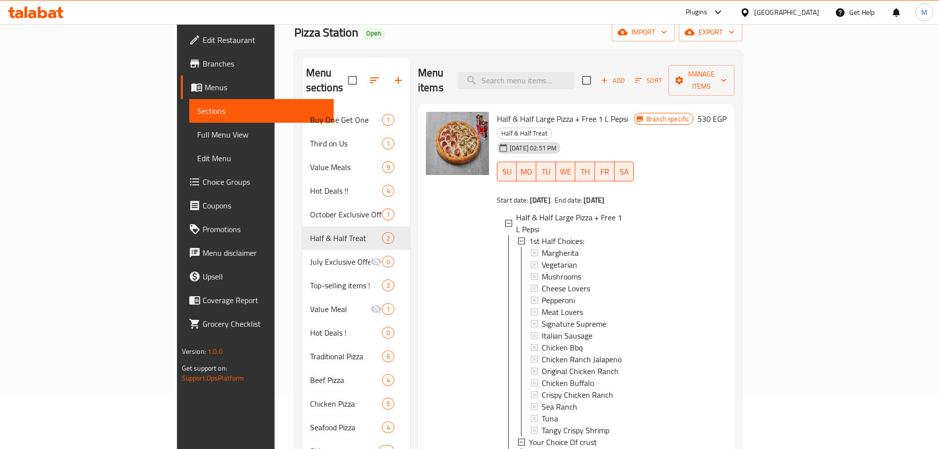
scroll to position [419, 0]
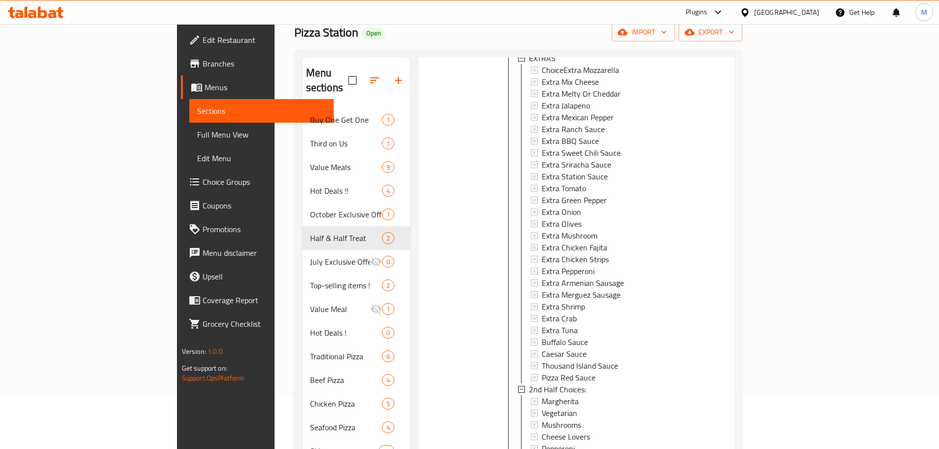
click at [431, 313] on div at bounding box center [457, 333] width 71 height 1288
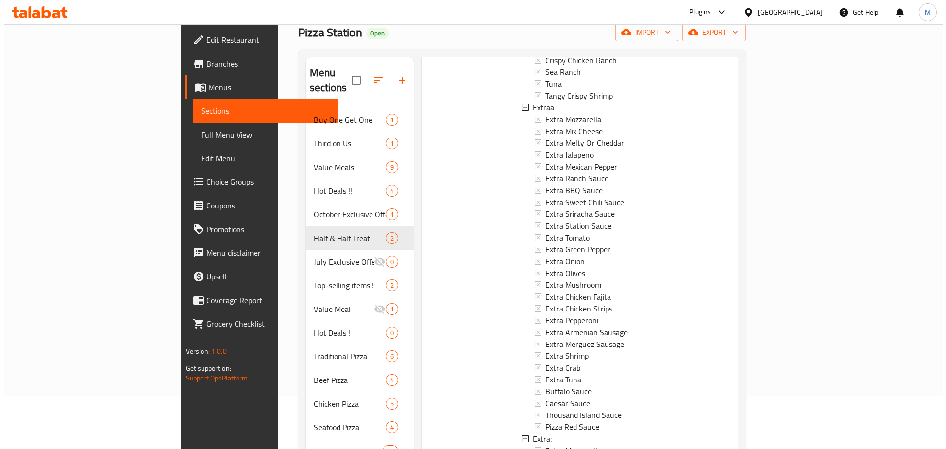
scroll to position [1577, 0]
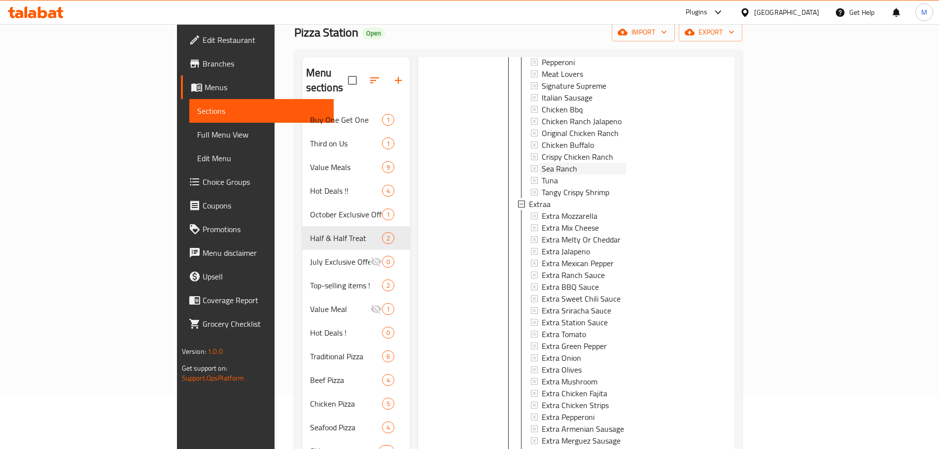
click at [541, 163] on span "Sea Ranch" at bounding box center [558, 169] width 35 height 12
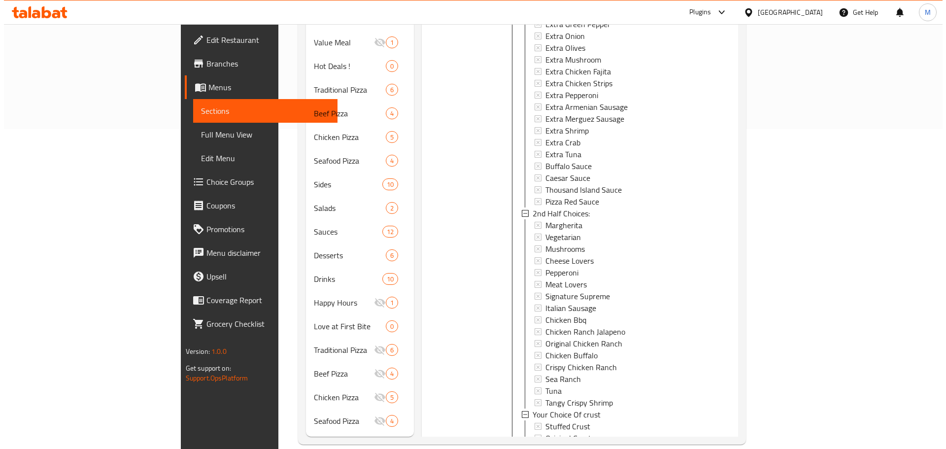
scroll to position [320, 0]
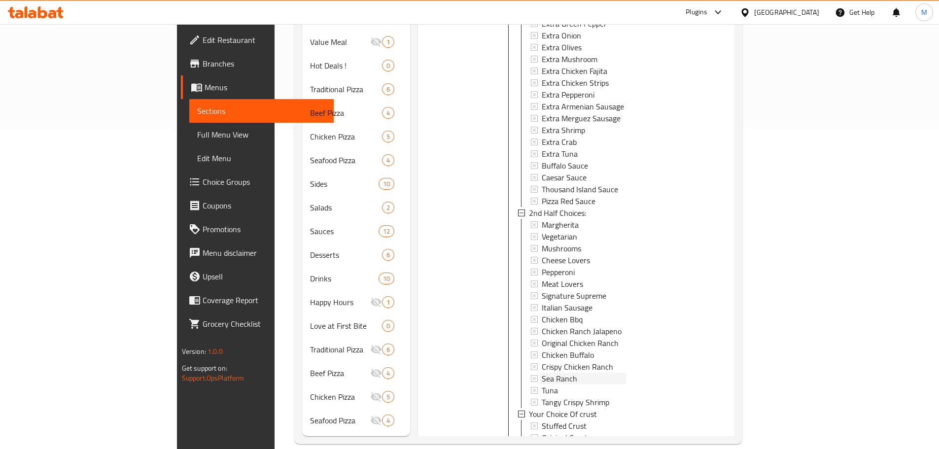
click at [541, 372] on span "Sea Ranch" at bounding box center [558, 378] width 35 height 12
click at [541, 384] on div "Tuna" at bounding box center [583, 390] width 84 height 12
click at [541, 396] on span "Tangy Crispy Shrimp" at bounding box center [574, 402] width 67 height 12
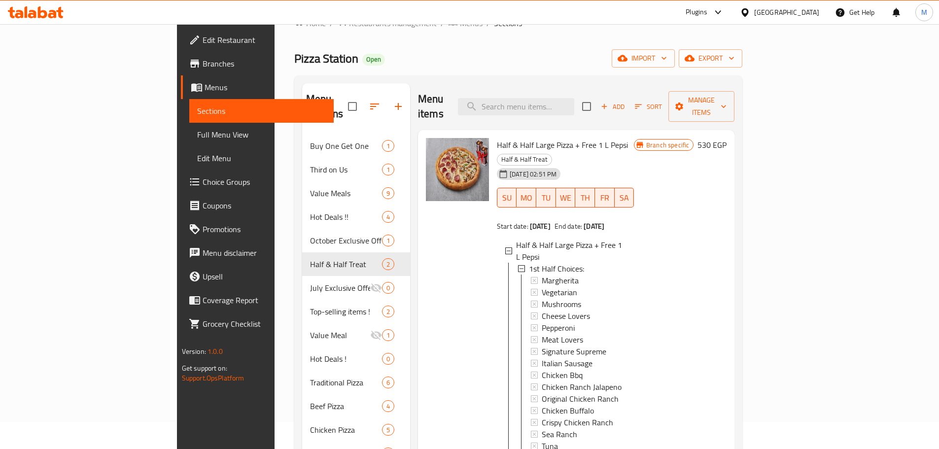
scroll to position [0, 0]
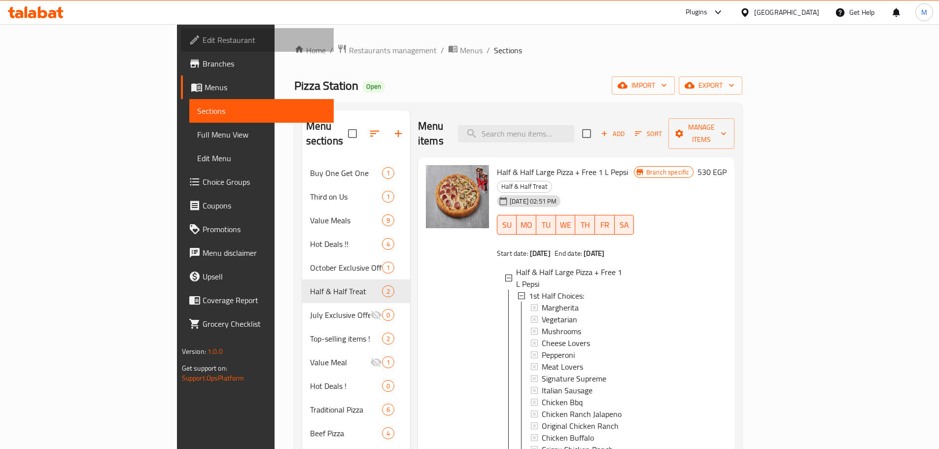
click at [202, 45] on span "Edit Restaurant" at bounding box center [263, 40] width 123 height 12
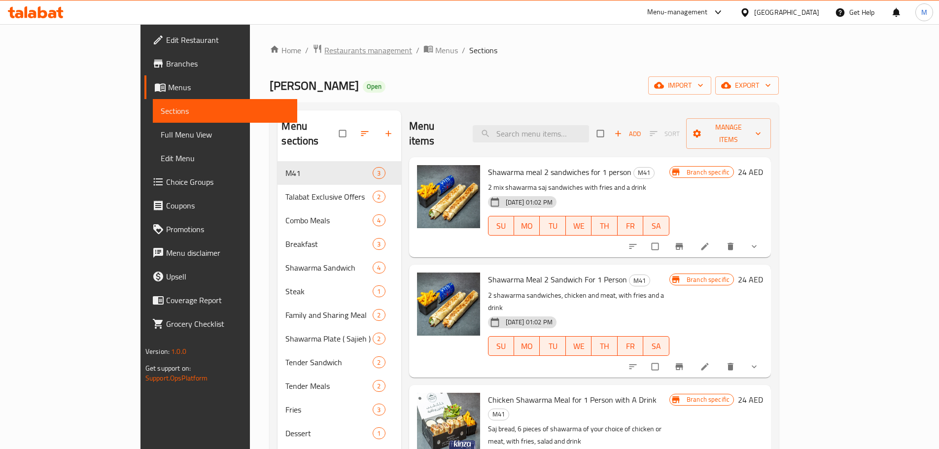
click at [324, 45] on span "Restaurants management" at bounding box center [368, 50] width 88 height 12
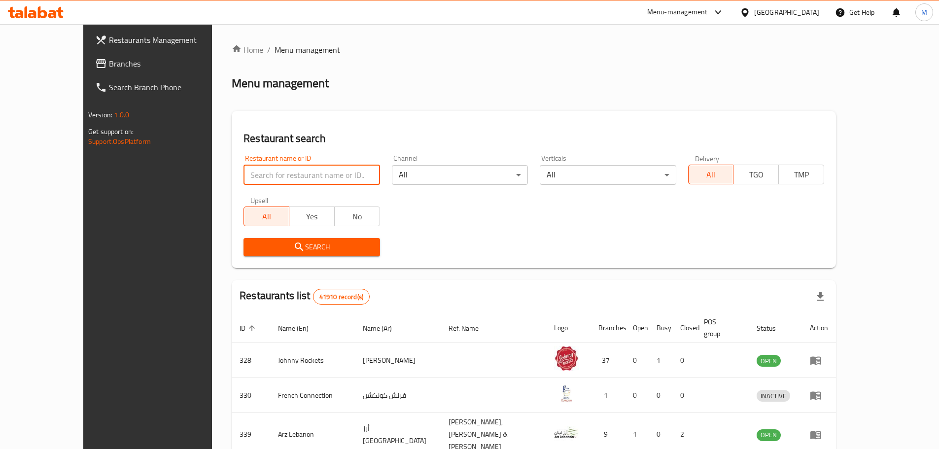
click at [283, 180] on input "search" at bounding box center [311, 175] width 136 height 20
paste input "683972"
type input "683972"
click button "Search" at bounding box center [311, 247] width 136 height 18
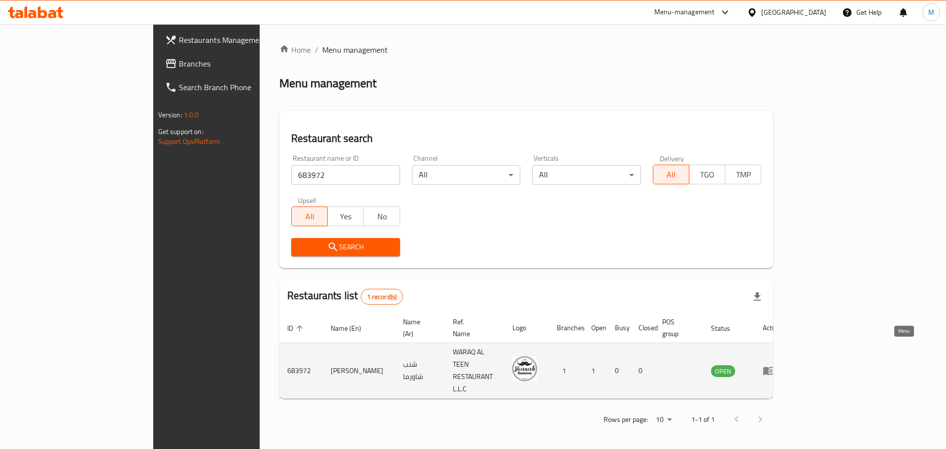
click at [773, 369] on icon "enhanced table" at bounding box center [770, 371] width 3 height 4
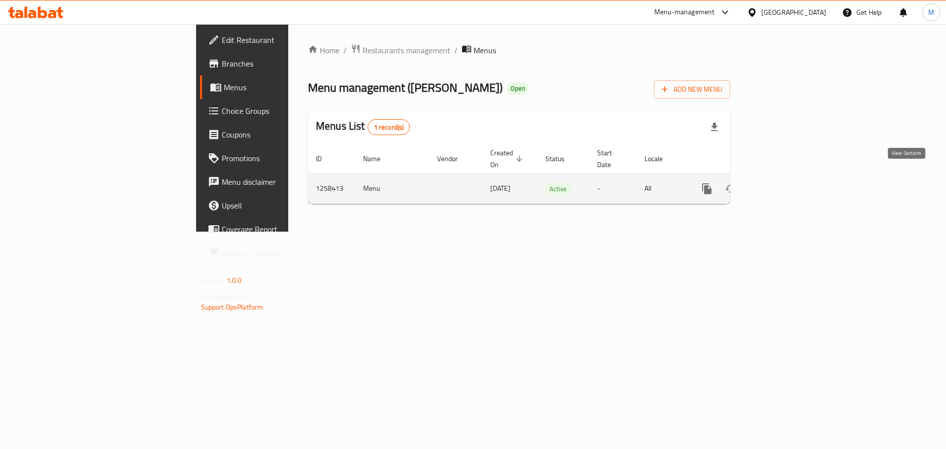
click at [790, 177] on link "enhanced table" at bounding box center [778, 189] width 24 height 24
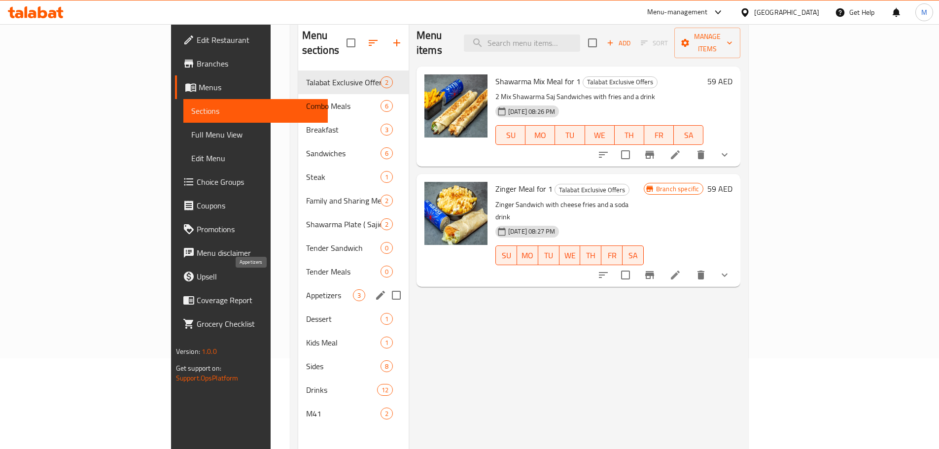
scroll to position [138, 0]
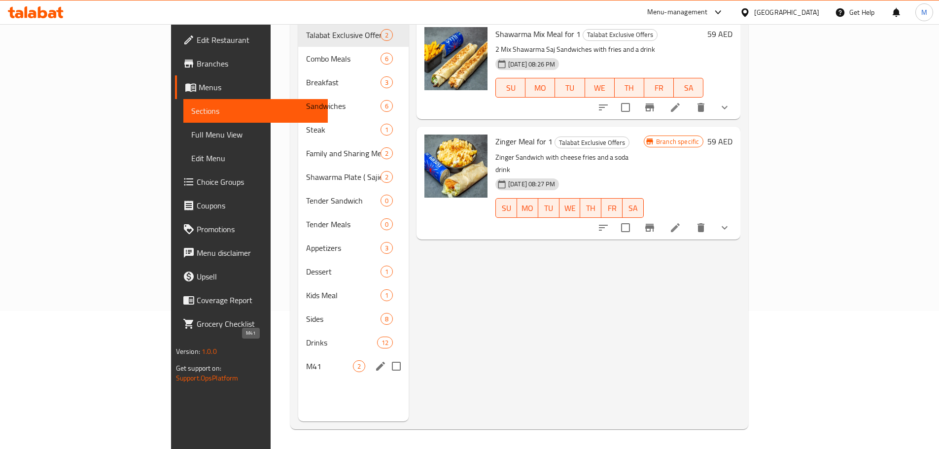
click at [306, 360] on span "M41" at bounding box center [329, 366] width 47 height 12
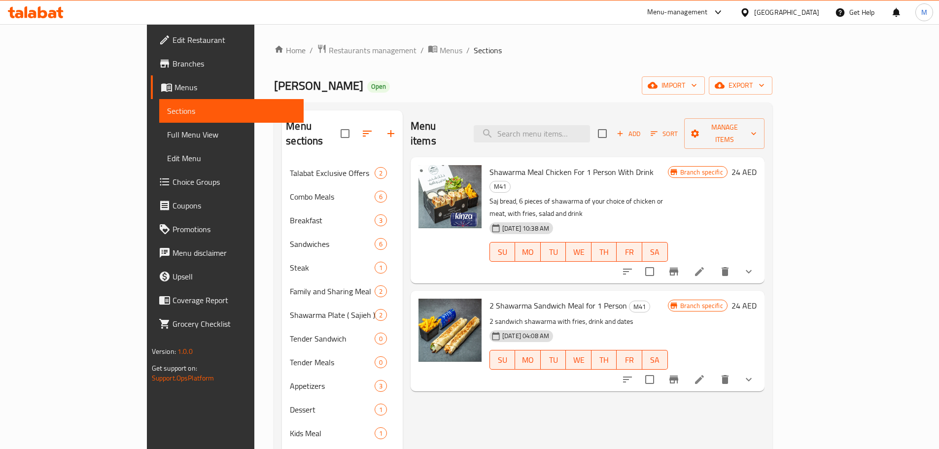
click at [508, 165] on span "Shawarma Meal Chicken For 1 Person With Drink" at bounding box center [571, 172] width 164 height 15
copy h6 "Shawarma Meal Chicken For 1 Person With Drink"
click at [510, 298] on span "2 Shawarma Sandwich Meal for 1 Person" at bounding box center [557, 305] width 137 height 15
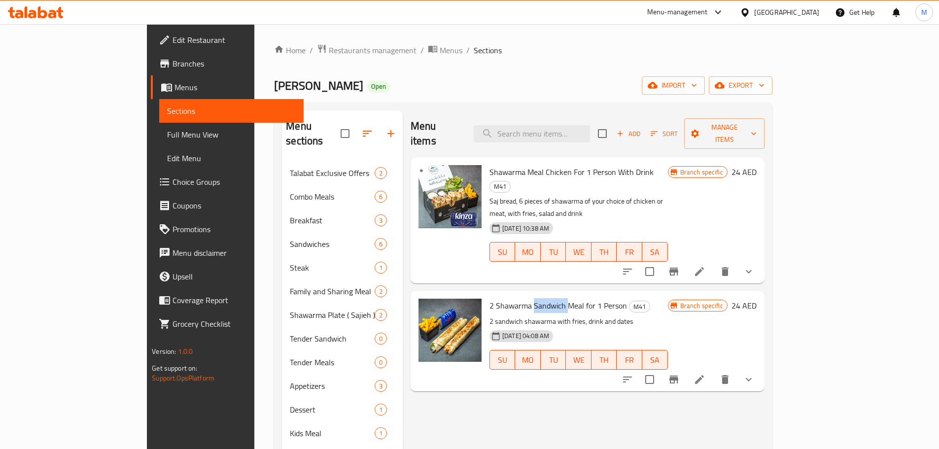
click at [510, 298] on span "2 Shawarma Sandwich Meal for 1 Person" at bounding box center [557, 305] width 137 height 15
copy h6 "2 Shawarma Sandwich Meal for 1 Person"
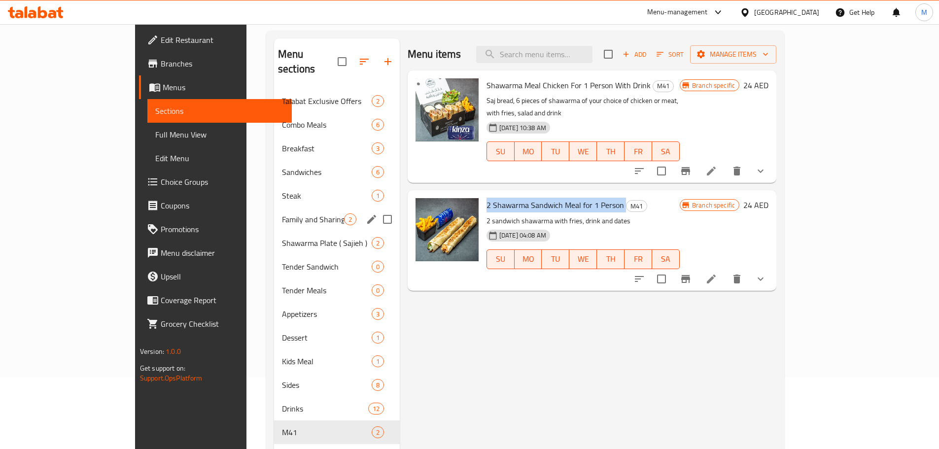
scroll to position [138, 0]
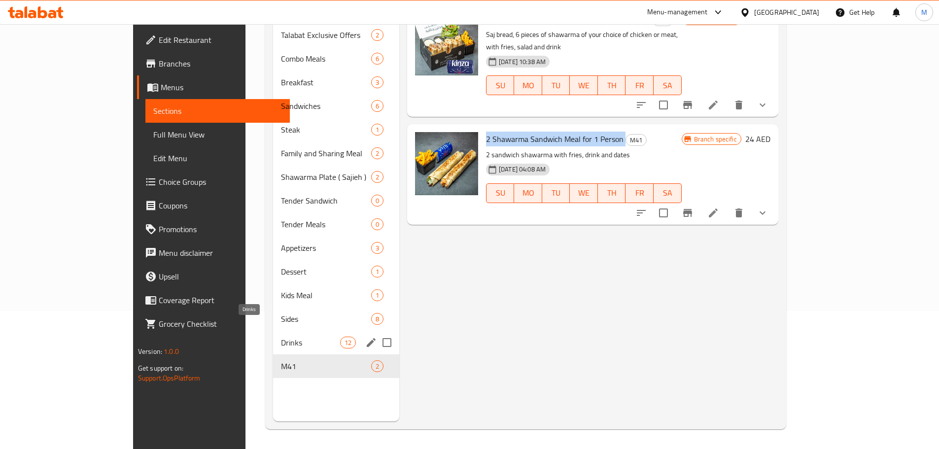
drag, startPoint x: 277, startPoint y: 328, endPoint x: 269, endPoint y: 352, distance: 25.3
click at [281, 336] on span "Drinks" at bounding box center [310, 342] width 59 height 12
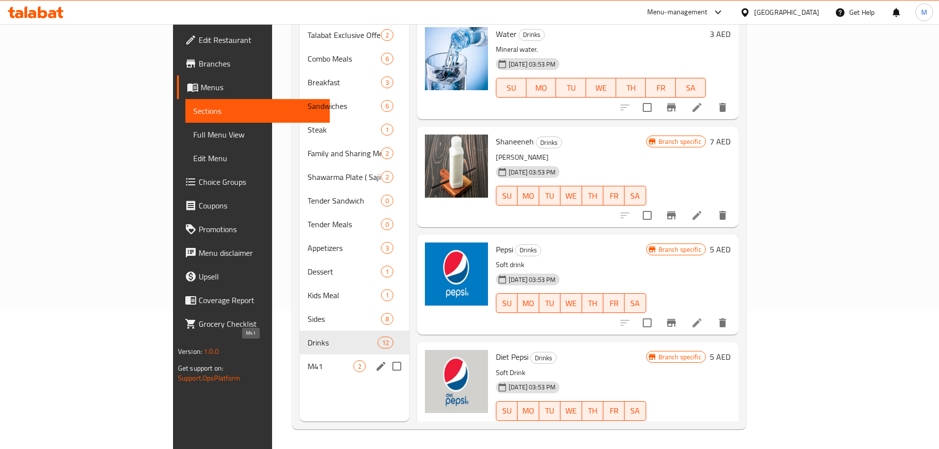
click at [307, 360] on span "M41" at bounding box center [330, 366] width 46 height 12
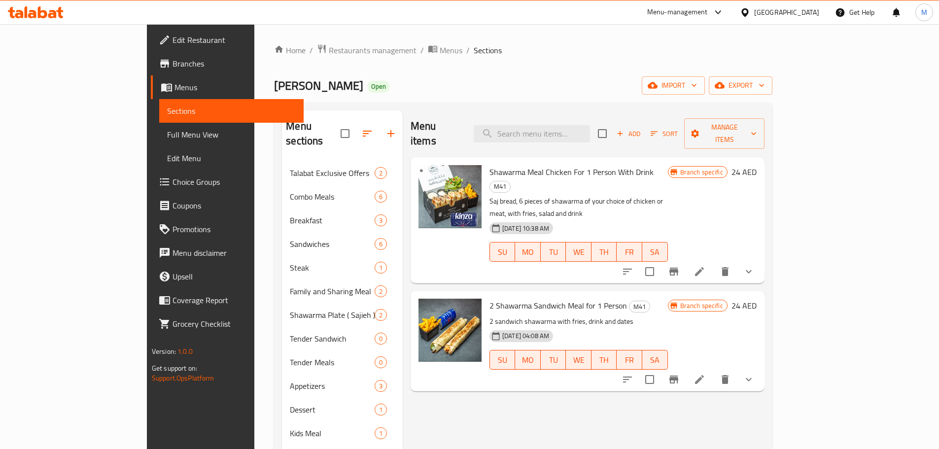
click at [535, 165] on span "Shawarma Meal Chicken For 1 Person With Drink" at bounding box center [571, 172] width 164 height 15
copy h6 "Shawarma Meal Chicken For 1 Person With Drink"
click at [439, 52] on span "Menus" at bounding box center [450, 50] width 23 height 12
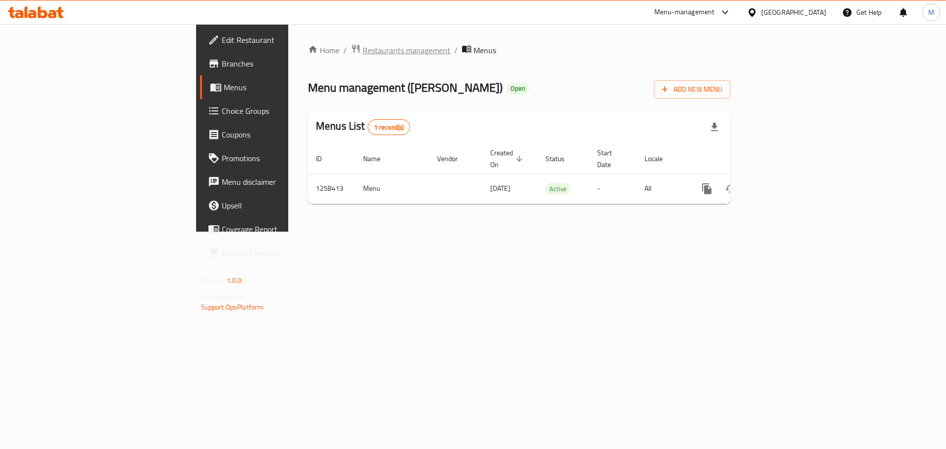
click at [363, 52] on span "Restaurants management" at bounding box center [407, 50] width 88 height 12
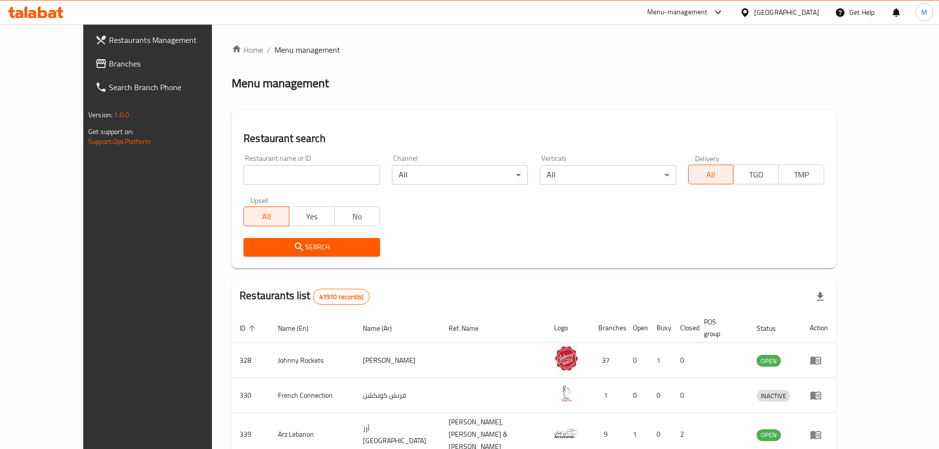
click at [264, 171] on div "Home / Menu management Menu management Restaurant search Restaurant name or ID …" at bounding box center [534, 381] width 604 height 675
click at [264, 171] on input "search" at bounding box center [311, 175] width 136 height 20
type input "s"
type input "pizza station"
click button "Search" at bounding box center [311, 247] width 136 height 18
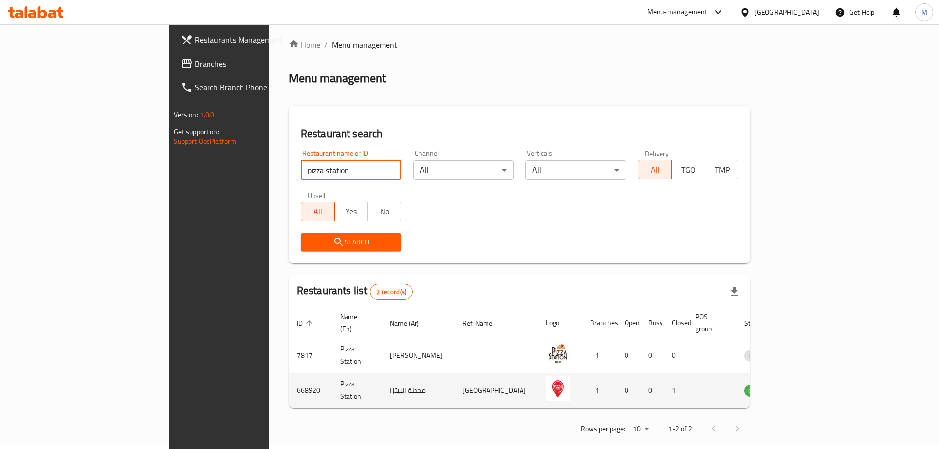
scroll to position [6, 0]
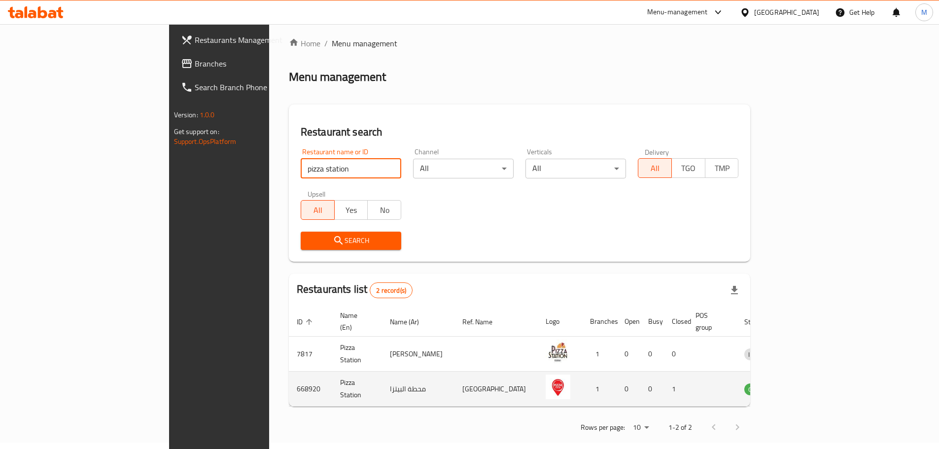
click at [809, 383] on icon "enhanced table" at bounding box center [803, 389] width 12 height 12
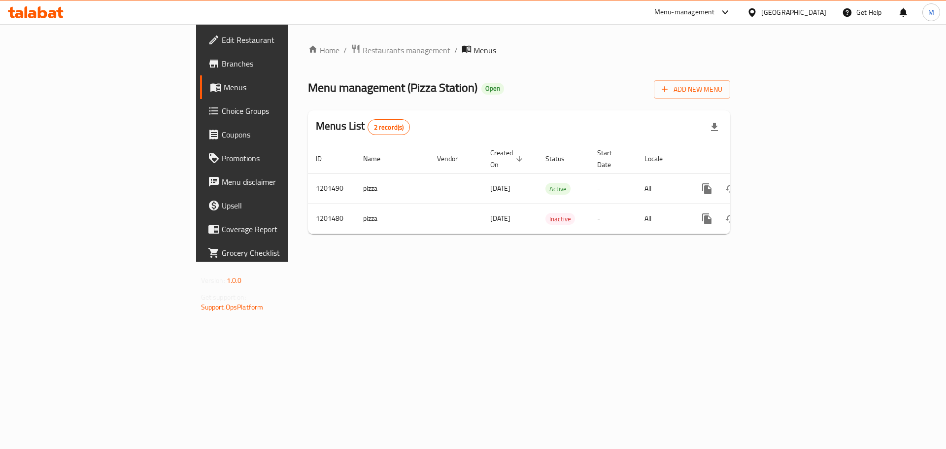
click at [222, 68] on span "Branches" at bounding box center [284, 64] width 125 height 12
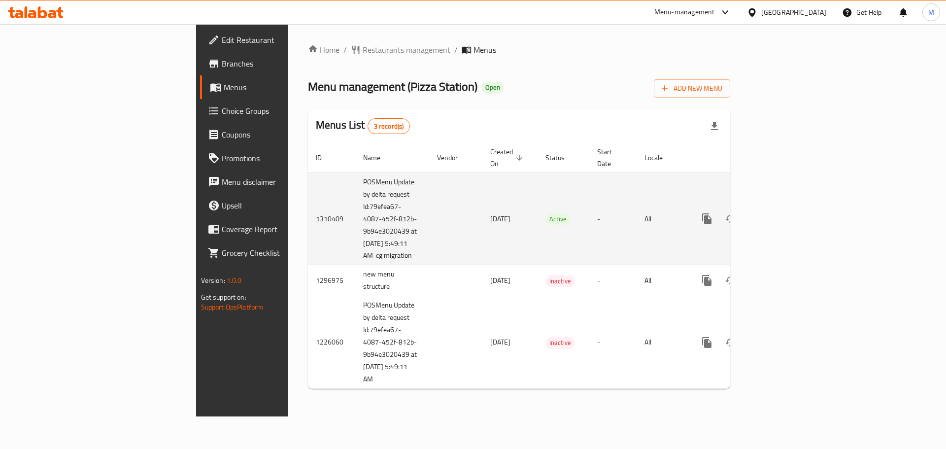
click at [790, 213] on link "enhanced table" at bounding box center [778, 219] width 24 height 24
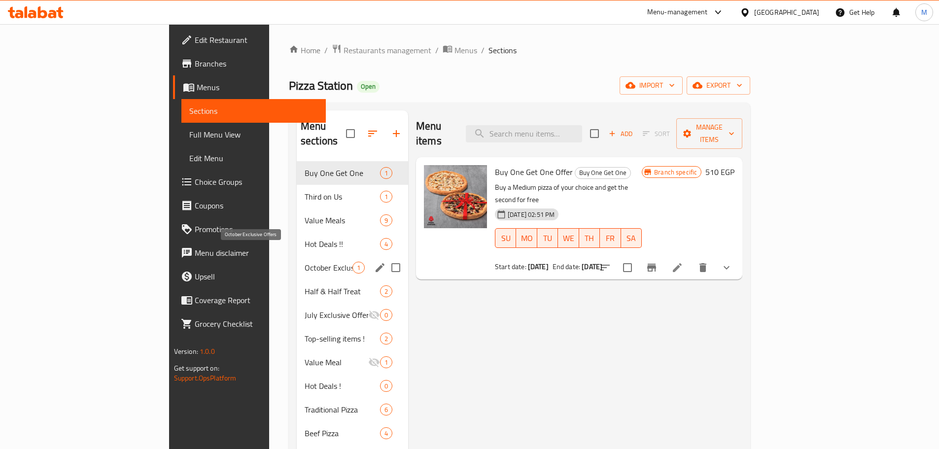
click at [304, 262] on span "October Exclusive Offers" at bounding box center [328, 268] width 48 height 12
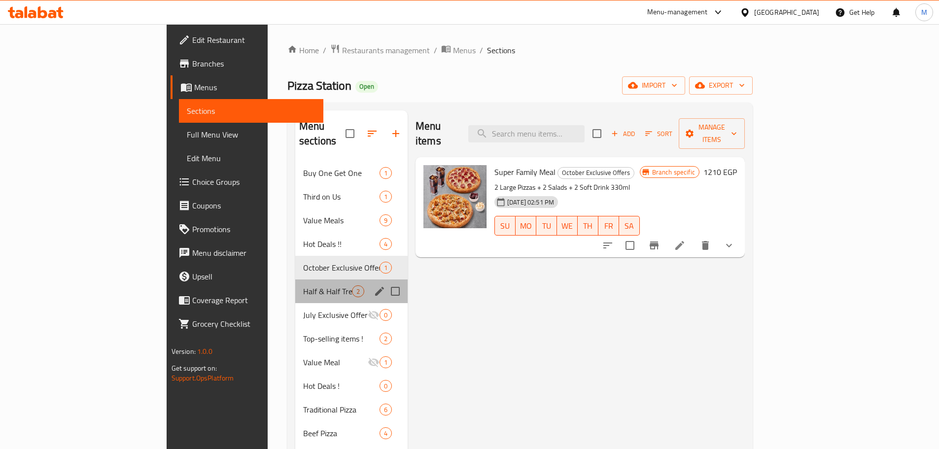
click at [295, 282] on div "Half & Half Treat 2" at bounding box center [351, 291] width 112 height 24
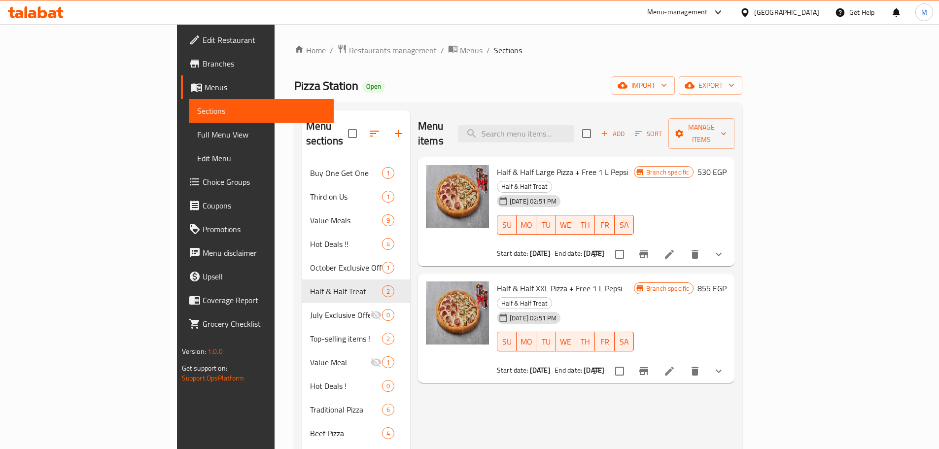
click at [294, 84] on span "Pizza Station" at bounding box center [326, 85] width 64 height 22
drag, startPoint x: 210, startPoint y: 84, endPoint x: 281, endPoint y: 72, distance: 71.4
click at [294, 83] on span "Pizza Station" at bounding box center [326, 85] width 64 height 22
click at [294, 70] on div "Home / Restaurants management / Menus / Sections Pizza Station Open import expo…" at bounding box center [518, 404] width 448 height 720
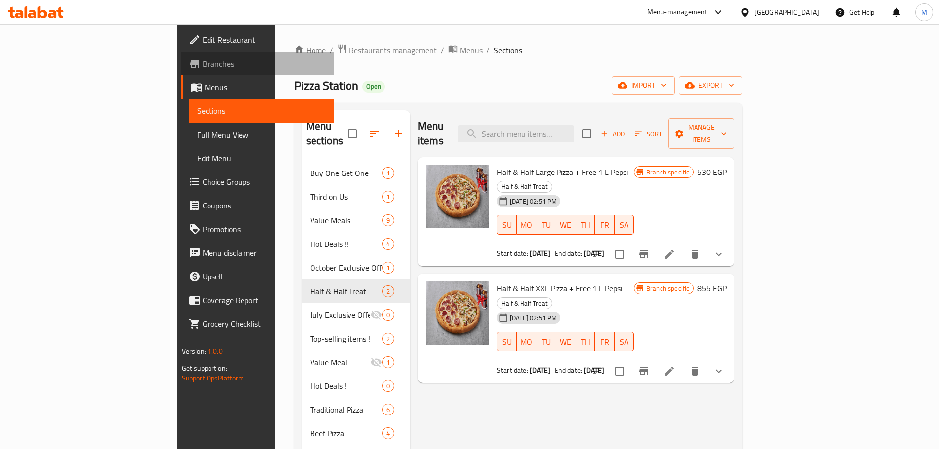
click at [202, 67] on span "Branches" at bounding box center [263, 64] width 123 height 12
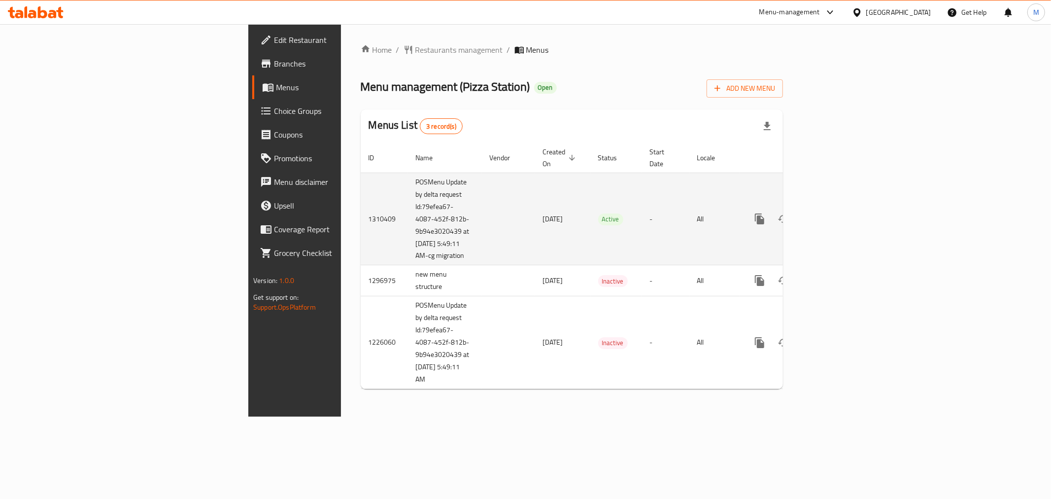
click at [842, 219] on link "enhanced table" at bounding box center [831, 219] width 24 height 24
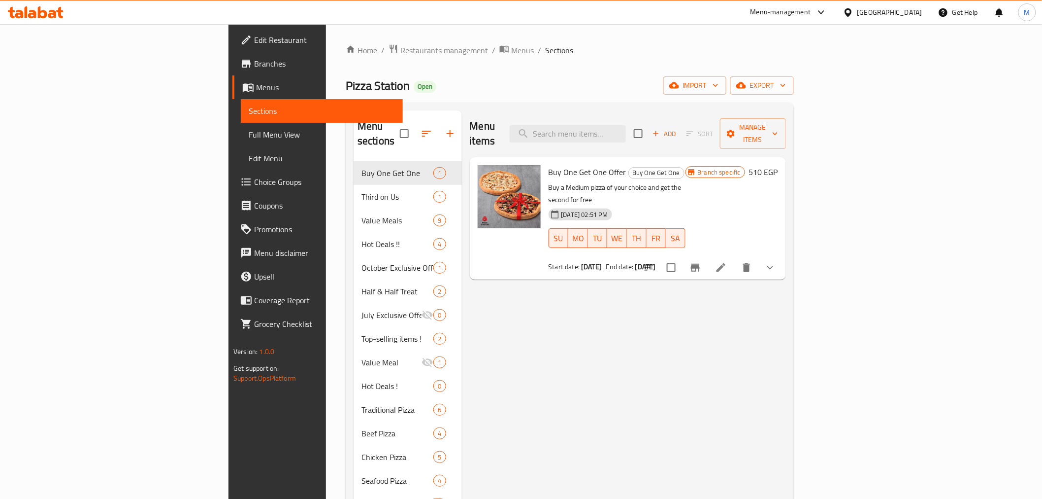
click at [655, 141] on div "Menu items Add Sort Manage items" at bounding box center [628, 133] width 316 height 47
click at [626, 128] on input "search" at bounding box center [568, 133] width 116 height 17
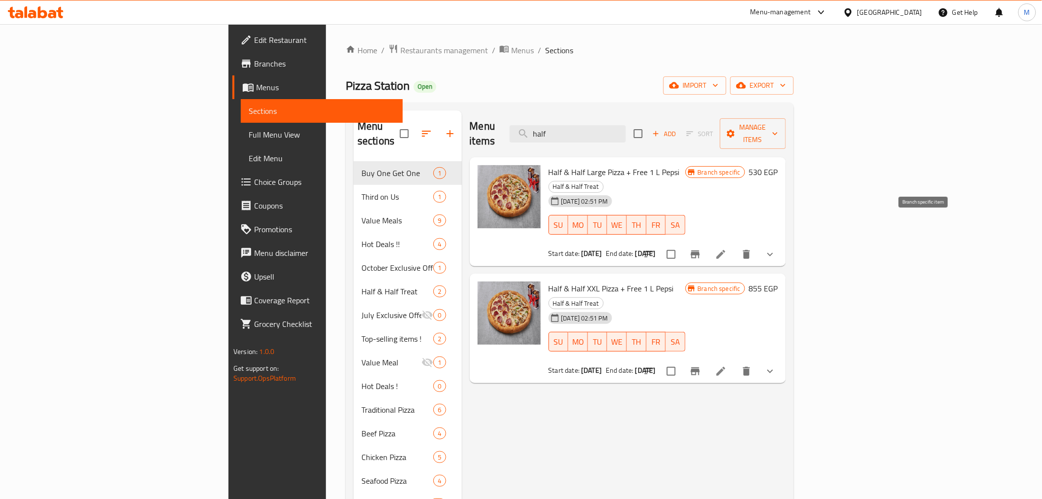
type input "half"
click at [707, 242] on button "Branch-specific-item" at bounding box center [696, 254] width 24 height 24
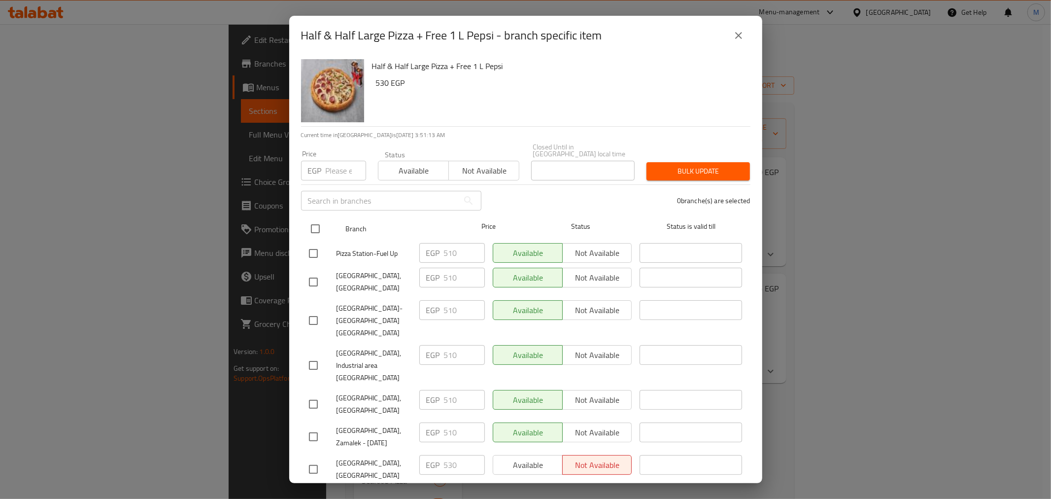
click at [314, 220] on input "checkbox" at bounding box center [315, 228] width 21 height 21
checkbox input "true"
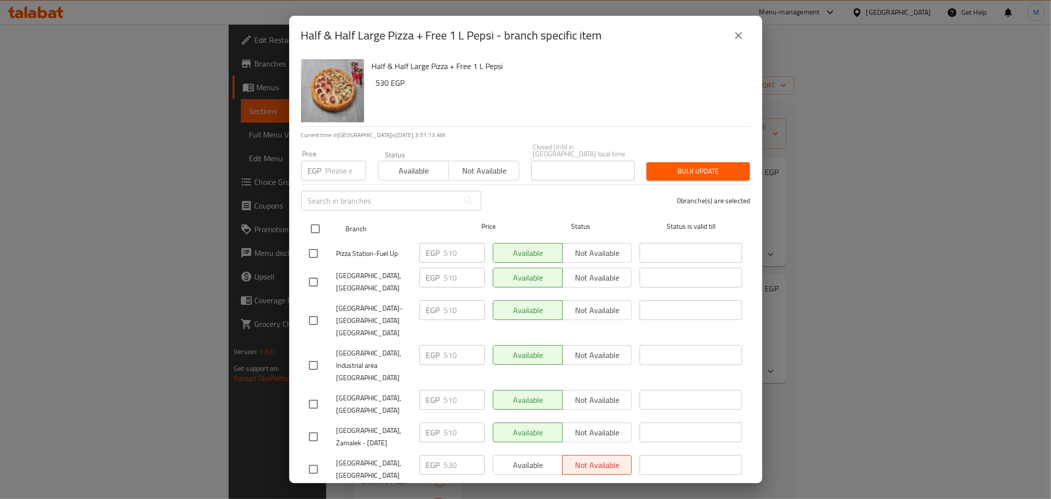
checkbox input "true"
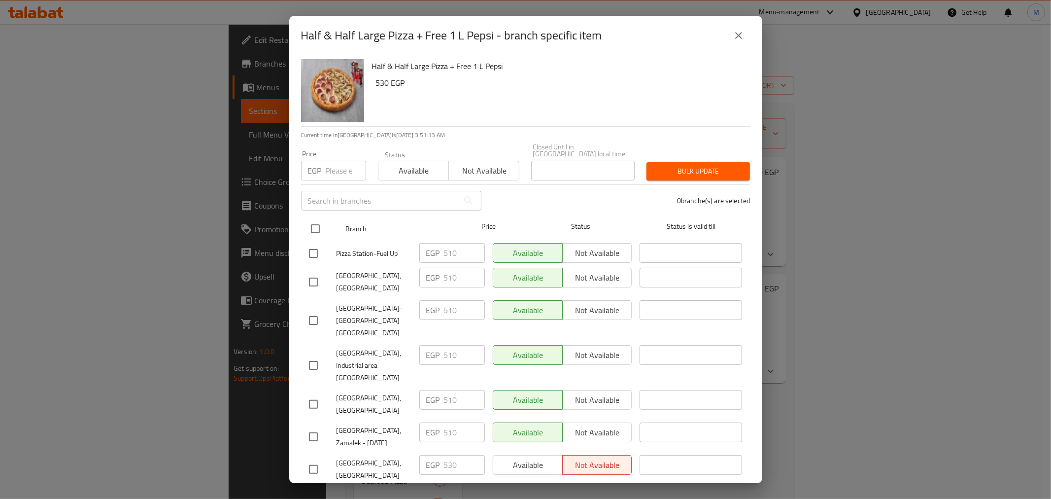
checkbox input "true"
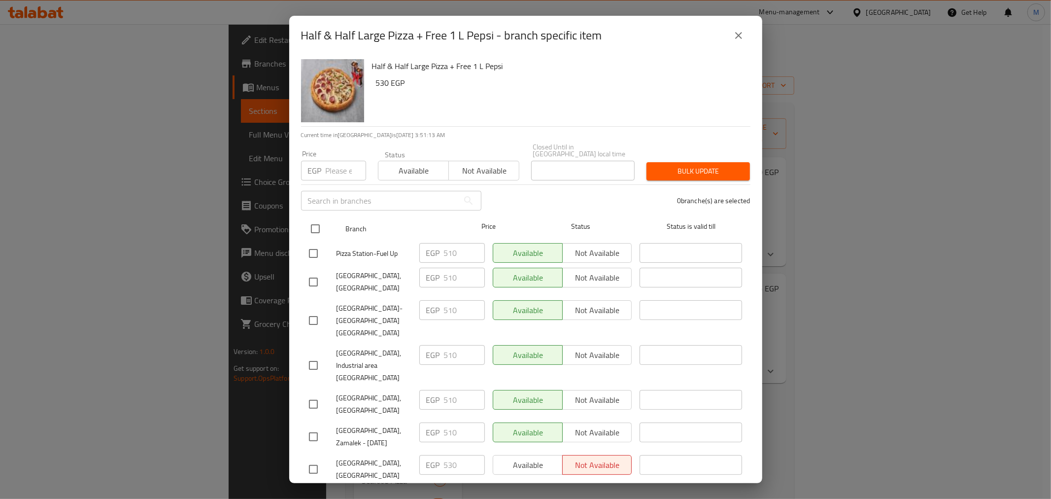
checkbox input "true"
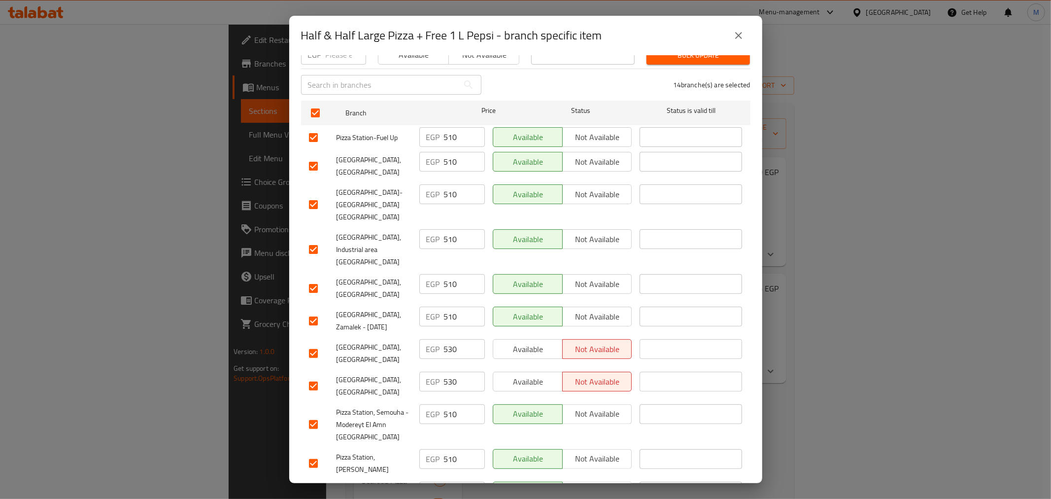
scroll to position [219, 0]
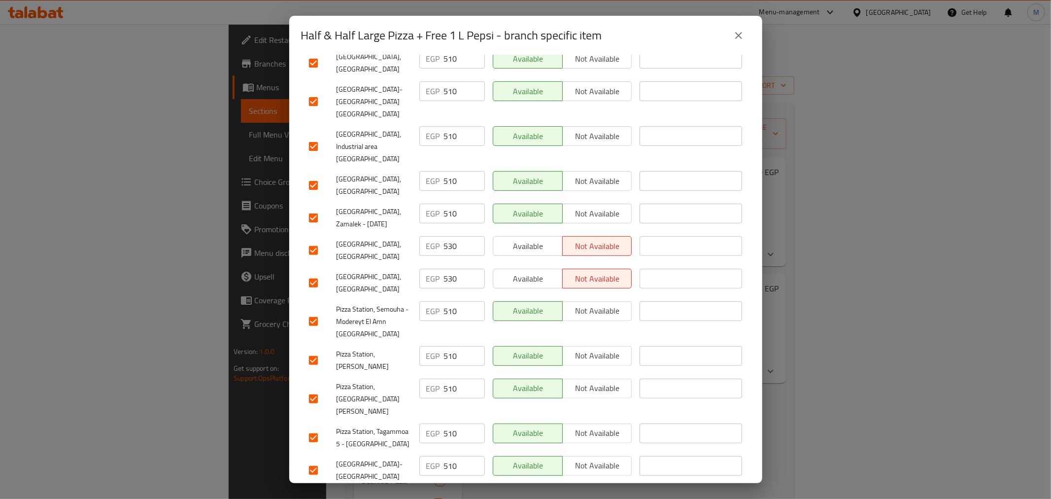
click at [312, 272] on input "checkbox" at bounding box center [313, 282] width 21 height 21
checkbox input "false"
click at [312, 240] on input "checkbox" at bounding box center [313, 250] width 21 height 21
checkbox input "false"
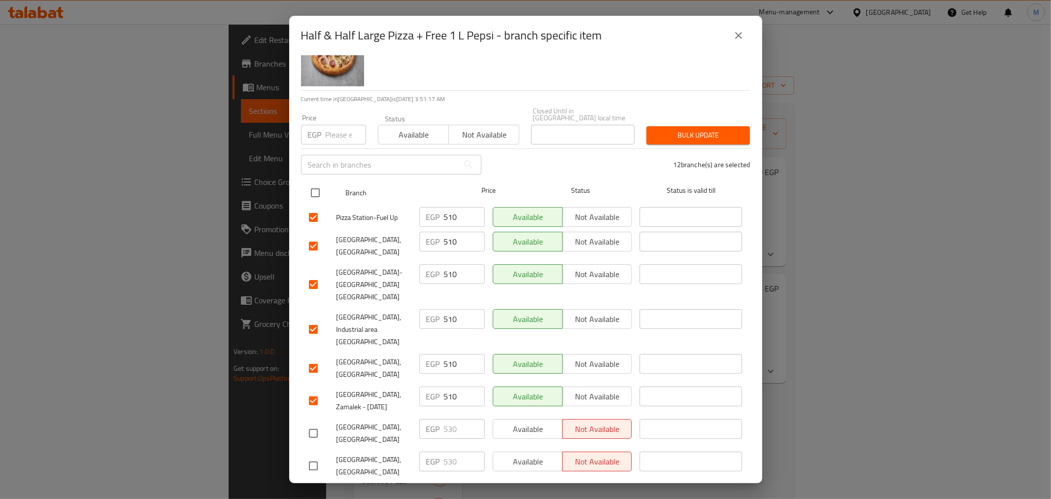
scroll to position [55, 0]
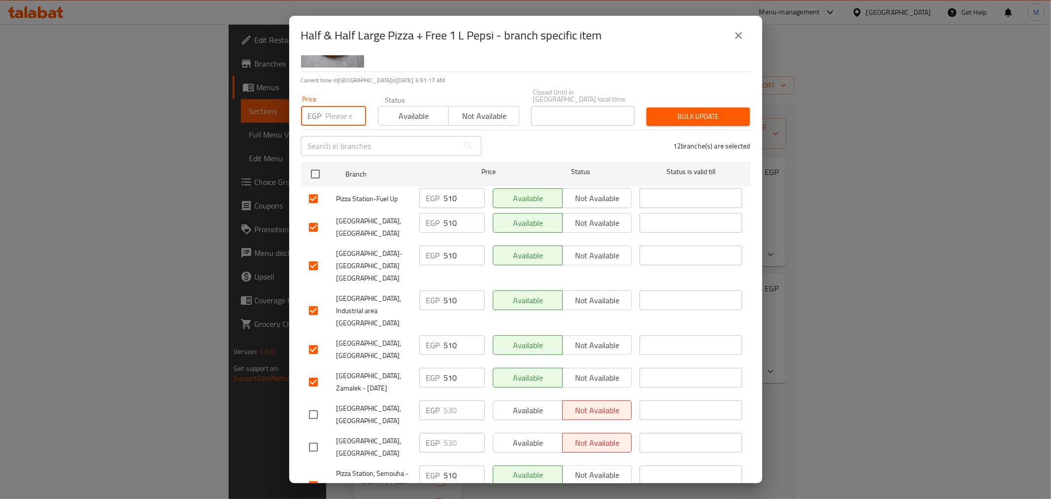
click at [336, 111] on input "number" at bounding box center [346, 116] width 40 height 20
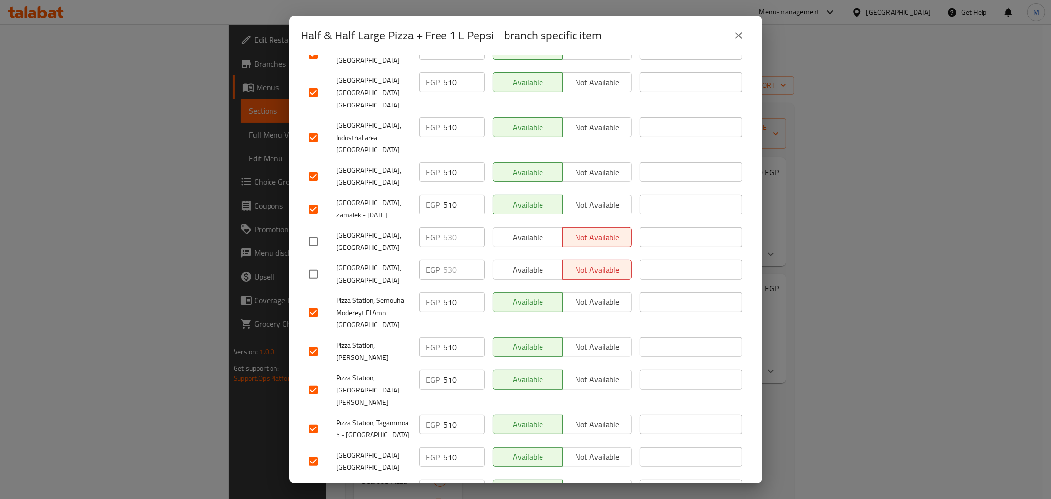
scroll to position [0, 0]
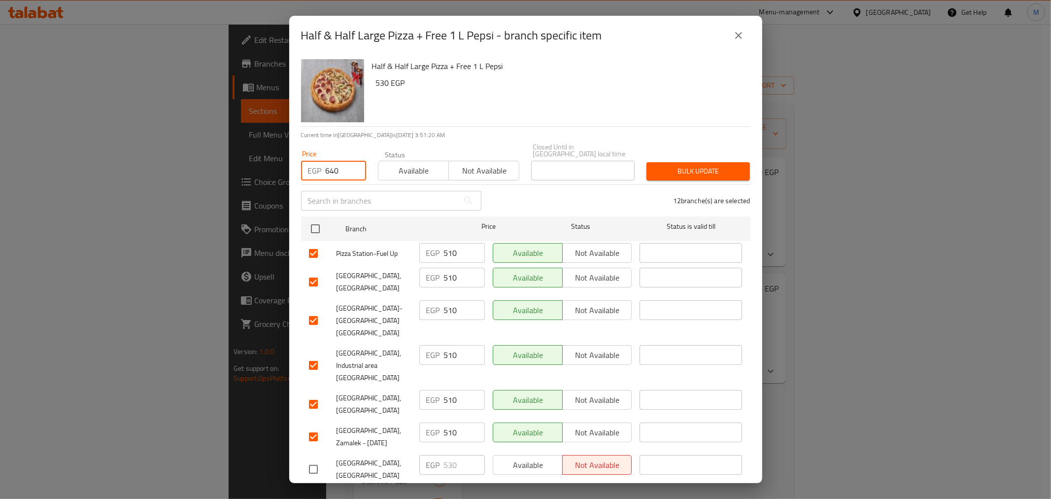
type input "640"
drag, startPoint x: 677, startPoint y: 144, endPoint x: 703, endPoint y: 162, distance: 31.6
click at [687, 156] on div "Price EGP 640 Price Status Available Not available Closed Until in [GEOGRAPHIC_…" at bounding box center [525, 161] width 461 height 49
click at [702, 165] on span "Bulk update" at bounding box center [698, 171] width 88 height 12
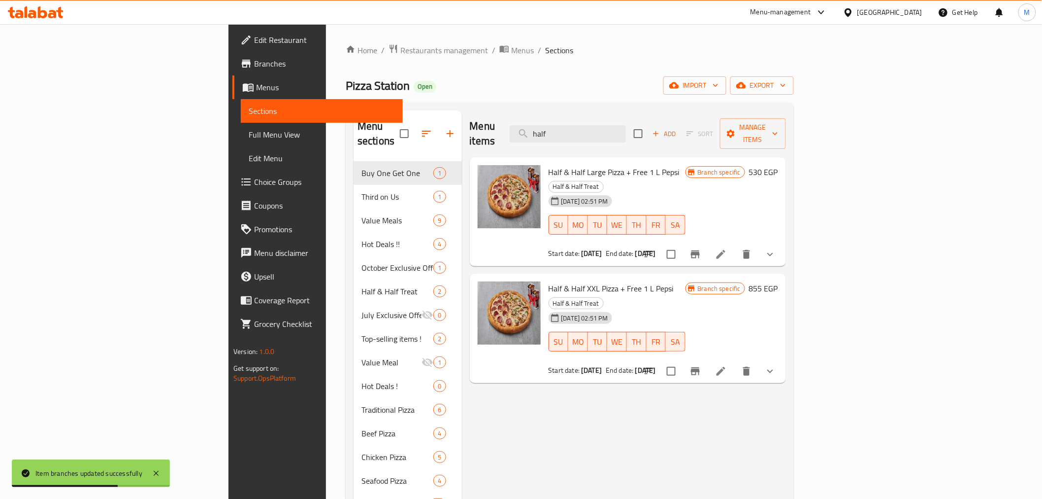
click at [700, 367] on icon "Branch-specific-item" at bounding box center [695, 371] width 9 height 8
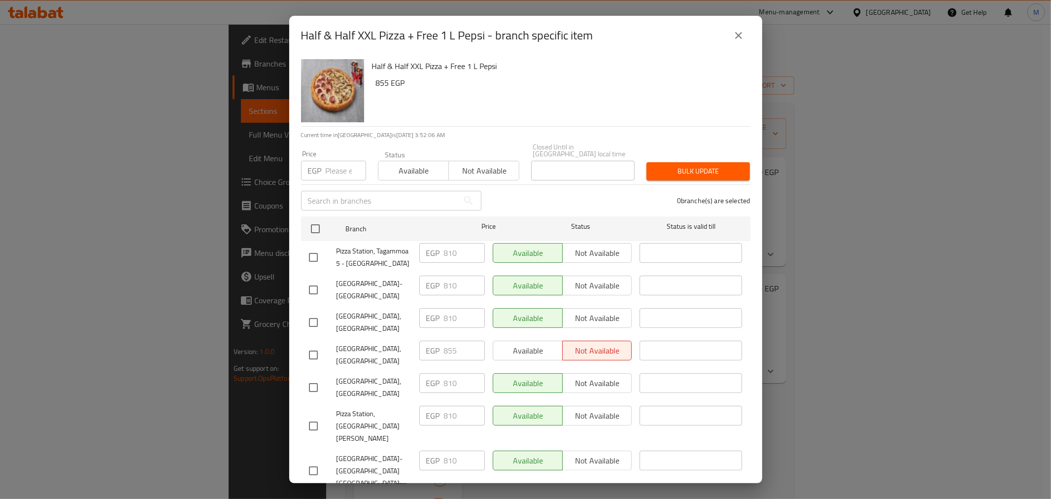
click at [360, 165] on input "number" at bounding box center [346, 171] width 40 height 20
paste input "1010"
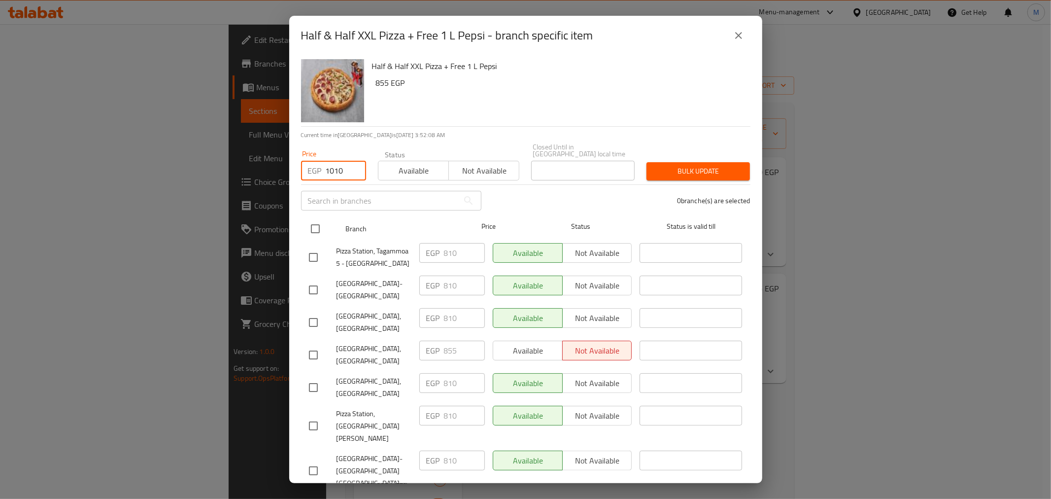
type input "1010"
click at [317, 218] on input "checkbox" at bounding box center [315, 228] width 21 height 21
checkbox input "true"
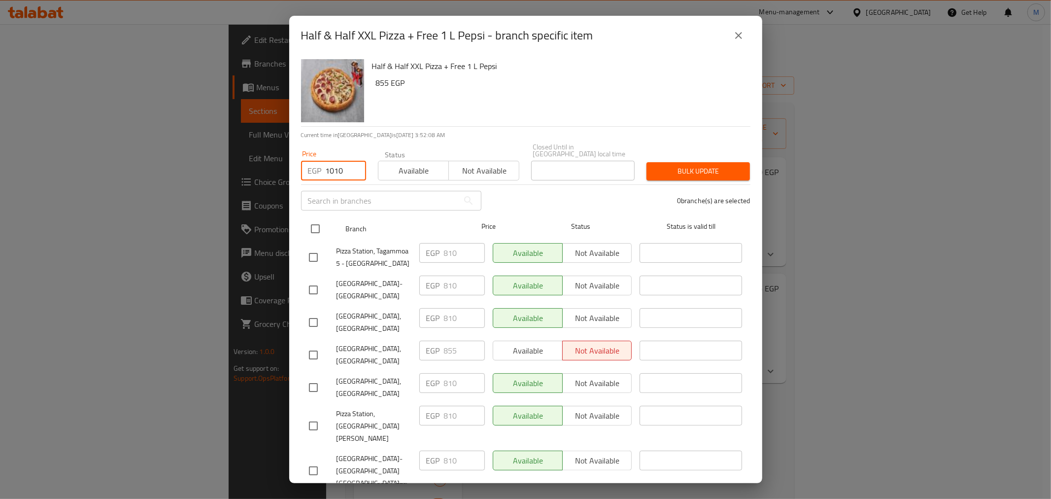
checkbox input "true"
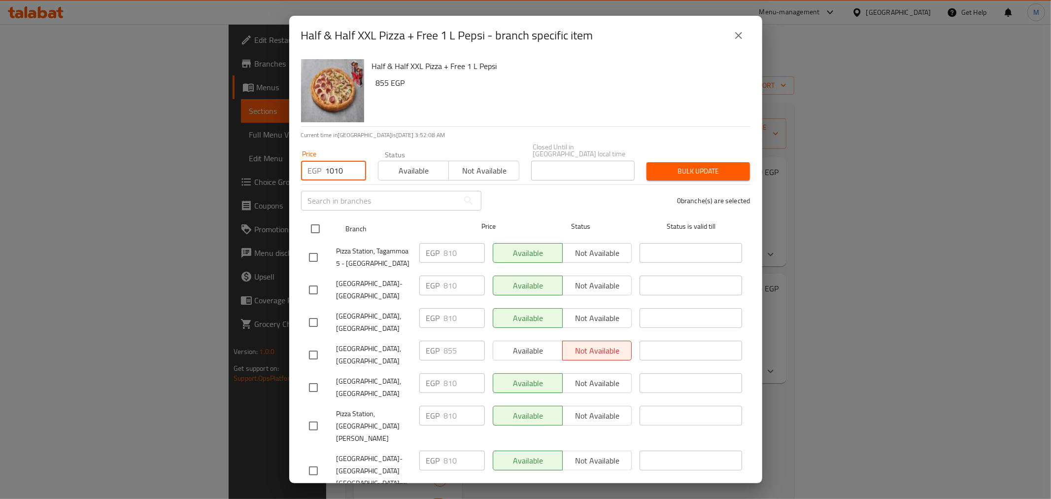
checkbox input "true"
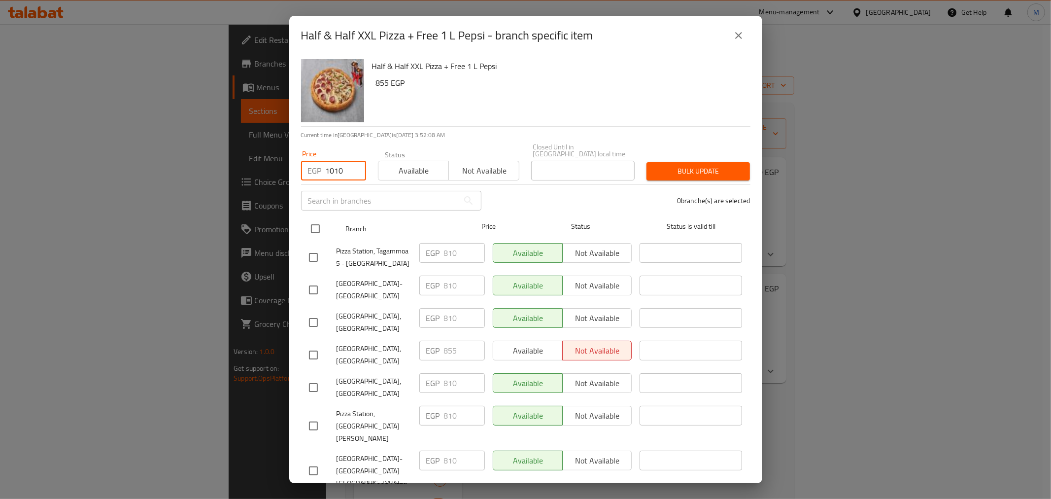
checkbox input "true"
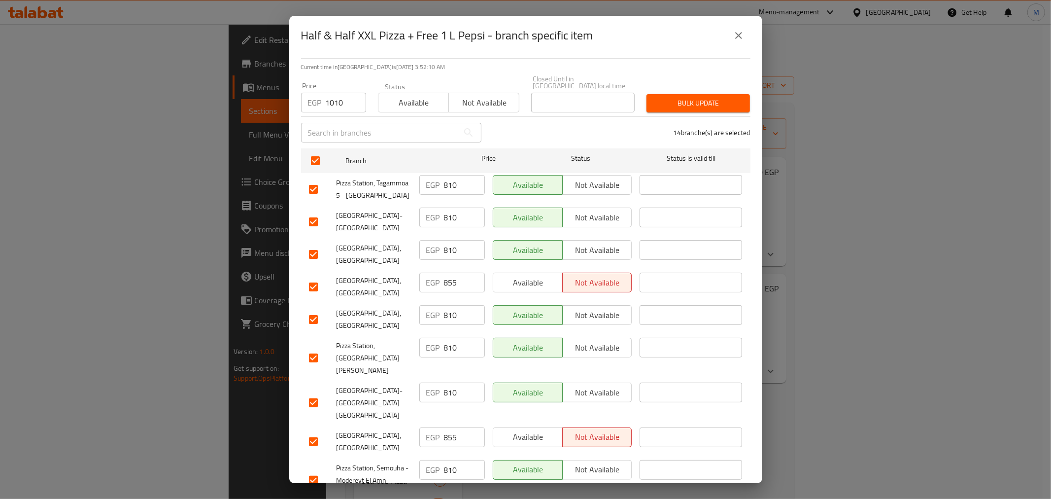
scroll to position [64, 0]
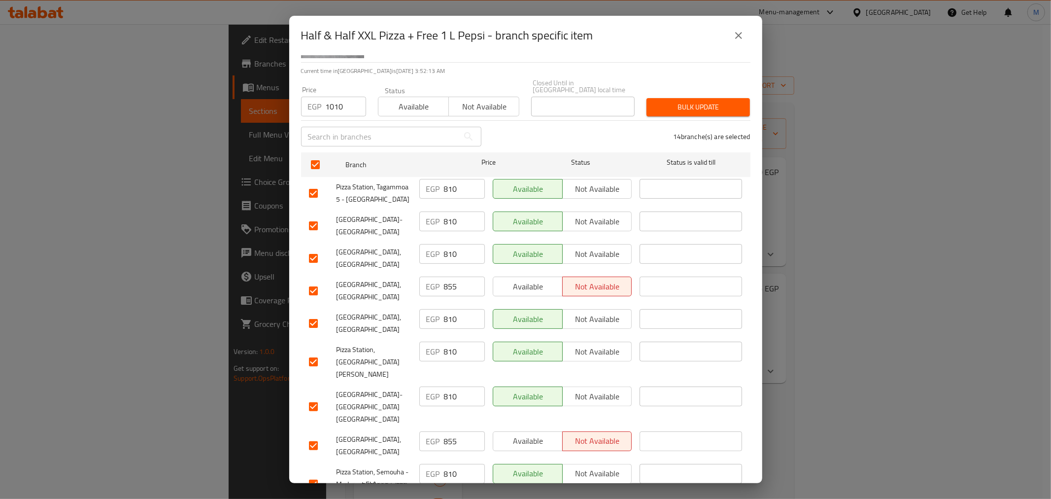
click at [317, 280] on input "checkbox" at bounding box center [313, 290] width 21 height 21
checkbox input "false"
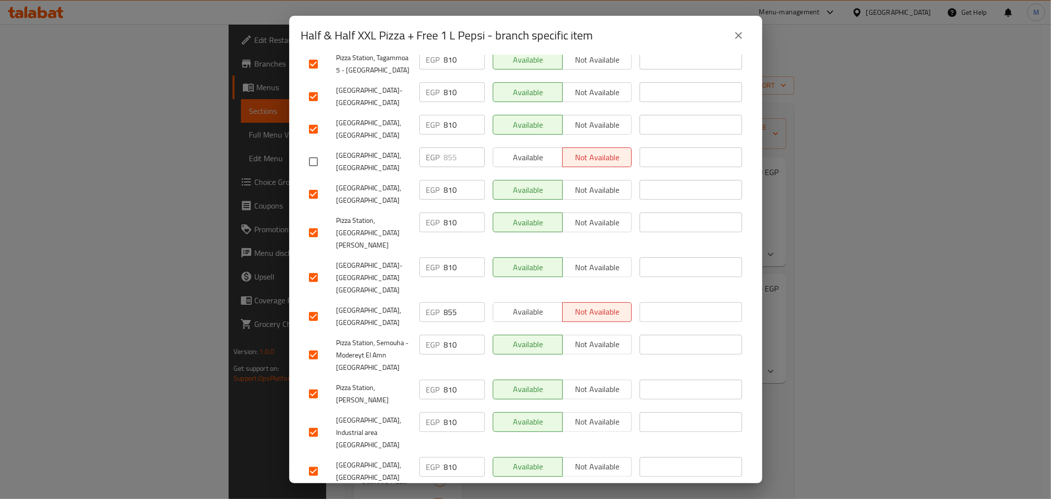
scroll to position [228, 0]
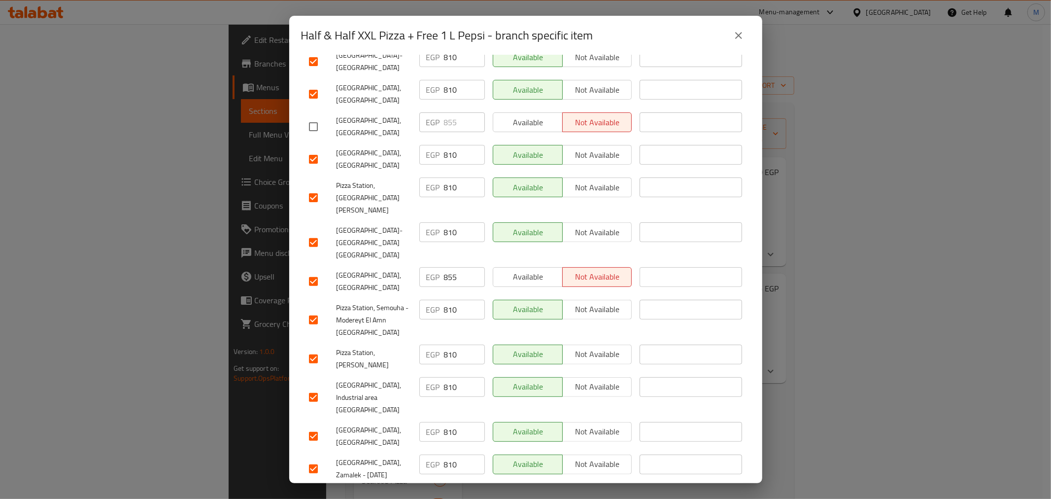
drag, startPoint x: 322, startPoint y: 243, endPoint x: 316, endPoint y: 239, distance: 7.3
click at [321, 271] on input "checkbox" at bounding box center [313, 281] width 21 height 21
checkbox input "false"
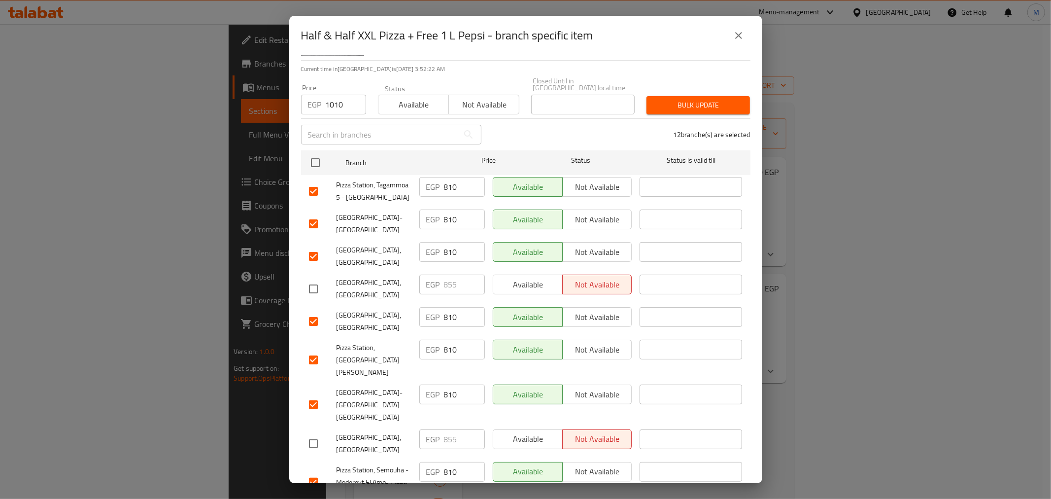
scroll to position [0, 0]
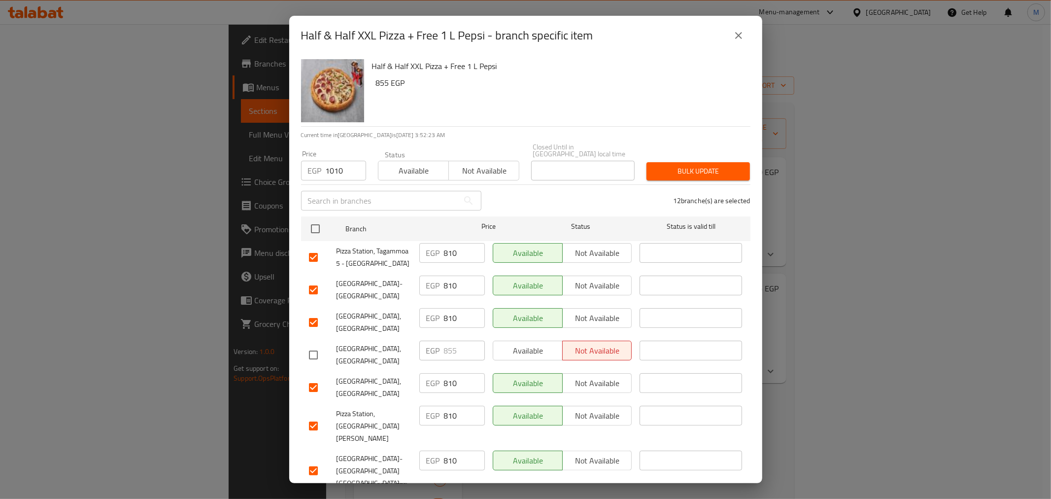
click at [685, 168] on span "Bulk update" at bounding box center [698, 171] width 88 height 12
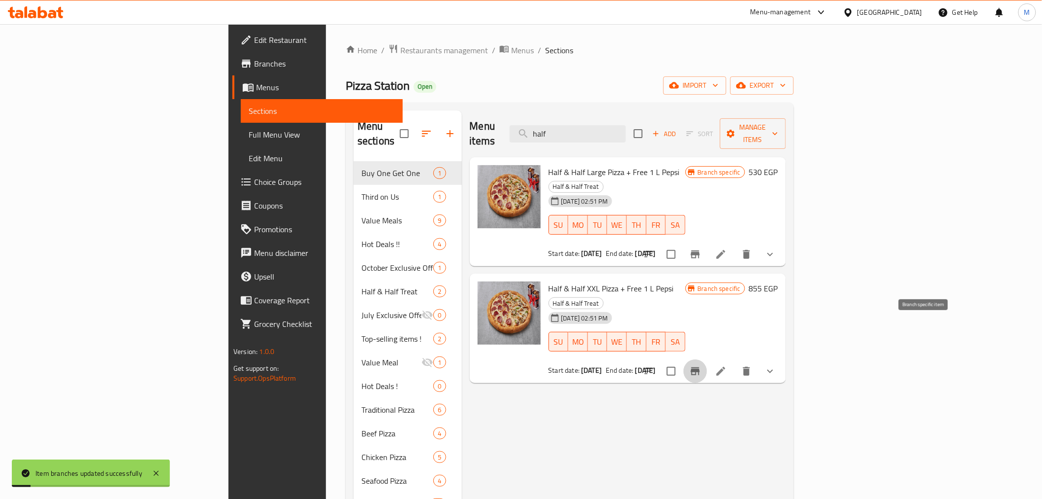
click at [702, 365] on icon "Branch-specific-item" at bounding box center [696, 371] width 12 height 12
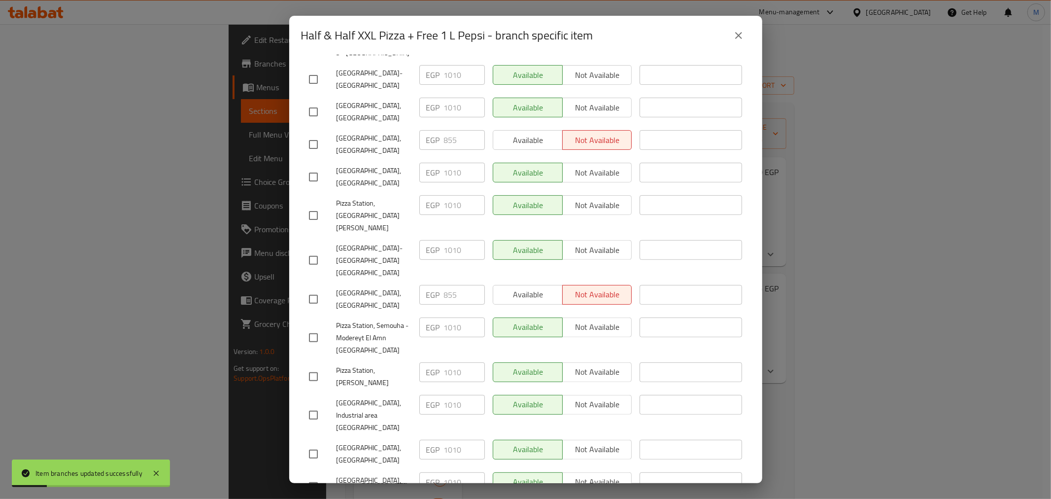
scroll to position [228, 0]
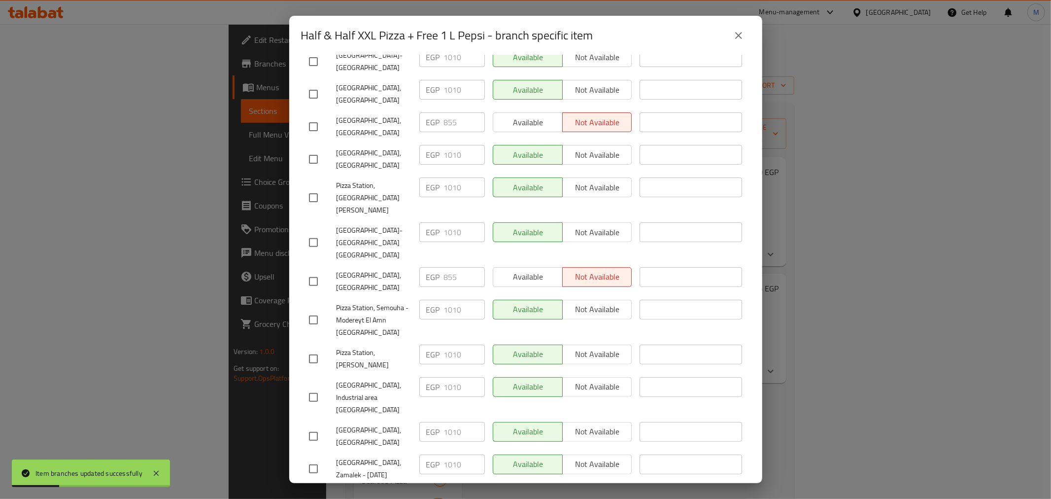
click at [735, 31] on icon "close" at bounding box center [739, 36] width 12 height 12
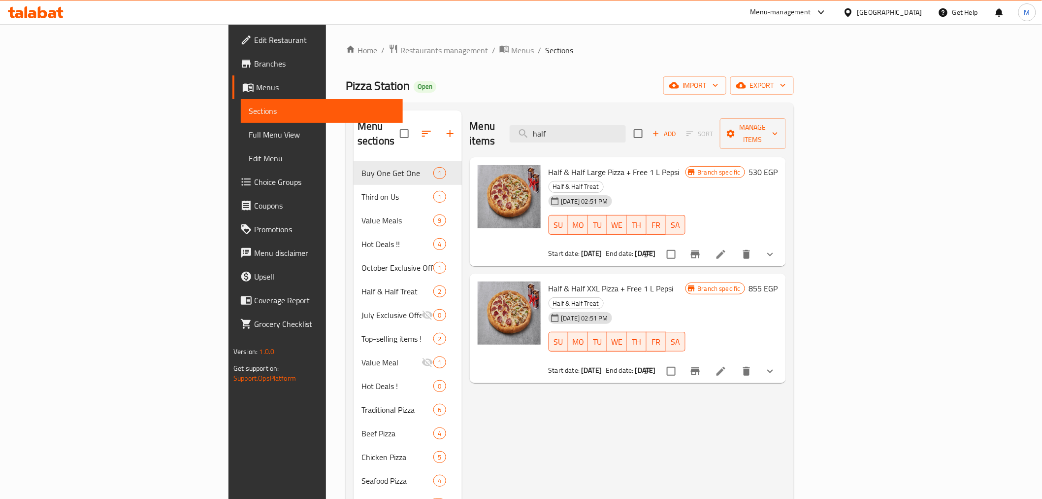
click at [782, 359] on div at bounding box center [710, 371] width 145 height 24
click at [700, 367] on icon "Branch-specific-item" at bounding box center [695, 371] width 9 height 8
